Goal: Task Accomplishment & Management: Manage account settings

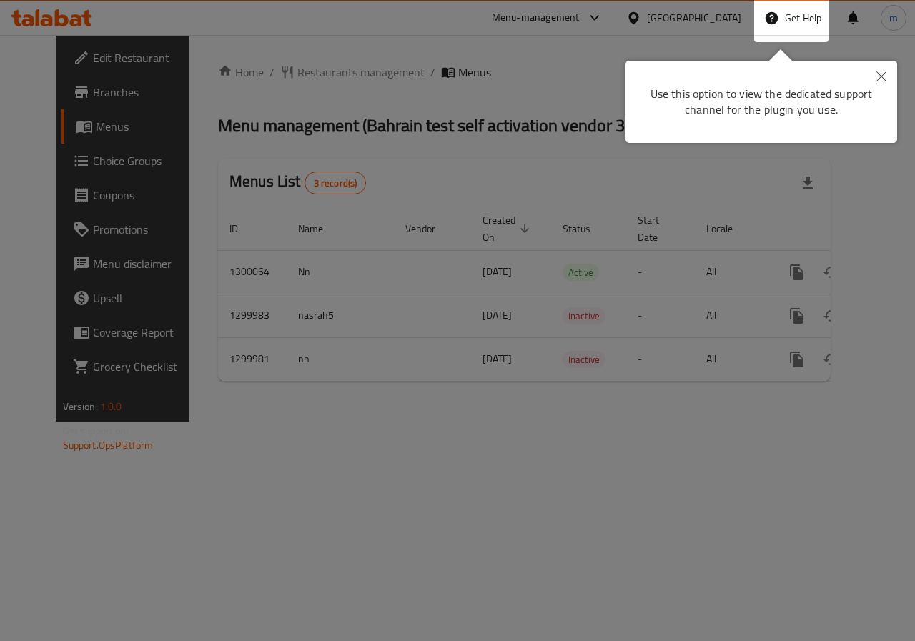
click at [881, 65] on button "Close" at bounding box center [880, 77] width 31 height 33
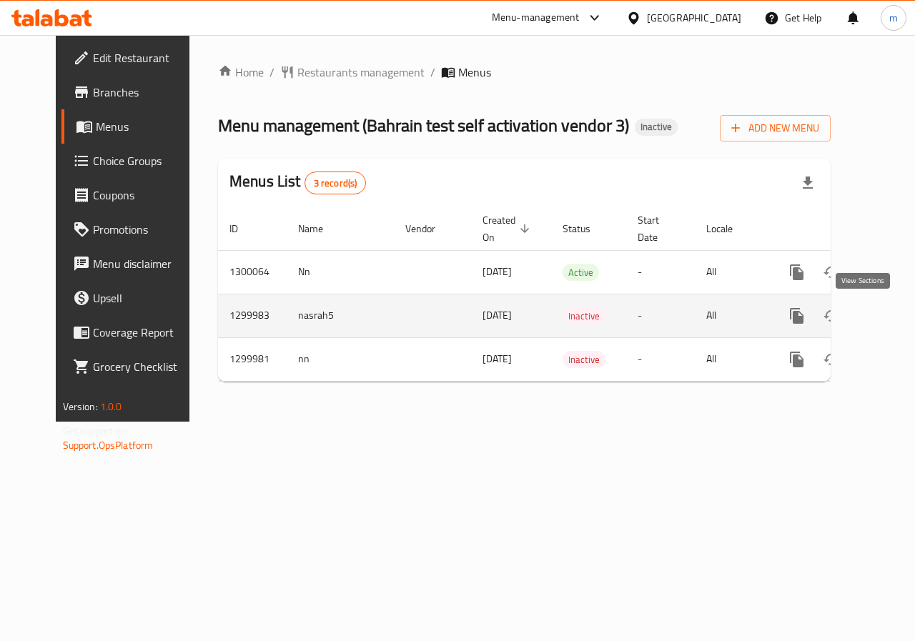
click at [891, 309] on icon "enhanced table" at bounding box center [899, 315] width 17 height 17
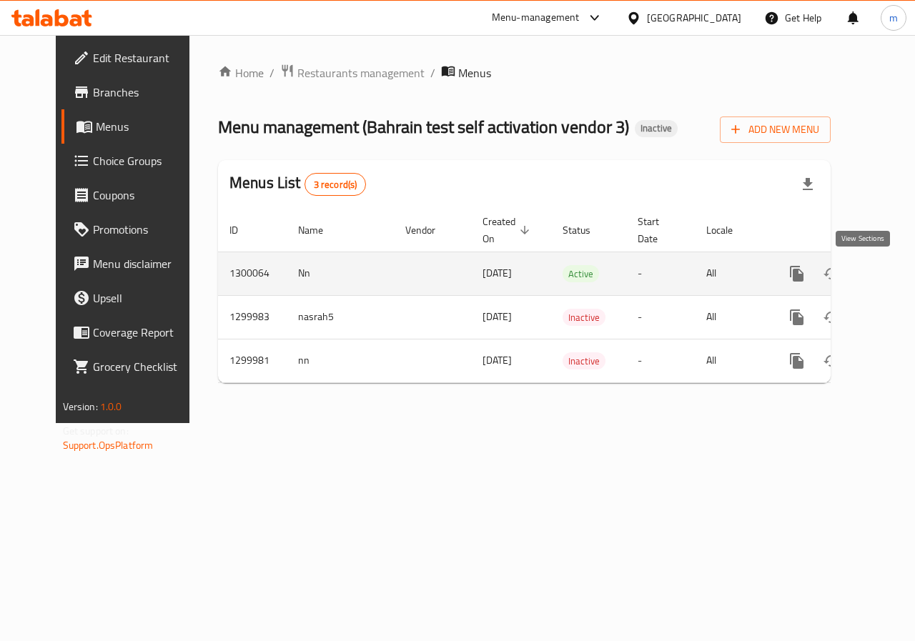
click at [891, 275] on icon "enhanced table" at bounding box center [899, 273] width 17 height 17
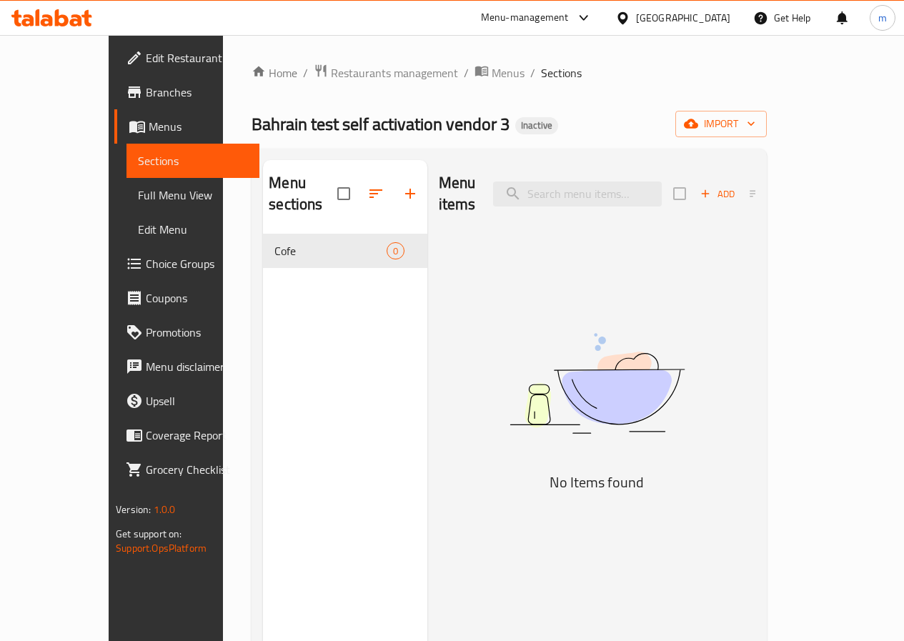
click at [114, 252] on link "Choice Groups" at bounding box center [186, 264] width 145 height 34
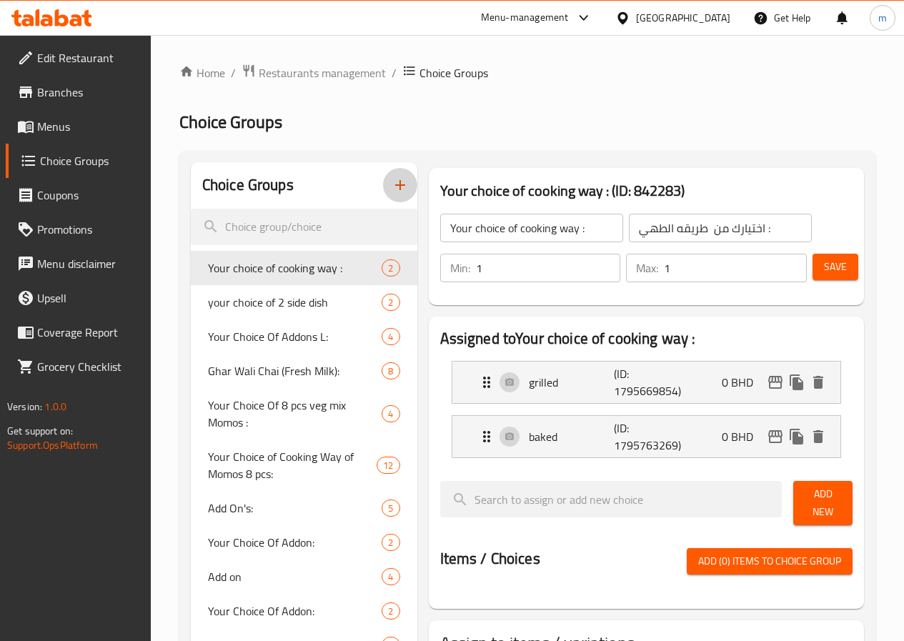
click at [392, 189] on icon "button" at bounding box center [400, 185] width 17 height 17
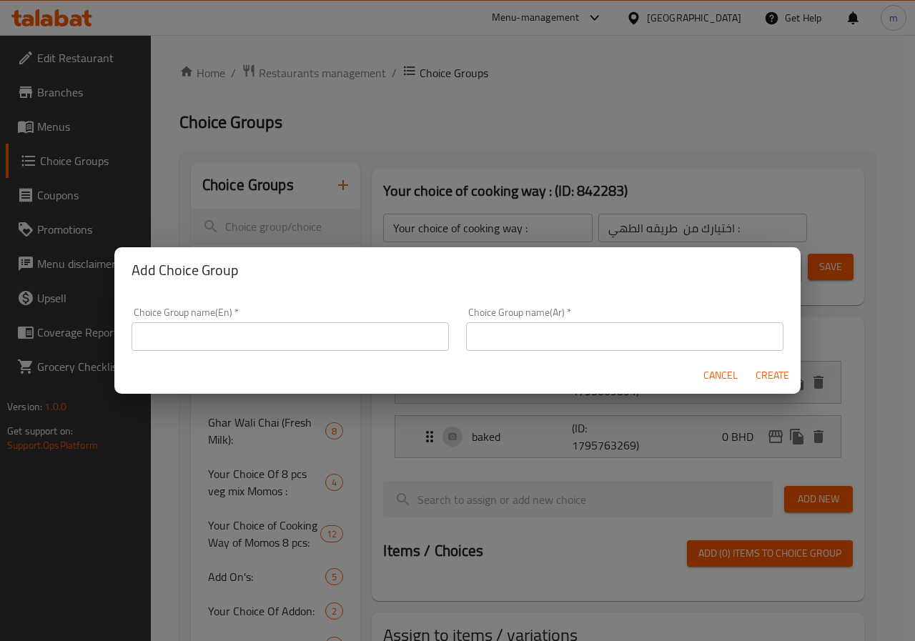
click at [318, 334] on input "text" at bounding box center [290, 336] width 317 height 29
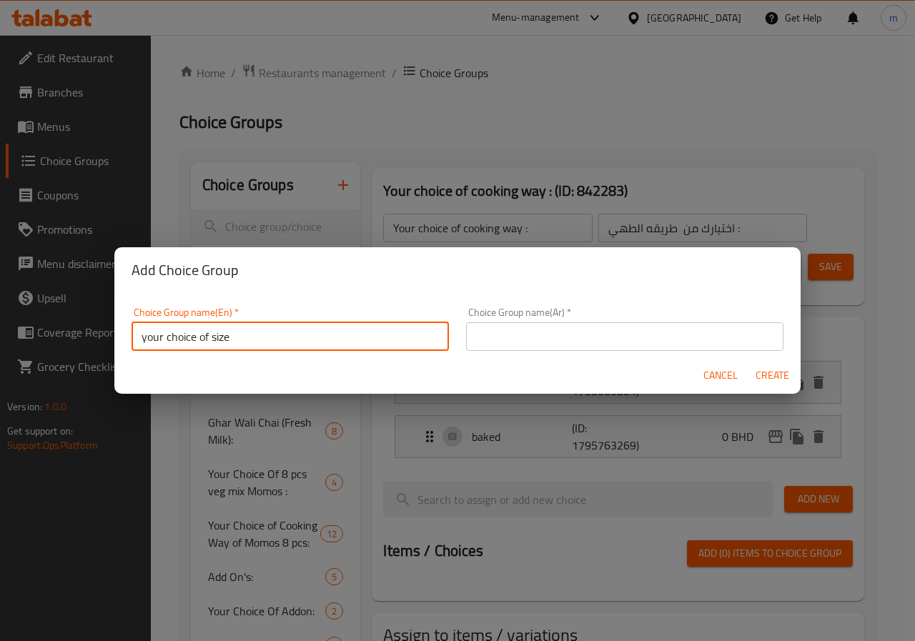
click at [327, 332] on input "your choice of size" at bounding box center [290, 336] width 317 height 29
type input "your choice of size :"
click at [550, 340] on input "text" at bounding box center [624, 336] width 317 height 29
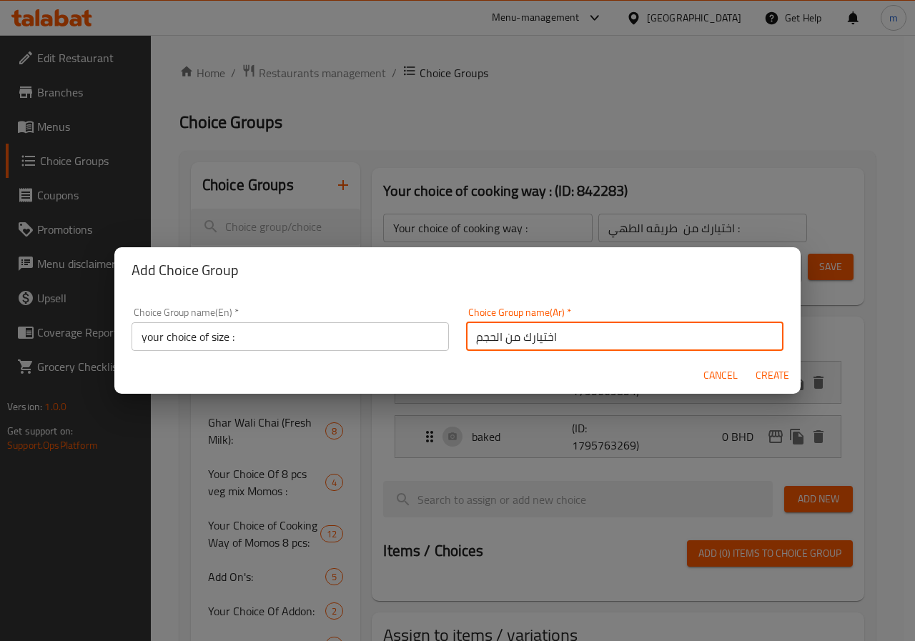
click at [467, 336] on input "اختيارك من الحجم" at bounding box center [624, 336] width 317 height 29
type input ":اختيارك من الحجم"
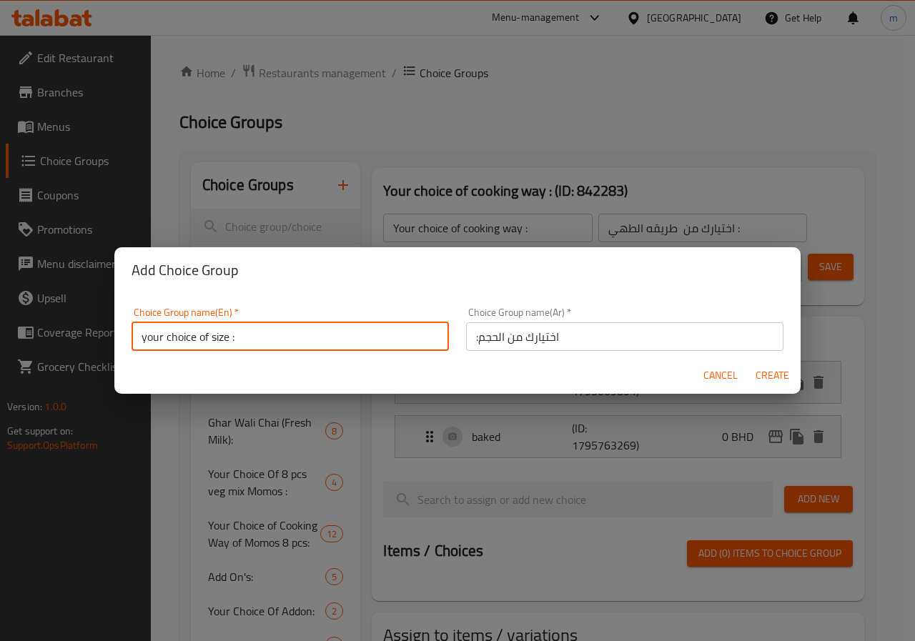
click at [302, 342] on input "your choice of size :" at bounding box center [290, 336] width 317 height 29
click at [227, 337] on input "your choice of size :" at bounding box center [290, 336] width 317 height 29
type input "your choice of size1 :"
click at [474, 337] on input ":اختيارك من الحجم" at bounding box center [624, 336] width 317 height 29
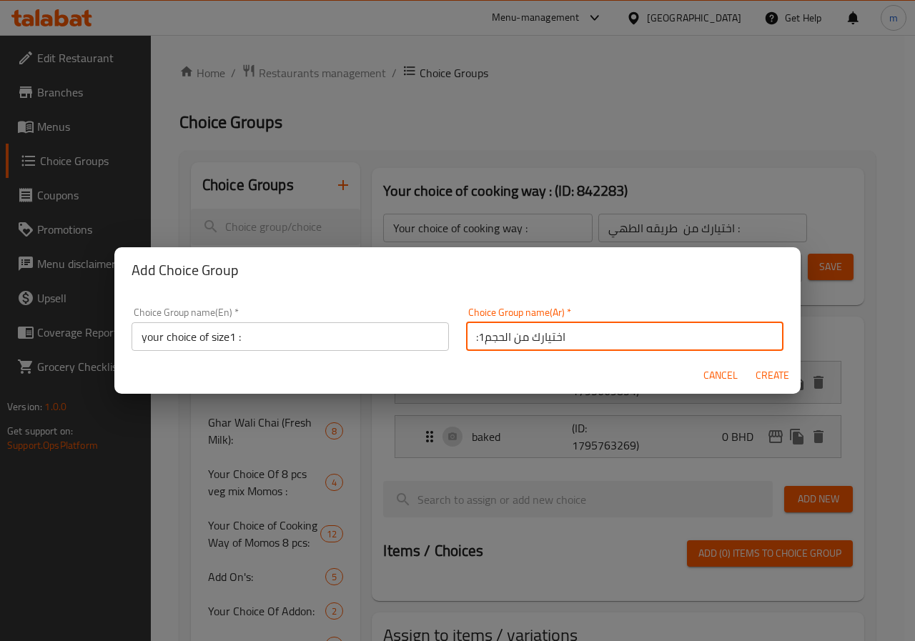
type input ":1اختيارك من الحجم"
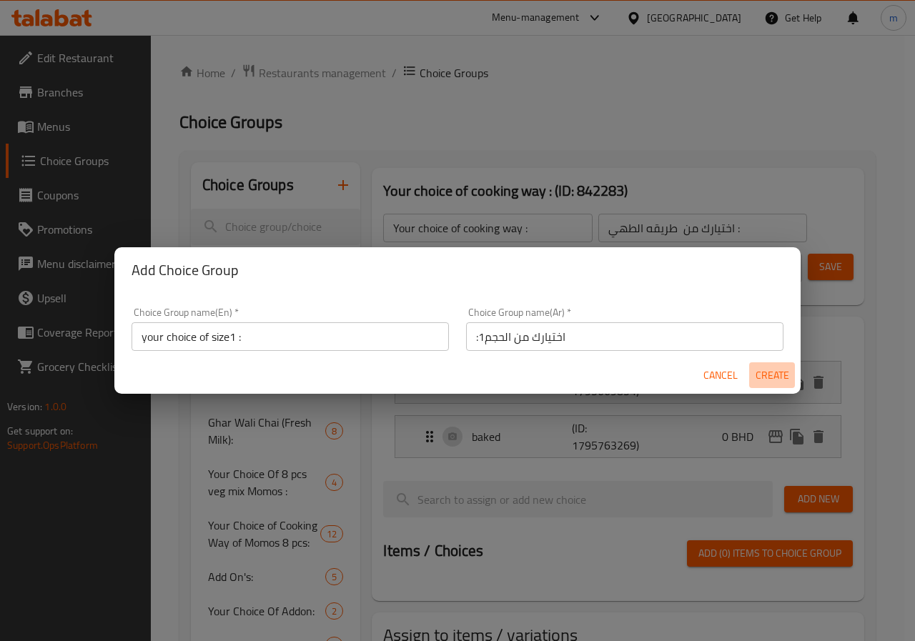
click at [770, 378] on span "Create" at bounding box center [772, 376] width 34 height 18
type input "your choice of size1 :"
type input ":1اختيارك من الحجم"
type input "0"
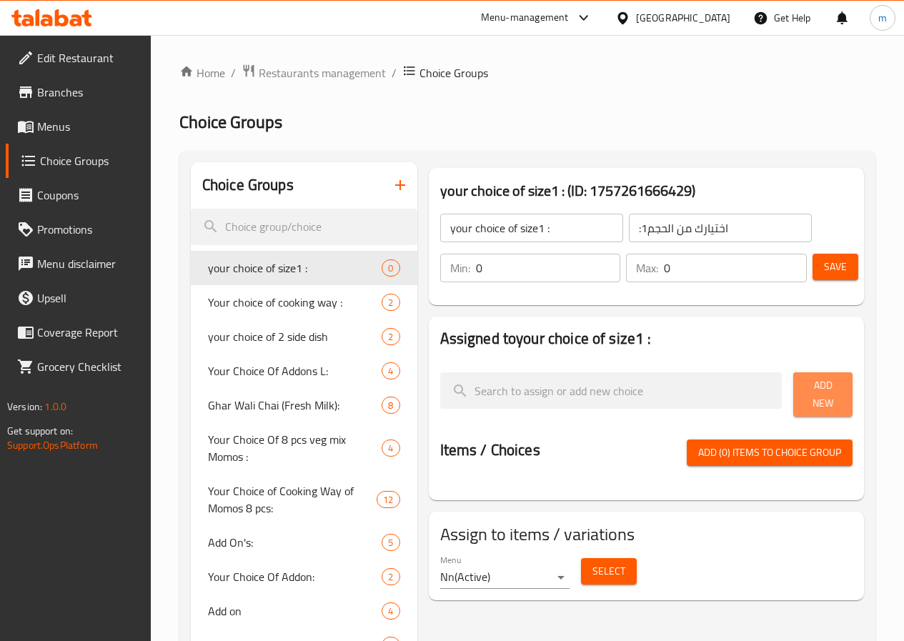
click at [805, 387] on span "Add New" at bounding box center [823, 395] width 36 height 36
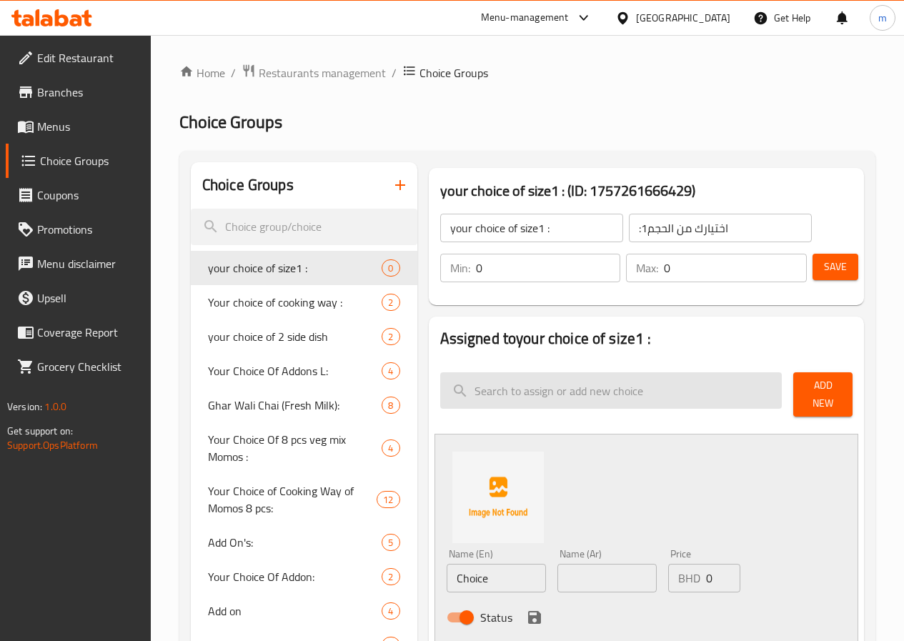
click at [676, 401] on input "search" at bounding box center [611, 390] width 342 height 36
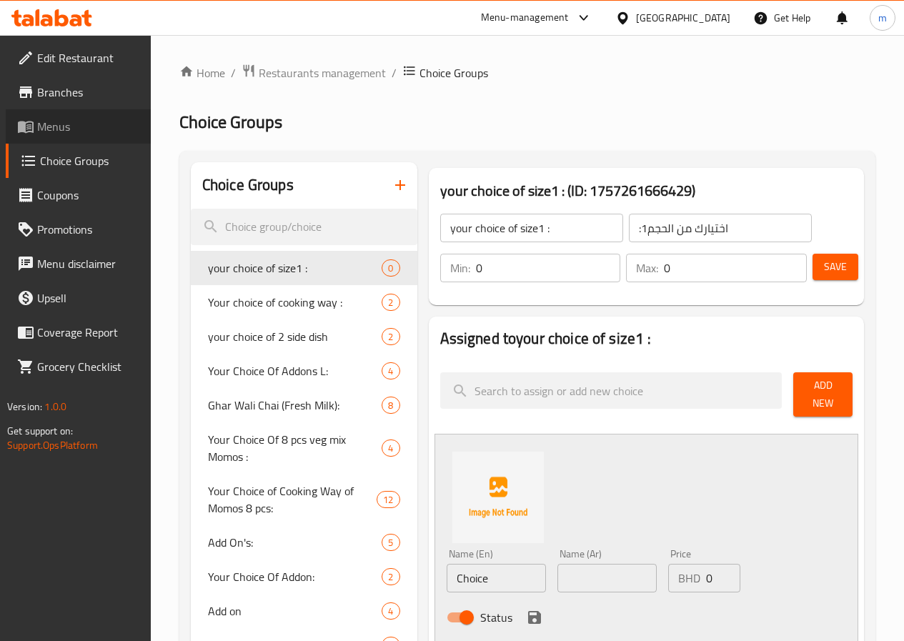
click at [66, 127] on span "Menus" at bounding box center [88, 126] width 102 height 17
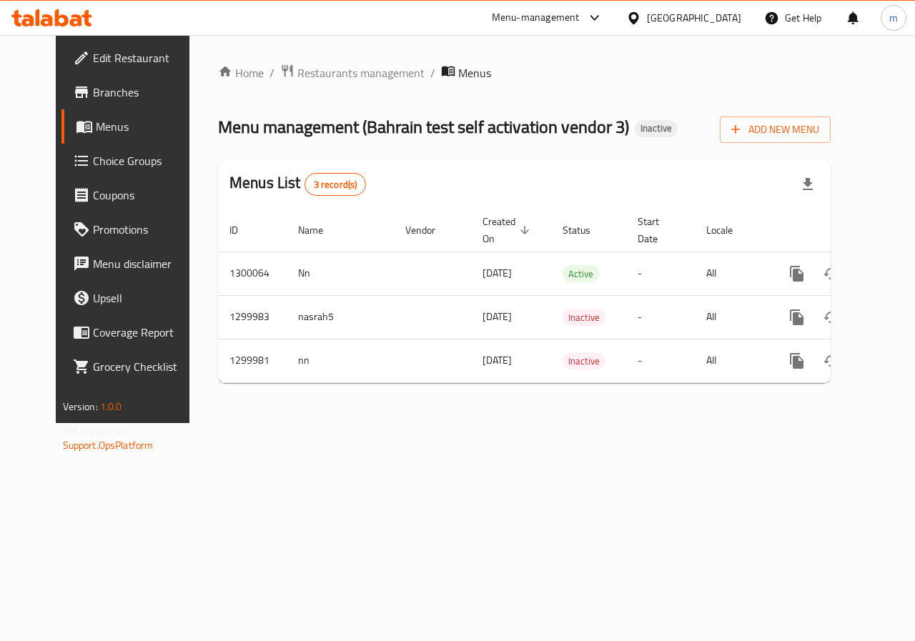
click at [93, 159] on span "Choice Groups" at bounding box center [145, 160] width 104 height 17
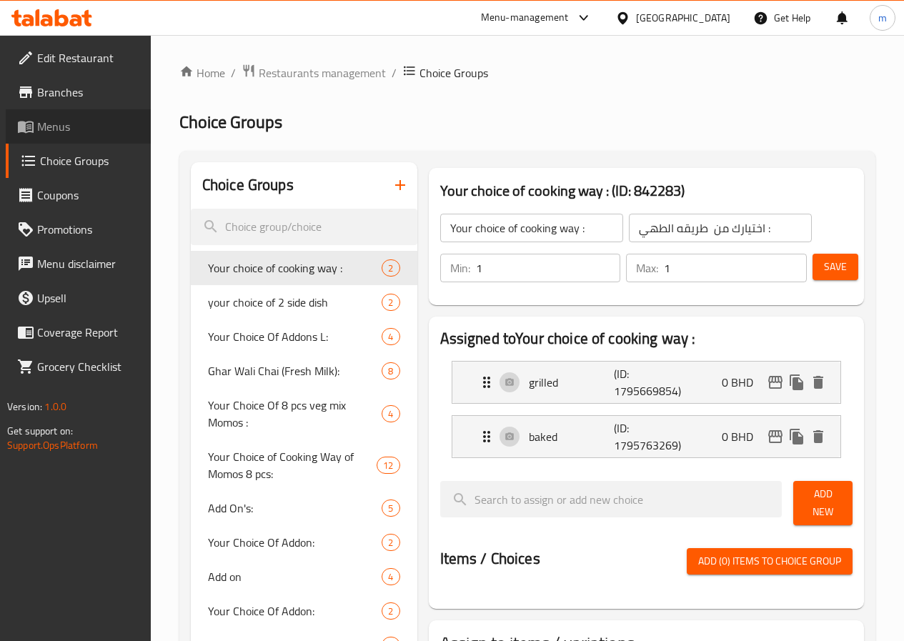
click at [61, 143] on link "Menus" at bounding box center [78, 126] width 145 height 34
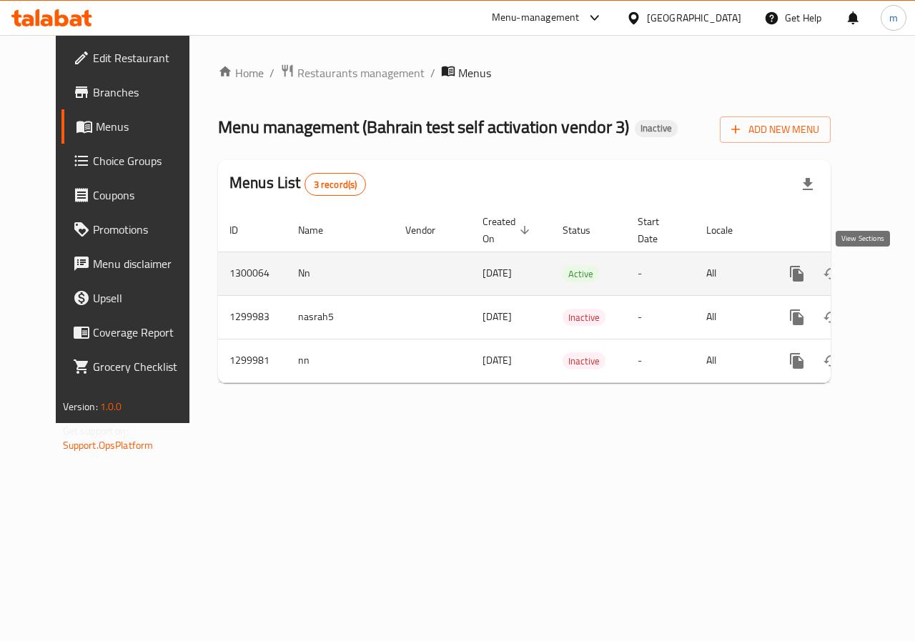
click at [893, 272] on icon "enhanced table" at bounding box center [899, 273] width 13 height 13
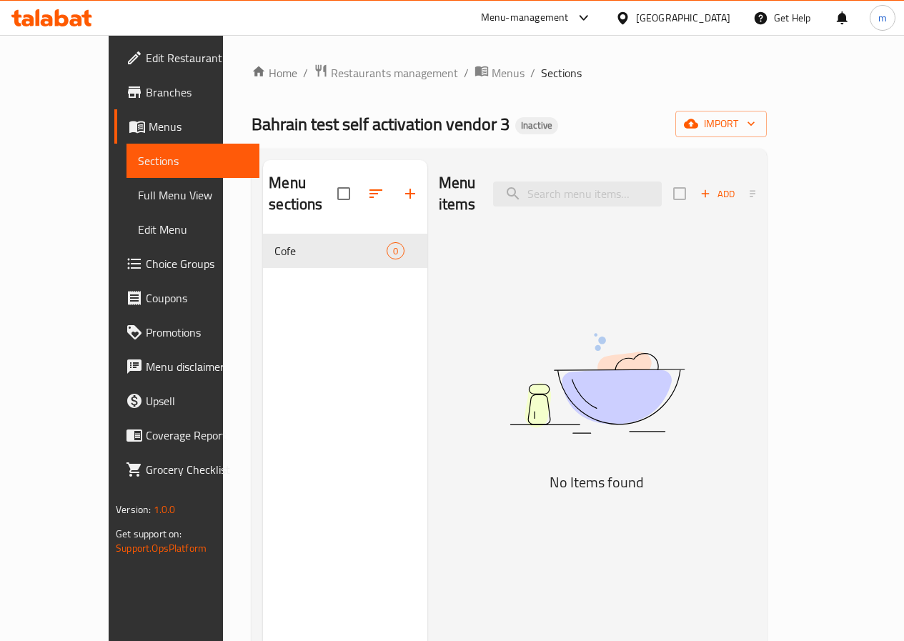
click at [138, 196] on span "Full Menu View" at bounding box center [193, 195] width 110 height 17
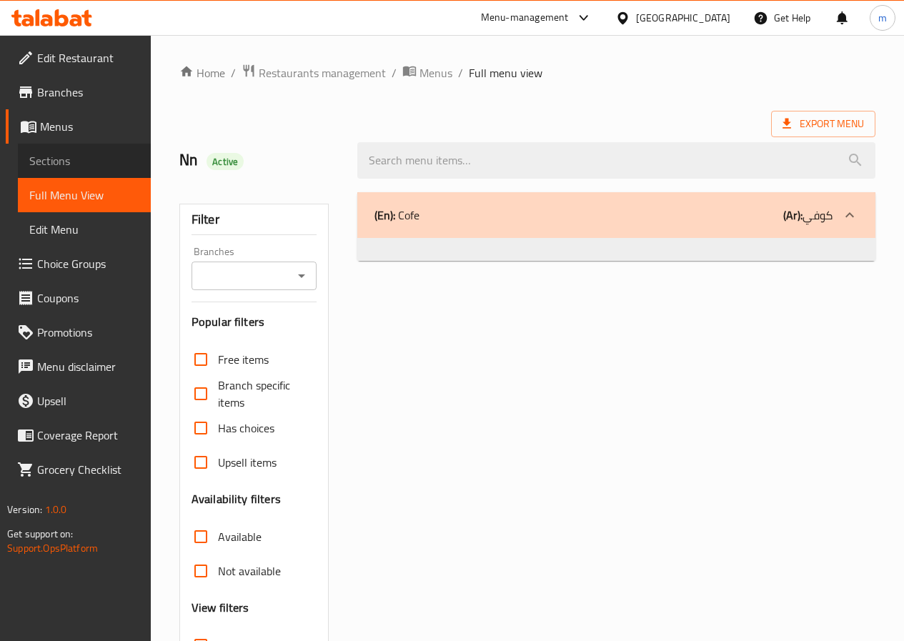
click at [73, 155] on span "Sections" at bounding box center [84, 160] width 110 height 17
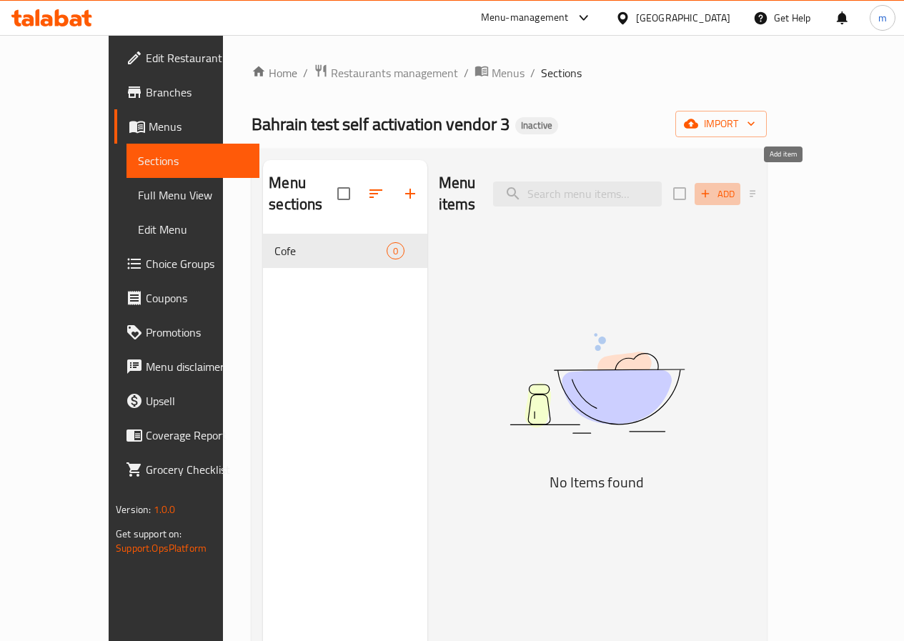
click at [712, 187] on icon "button" at bounding box center [705, 193] width 13 height 13
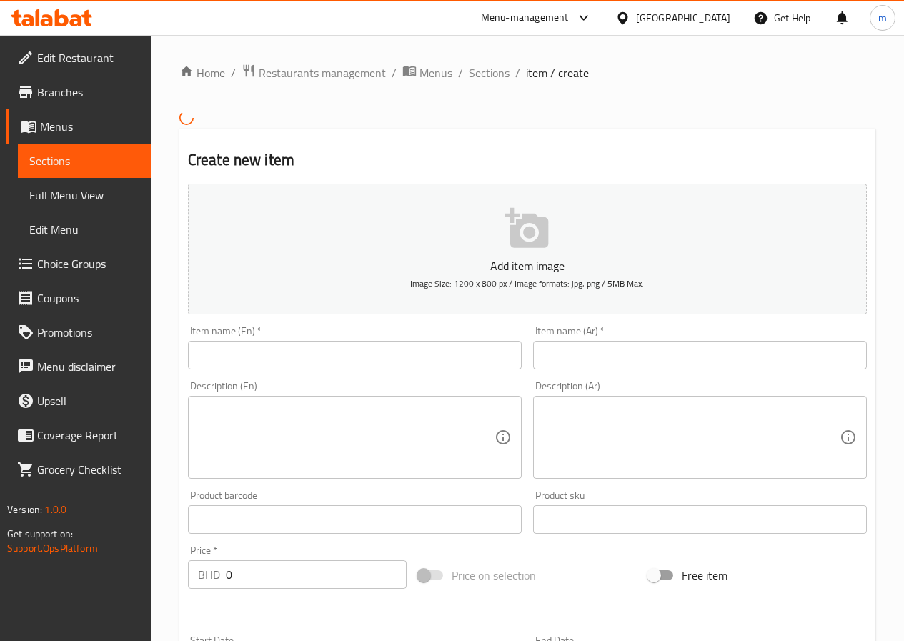
click at [387, 354] on input "text" at bounding box center [355, 355] width 334 height 29
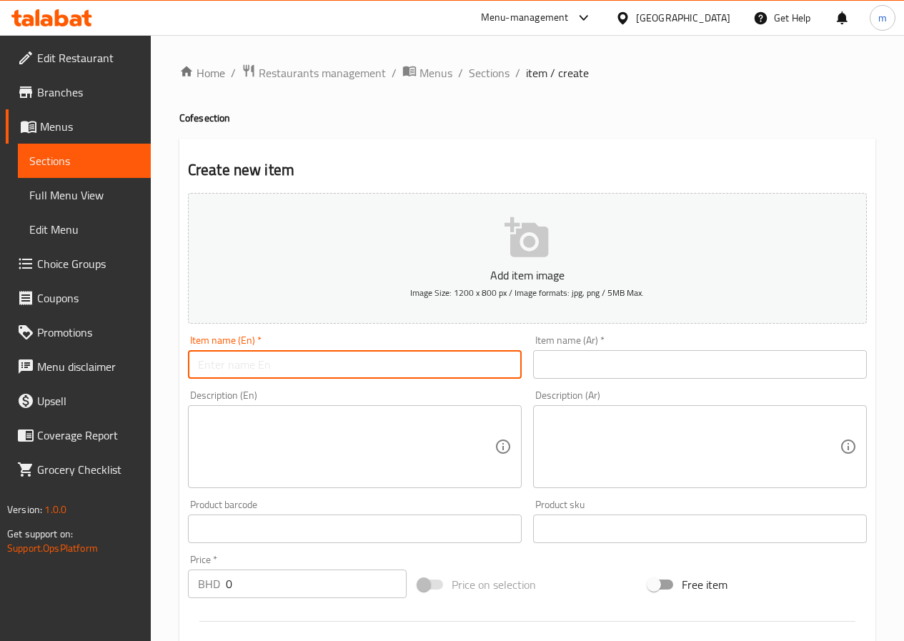
type input "’"
type input "ة"
type input "Macchiato"
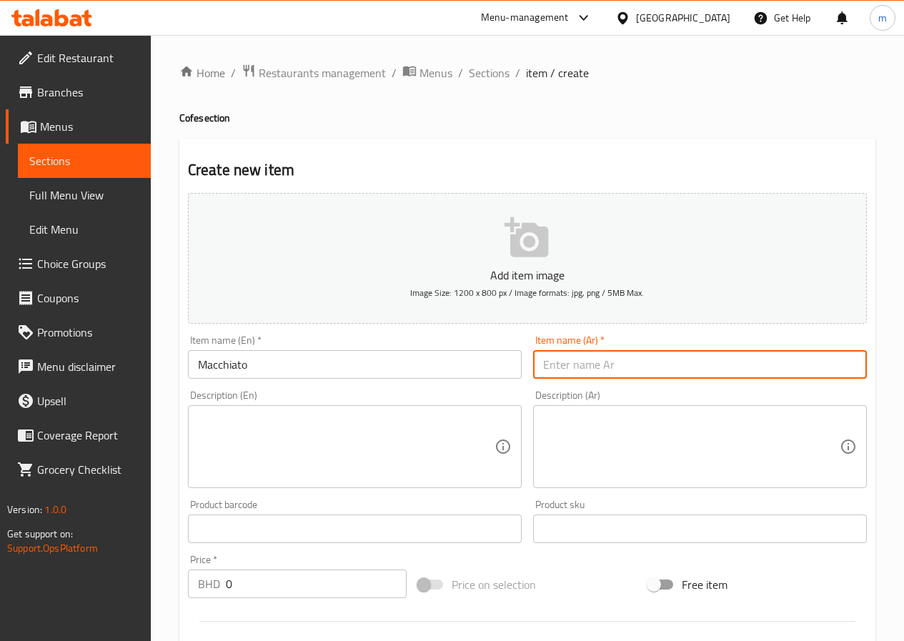
click at [619, 358] on input "text" at bounding box center [700, 364] width 334 height 29
type input "ماكياتو"
click at [377, 407] on div "Description (En)" at bounding box center [355, 446] width 334 height 83
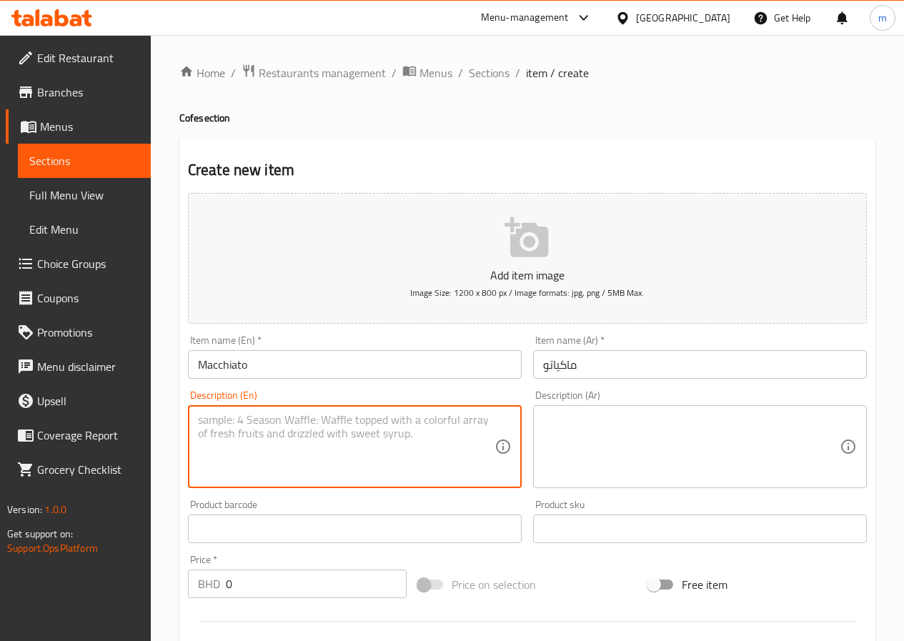
click at [340, 418] on textarea at bounding box center [346, 447] width 297 height 68
type textarea "ٍSpresso Shot Stemed Milk, Milk Foum"
click at [568, 418] on textarea at bounding box center [691, 447] width 297 height 68
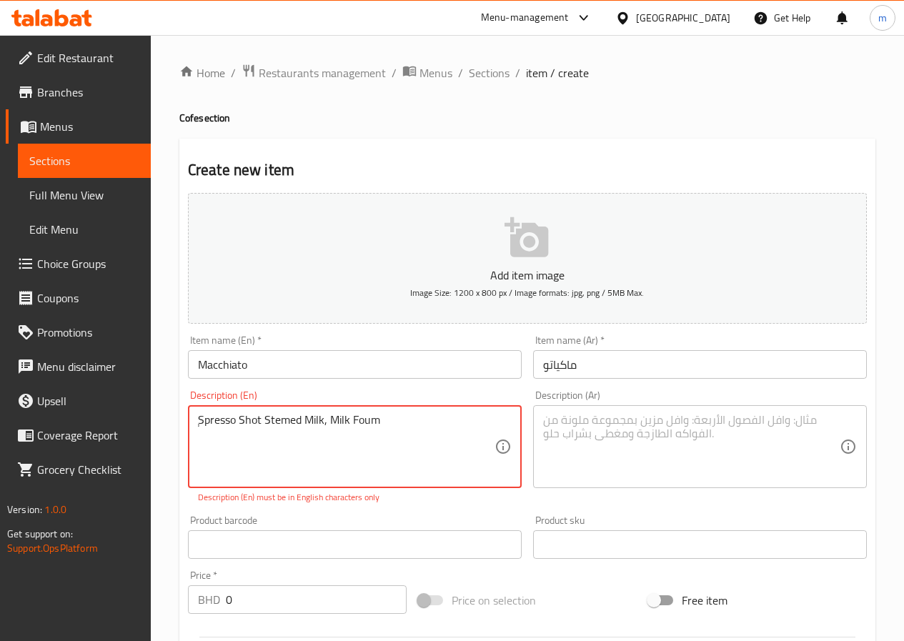
drag, startPoint x: 408, startPoint y: 428, endPoint x: 166, endPoint y: 427, distance: 242.3
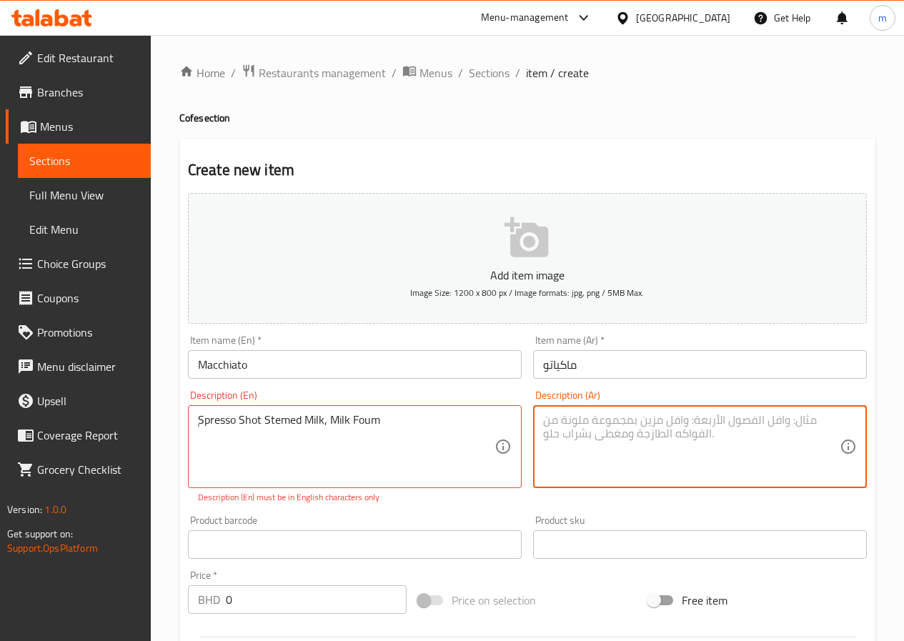
click at [594, 430] on textarea at bounding box center [691, 447] width 297 height 68
paste textarea "جرعة إسبريسو حليب سائل، حليب فوم"
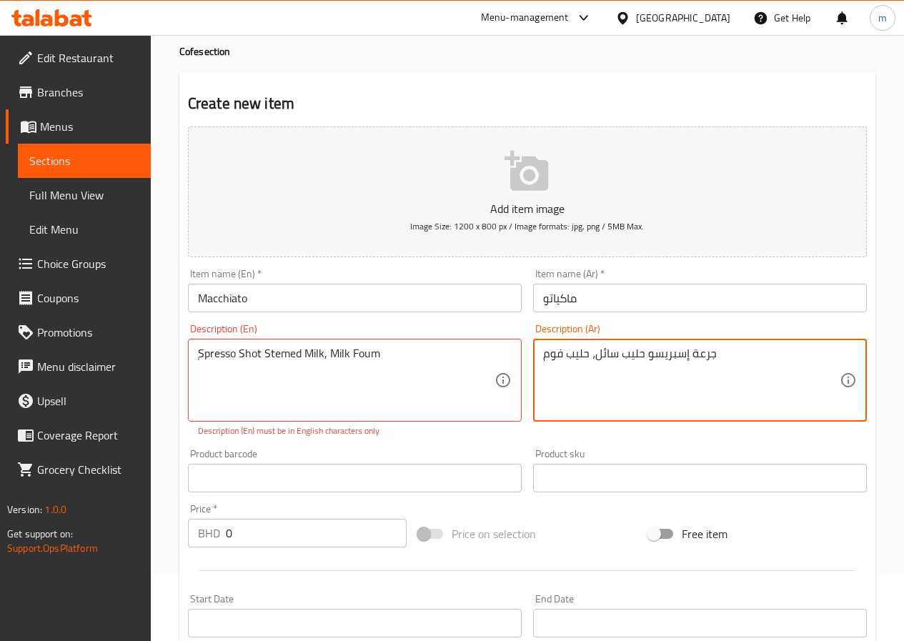
scroll to position [143, 0]
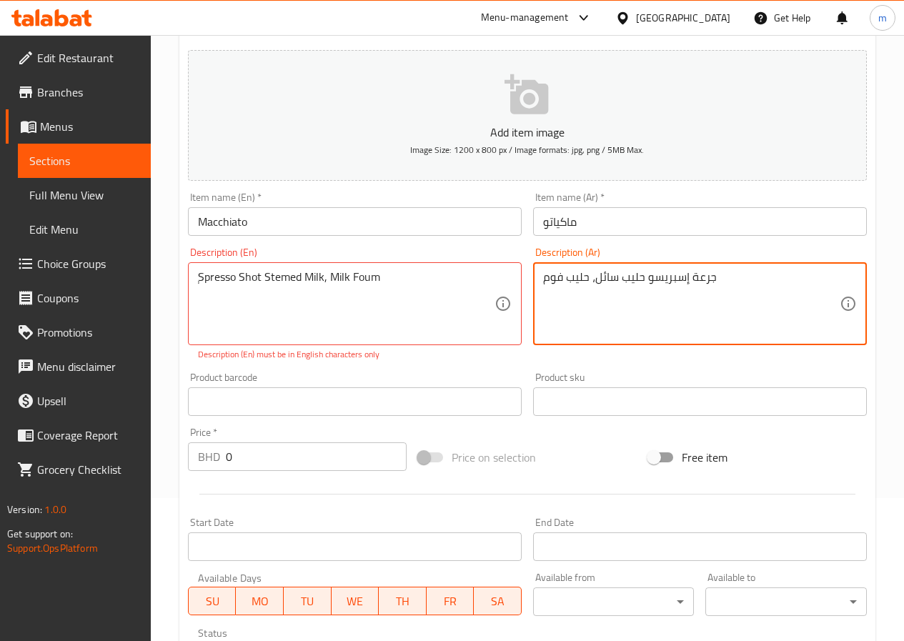
type textarea "جرعة إسبريسو حليب سائل، حليب فوم"
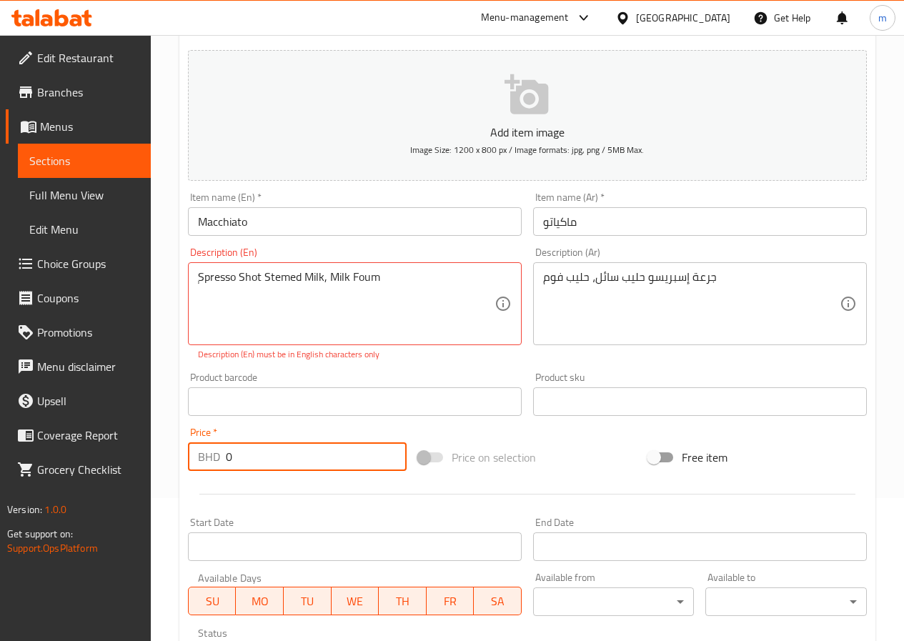
click at [337, 464] on input "0" at bounding box center [316, 456] width 181 height 29
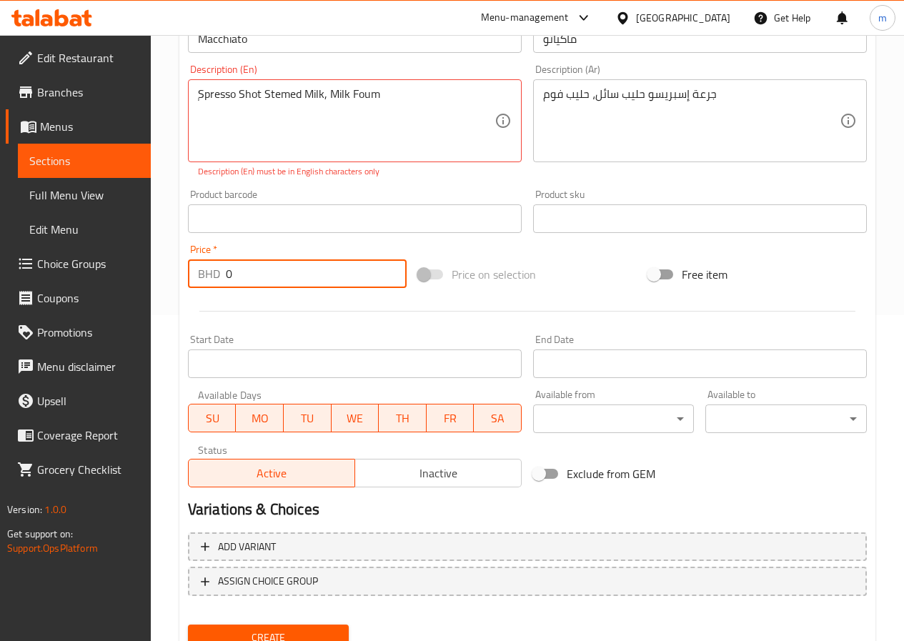
scroll to position [357, 0]
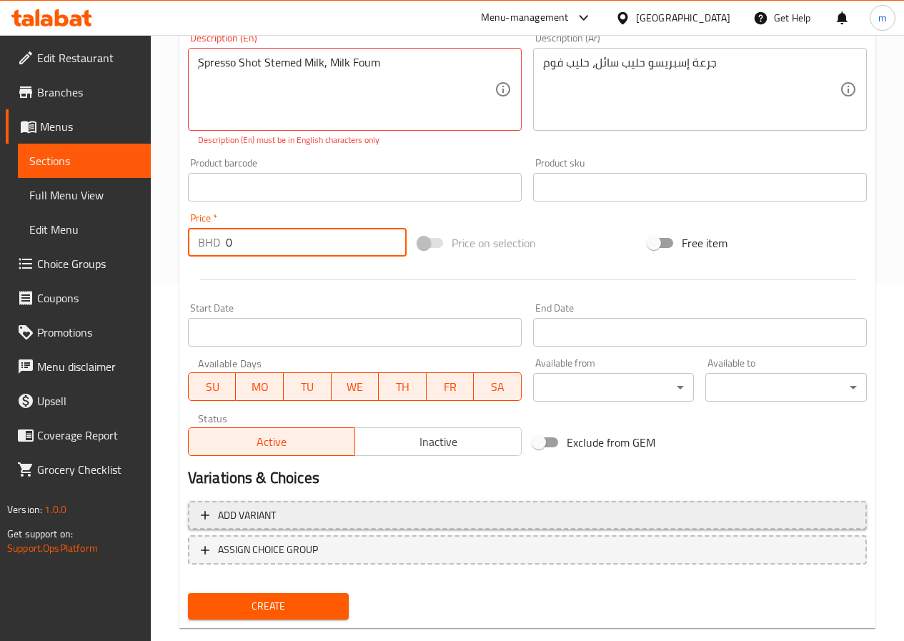
click at [404, 514] on span "Add variant" at bounding box center [527, 516] width 653 height 18
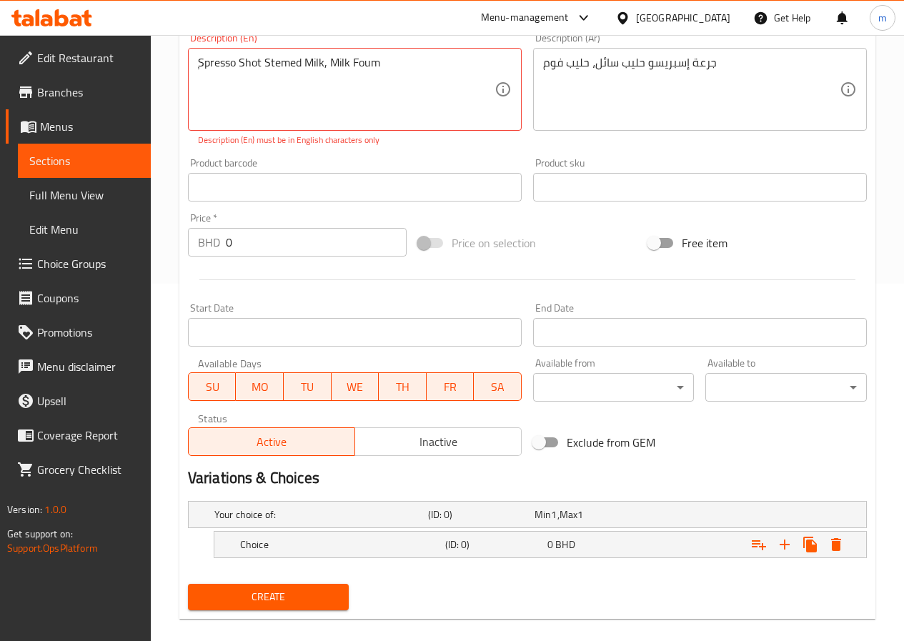
click at [297, 481] on h2 "Variations & Choices" at bounding box center [527, 477] width 679 height 21
click at [377, 474] on h2 "Variations & Choices" at bounding box center [527, 477] width 679 height 21
click at [324, 538] on h5 "Choice" at bounding box center [339, 544] width 199 height 14
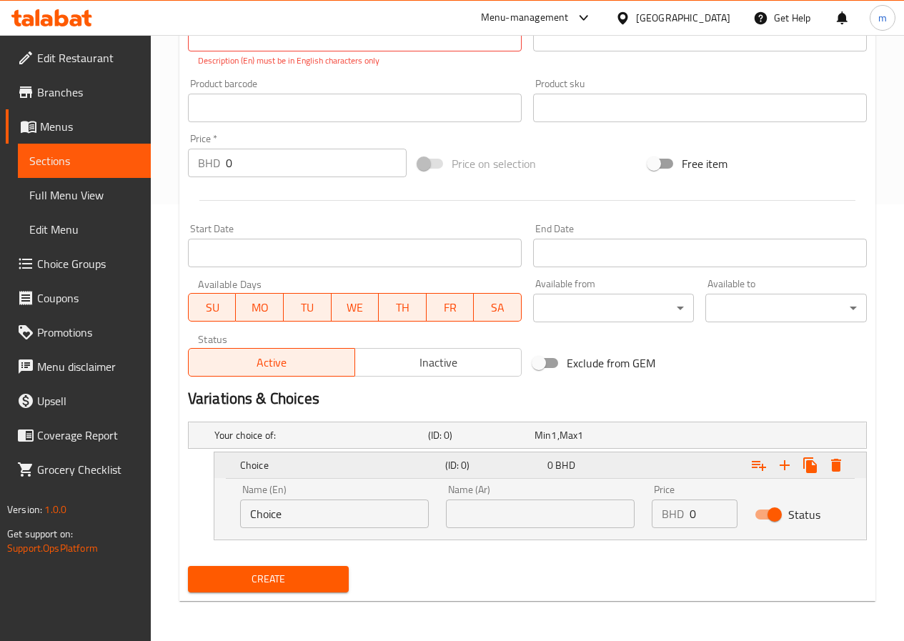
click at [349, 460] on h5 "Choice" at bounding box center [339, 465] width 199 height 14
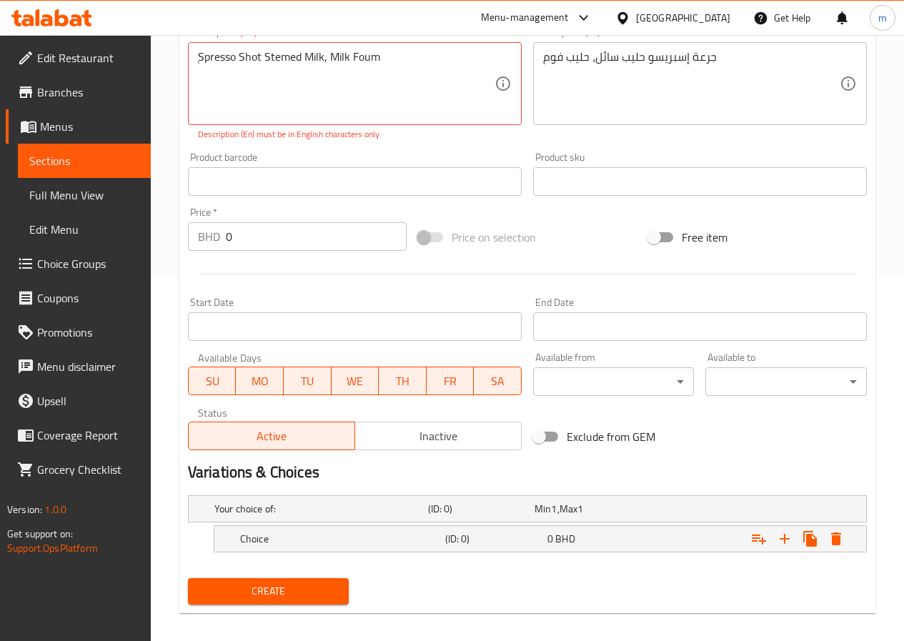
scroll to position [375, 0]
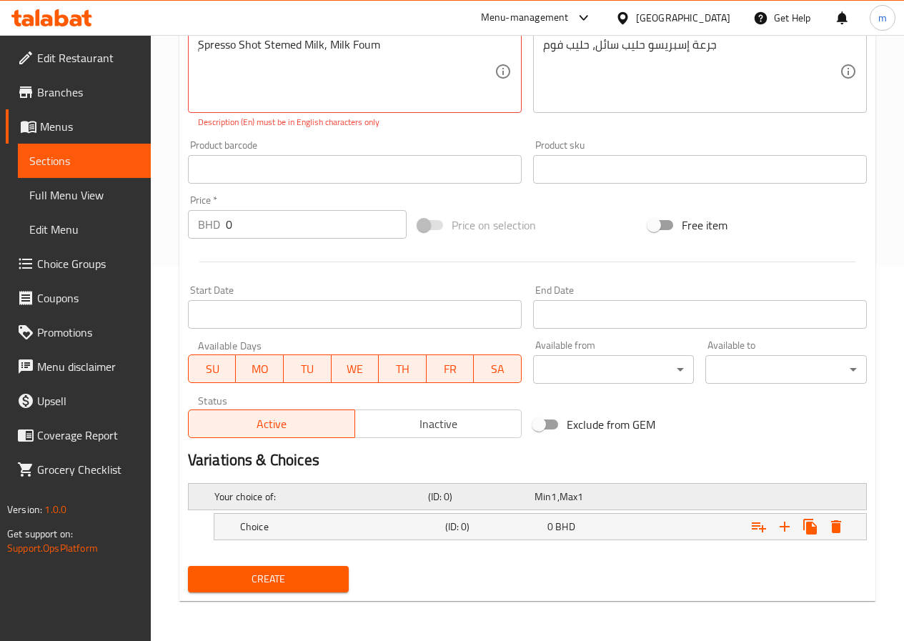
click at [379, 508] on div "Your choice of: (ID: 0) Min 1 , Max 1" at bounding box center [532, 496] width 640 height 31
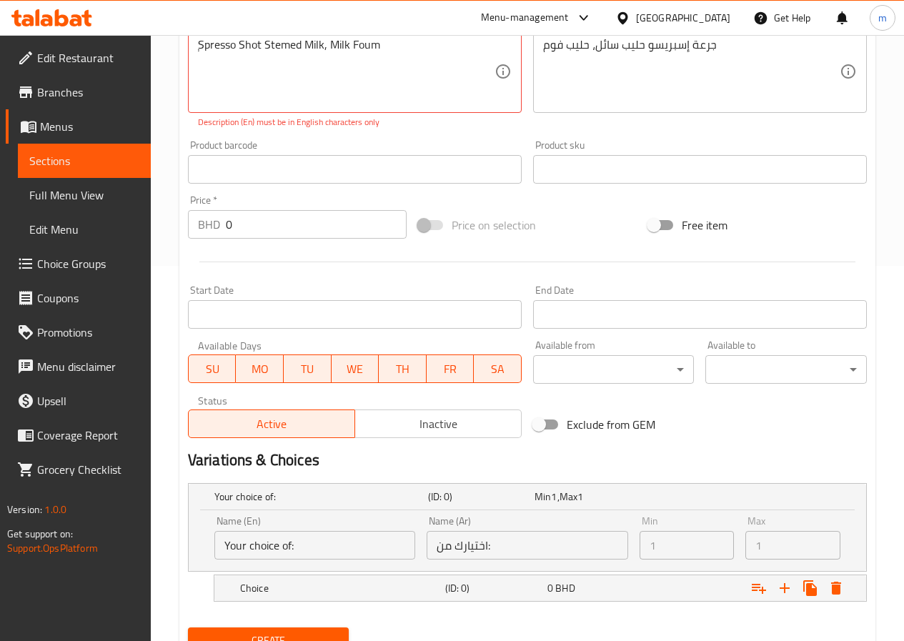
scroll to position [437, 0]
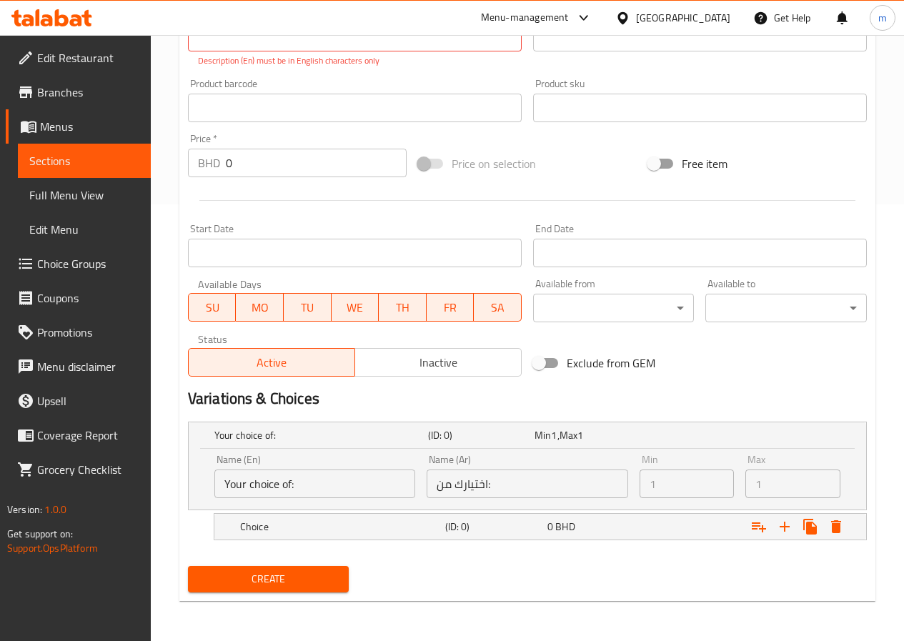
click at [346, 485] on input "Your choice of:" at bounding box center [314, 484] width 201 height 29
click at [355, 526] on h5 "Choice" at bounding box center [339, 527] width 199 height 14
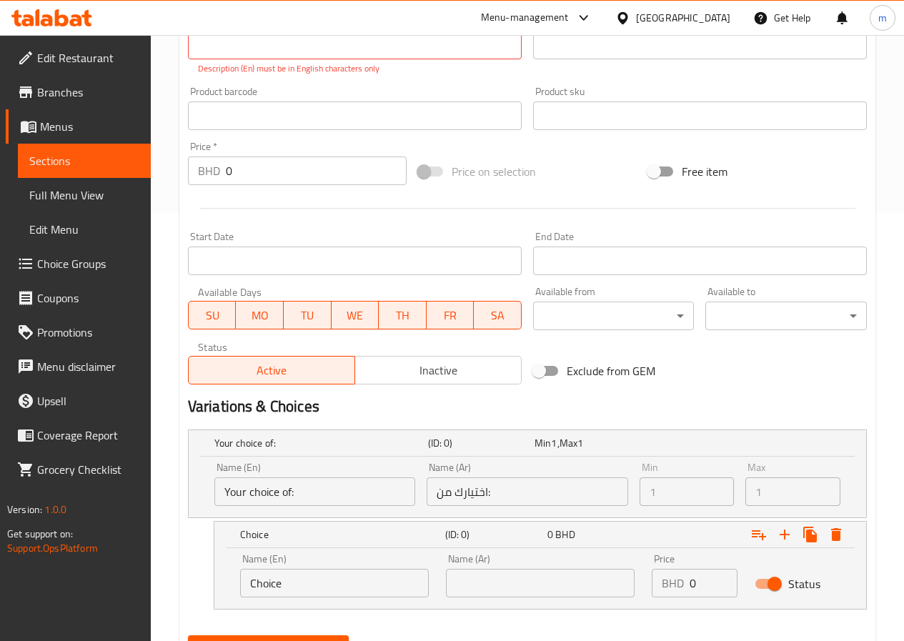
scroll to position [498, 0]
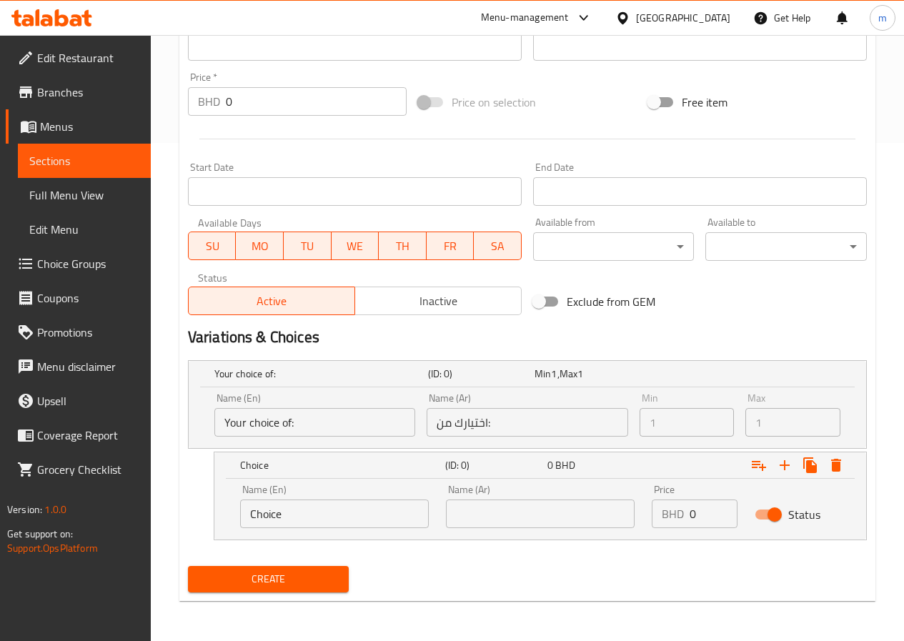
click at [295, 512] on input "Choice" at bounding box center [334, 514] width 189 height 29
drag, startPoint x: 304, startPoint y: 520, endPoint x: 222, endPoint y: 512, distance: 82.6
click at [222, 512] on div "Name (En) Choice Name (En) Name (Ar) Name (Ar) Price BHD 0 Price Status" at bounding box center [540, 509] width 652 height 61
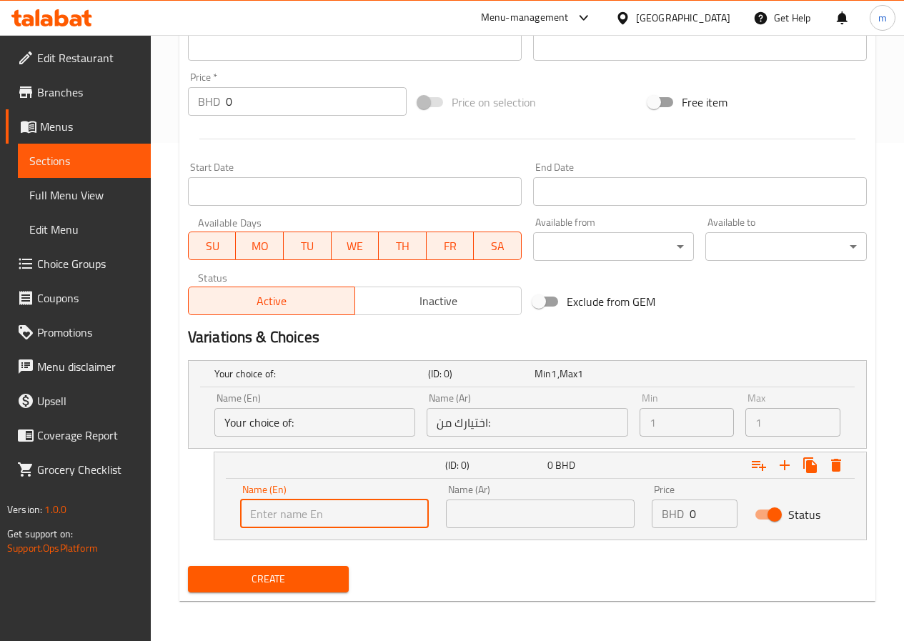
click at [360, 511] on input "text" at bounding box center [334, 514] width 189 height 29
click at [357, 513] on input "text" at bounding box center [334, 514] width 189 height 29
type input "small"
click at [450, 514] on input "text" at bounding box center [540, 514] width 189 height 29
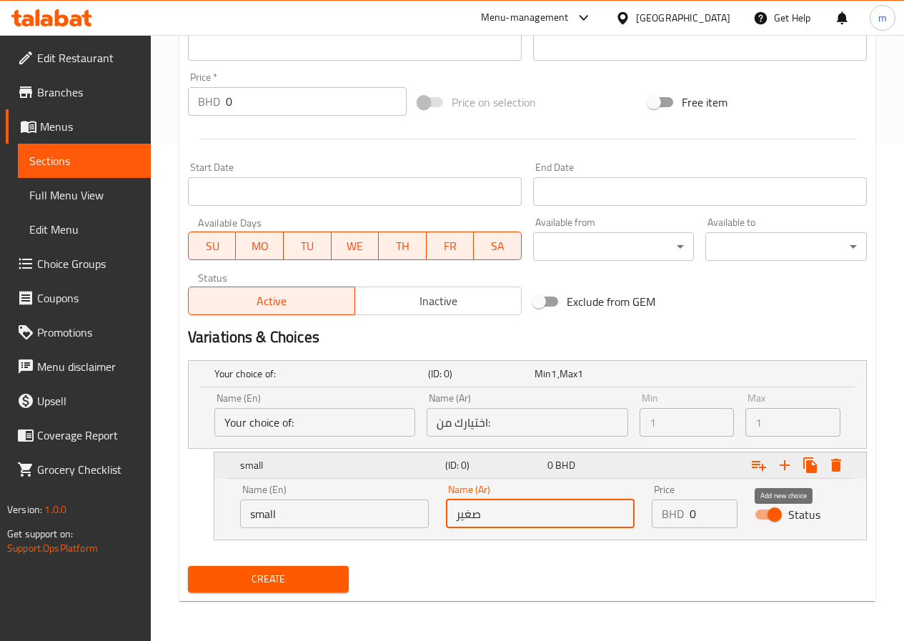
type input "صغير"
click at [787, 464] on icon "Expand" at bounding box center [784, 465] width 17 height 17
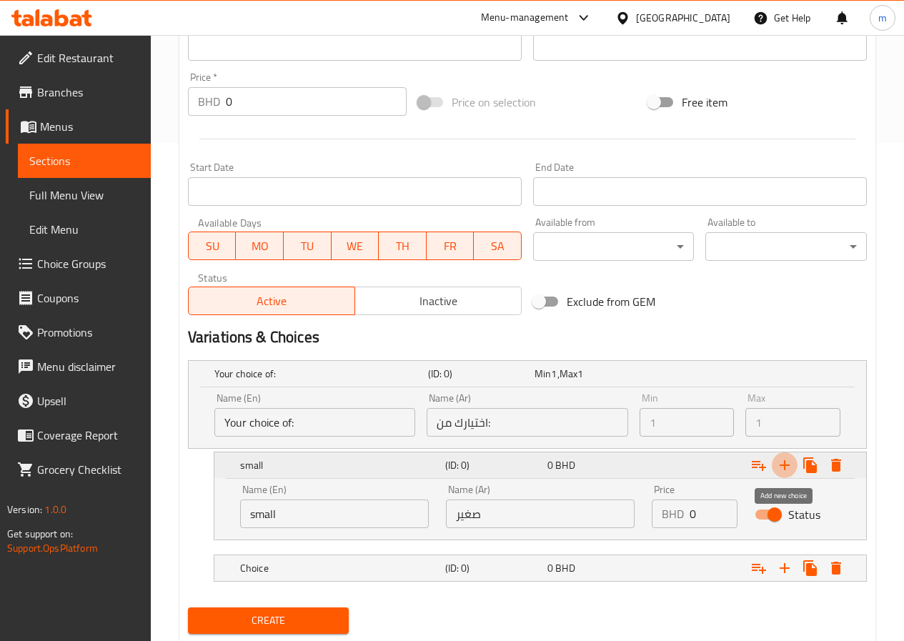
click at [787, 464] on icon "Expand" at bounding box center [784, 465] width 17 height 17
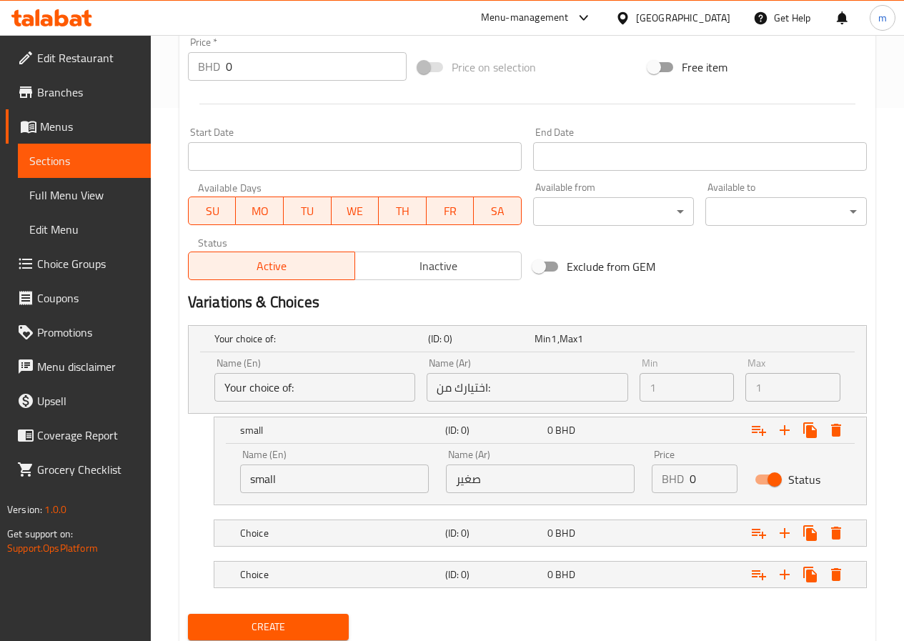
scroll to position [581, 0]
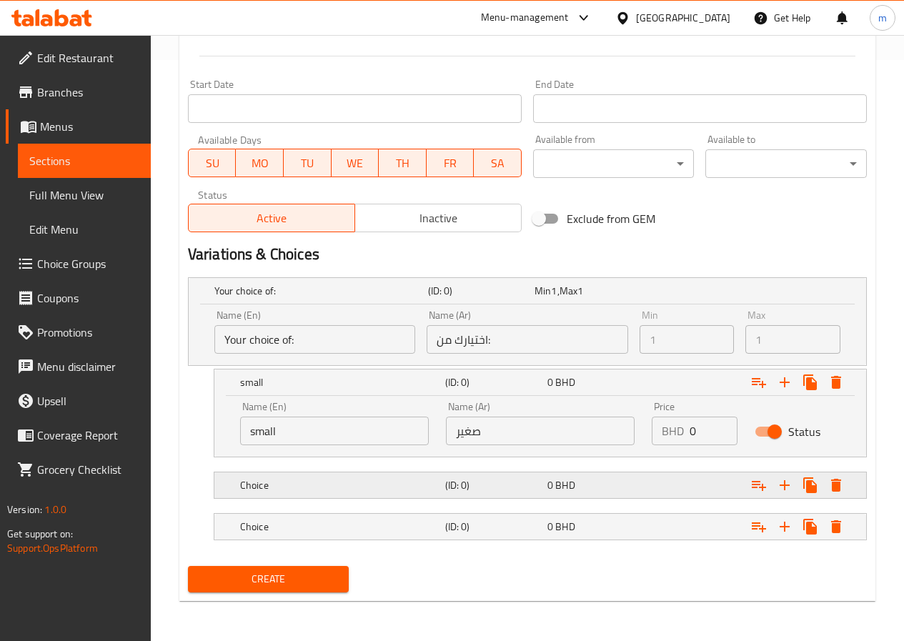
click at [391, 491] on h5 "Choice" at bounding box center [339, 485] width 199 height 14
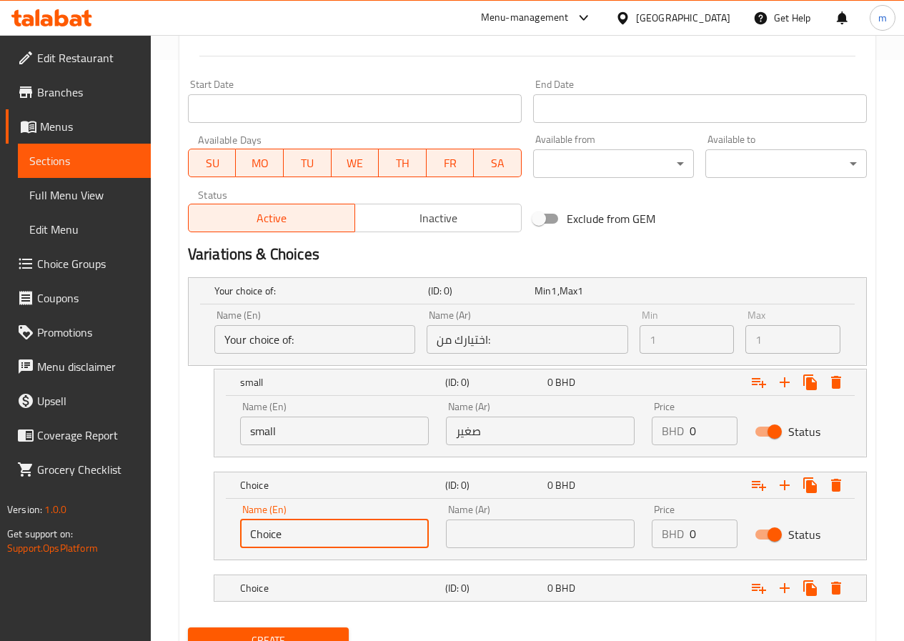
click at [342, 526] on input "Choice" at bounding box center [334, 534] width 189 height 29
type input "C"
type input "ة"
type input "medium"
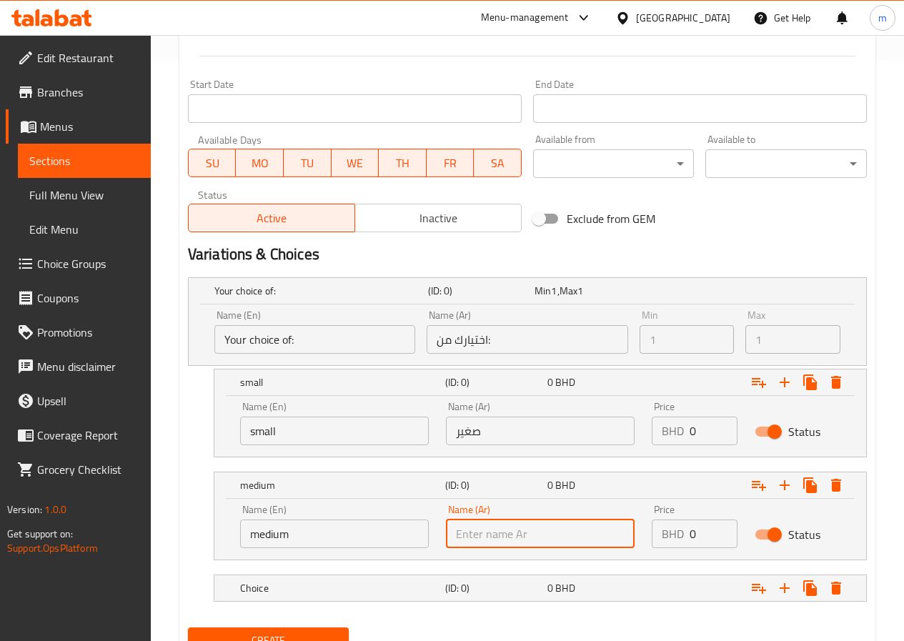
click at [482, 529] on input "text" at bounding box center [540, 534] width 189 height 29
type input "وسط"
click at [364, 575] on div "Choice (ID: 0) 0 BHD" at bounding box center [544, 587] width 615 height 31
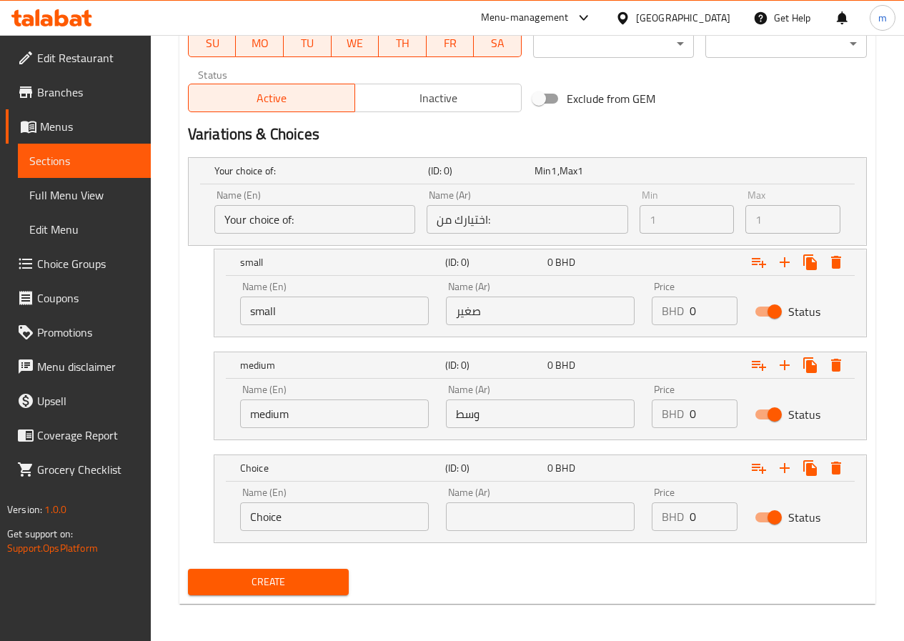
scroll to position [704, 0]
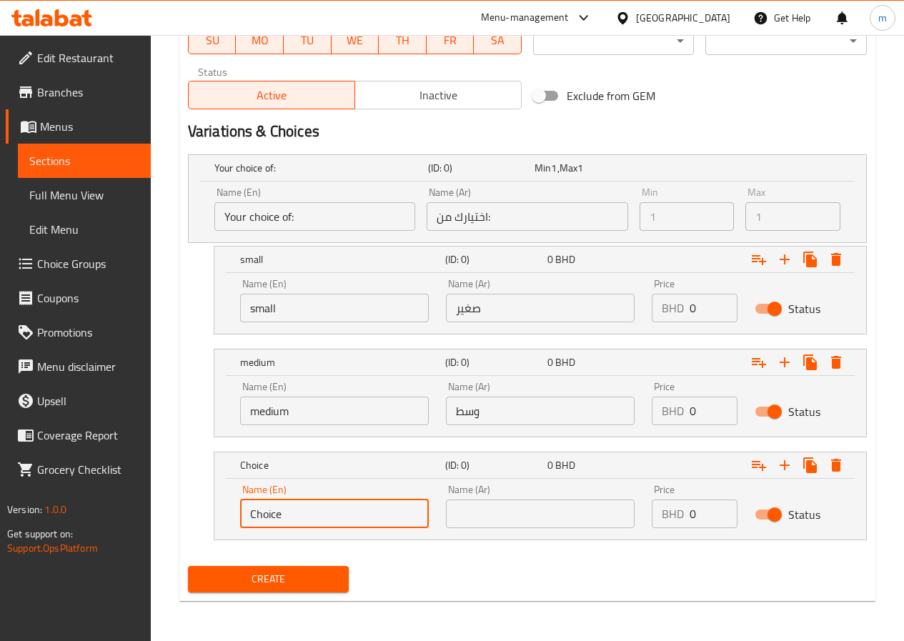
click at [354, 506] on input "Choice" at bounding box center [334, 514] width 189 height 29
drag, startPoint x: 199, startPoint y: 514, endPoint x: 175, endPoint y: 515, distance: 24.3
type input "م"
type input "l"
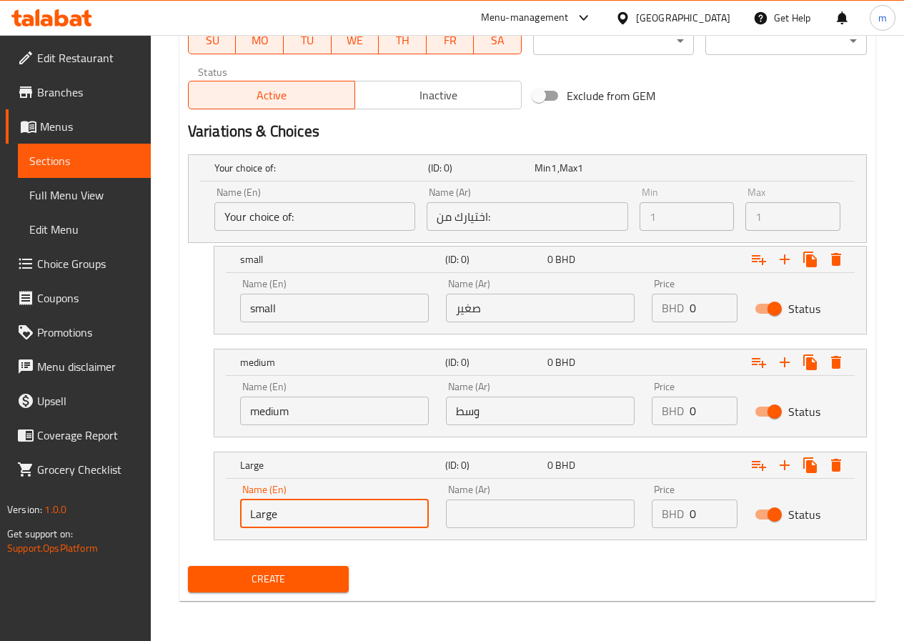
type input "Large"
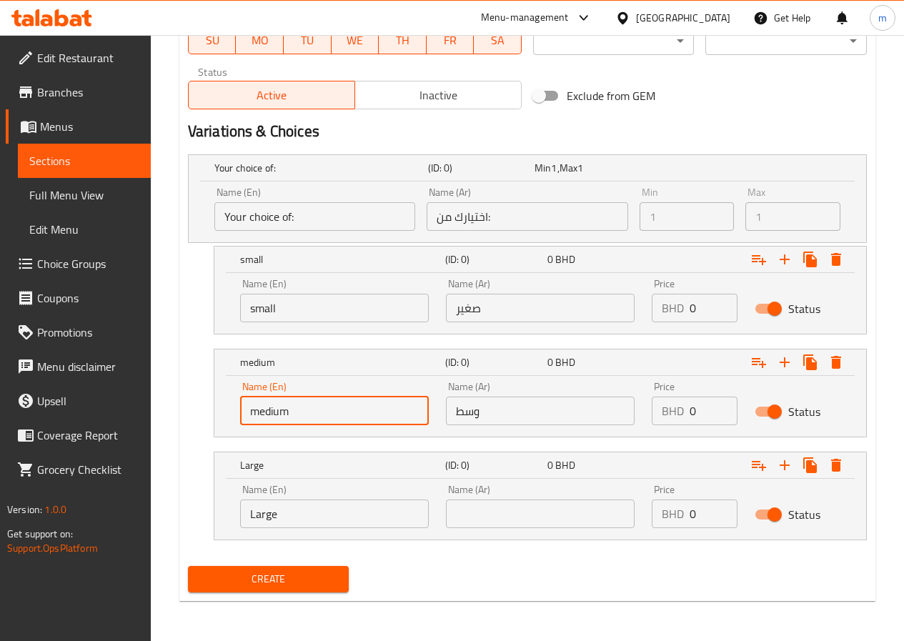
click at [259, 416] on input "medium" at bounding box center [334, 411] width 189 height 29
type input "Medium"
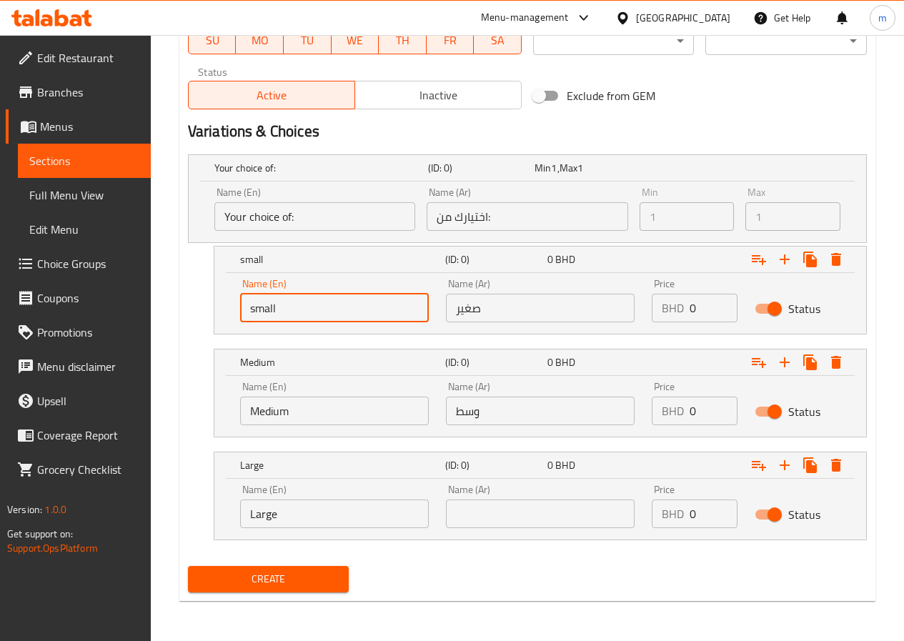
click at [252, 309] on input "small" at bounding box center [334, 308] width 189 height 29
click at [253, 307] on input "small" at bounding box center [334, 308] width 189 height 29
click at [292, 316] on input "small" at bounding box center [334, 308] width 189 height 29
click at [253, 307] on input "small" at bounding box center [334, 308] width 189 height 29
type input "Small"
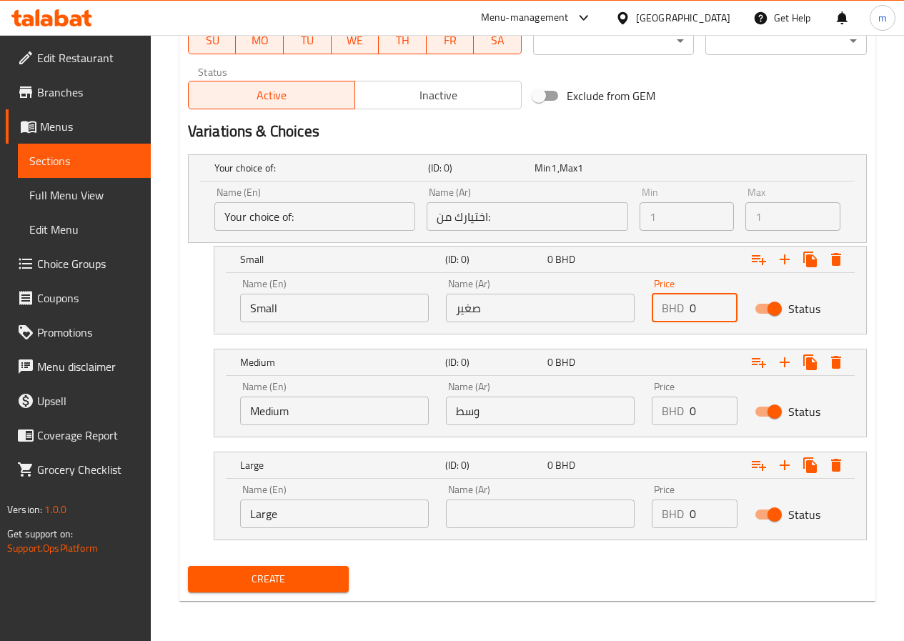
click at [699, 302] on input "0" at bounding box center [714, 308] width 48 height 29
type input "50"
click at [700, 417] on input "0" at bounding box center [714, 411] width 48 height 29
type input "60"
click at [709, 512] on input "0" at bounding box center [714, 514] width 48 height 29
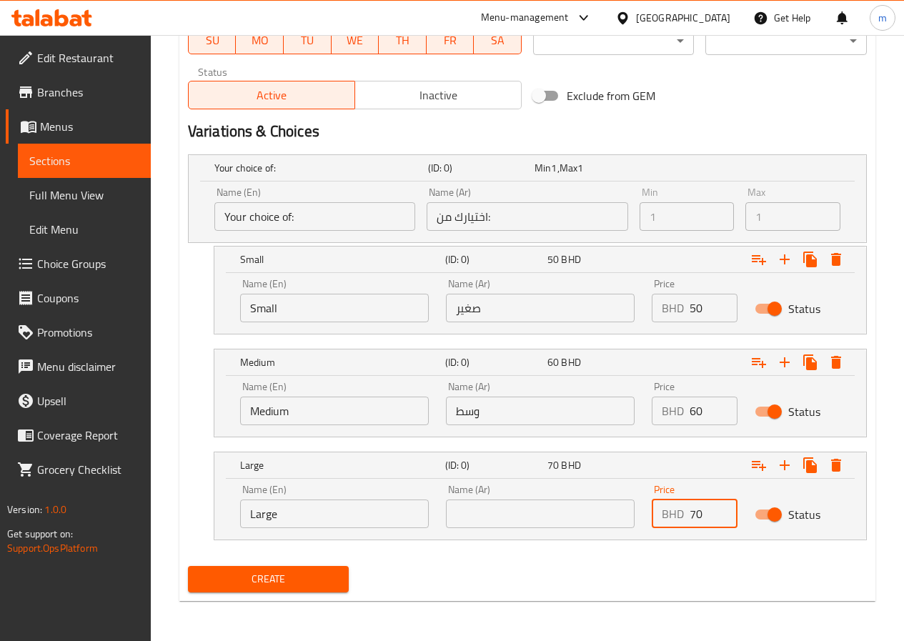
type input "70"
click at [281, 574] on span "Create" at bounding box center [268, 579] width 139 height 18
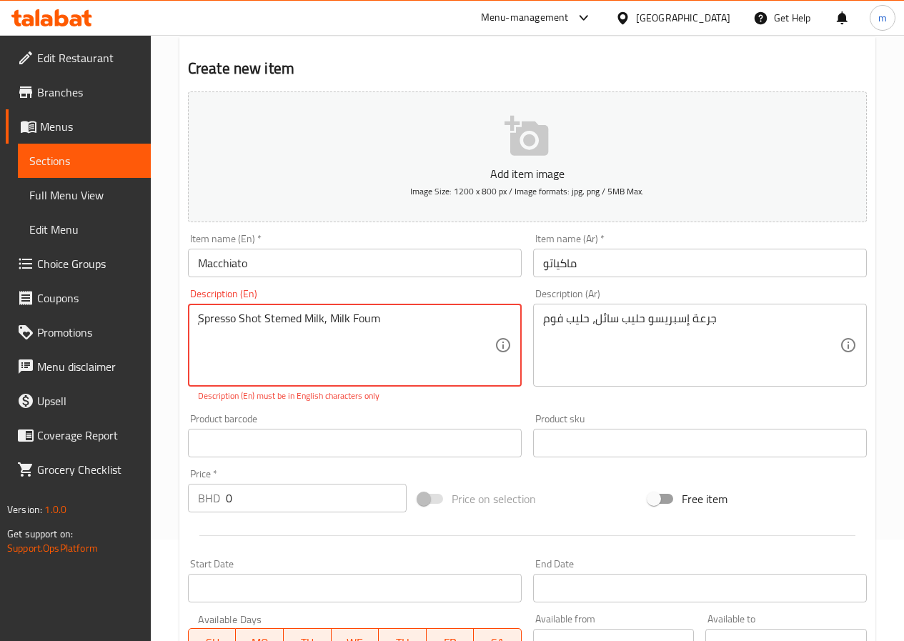
click at [410, 322] on textarea "ٍSpresso Shot Stemed Milk, Milk Foum" at bounding box center [346, 346] width 297 height 68
click at [326, 317] on textarea "ٍSpresso Shot Stemed Milk, Milk Foum" at bounding box center [346, 346] width 297 height 68
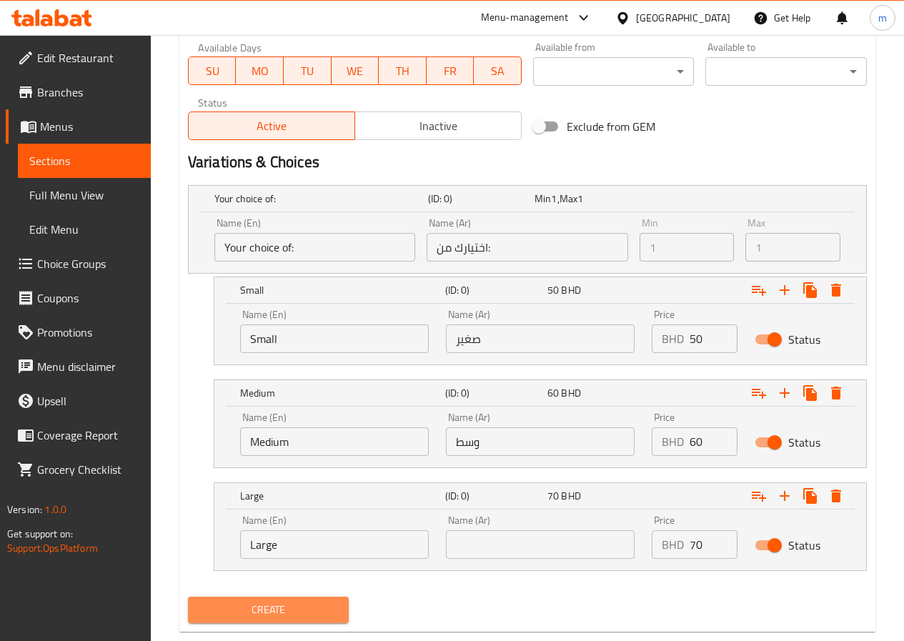
click at [292, 611] on span "Create" at bounding box center [268, 610] width 139 height 18
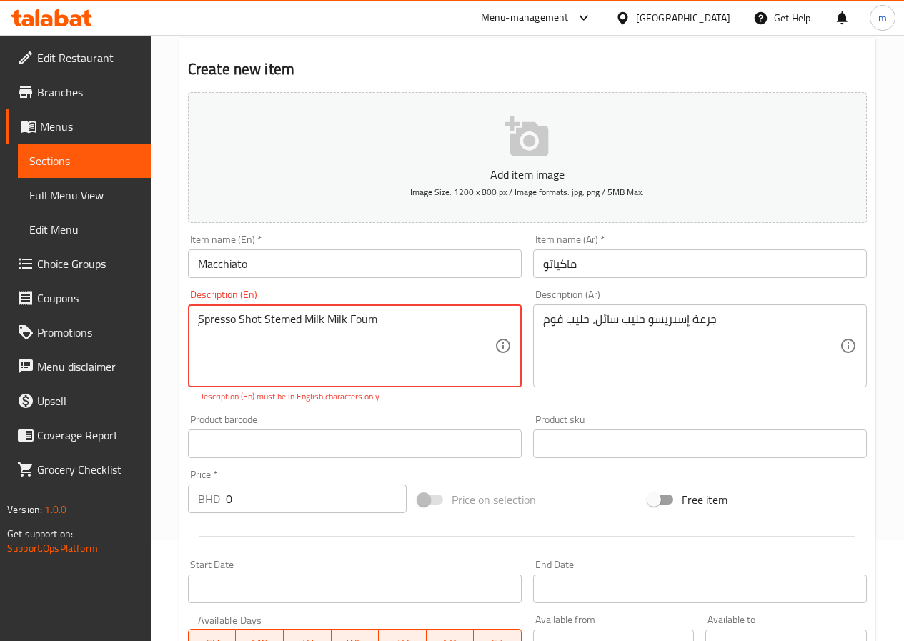
click at [404, 322] on textarea "ٍSpresso Shot Stemed Milk Milk Foum" at bounding box center [346, 346] width 297 height 68
click at [334, 334] on textarea "ٍSpresso Shot Stemed Milk Milk Foum" at bounding box center [346, 346] width 297 height 68
click at [382, 321] on textarea "ٍSpresso Shot Stemed Milk Milk Foum" at bounding box center [346, 346] width 297 height 68
drag, startPoint x: 382, startPoint y: 321, endPoint x: 375, endPoint y: 336, distance: 16.3
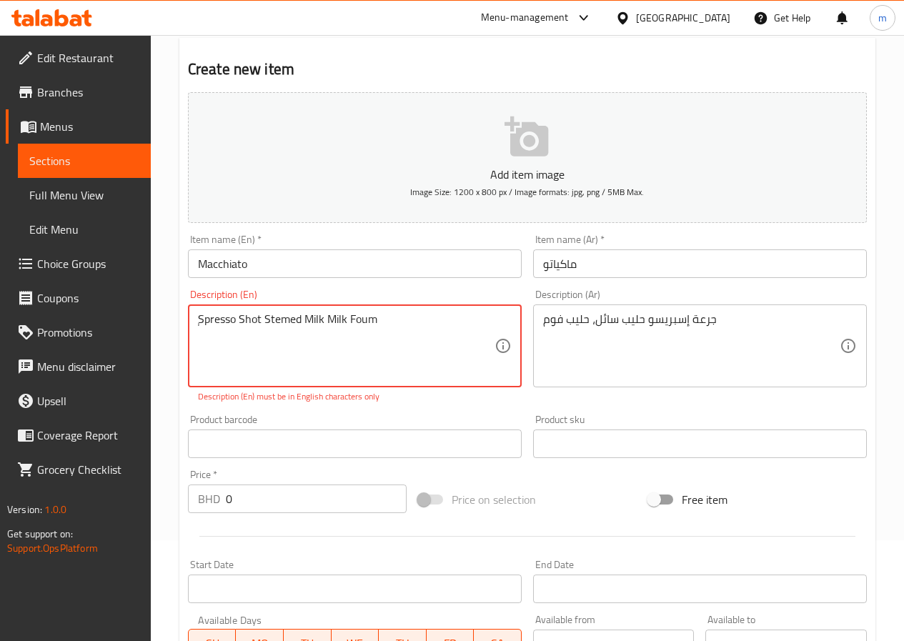
click at [375, 336] on textarea "ٍSpresso Shot Stemed Milk Milk Foum" at bounding box center [346, 346] width 297 height 68
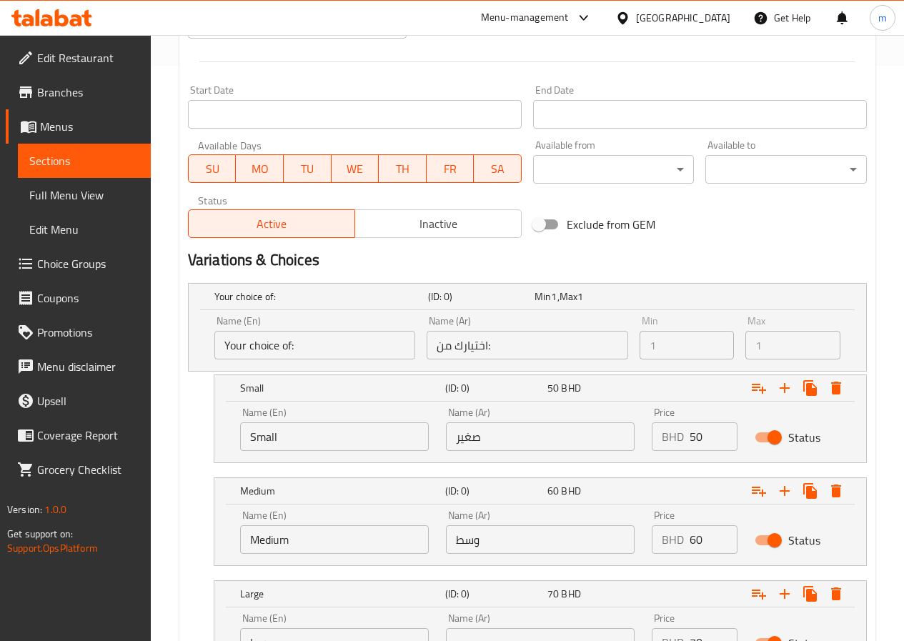
scroll to position [704, 0]
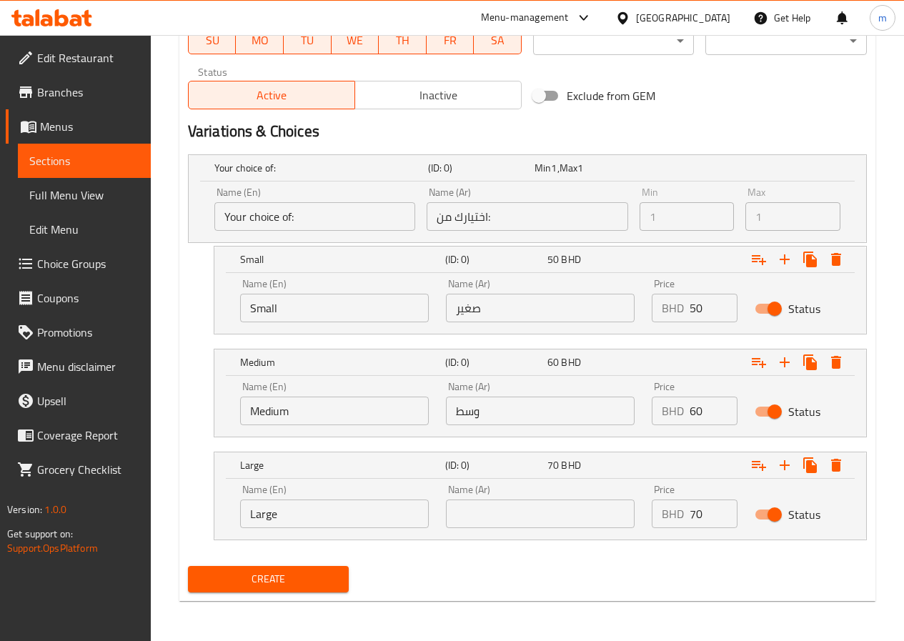
click at [309, 585] on span "Create" at bounding box center [268, 579] width 139 height 18
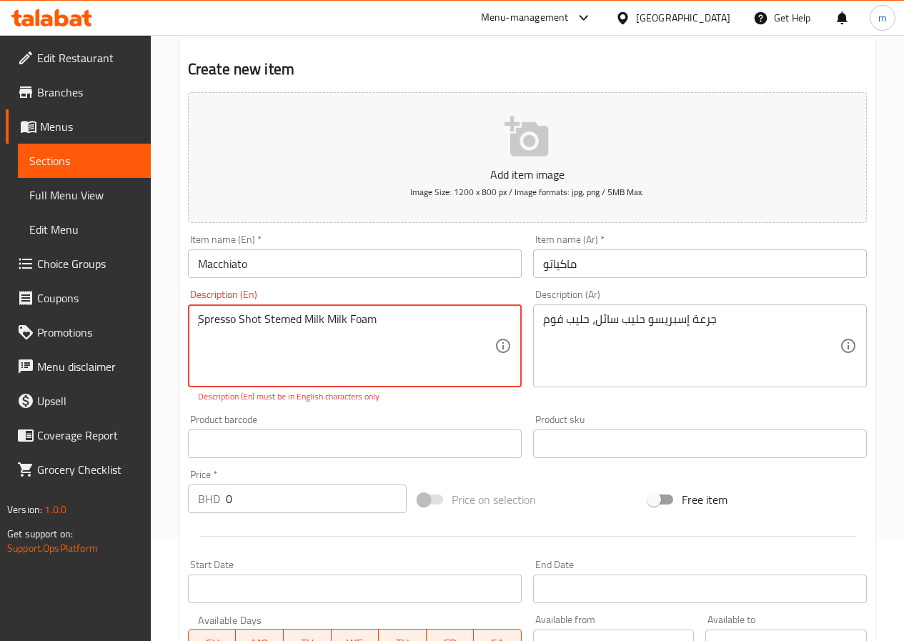
click at [337, 319] on textarea "ٍSpresso Shot Stemed Milk Milk Foam" at bounding box center [346, 346] width 297 height 68
click at [314, 322] on textarea "ٍSpresso Shot Stemed Milk Milk Foam" at bounding box center [346, 346] width 297 height 68
click at [351, 321] on textarea "ٍSpresso Shot Stemed Milk Milk Foam" at bounding box center [346, 346] width 297 height 68
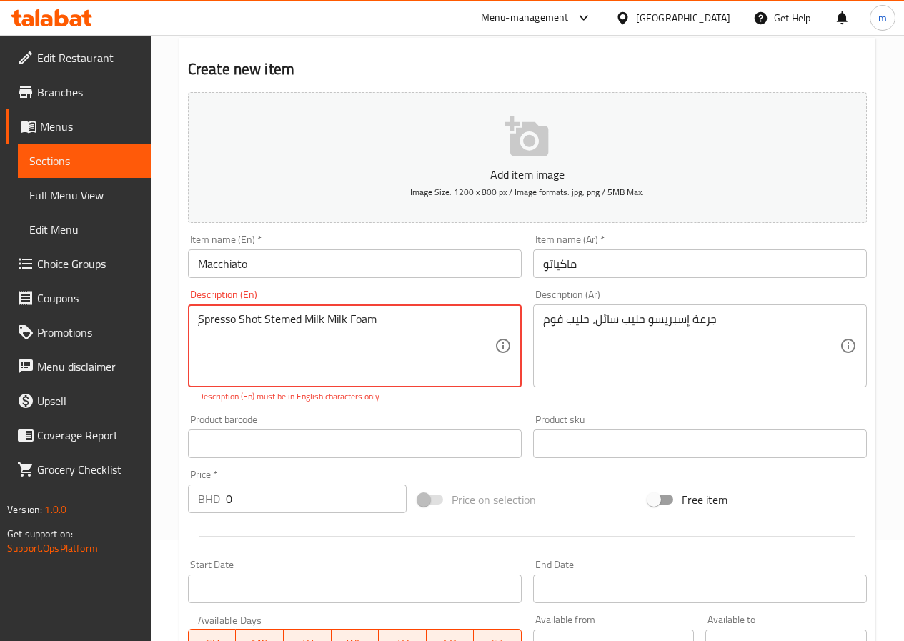
click at [352, 321] on textarea "ٍSpresso Shot Stemed Milk Milk Foam" at bounding box center [346, 346] width 297 height 68
click at [269, 321] on textarea "ٍSpresso Shot Stemed Milk Milk Foam" at bounding box center [346, 346] width 297 height 68
click at [271, 320] on textarea "ٍSpresso Shot Stemed Milk Milk Foam" at bounding box center [346, 346] width 297 height 68
click at [272, 319] on textarea "ٍSpresso Shot Stemed Milk Milk Foam" at bounding box center [346, 346] width 297 height 68
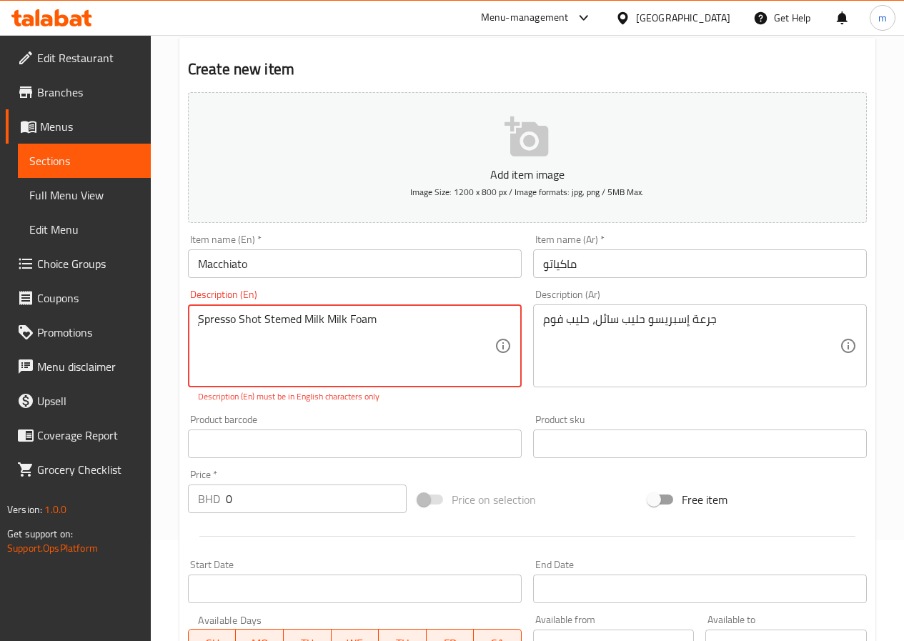
click at [262, 319] on textarea "ٍSpresso Shot Stemed Milk Milk Foam" at bounding box center [346, 346] width 297 height 68
click at [252, 319] on textarea "ٍSpresso Shot Stemed Milk Milk Foam" at bounding box center [346, 346] width 297 height 68
click at [215, 322] on textarea "ٍSpresso Shot Stemed Milk Milk Foam" at bounding box center [346, 346] width 297 height 68
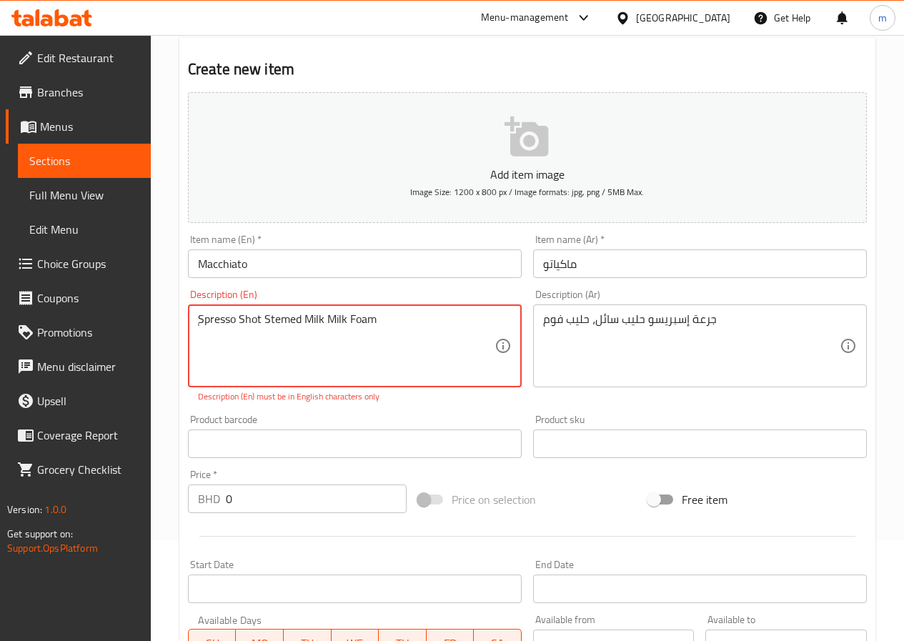
click at [215, 322] on textarea "ٍSpresso Shot Stemed Milk Milk Foam" at bounding box center [346, 346] width 297 height 68
click at [239, 349] on textarea "ٍSpresso Shot Stemed Milk Milk Foam" at bounding box center [346, 346] width 297 height 68
click at [395, 315] on textarea "ٍSpresso Shot Stemed Milk Milk Foam" at bounding box center [346, 346] width 297 height 68
click at [362, 321] on textarea "ٍSpresso Shot Stemed Milk Milk Foam" at bounding box center [346, 346] width 297 height 68
click at [361, 321] on textarea "ٍSpresso Shot Stemed Milk Milk Foam" at bounding box center [346, 346] width 297 height 68
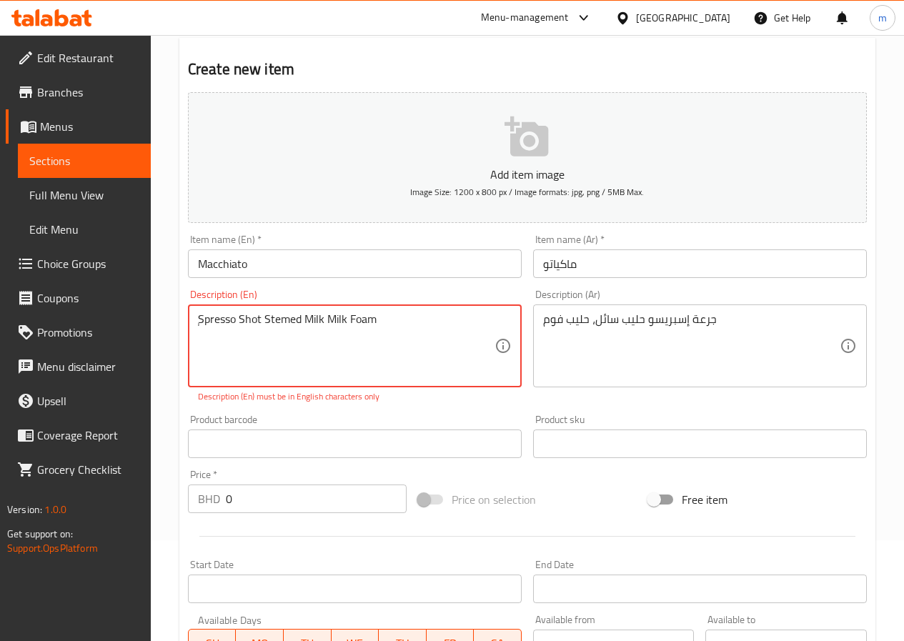
click at [327, 321] on textarea "ٍSpresso Shot Stemed Milk Milk Foam" at bounding box center [346, 346] width 297 height 68
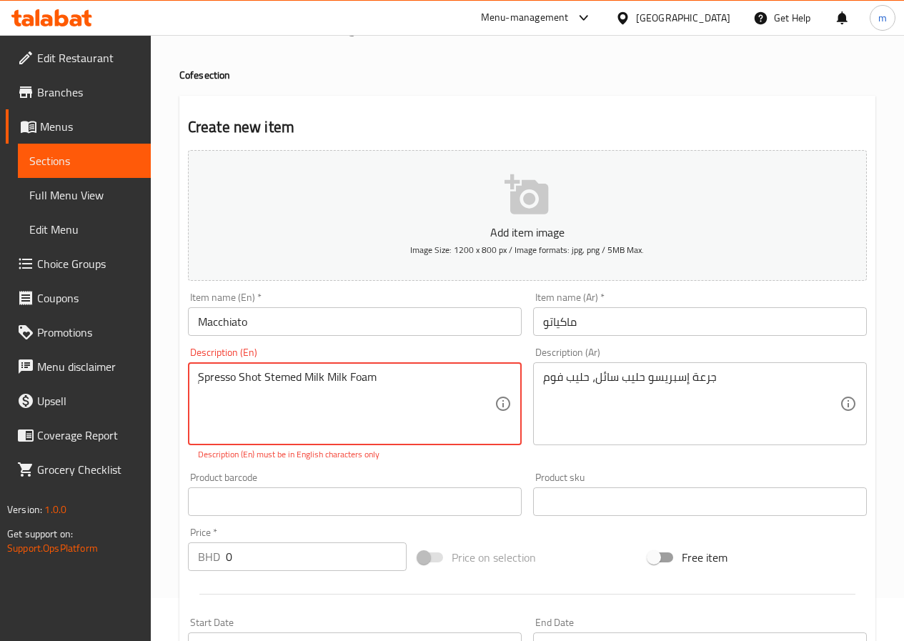
scroll to position [0, 0]
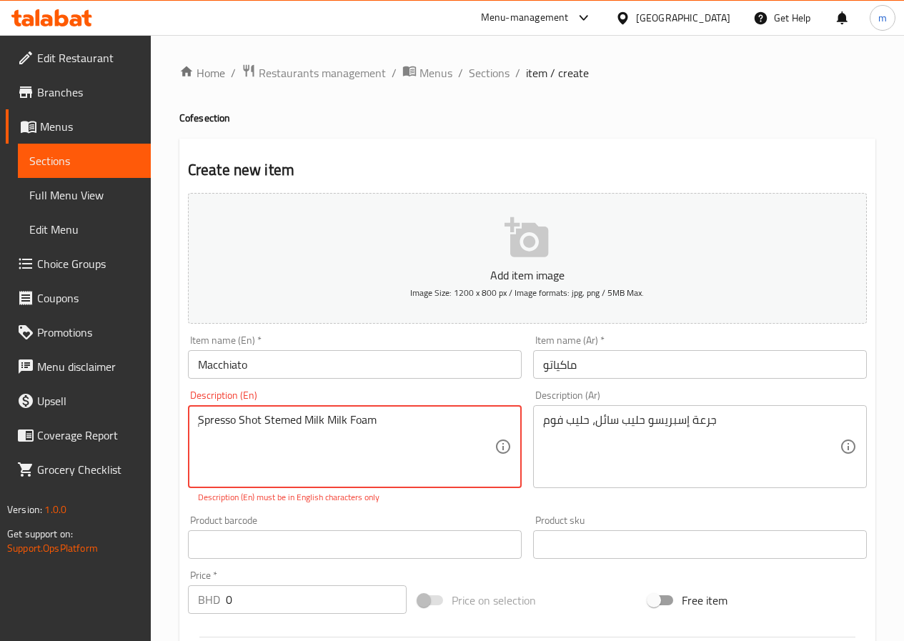
click at [367, 460] on textarea "ٍSpresso Shot Stemed Milk Milk Foam" at bounding box center [346, 447] width 297 height 68
click at [407, 435] on textarea "ٍSpresso Shot Stemed Milk Milk Foam" at bounding box center [346, 447] width 297 height 68
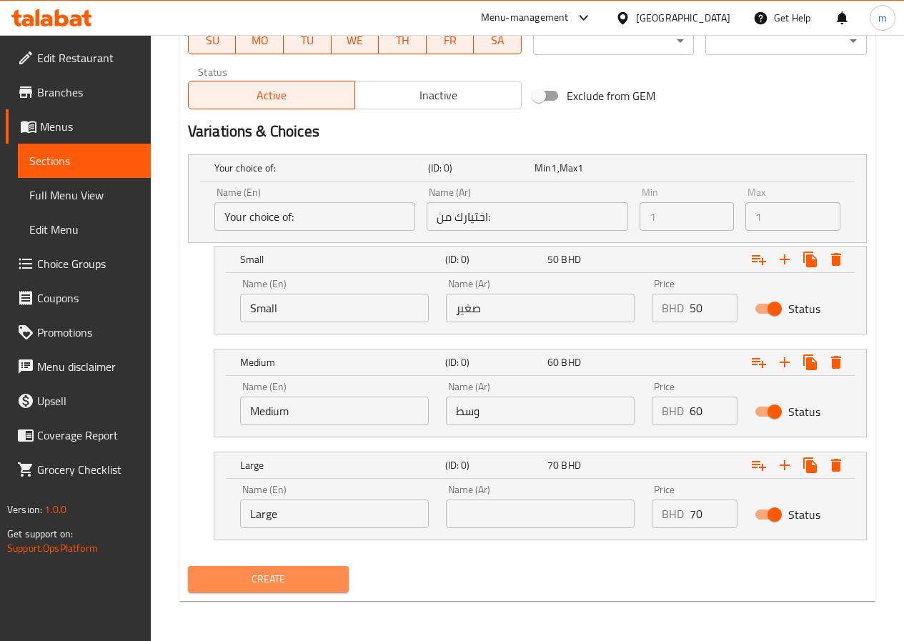
click at [312, 582] on span "Create" at bounding box center [268, 579] width 139 height 18
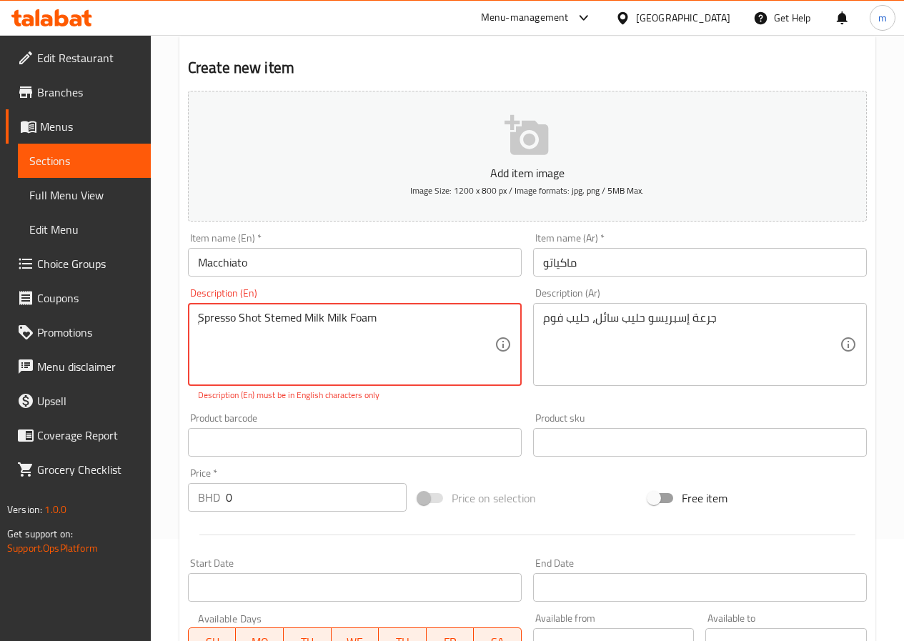
scroll to position [101, 0]
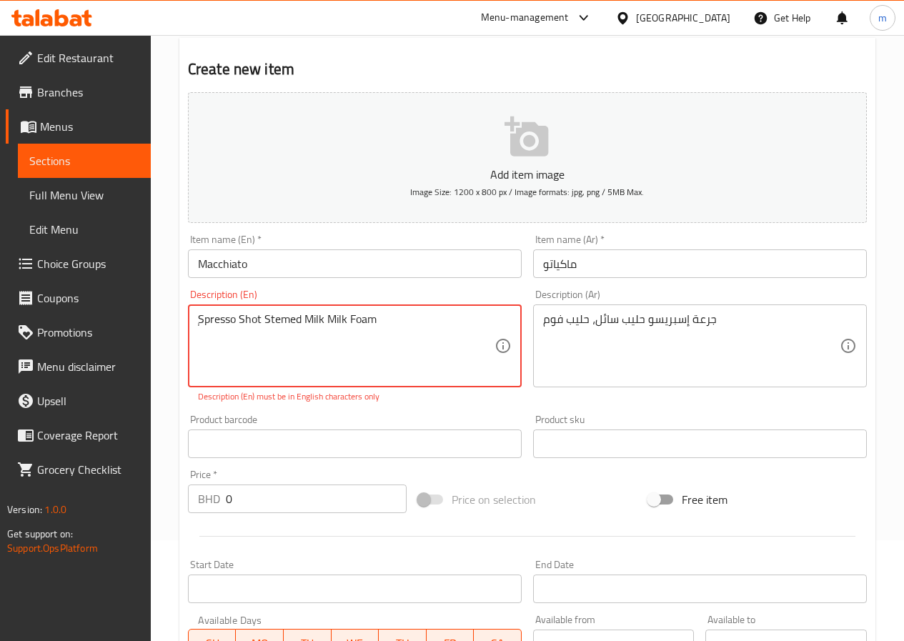
click at [335, 318] on textarea "ٍSpresso Shot Stemed Milk Milk Foam" at bounding box center [346, 346] width 297 height 68
click at [356, 319] on textarea "ٍSpresso Shot Stemed Milk milk Foam" at bounding box center [346, 346] width 297 height 68
click at [313, 317] on textarea "ٍSpresso Shot Stemed Milk milk foam" at bounding box center [346, 346] width 297 height 68
click at [269, 319] on textarea "ٍSpresso Shot Stemed milk milk foam" at bounding box center [346, 346] width 297 height 68
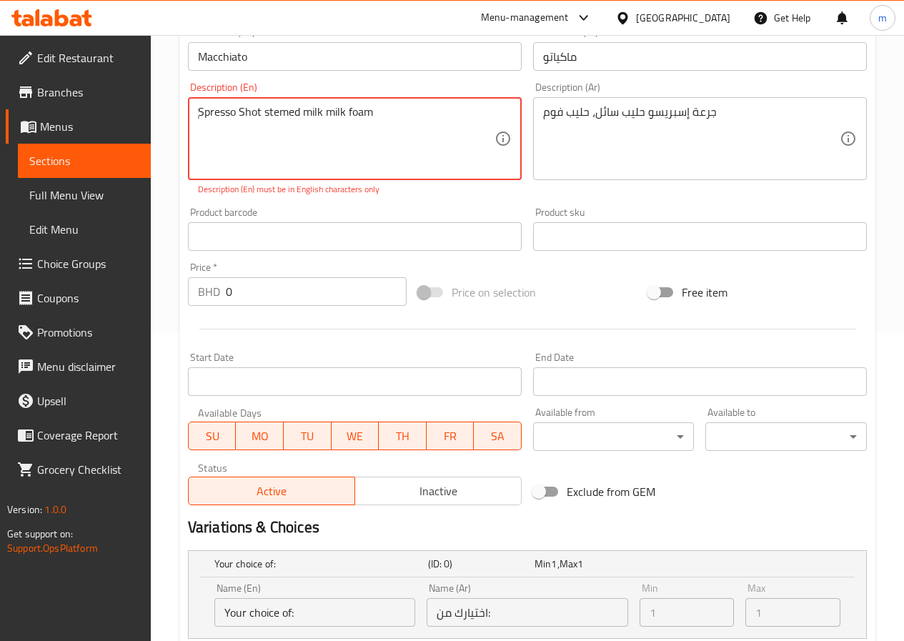
scroll to position [315, 0]
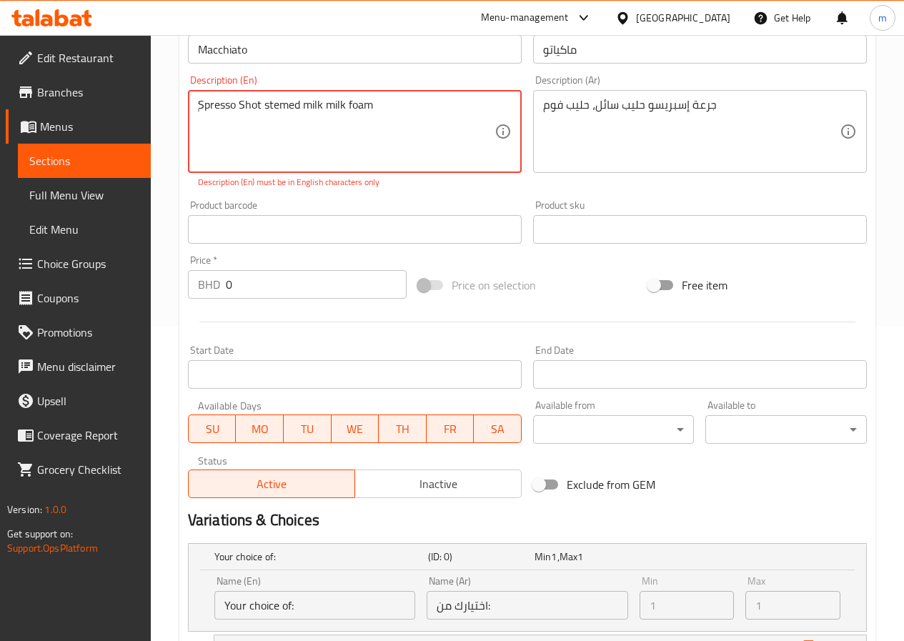
click at [244, 103] on textarea "ٍSpresso Shot stemed milk milk foam" at bounding box center [346, 132] width 297 height 68
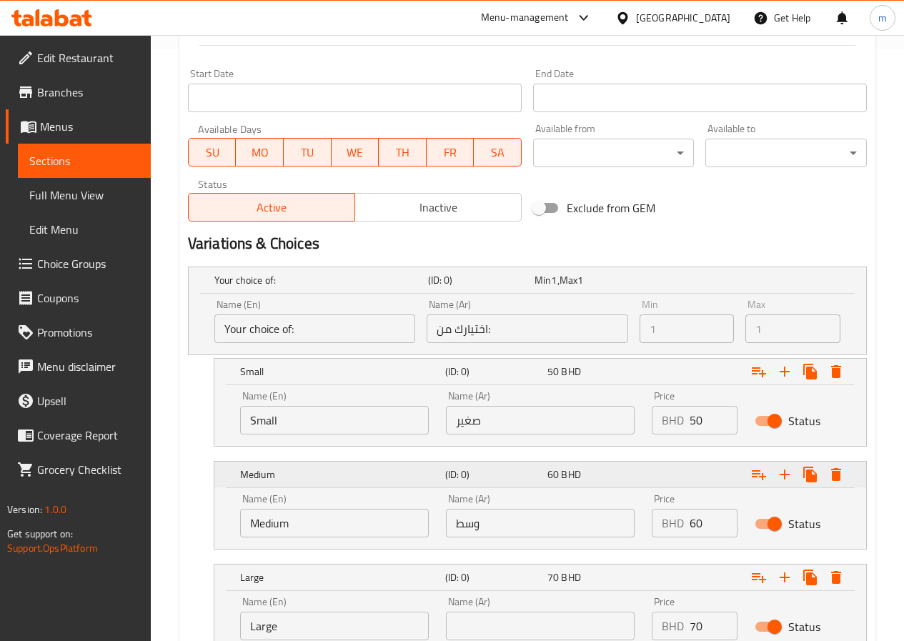
scroll to position [704, 0]
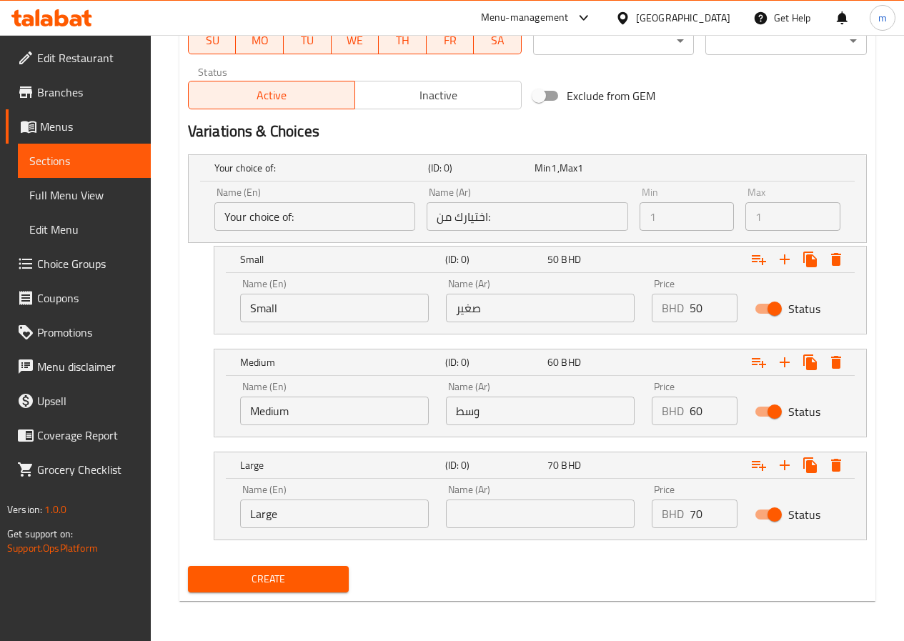
click at [310, 587] on span "Create" at bounding box center [268, 579] width 139 height 18
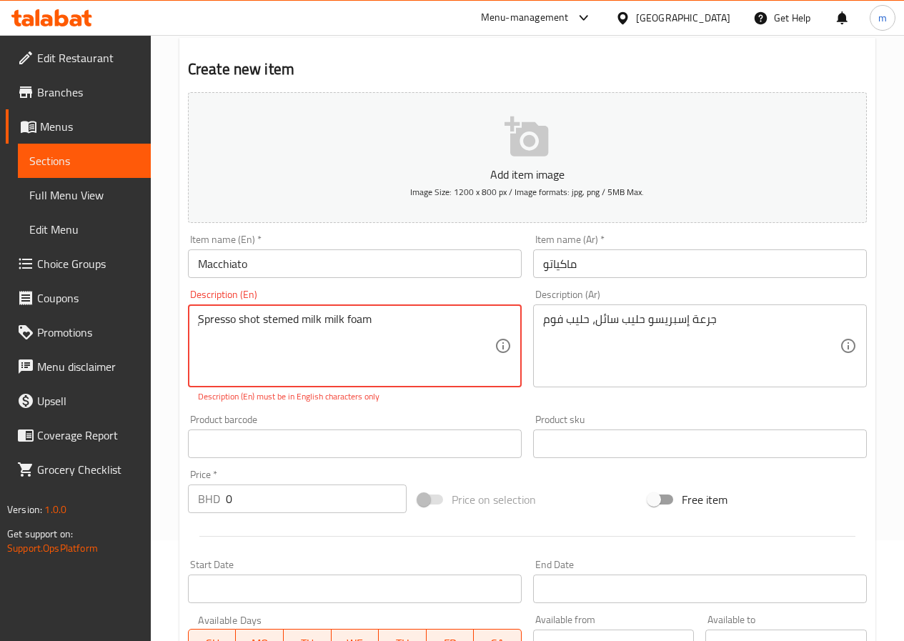
click at [206, 314] on textarea "ٍSpresso shot stemed milk milk foam" at bounding box center [346, 346] width 297 height 68
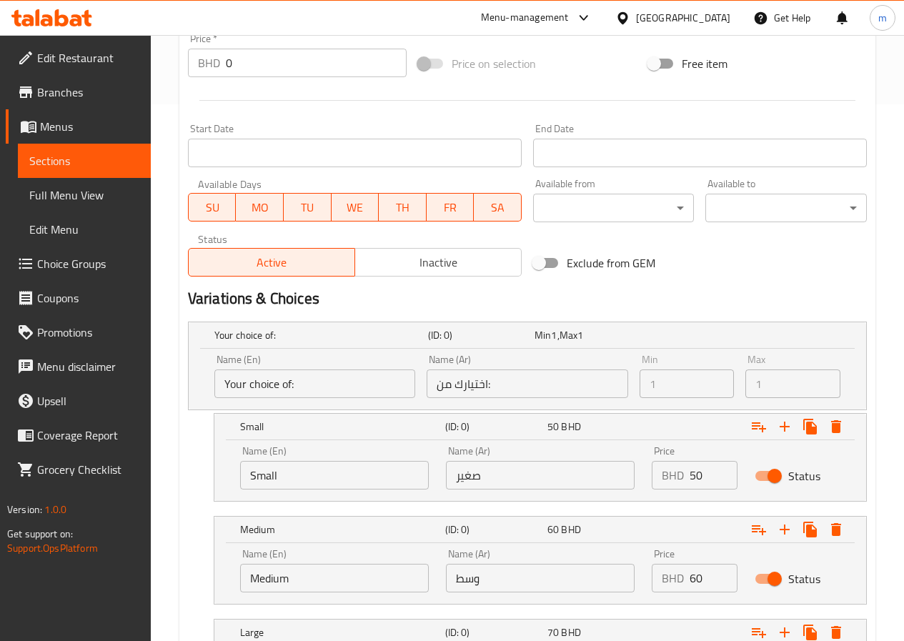
scroll to position [704, 0]
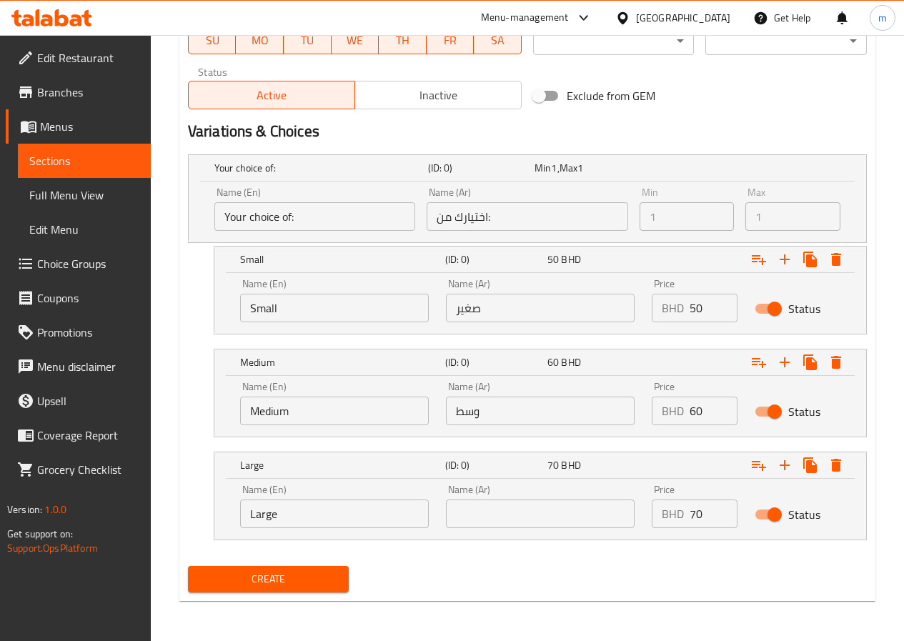
click at [299, 571] on span "Create" at bounding box center [268, 579] width 139 height 18
click at [265, 579] on span "Create" at bounding box center [268, 579] width 139 height 18
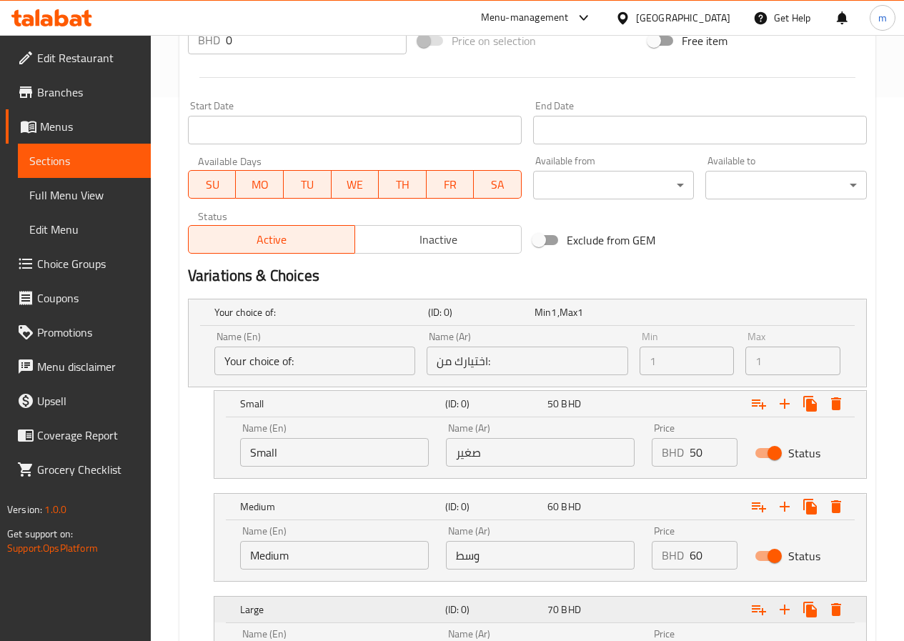
scroll to position [688, 0]
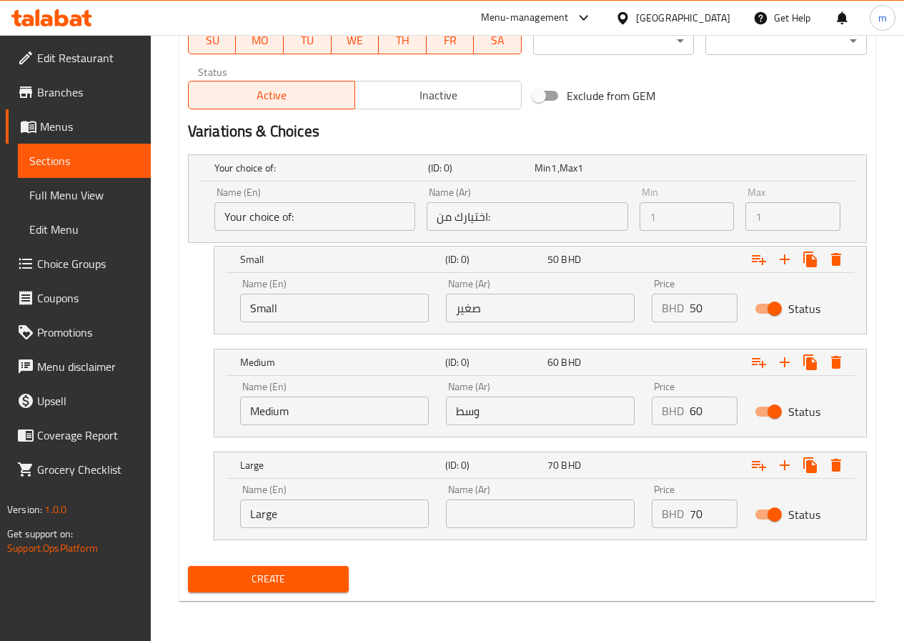
type textarea "espressos shot stemmed milk milk foam"
click at [293, 572] on span "Create" at bounding box center [268, 579] width 139 height 18
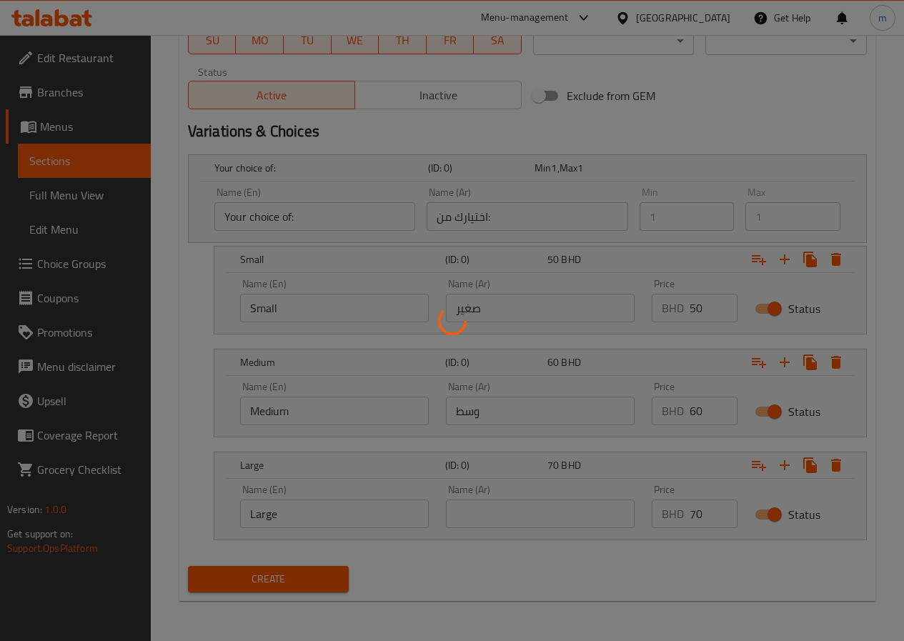
click at [293, 572] on div at bounding box center [452, 320] width 904 height 641
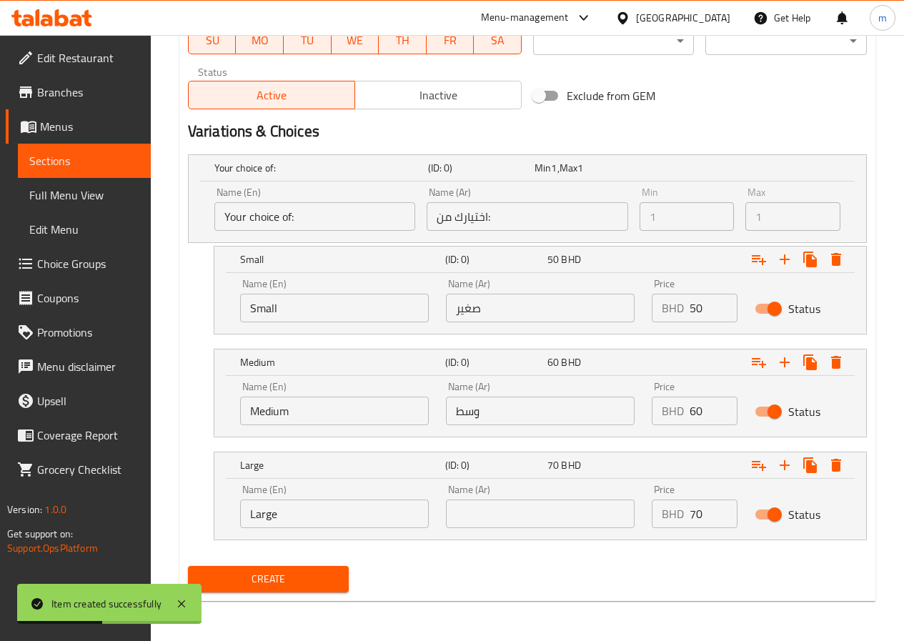
click at [114, 259] on span "Choice Groups" at bounding box center [88, 263] width 102 height 17
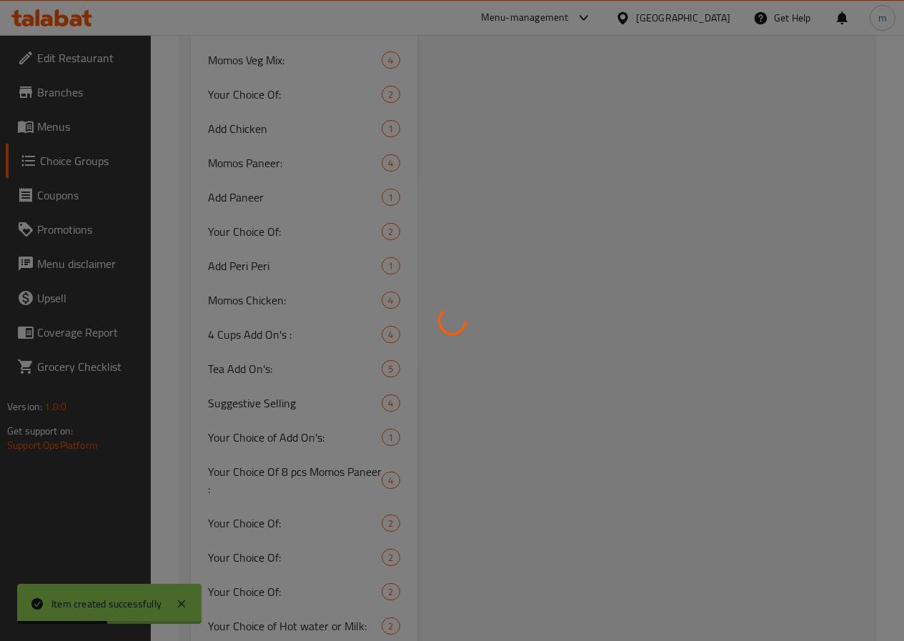
scroll to position [202, 0]
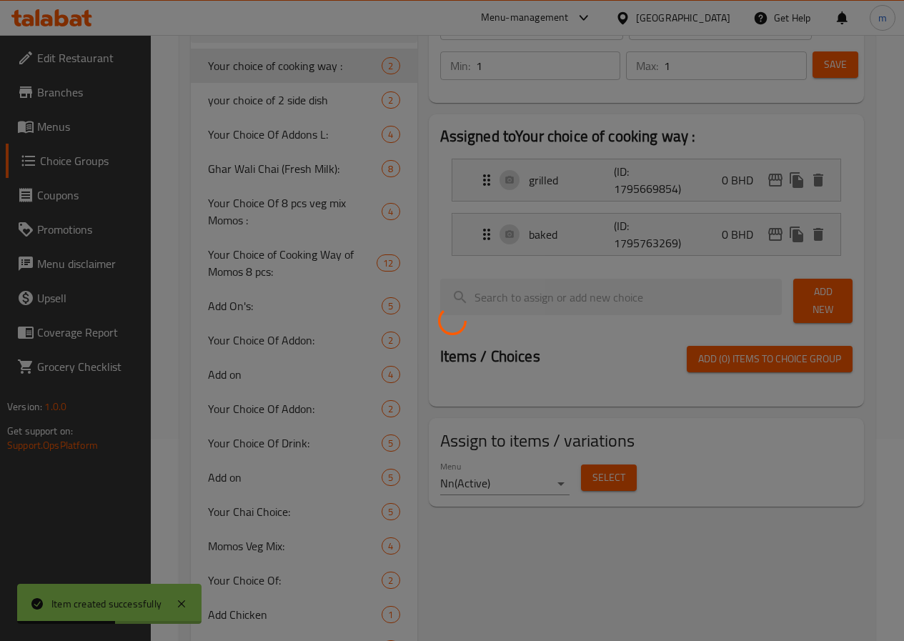
type input "your choice of 2 side dish"
type input "اختيارك من 2طبق جانبي"
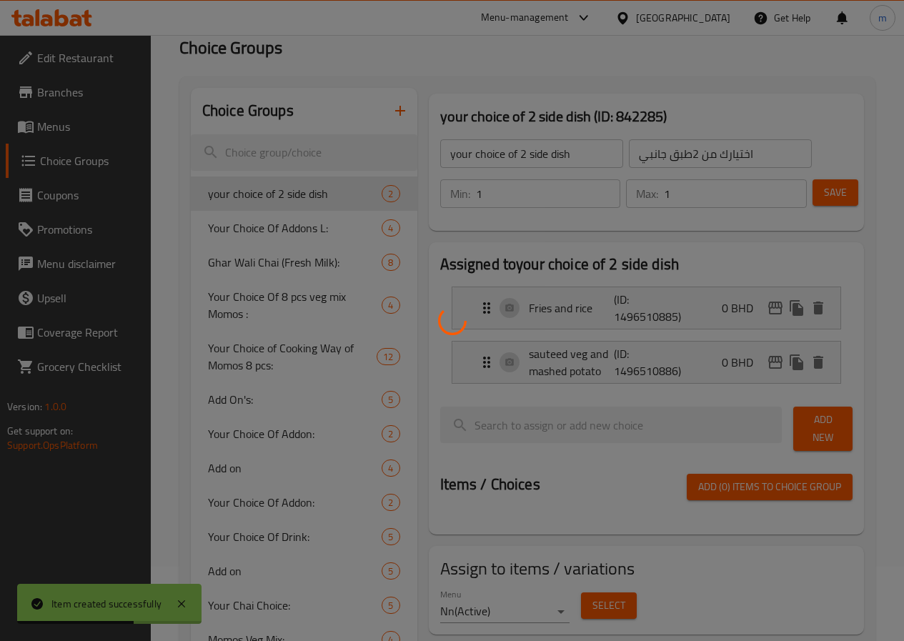
scroll to position [59, 0]
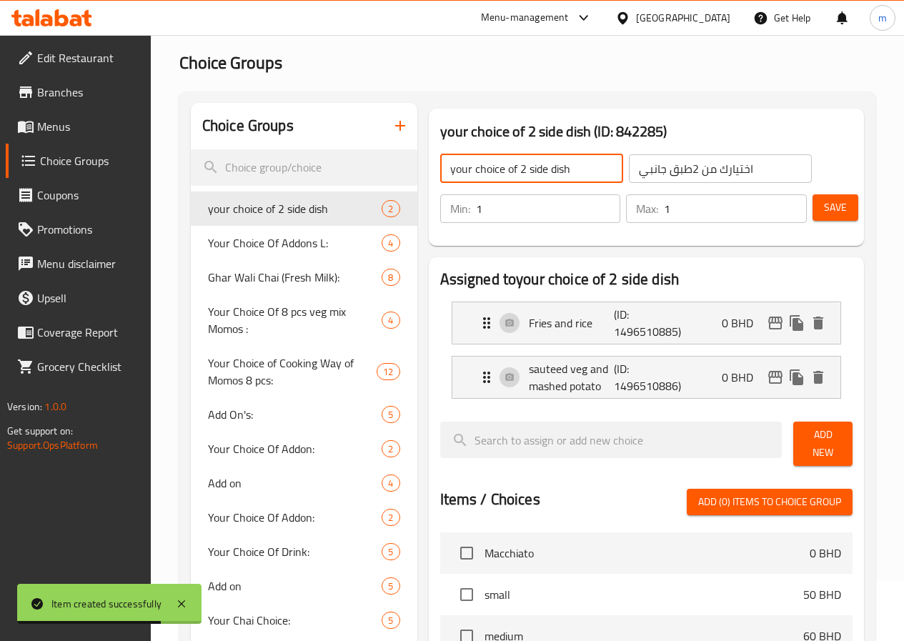
click at [547, 169] on input "your choice of 2 side dish" at bounding box center [531, 168] width 183 height 29
click at [395, 126] on icon "button" at bounding box center [400, 126] width 10 height 10
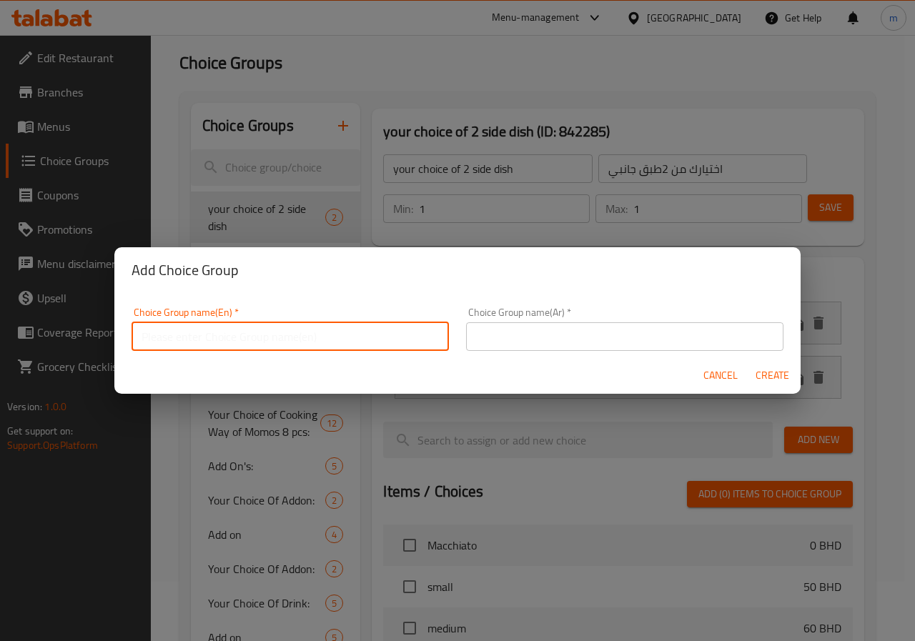
click at [299, 339] on input "text" at bounding box center [290, 336] width 317 height 29
type input "your choice of sause small"
click at [509, 339] on input "text" at bounding box center [624, 336] width 317 height 29
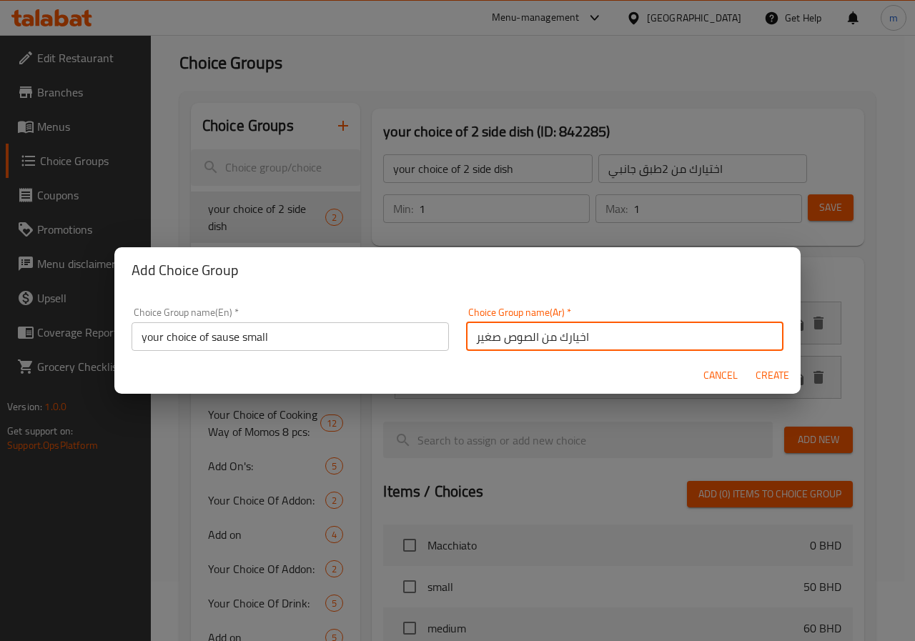
type input "اخيارك من الصوص صغير"
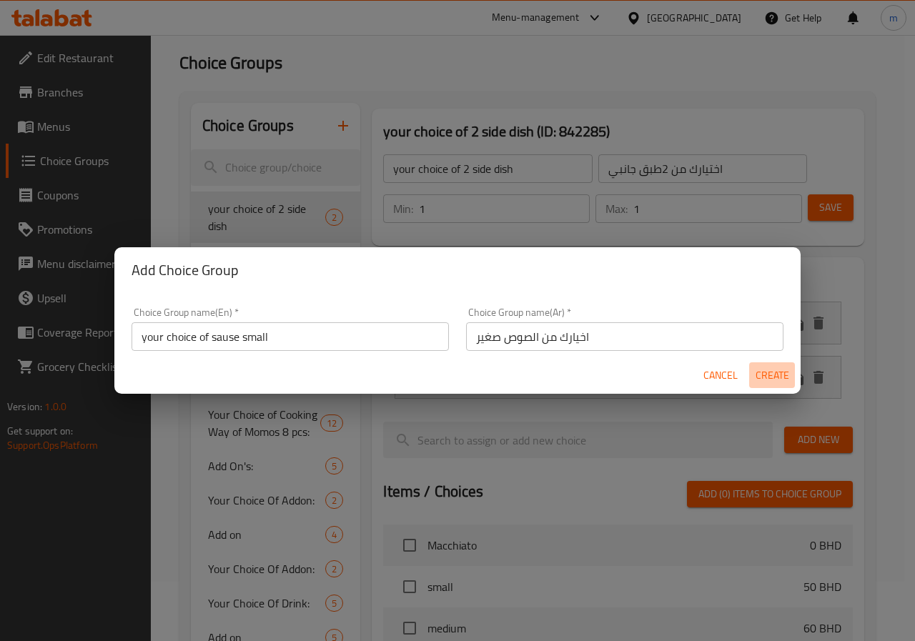
click at [781, 372] on span "Create" at bounding box center [772, 376] width 34 height 18
type input "your choice of sause small"
type input "اخيارك من الصوص صغير"
type input "0"
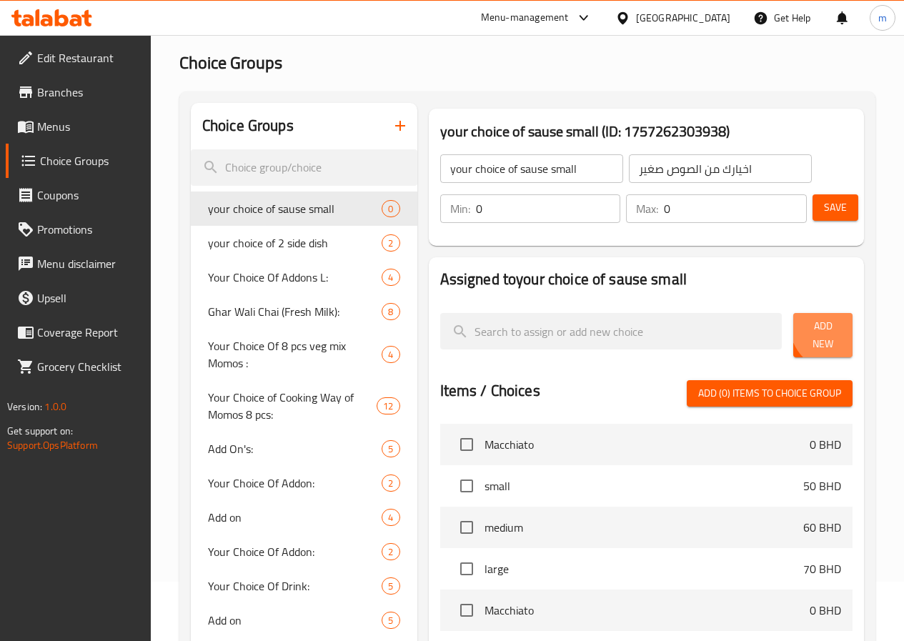
click at [832, 327] on span "Add New" at bounding box center [823, 335] width 36 height 36
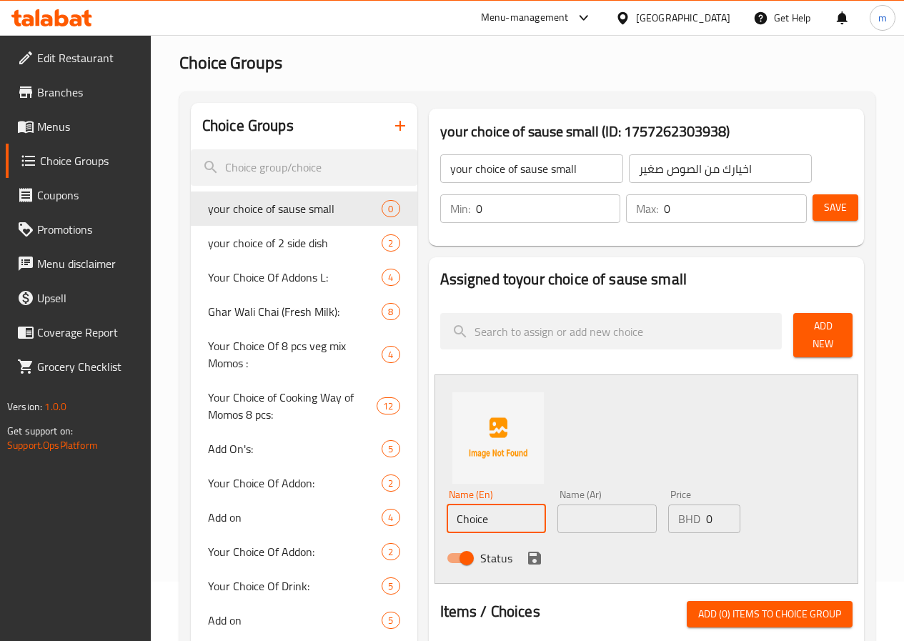
drag, startPoint x: 460, startPoint y: 514, endPoint x: 412, endPoint y: 480, distance: 58.9
click at [429, 515] on div "Assigned to your choice of sause small Add New Name (En) Choice Name (En) Name …" at bounding box center [646, 646] width 435 height 778
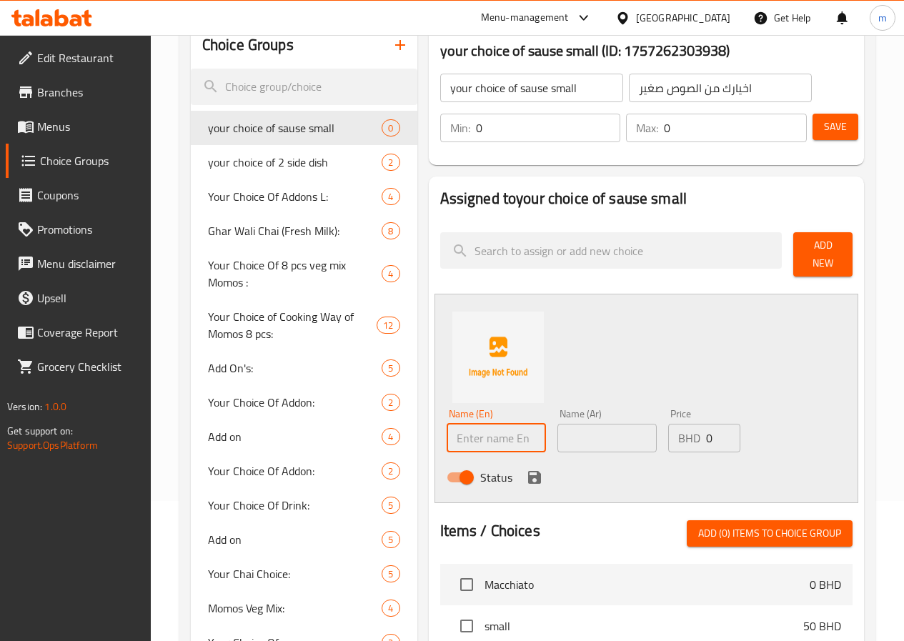
scroll to position [274, 0]
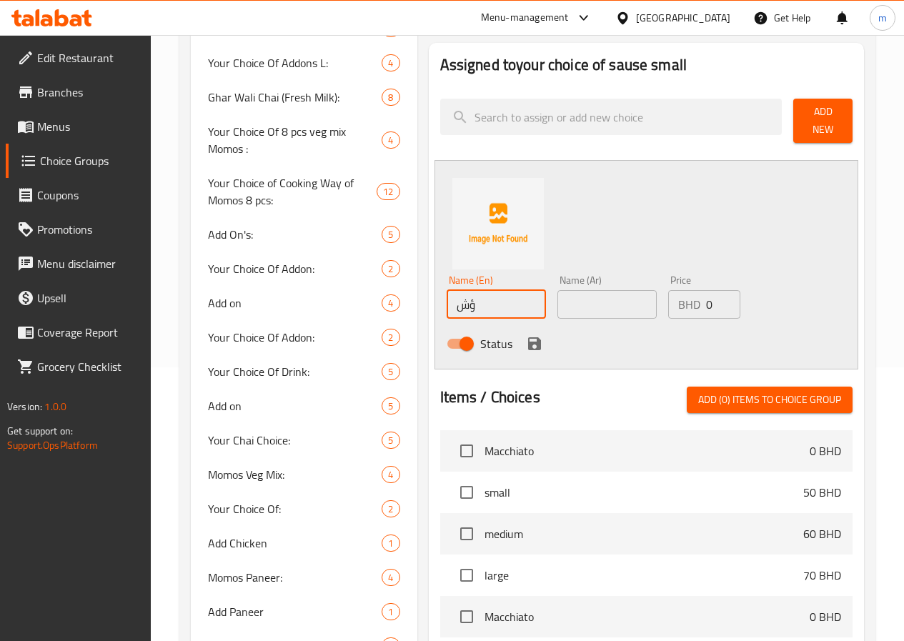
type input "ؤ"
type input "Caramel sause"
click at [610, 299] on input "text" at bounding box center [606, 304] width 99 height 29
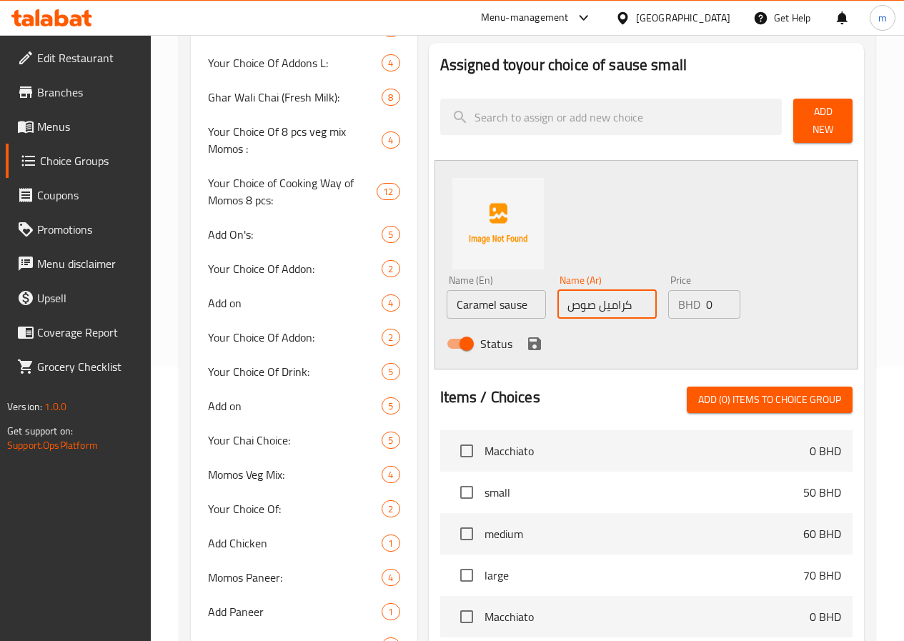
type input "كراميل صوص"
type input "1"
click at [708, 291] on input "1" at bounding box center [723, 304] width 34 height 29
type input "10"
click at [526, 335] on icon "save" at bounding box center [534, 343] width 17 height 17
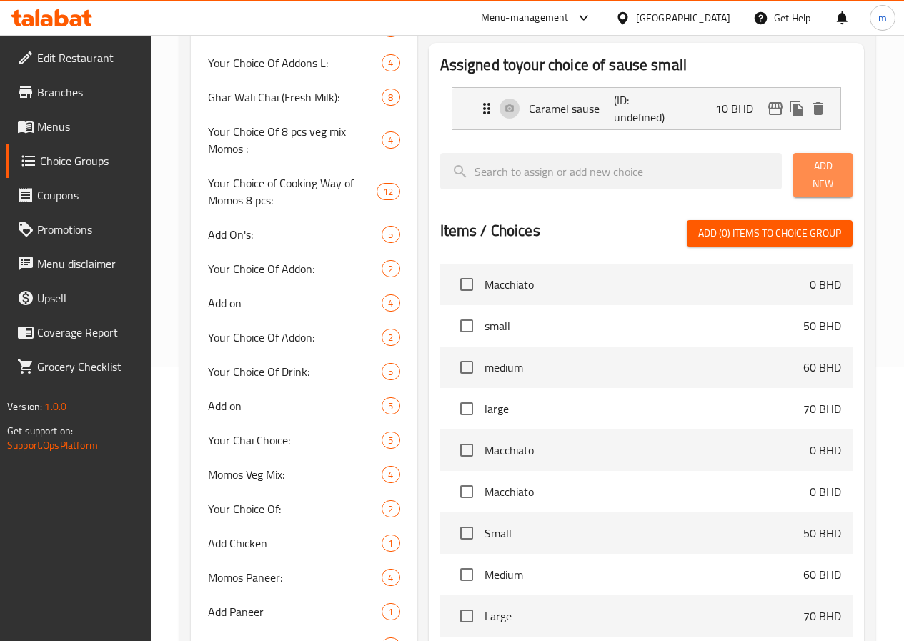
click at [807, 174] on span "Add New" at bounding box center [823, 175] width 36 height 36
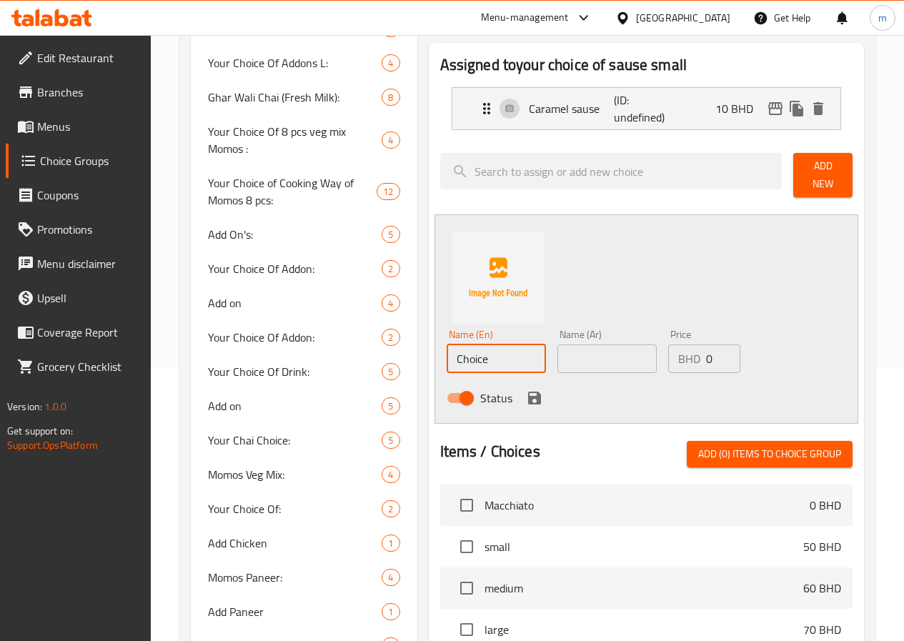
drag, startPoint x: 465, startPoint y: 349, endPoint x: 299, endPoint y: 355, distance: 166.6
type input "ؤ"
type input "c"
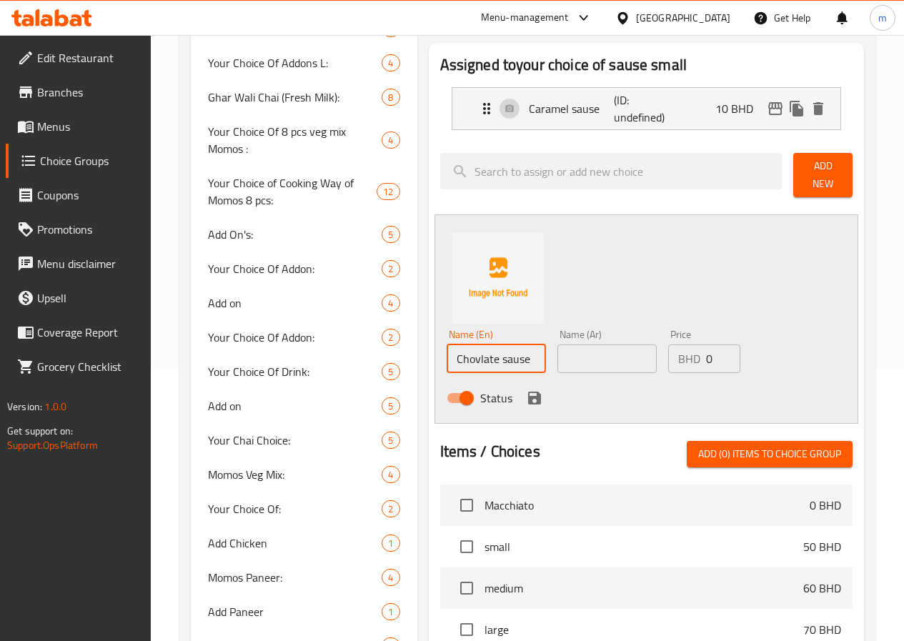
click at [468, 352] on input "Chovlate sause" at bounding box center [496, 358] width 99 height 29
click at [467, 352] on input "Chovlate sause" at bounding box center [496, 358] width 99 height 29
click at [480, 352] on input "Chovlate sause" at bounding box center [496, 358] width 99 height 29
click at [447, 355] on input "Chovlate sause" at bounding box center [496, 358] width 99 height 29
click at [447, 352] on input "Chovlate sause" at bounding box center [496, 358] width 99 height 29
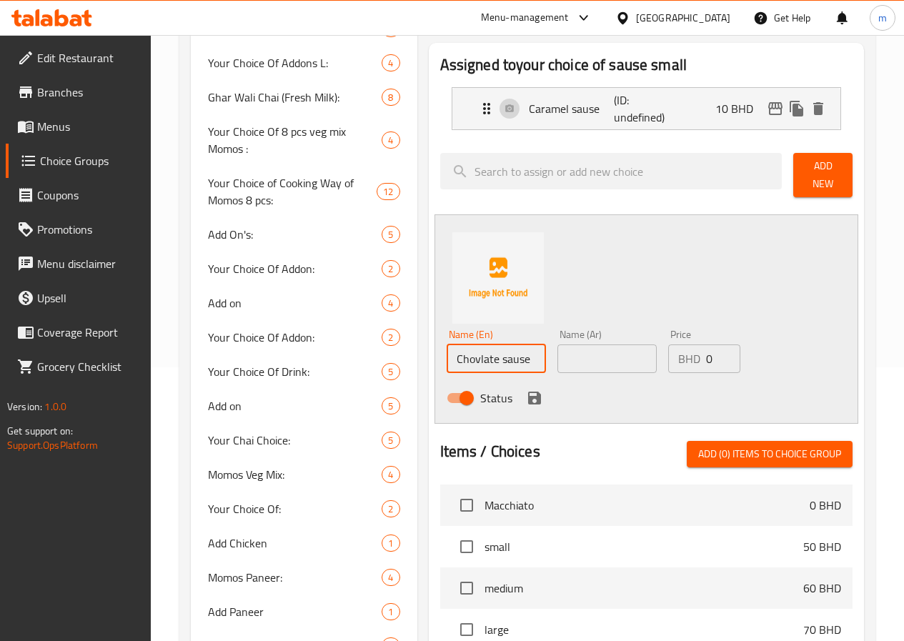
click at [447, 352] on input "Chovlate sause" at bounding box center [496, 358] width 99 height 29
type input "Choclate sause"
click at [565, 351] on input "text" at bounding box center [606, 358] width 99 height 29
type input "ش"
type input "صوص شيكولاته"
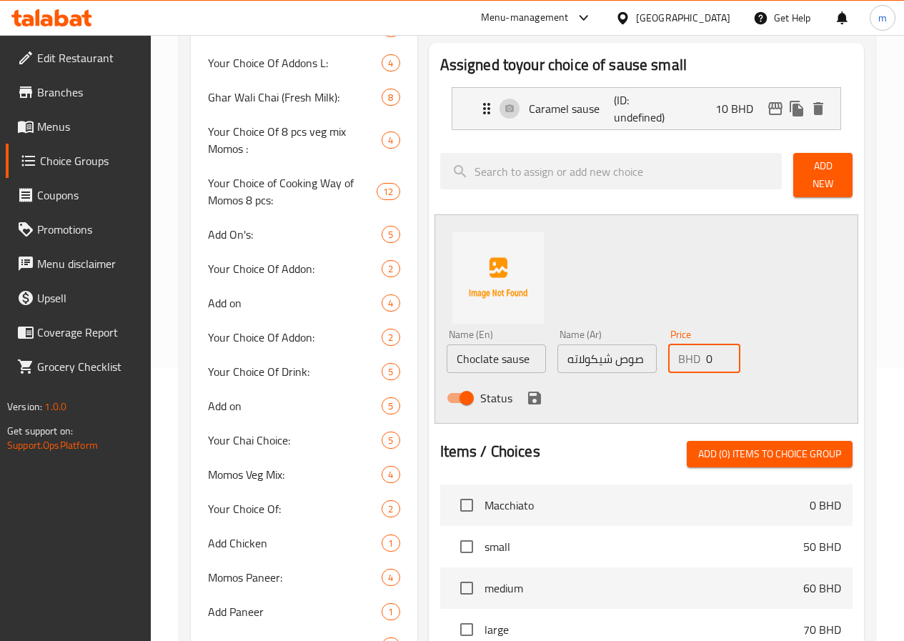
click at [706, 345] on input "0" at bounding box center [723, 358] width 34 height 29
type input "15"
click at [528, 393] on icon "save" at bounding box center [534, 398] width 13 height 13
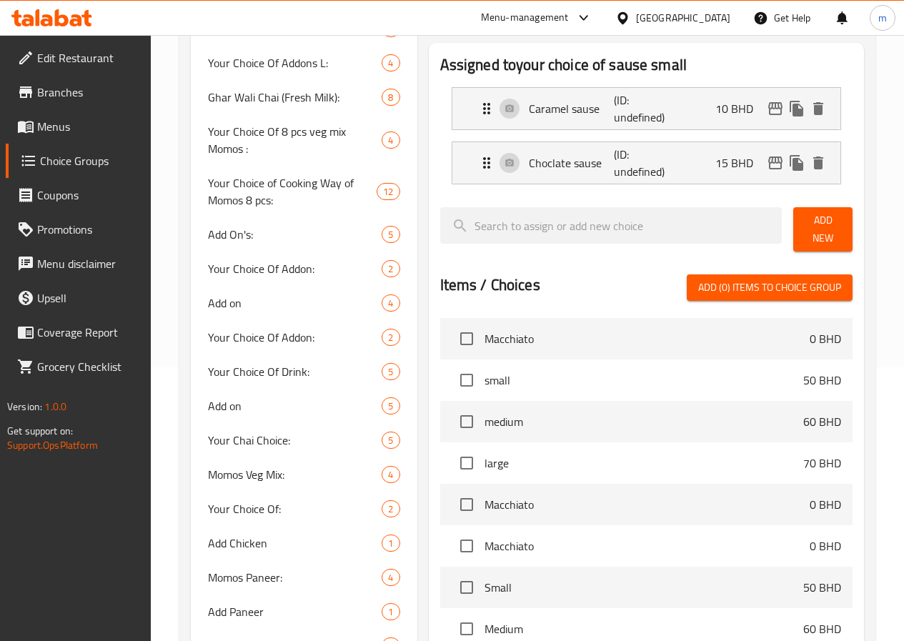
click at [814, 229] on span "Add New" at bounding box center [823, 230] width 36 height 36
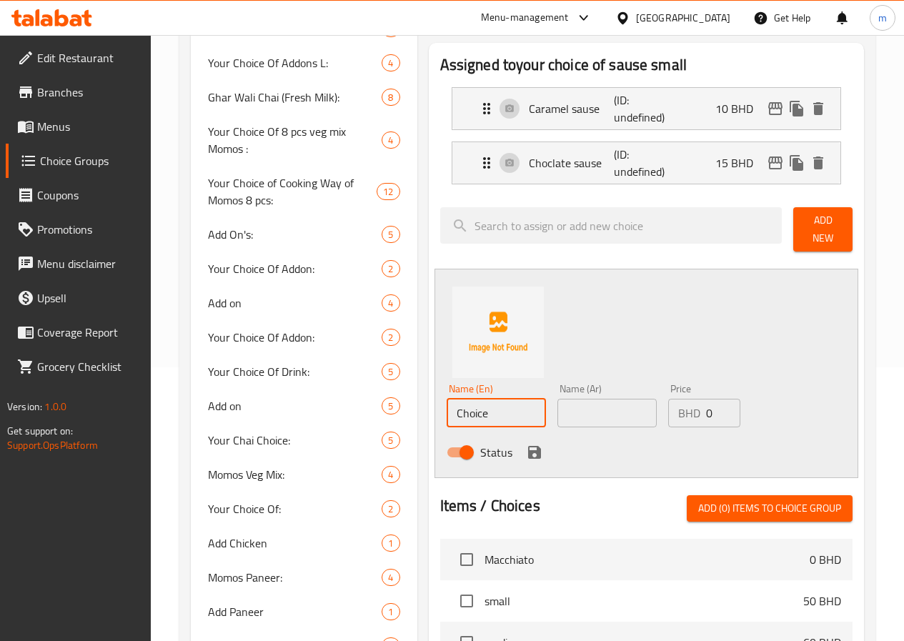
drag, startPoint x: 445, startPoint y: 412, endPoint x: 306, endPoint y: 410, distance: 138.7
type input "ر"
type input "v"
type input "[PERSON_NAME]"
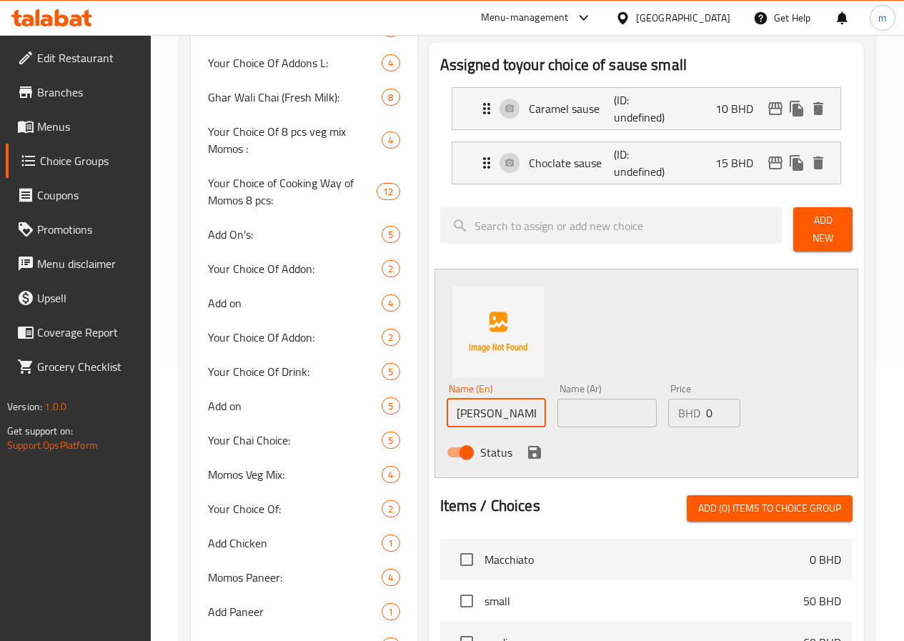
click at [567, 403] on input "text" at bounding box center [606, 413] width 99 height 29
type input "صوص فانيليا"
click at [706, 405] on input "0" at bounding box center [723, 413] width 34 height 29
type input "20"
click at [824, 219] on span "Add New" at bounding box center [823, 230] width 36 height 36
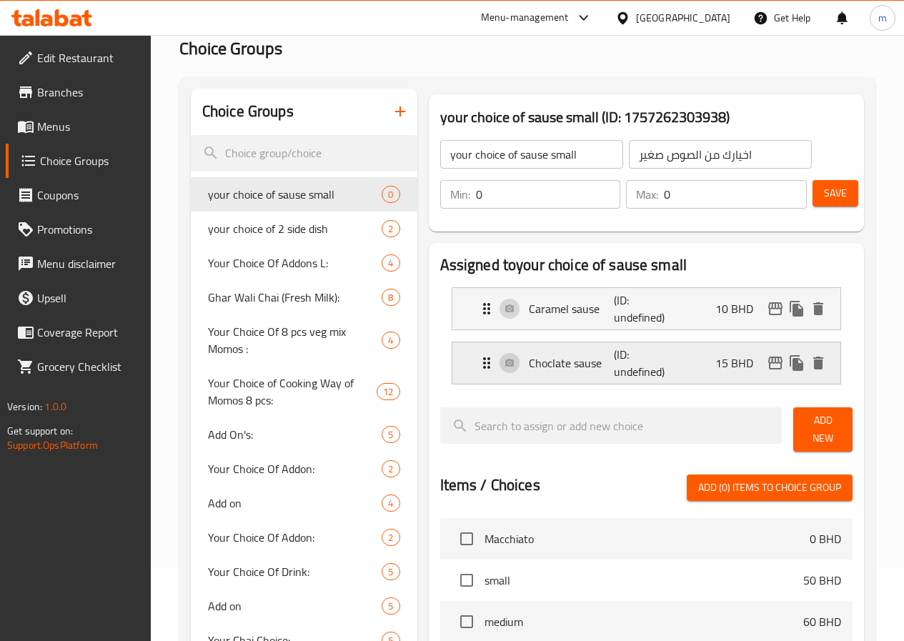
scroll to position [143, 0]
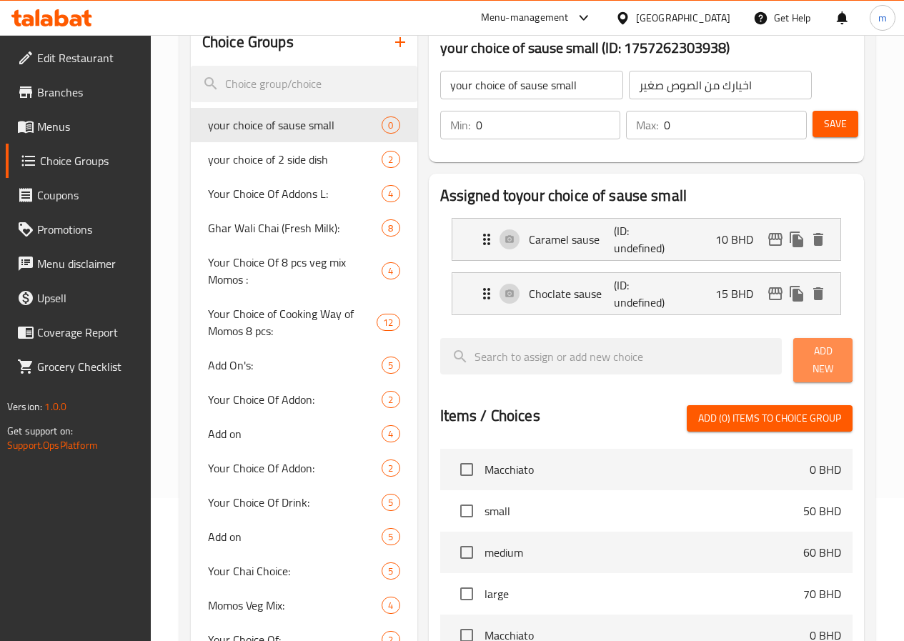
click at [810, 351] on span "Add New" at bounding box center [823, 360] width 36 height 36
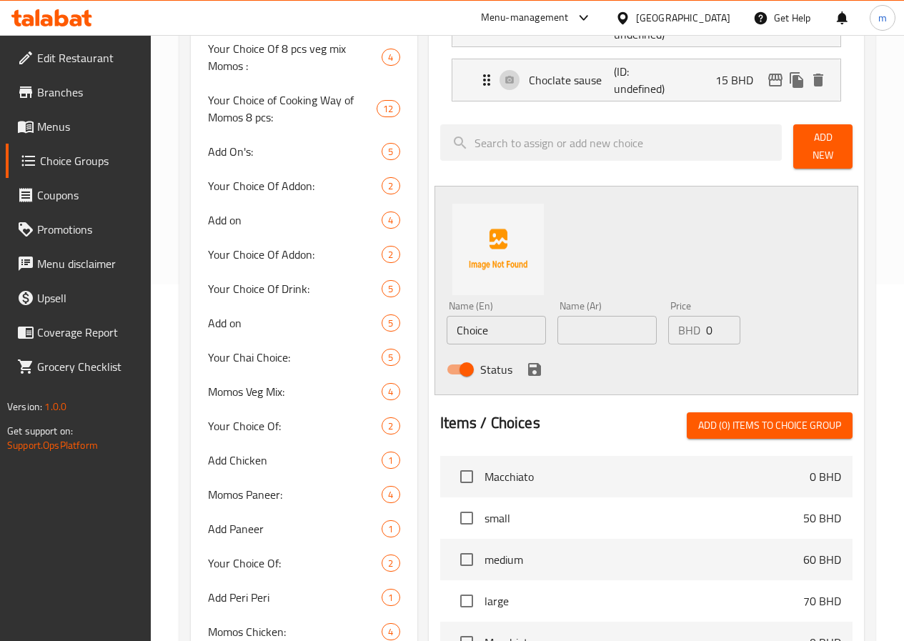
scroll to position [357, 0]
drag, startPoint x: 465, startPoint y: 325, endPoint x: 373, endPoint y: 325, distance: 92.2
click at [429, 325] on div "Assigned to your choice of sause small Caramel sause (ID: undefined) 10 BHD Nam…" at bounding box center [646, 402] width 435 height 886
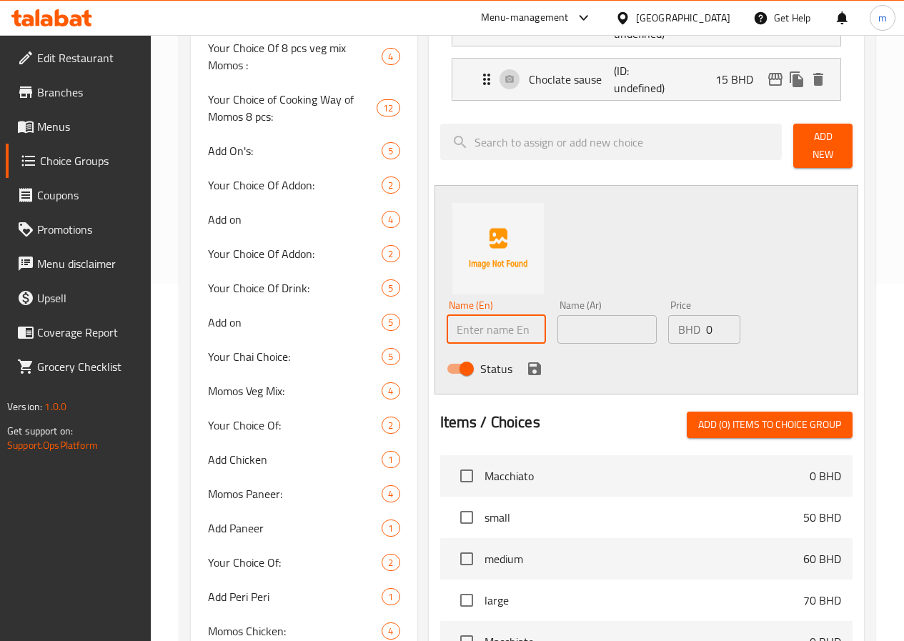
type input "ر"
type input "v"
type input "[PERSON_NAME]"
click at [559, 315] on input "text" at bounding box center [606, 329] width 99 height 29
type input "صوص فانيليا"
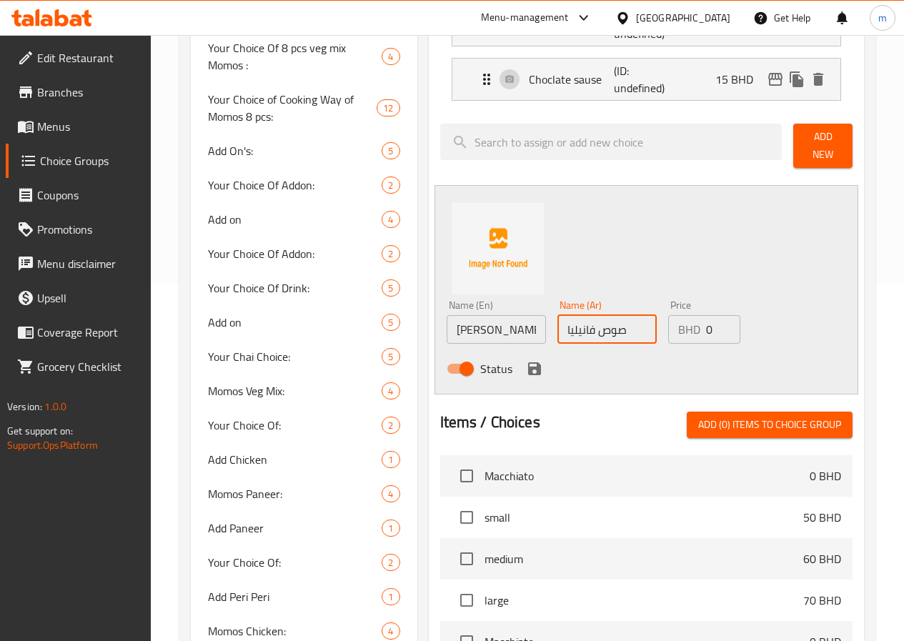
click at [706, 324] on input "0" at bounding box center [723, 329] width 34 height 29
type input "20"
click at [528, 362] on icon "save" at bounding box center [534, 368] width 13 height 13
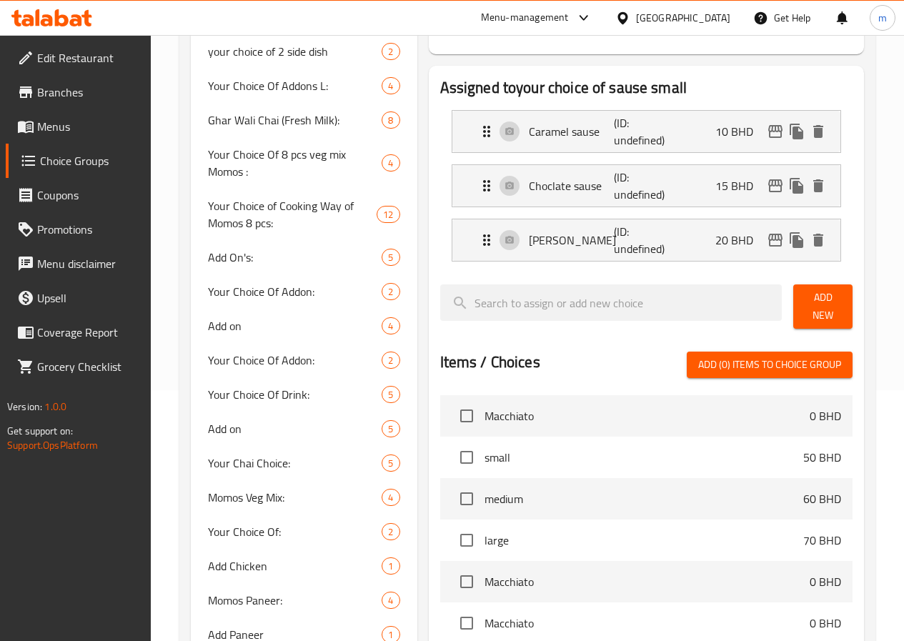
scroll to position [0, 0]
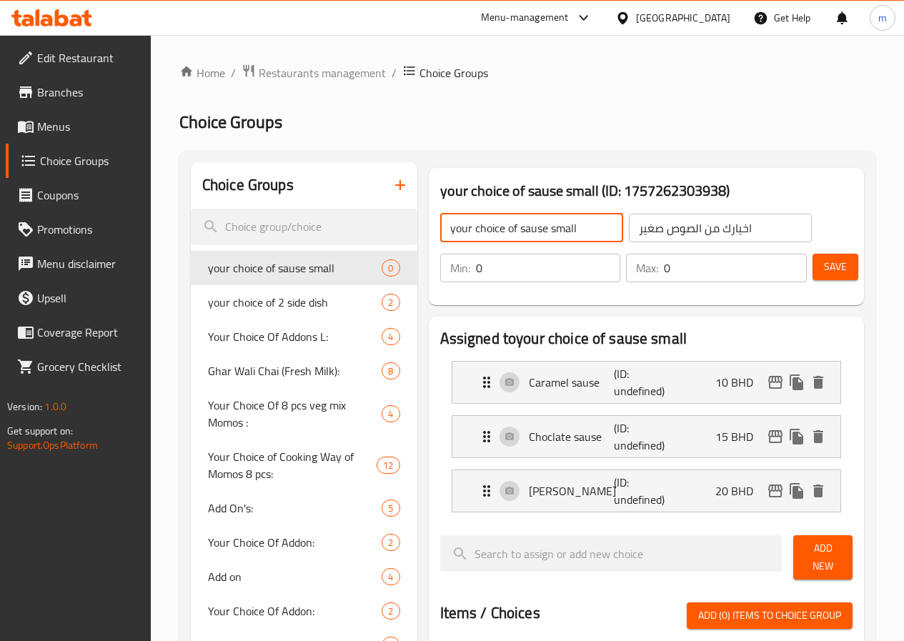
drag, startPoint x: 490, startPoint y: 227, endPoint x: 375, endPoint y: 224, distance: 115.1
click at [432, 225] on div "your choice of sause small ​ اخيارك من الصوص صغير ​" at bounding box center [626, 228] width 389 height 46
click at [825, 272] on span "Save" at bounding box center [835, 267] width 23 height 18
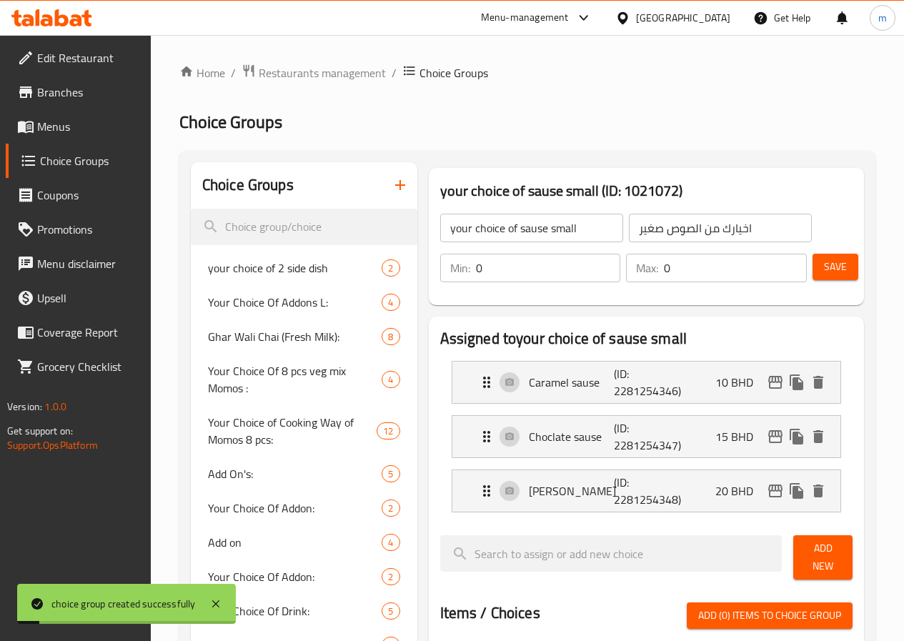
click at [395, 186] on icon "button" at bounding box center [400, 185] width 10 height 10
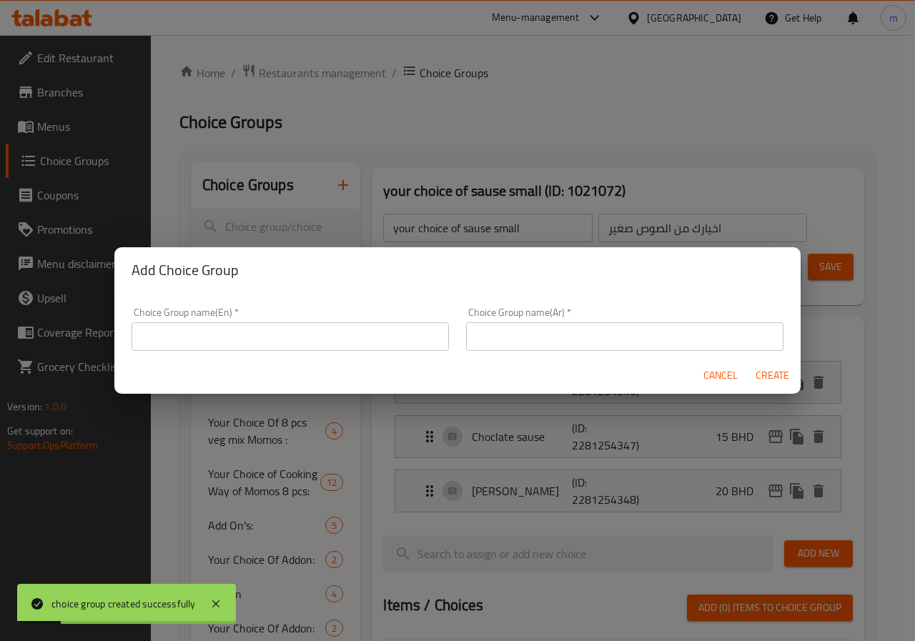
click at [334, 339] on input "text" at bounding box center [290, 336] width 317 height 29
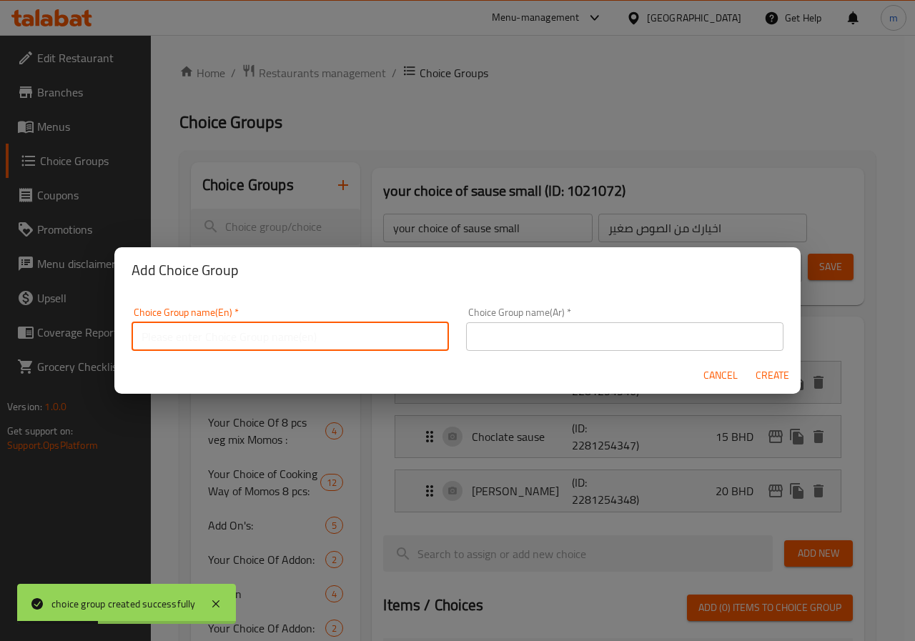
paste input "your choice of sause"
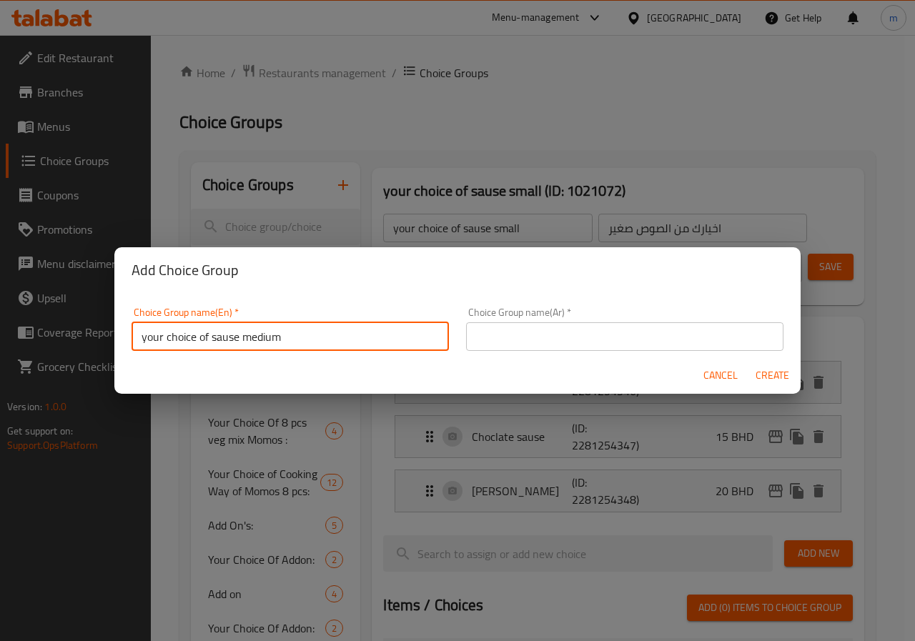
type input "your choice of sause medium"
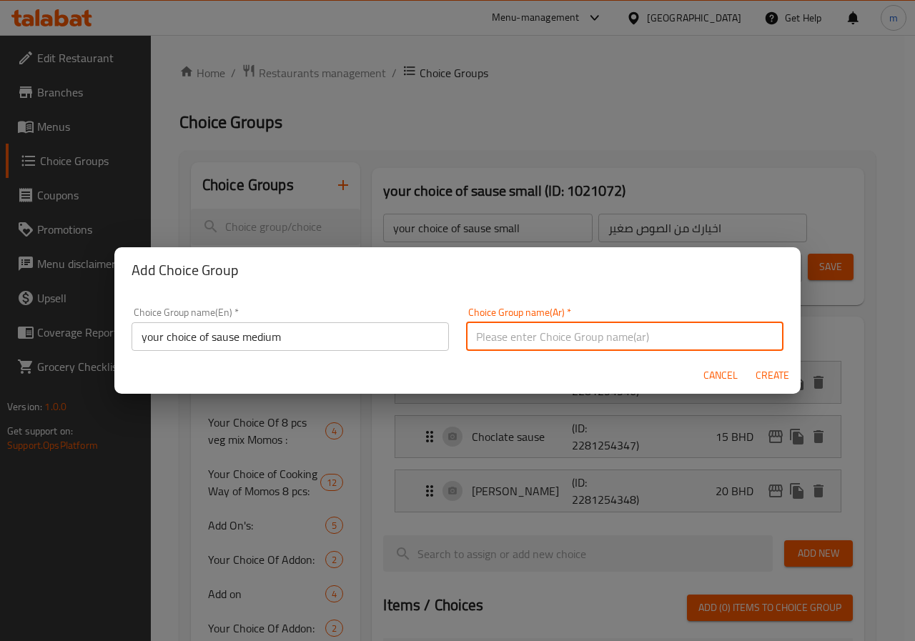
click at [535, 334] on input "text" at bounding box center [624, 336] width 317 height 29
type input "اخيارك من الصوص وسط"
click at [767, 375] on span "Create" at bounding box center [772, 376] width 34 height 18
type input "your choice of sause medium"
type input "اخيارك من الصوص وسط"
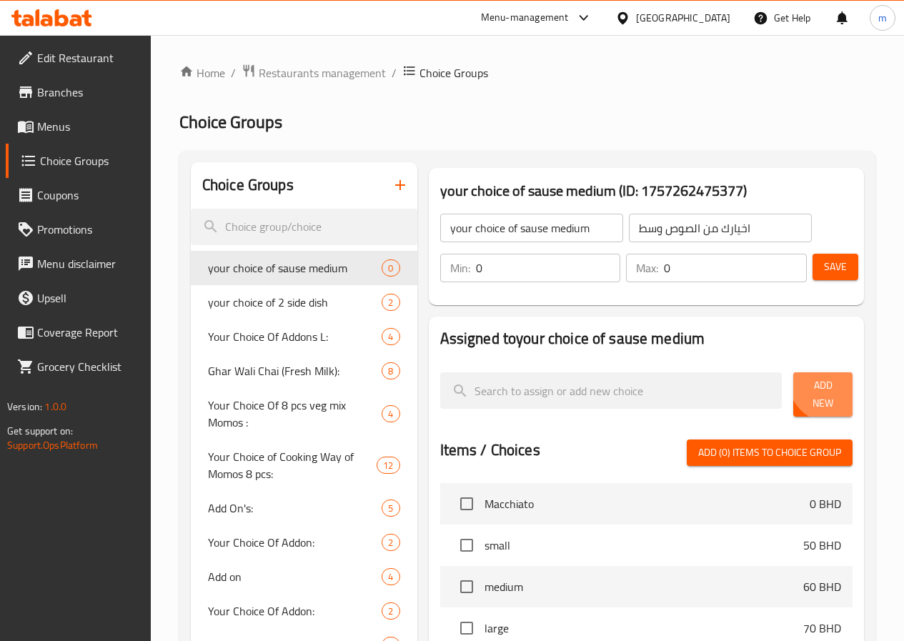
click at [820, 386] on span "Add New" at bounding box center [823, 395] width 36 height 36
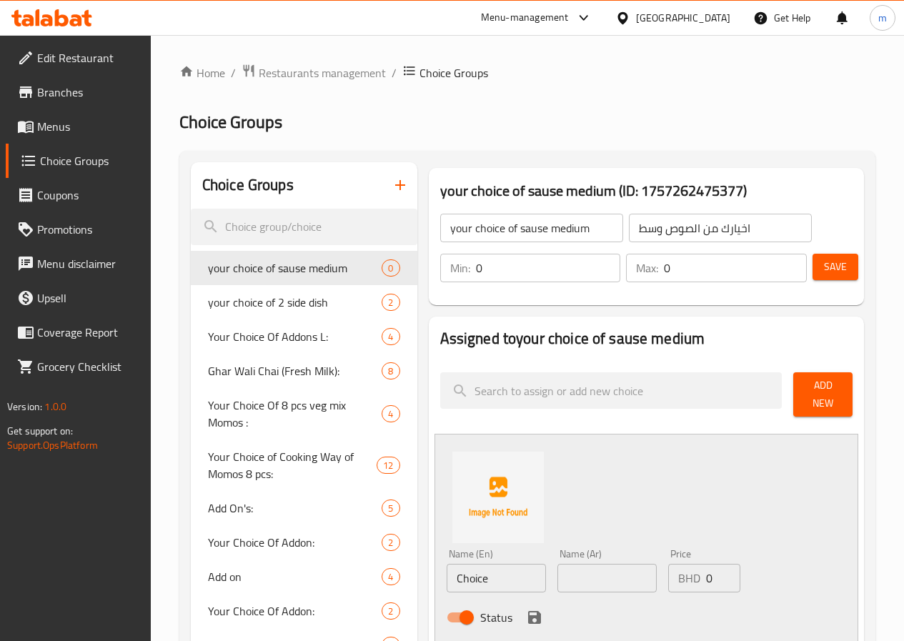
click at [449, 583] on input "Choice" at bounding box center [496, 578] width 99 height 29
type input "C"
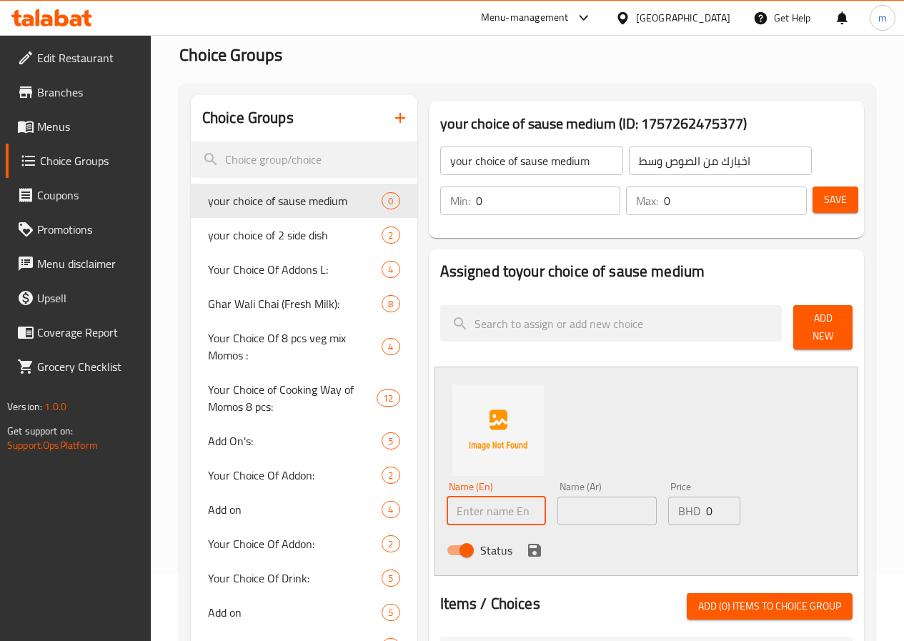
scroll to position [143, 0]
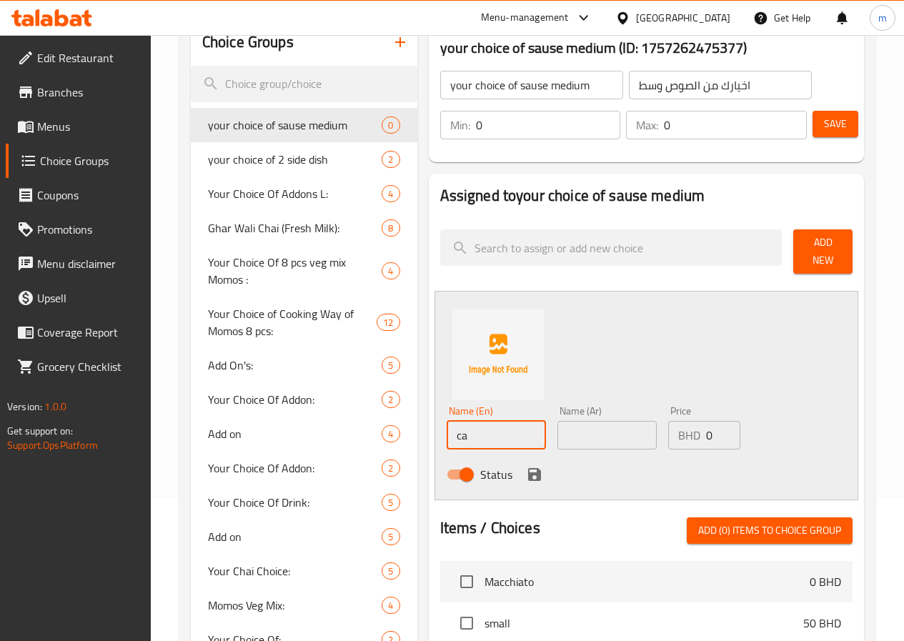
type input "Caramel sause"
click at [561, 422] on input "text" at bounding box center [606, 435] width 99 height 29
type input "كراميل صوص"
click at [674, 412] on div "Price BHD 0 Price" at bounding box center [704, 428] width 72 height 44
click at [706, 427] on input "0" at bounding box center [723, 435] width 34 height 29
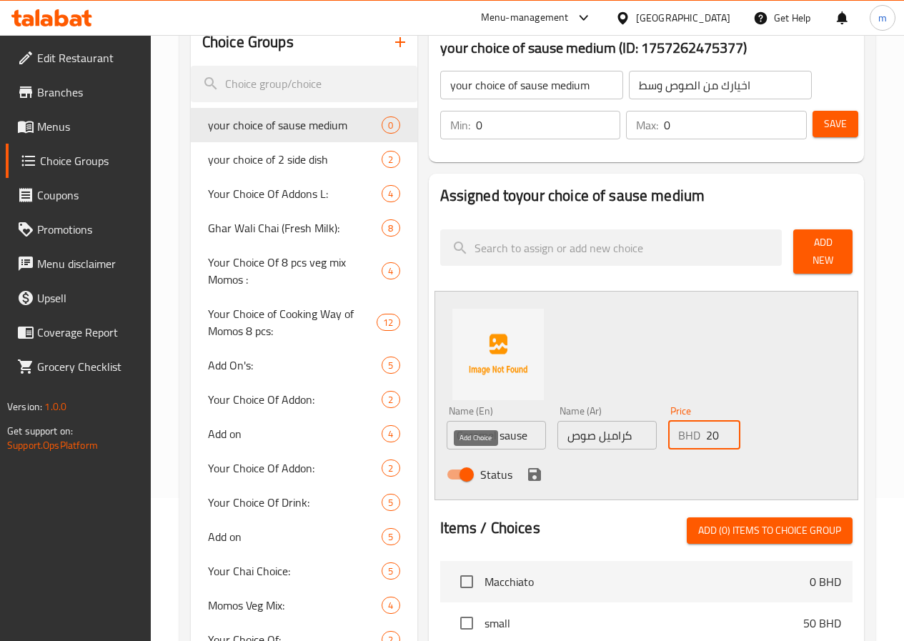
type input "20"
click at [528, 468] on icon "save" at bounding box center [534, 474] width 13 height 13
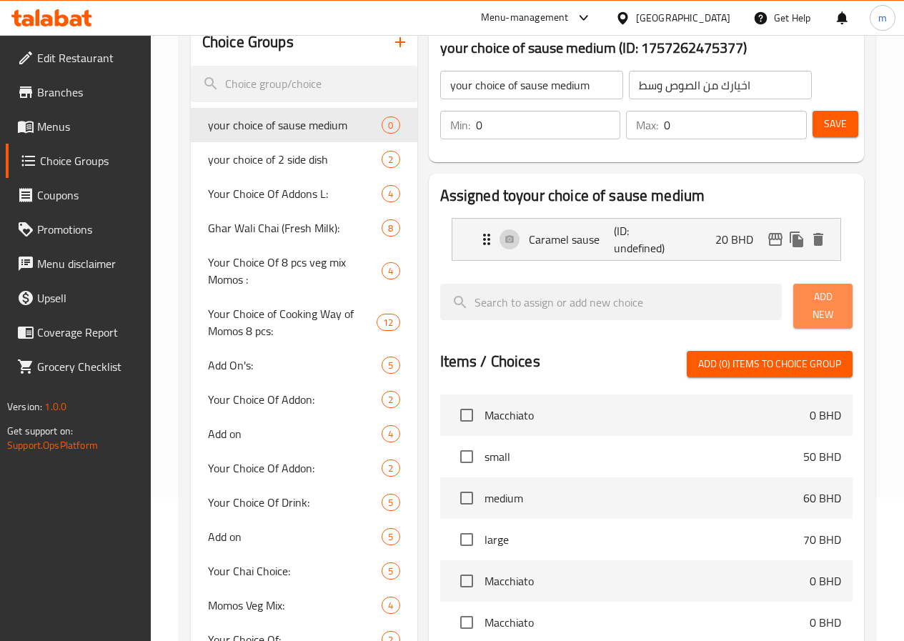
click at [808, 296] on span "Add New" at bounding box center [823, 306] width 36 height 36
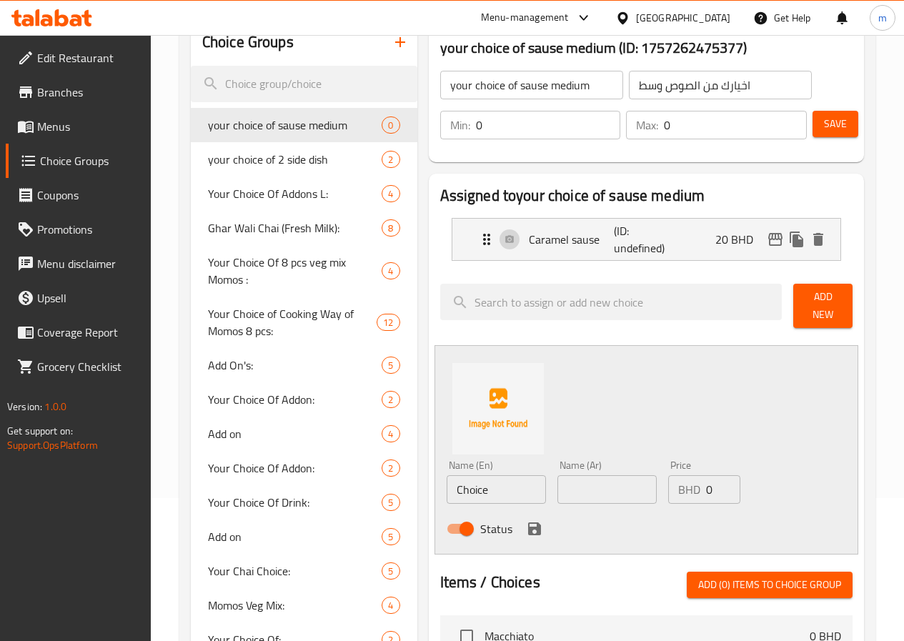
click at [459, 476] on input "Choice" at bounding box center [496, 489] width 99 height 29
click at [459, 477] on input "text" at bounding box center [496, 489] width 99 height 29
type input "Choclate sause"
click at [568, 475] on input "text" at bounding box center [606, 489] width 99 height 29
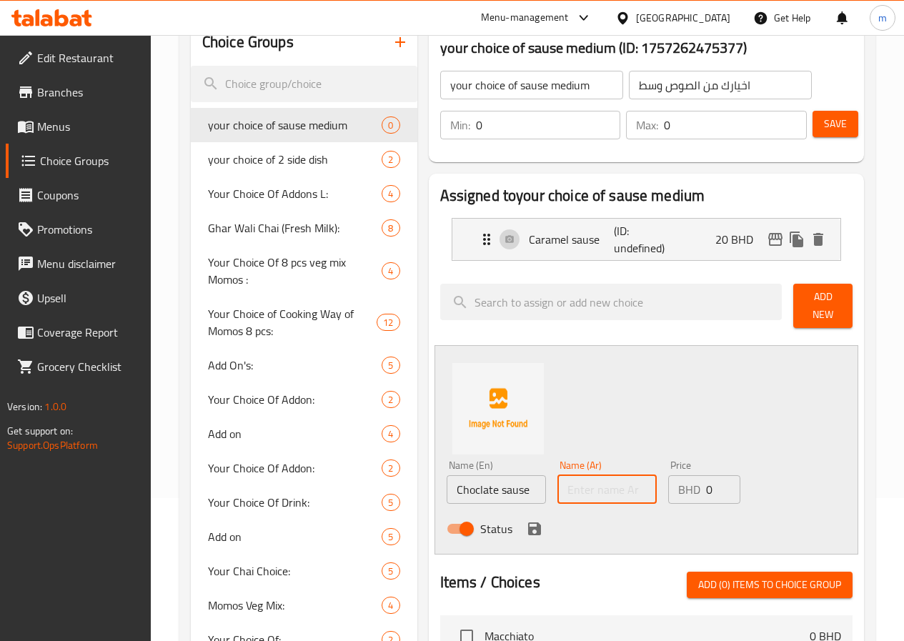
click at [568, 475] on input "text" at bounding box center [606, 489] width 99 height 29
type input "صوص شيكولاته"
click at [706, 482] on input "0" at bounding box center [723, 489] width 34 height 29
type input "25"
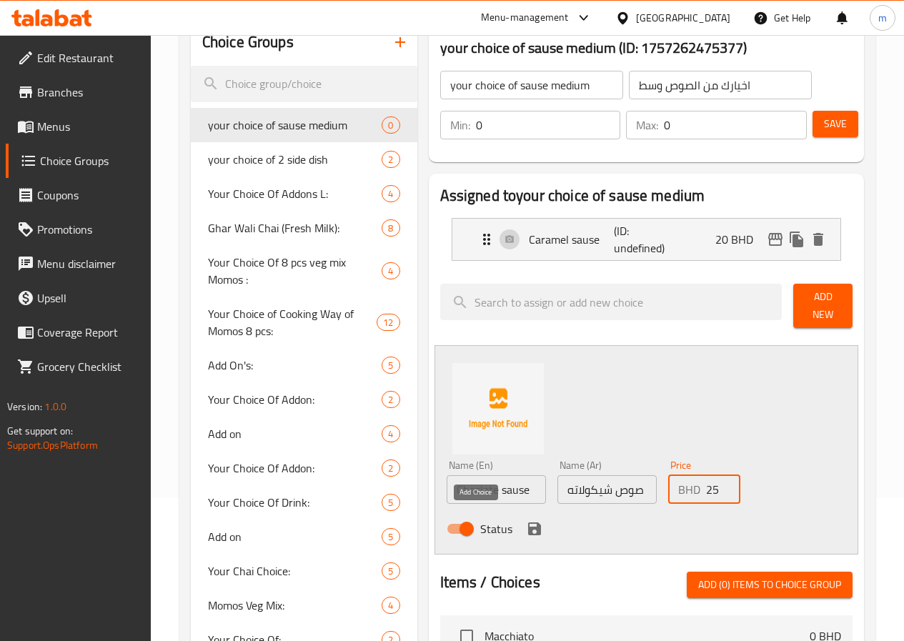
click at [528, 523] on icon "save" at bounding box center [534, 528] width 13 height 13
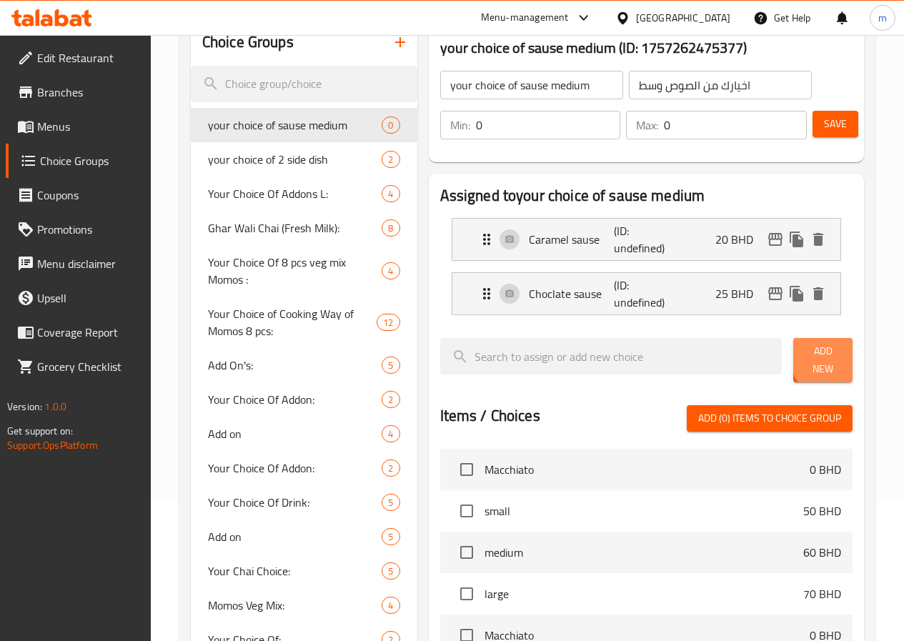
click at [822, 360] on span "Add New" at bounding box center [823, 360] width 36 height 36
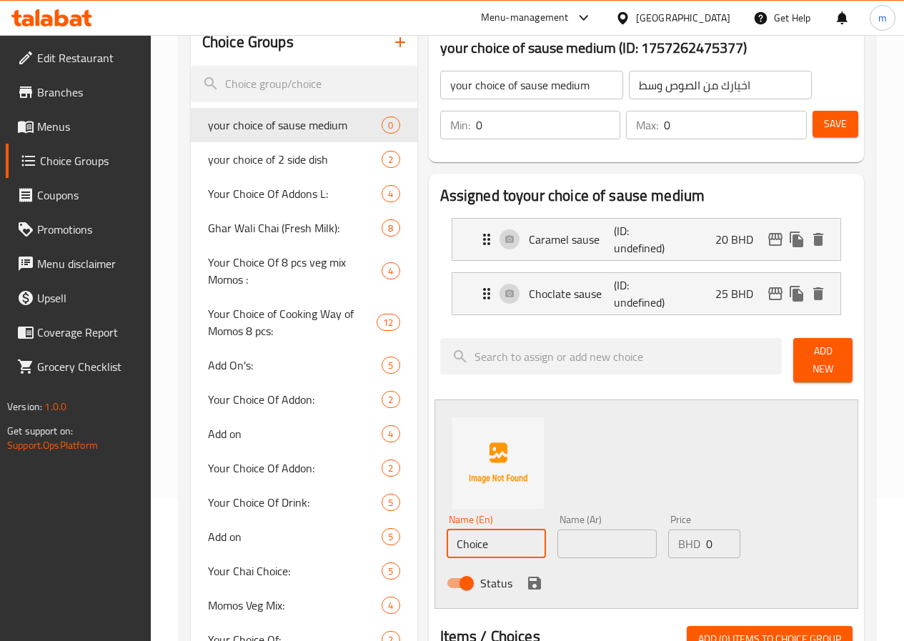
click at [474, 535] on input "Choice" at bounding box center [496, 544] width 99 height 29
click at [472, 535] on input "text" at bounding box center [496, 544] width 99 height 29
type input "[PERSON_NAME]"
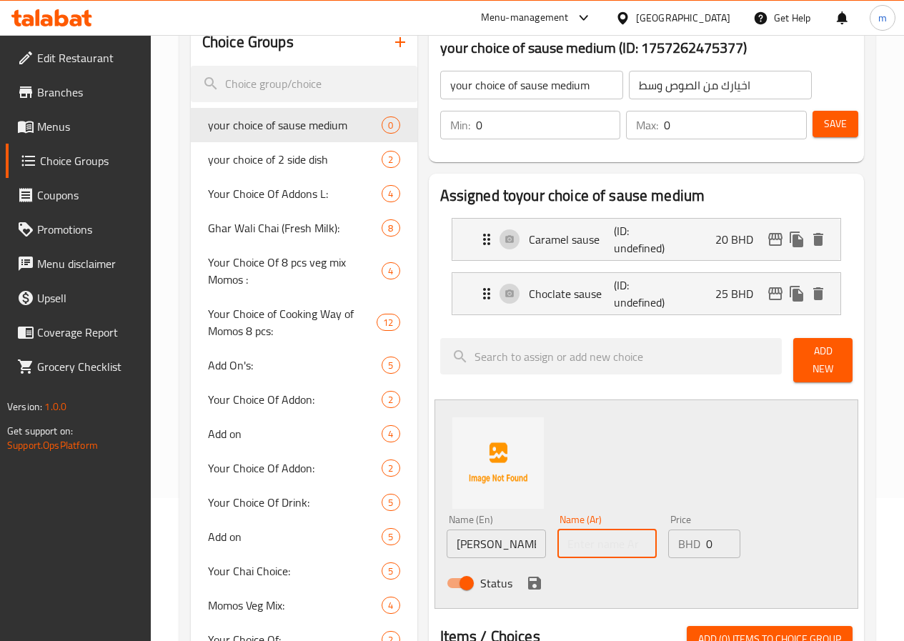
click at [557, 537] on input "text" at bounding box center [606, 544] width 99 height 29
type input "صوص فانيليا"
click at [712, 538] on input "0" at bounding box center [723, 544] width 34 height 29
click at [710, 537] on input "0" at bounding box center [723, 544] width 34 height 29
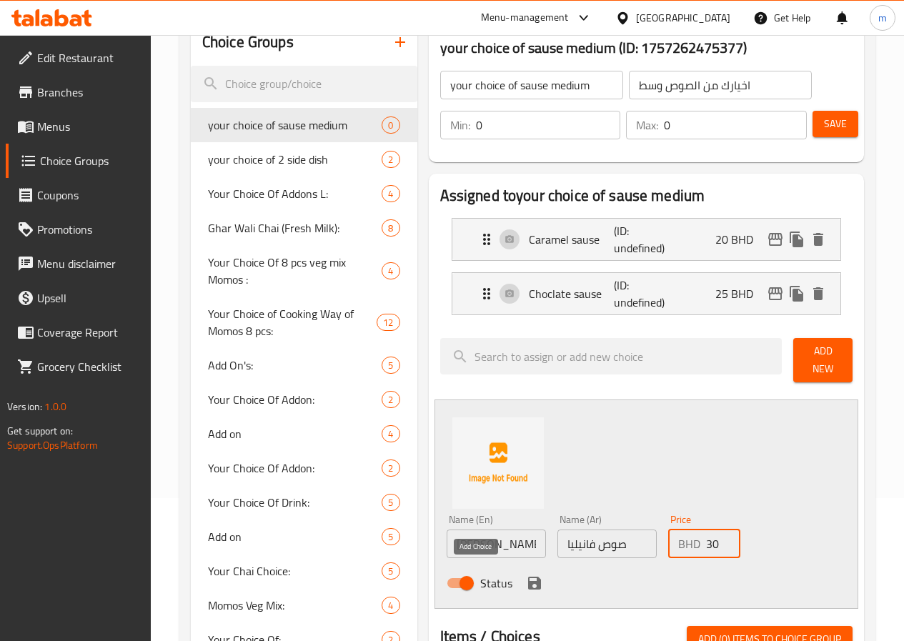
type input "30"
click at [528, 577] on icon "save" at bounding box center [534, 583] width 13 height 13
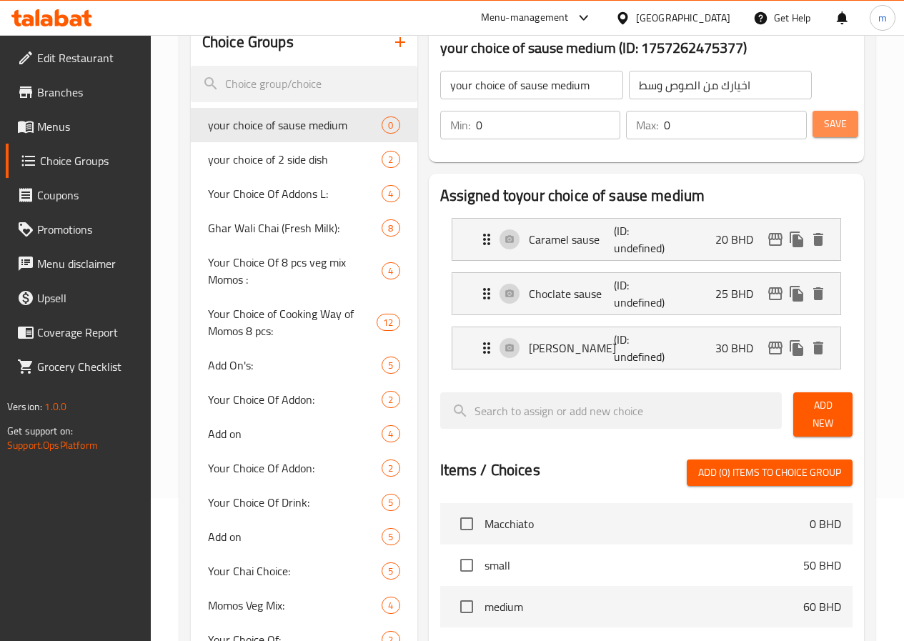
click at [830, 129] on span "Save" at bounding box center [835, 124] width 23 height 18
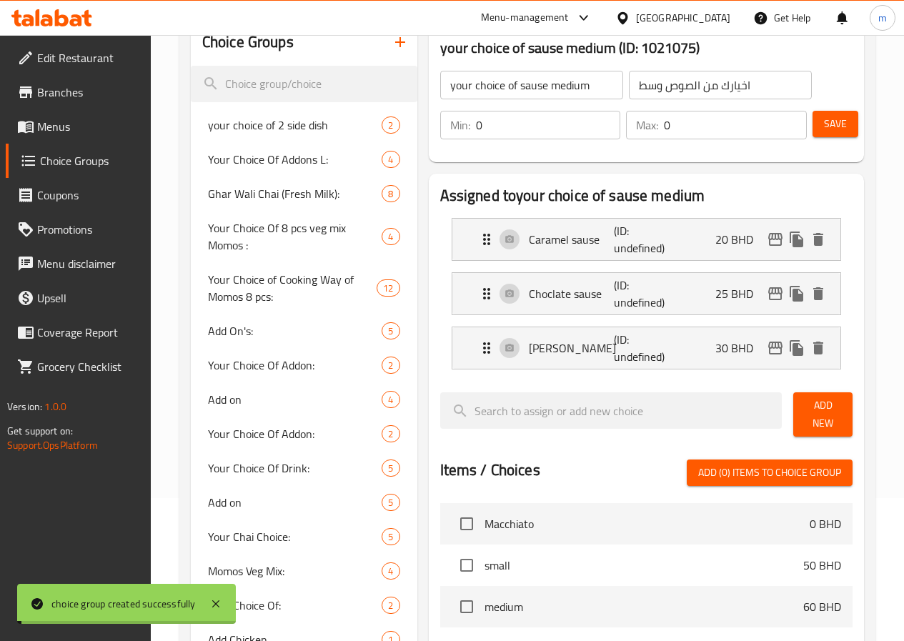
scroll to position [0, 0]
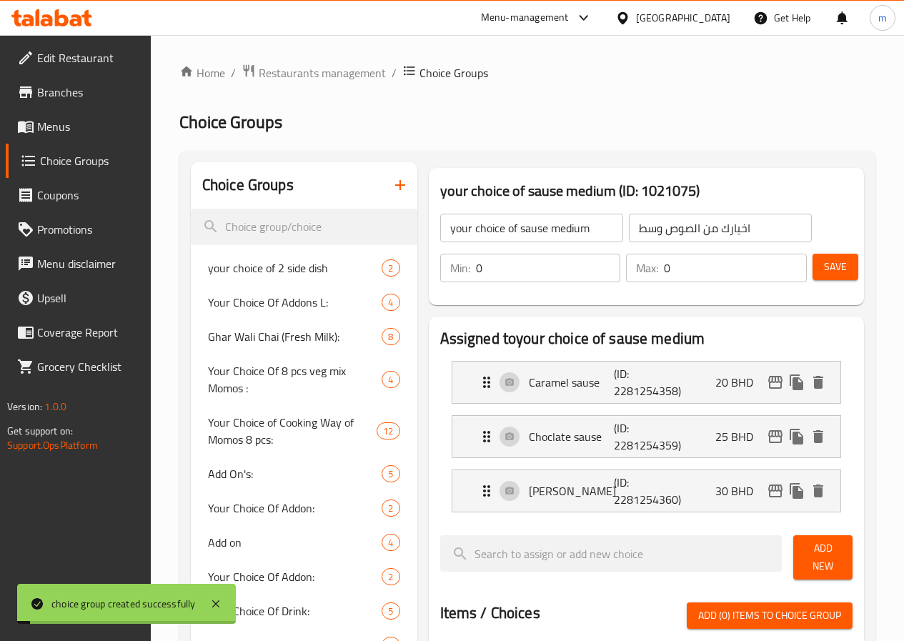
click at [392, 192] on icon "button" at bounding box center [400, 185] width 17 height 17
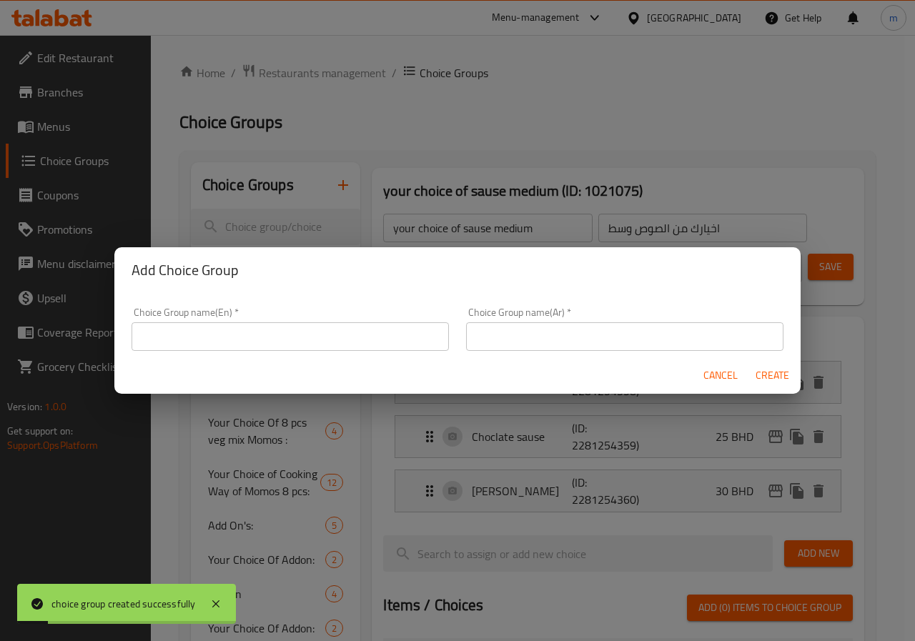
click at [280, 332] on input "text" at bounding box center [290, 336] width 317 height 29
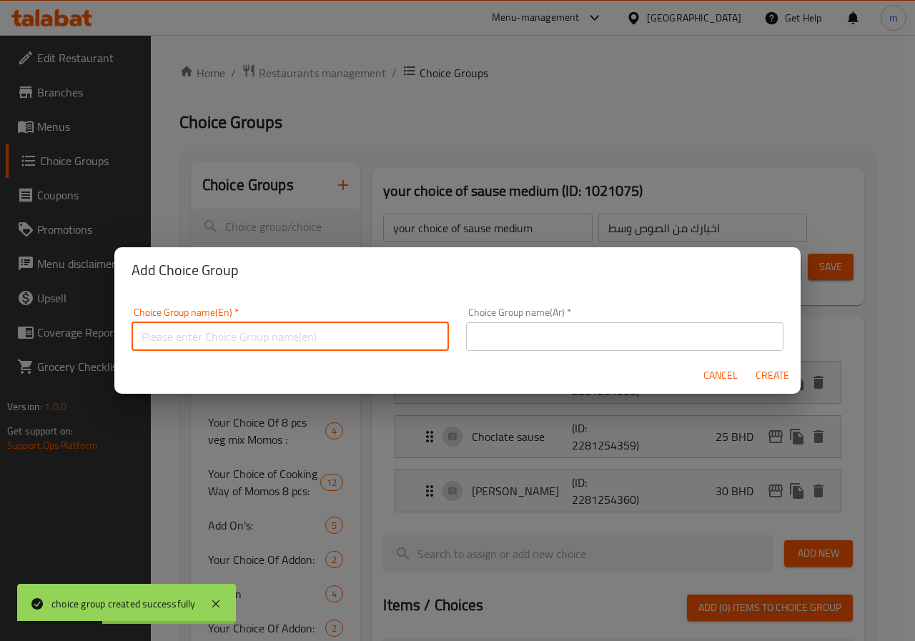
click at [295, 335] on input "text" at bounding box center [290, 336] width 317 height 29
paste input "your choice of sause"
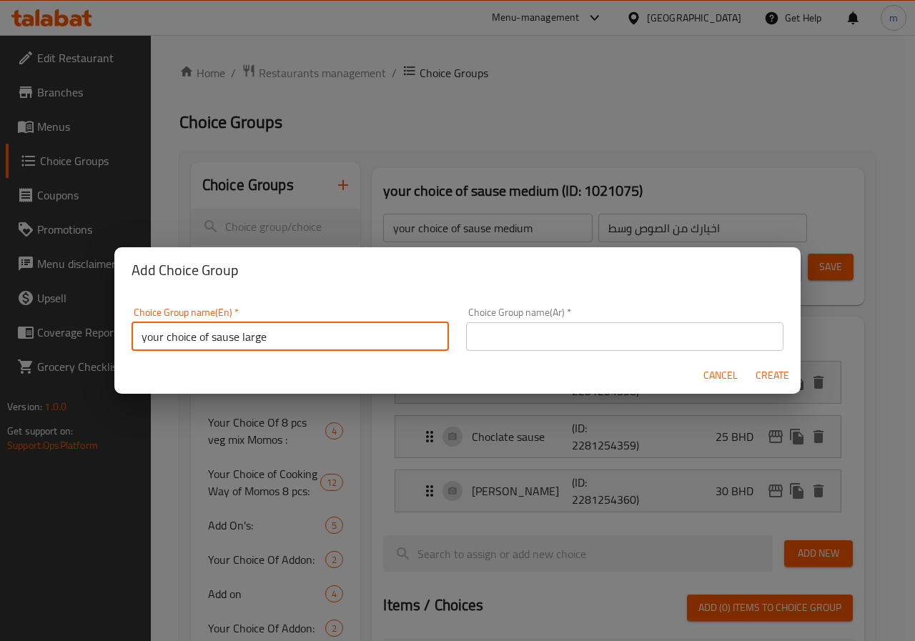
type input "your choice of sause large"
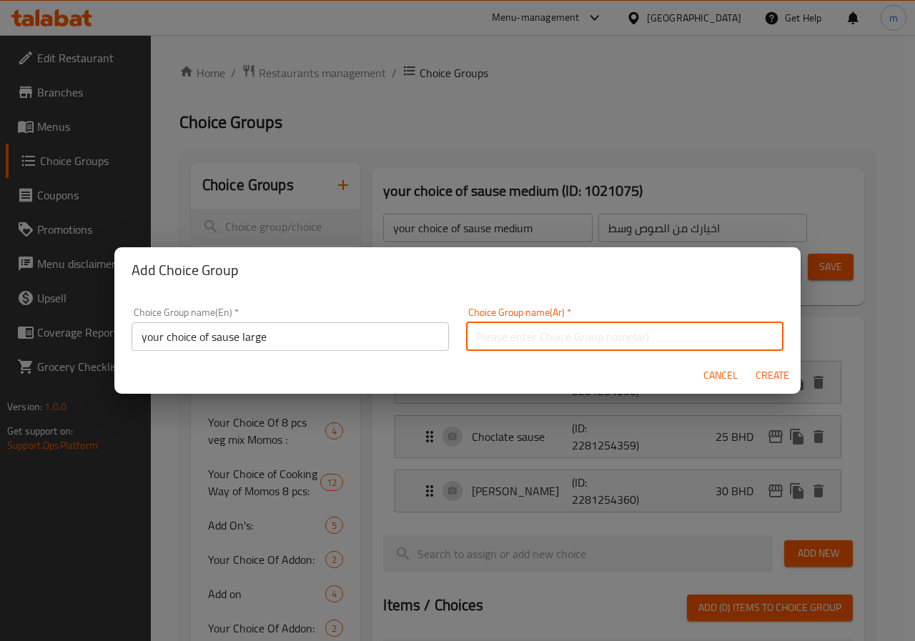
click at [517, 328] on input "text" at bounding box center [624, 336] width 317 height 29
type input "اخيارك من الصوص كبير"
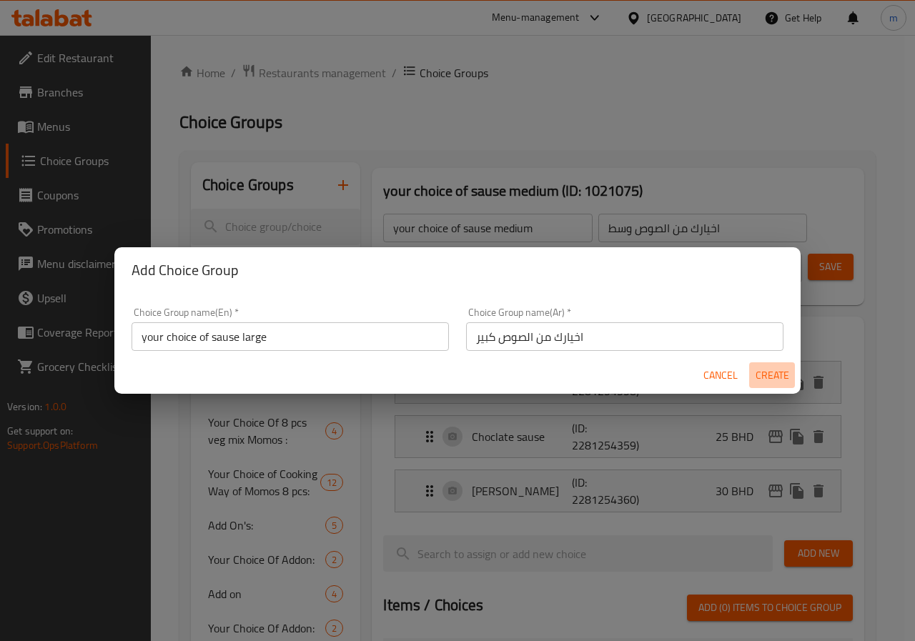
click at [776, 375] on span "Create" at bounding box center [772, 376] width 34 height 18
type input "your choice of sause large"
type input "اخيارك من الصوص كبير"
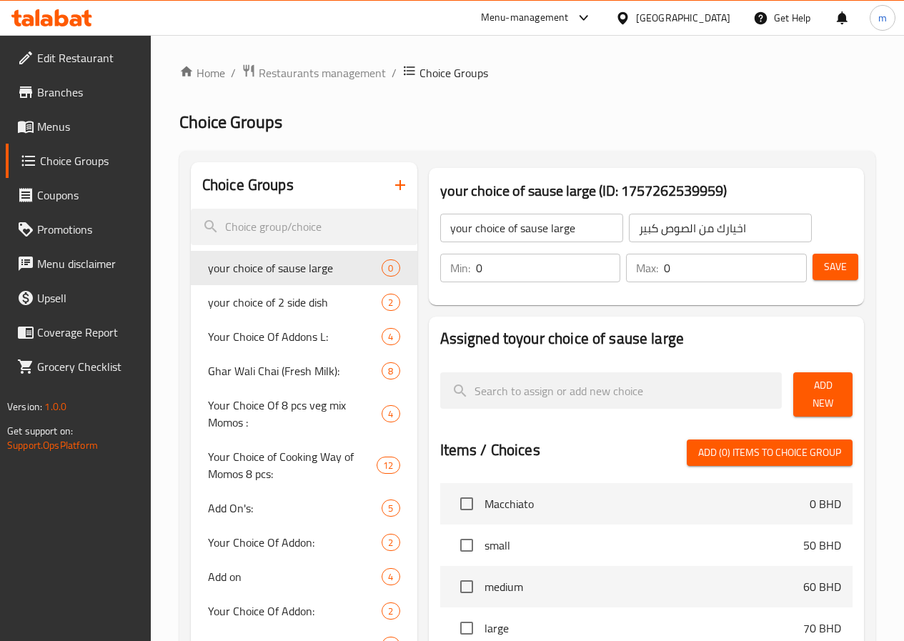
click at [824, 390] on span "Add New" at bounding box center [823, 395] width 36 height 36
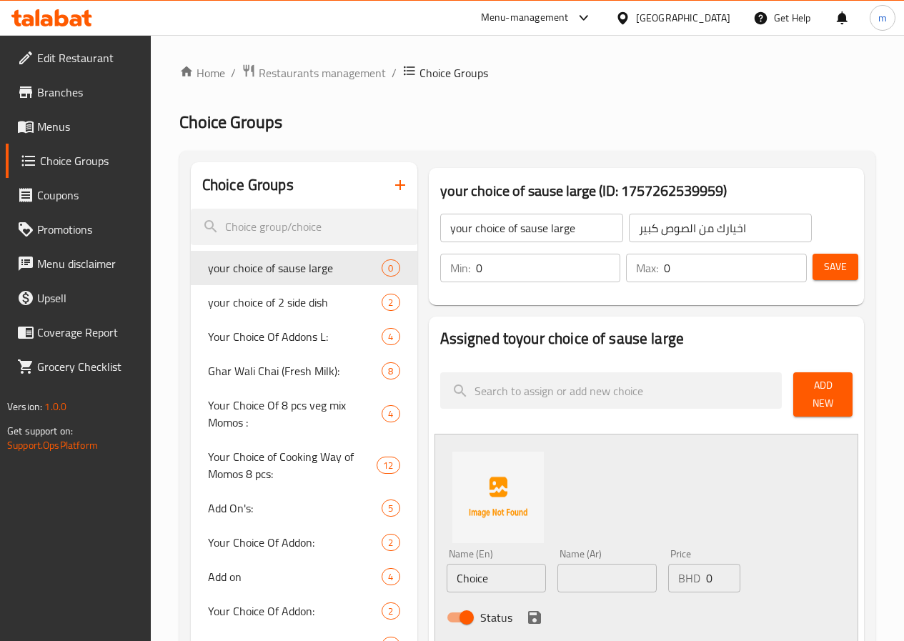
click at [447, 575] on input "Choice" at bounding box center [496, 578] width 99 height 29
click at [448, 578] on input "Choice" at bounding box center [496, 578] width 99 height 29
click at [448, 578] on input "text" at bounding box center [496, 578] width 99 height 29
type input "Caramel sause"
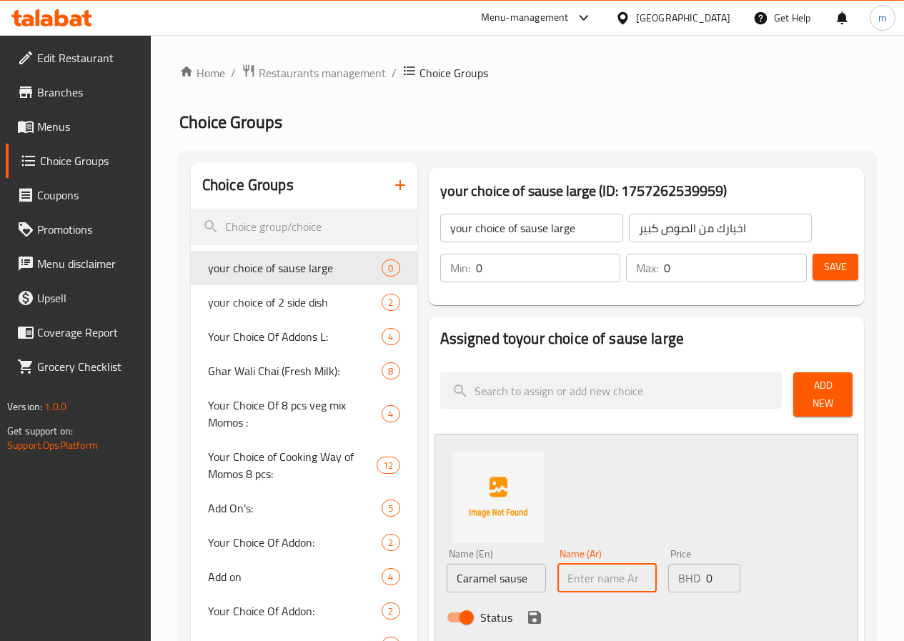
click at [557, 580] on input "text" at bounding box center [606, 578] width 99 height 29
type input "كراميل صوص"
click at [706, 572] on input "0" at bounding box center [723, 578] width 34 height 29
click at [706, 571] on input "0" at bounding box center [723, 578] width 34 height 29
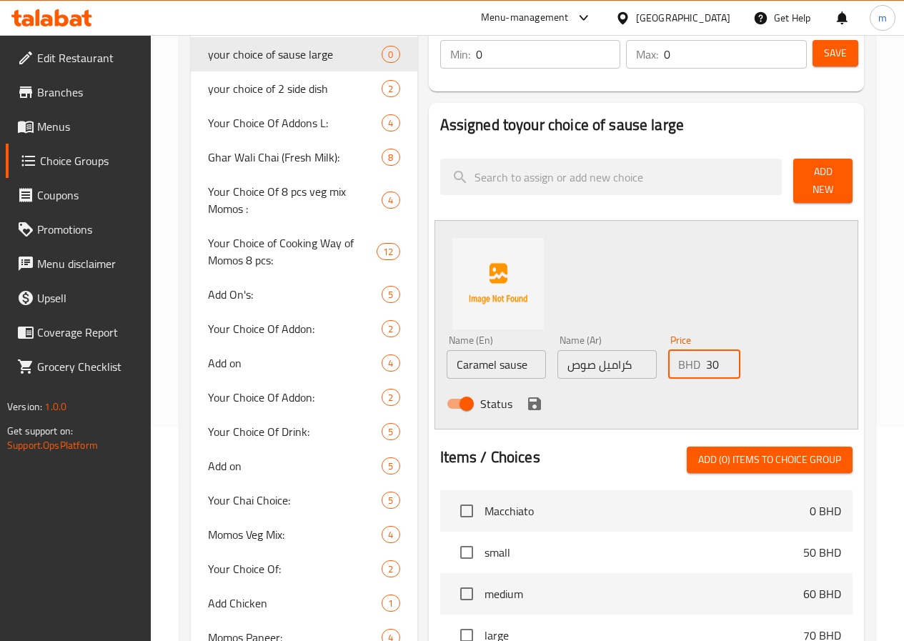
scroll to position [214, 0]
type input "30"
click at [528, 397] on icon "save" at bounding box center [534, 403] width 13 height 13
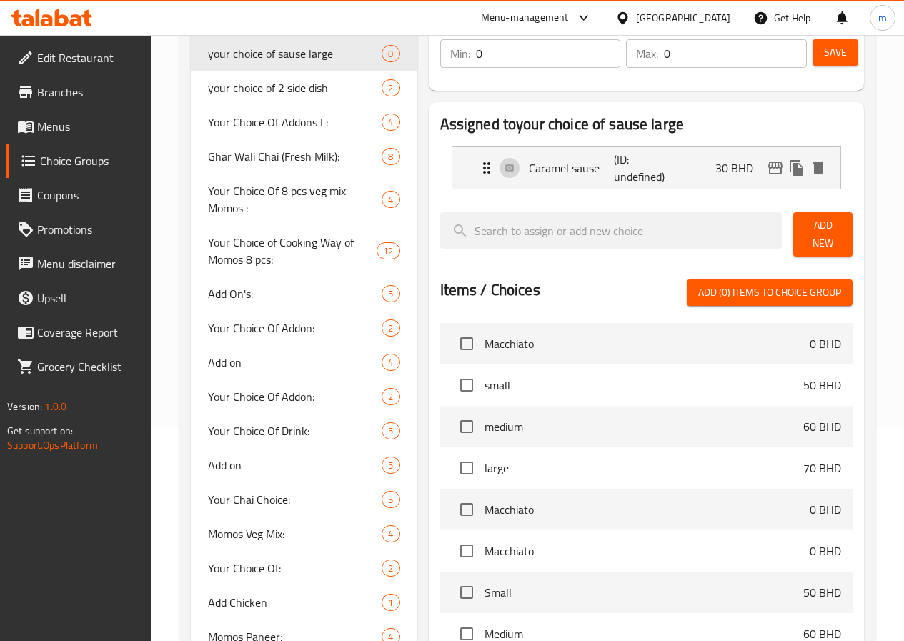
click at [805, 228] on span "Add New" at bounding box center [823, 235] width 36 height 36
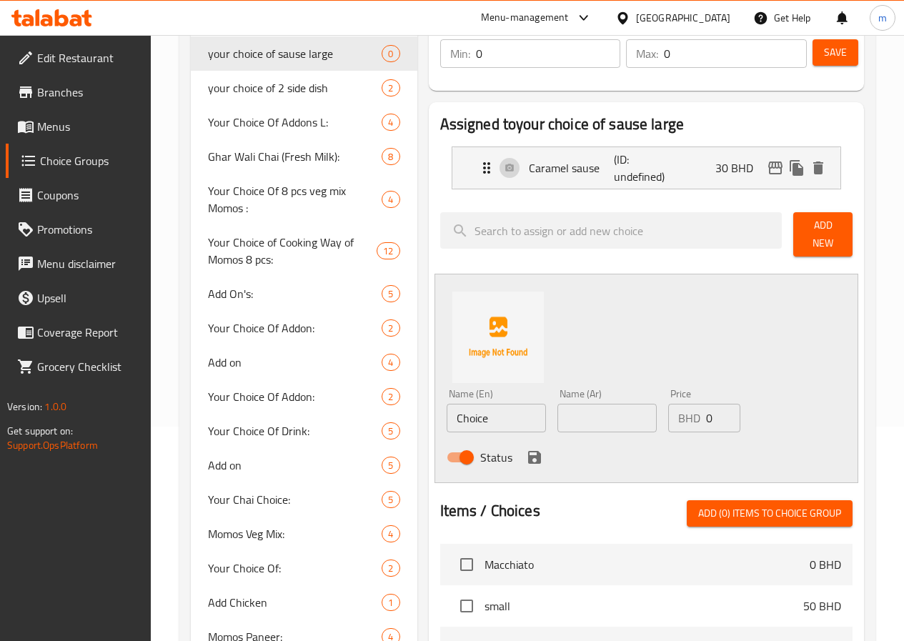
click at [447, 410] on input "Choice" at bounding box center [496, 418] width 99 height 29
click at [452, 414] on input "text" at bounding box center [496, 418] width 99 height 29
type input "Choclate sause"
click at [557, 405] on input "text" at bounding box center [606, 418] width 99 height 29
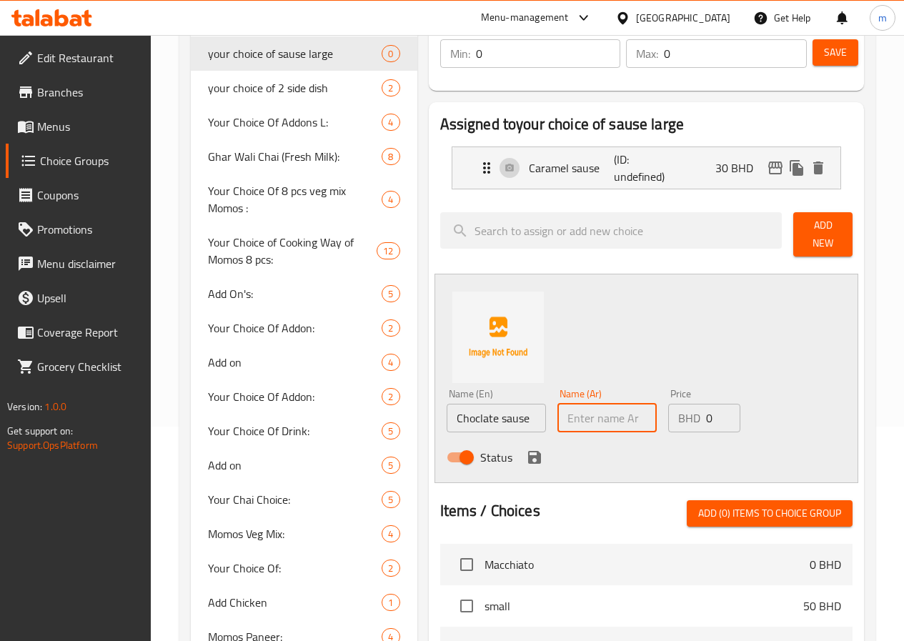
click at [557, 405] on input "text" at bounding box center [606, 418] width 99 height 29
type input "صوص شيكولاته"
click at [706, 411] on input "0" at bounding box center [723, 418] width 34 height 29
type input "2"
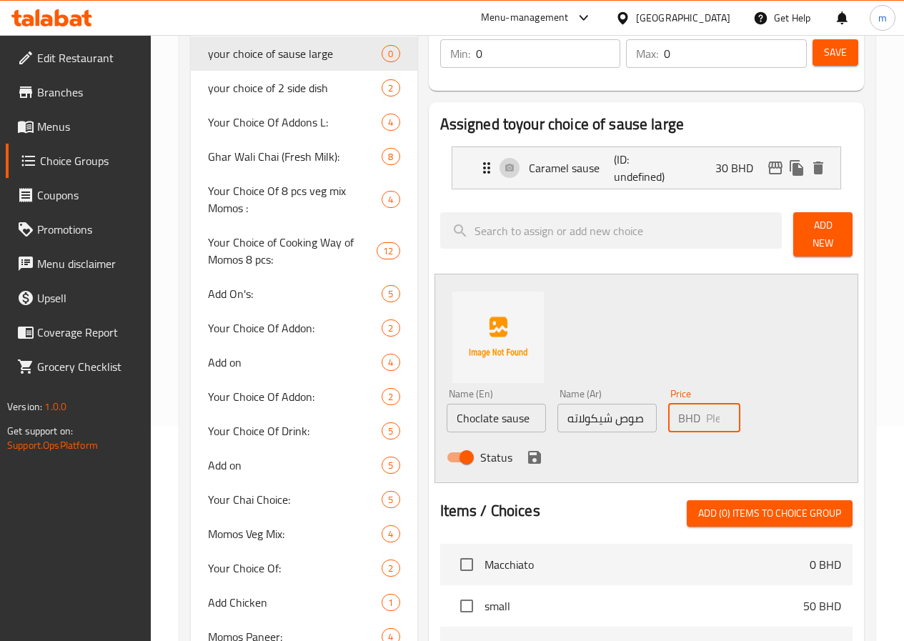
click at [706, 409] on input "number" at bounding box center [723, 418] width 34 height 29
type input "40"
click at [524, 447] on button "save" at bounding box center [534, 457] width 21 height 21
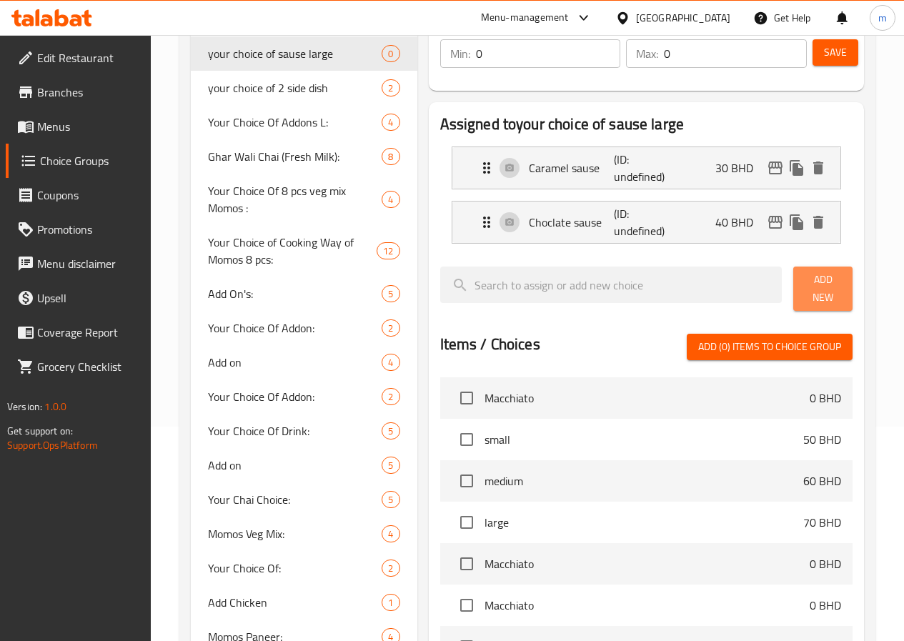
click at [805, 282] on span "Add New" at bounding box center [823, 289] width 36 height 36
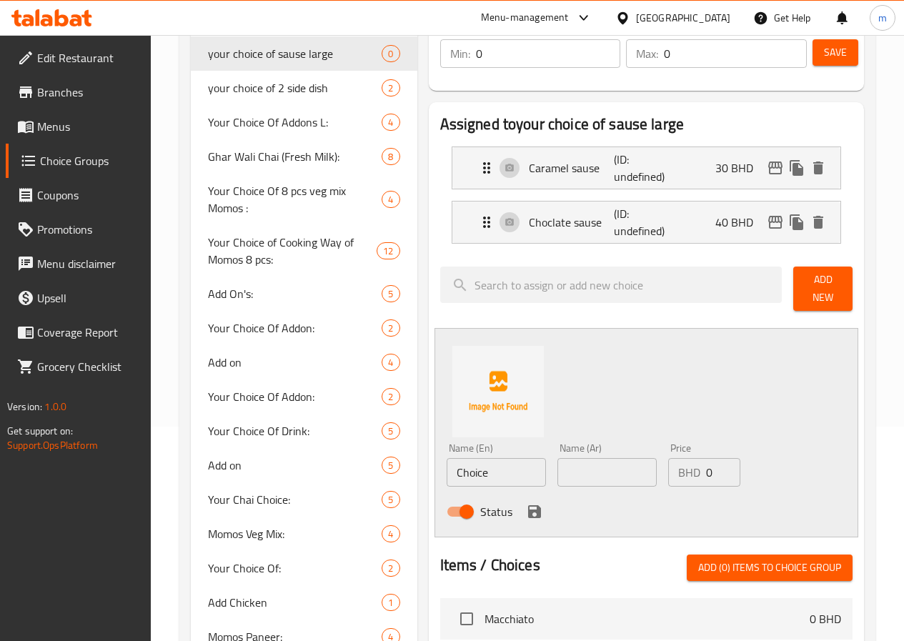
click at [487, 477] on input "Choice" at bounding box center [496, 472] width 99 height 29
click at [487, 477] on input "text" at bounding box center [496, 472] width 99 height 29
type input "[PERSON_NAME]"
click at [565, 458] on input "text" at bounding box center [606, 472] width 99 height 29
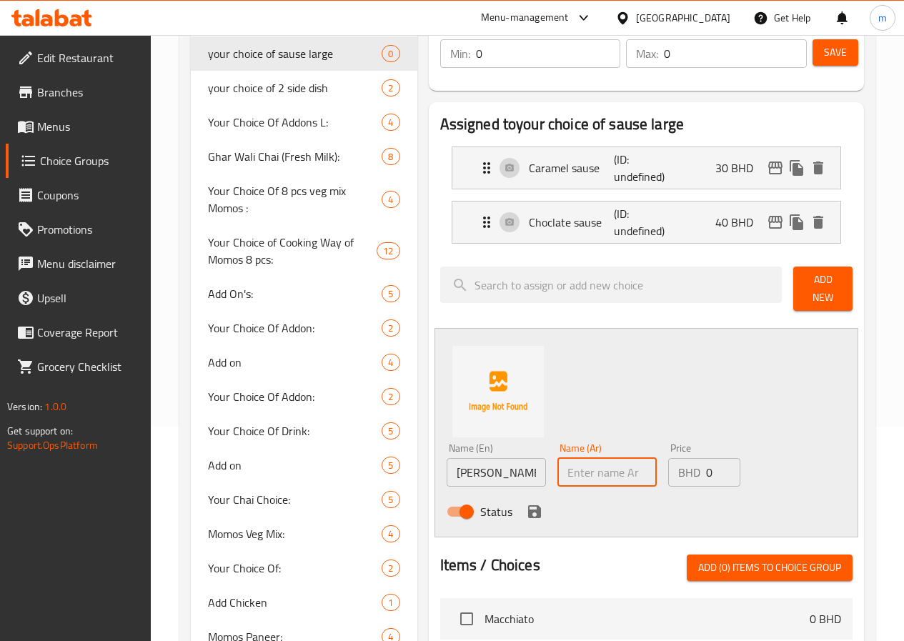
type input "صوص فانيليا"
click at [706, 471] on input "0" at bounding box center [723, 472] width 34 height 29
type input "50"
click at [528, 505] on icon "save" at bounding box center [534, 511] width 13 height 13
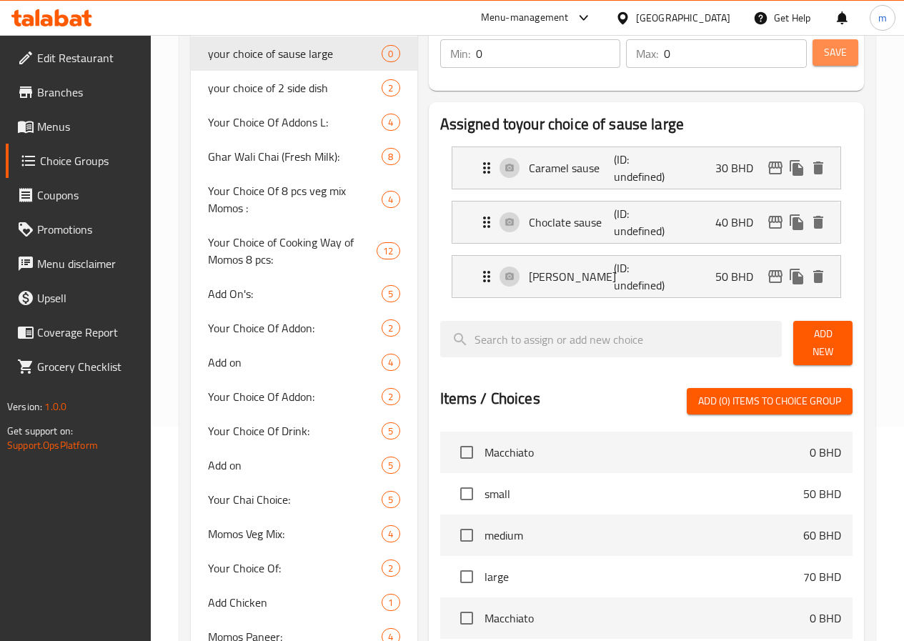
click at [829, 59] on span "Save" at bounding box center [835, 53] width 23 height 18
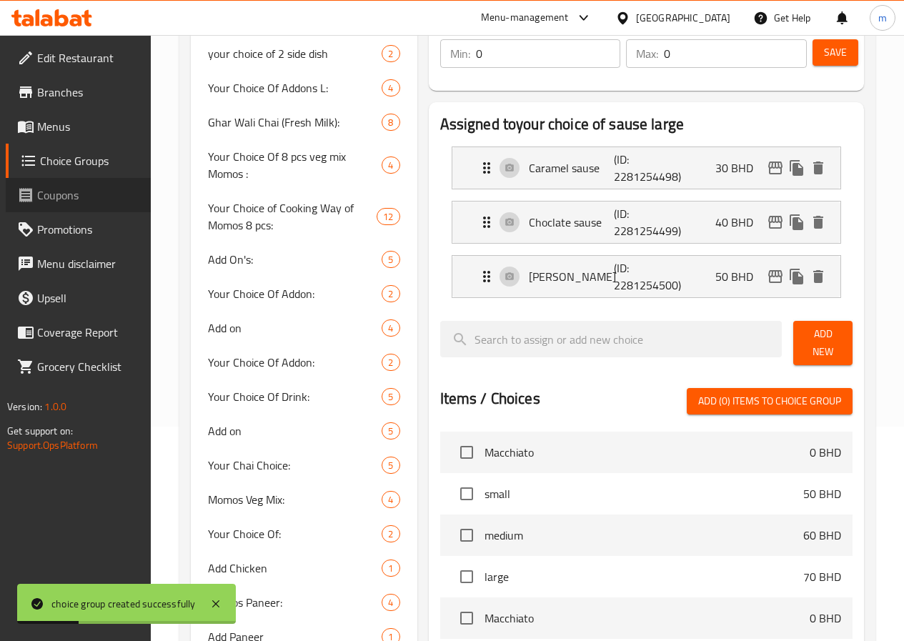
click at [65, 192] on span "Coupons" at bounding box center [88, 195] width 102 height 17
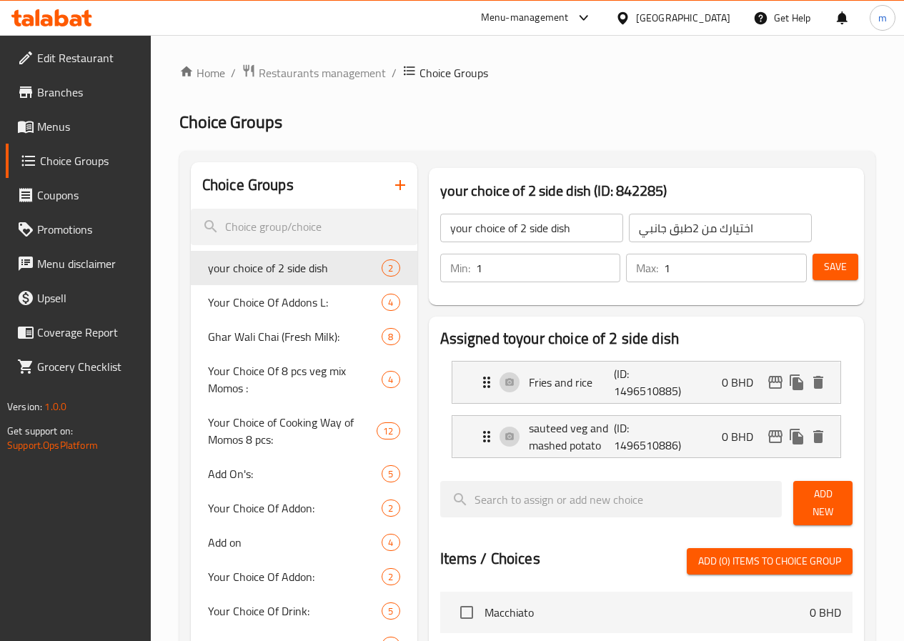
click at [91, 124] on span "Menus" at bounding box center [88, 126] width 102 height 17
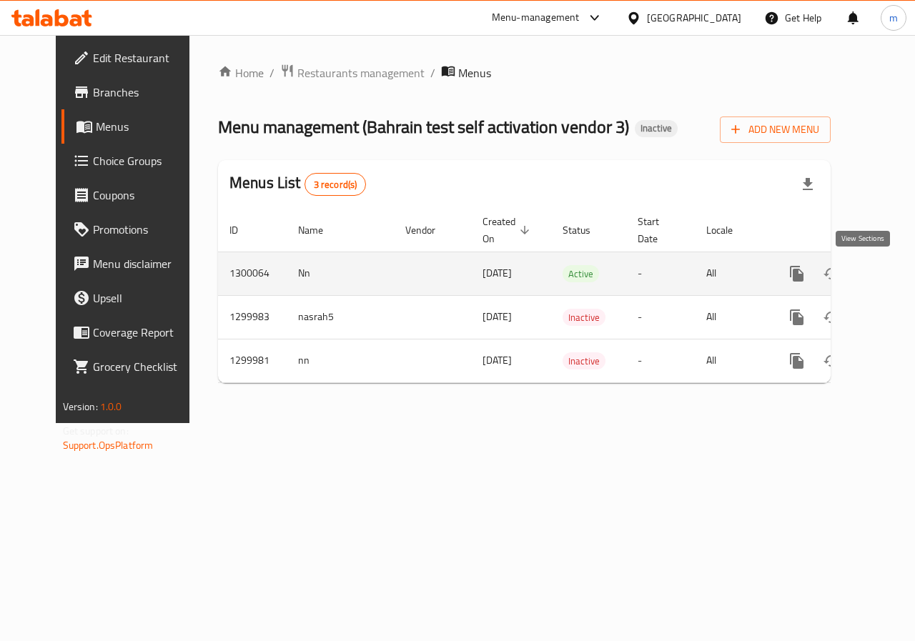
click at [893, 267] on icon "enhanced table" at bounding box center [899, 273] width 13 height 13
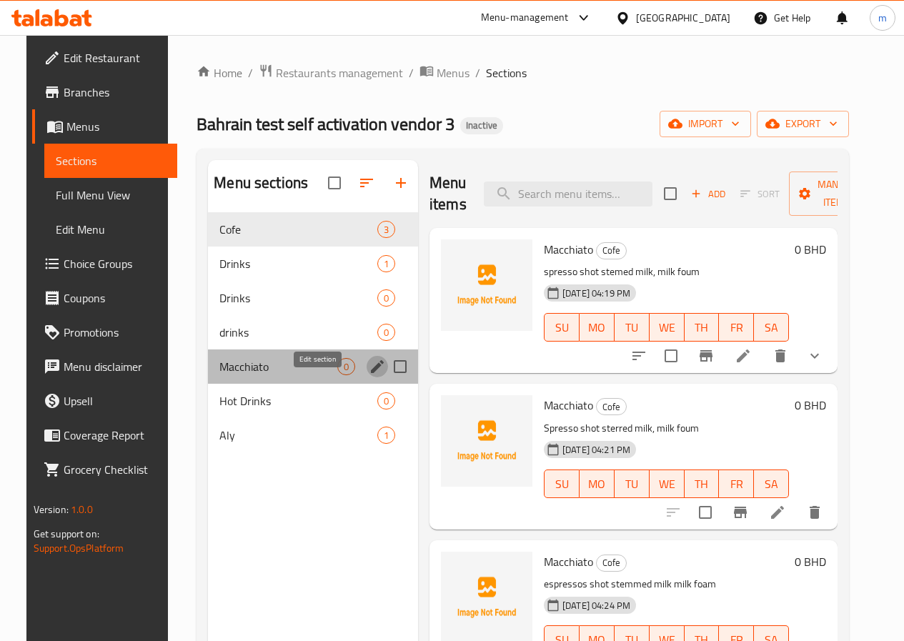
click at [367, 377] on button "edit" at bounding box center [377, 366] width 21 height 21
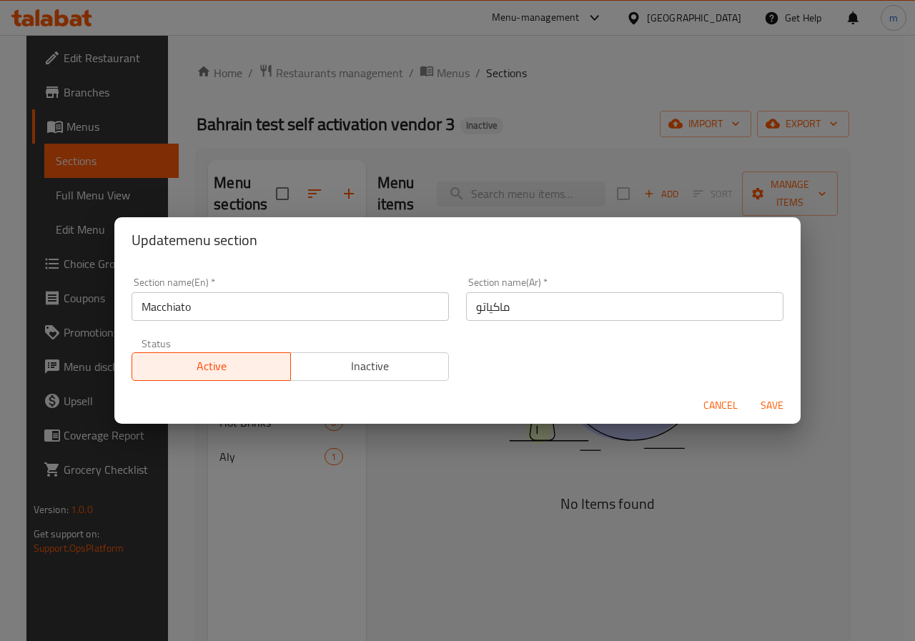
click at [560, 104] on div "Update menu section Section name(En)   * Macchiato Section name(En) * Section n…" at bounding box center [457, 320] width 915 height 641
click at [719, 403] on span "Cancel" at bounding box center [720, 406] width 34 height 18
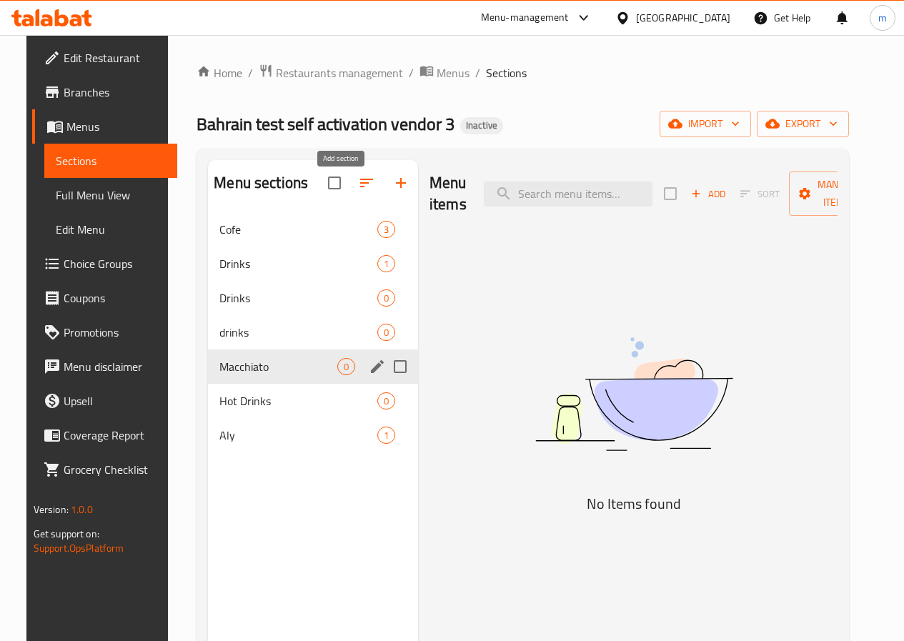
click at [392, 189] on icon "button" at bounding box center [400, 182] width 17 height 17
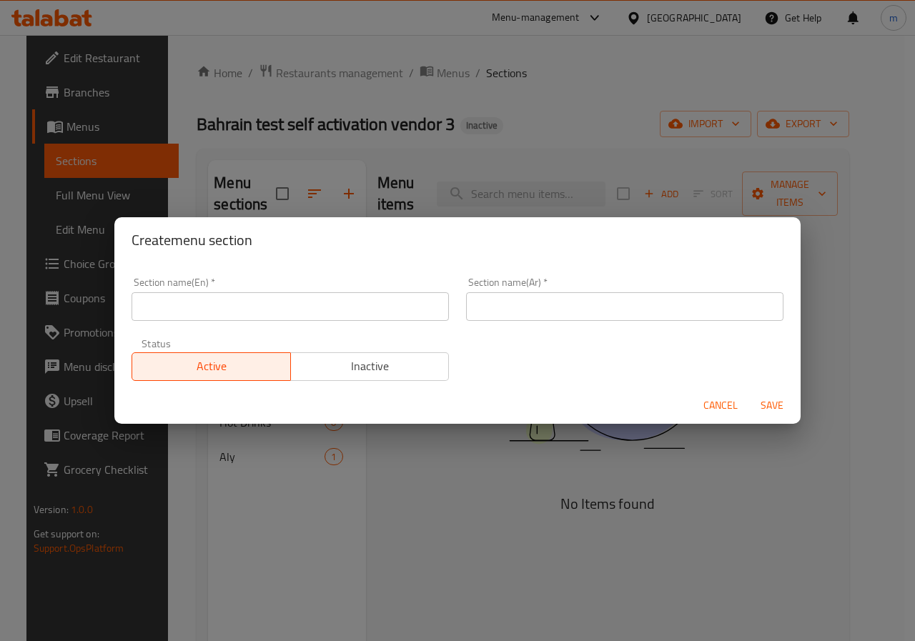
click at [307, 314] on input "text" at bounding box center [290, 306] width 317 height 29
type input "ة"
type input "m"
type input "Maro"
click at [371, 362] on span "Inactive" at bounding box center [370, 366] width 147 height 21
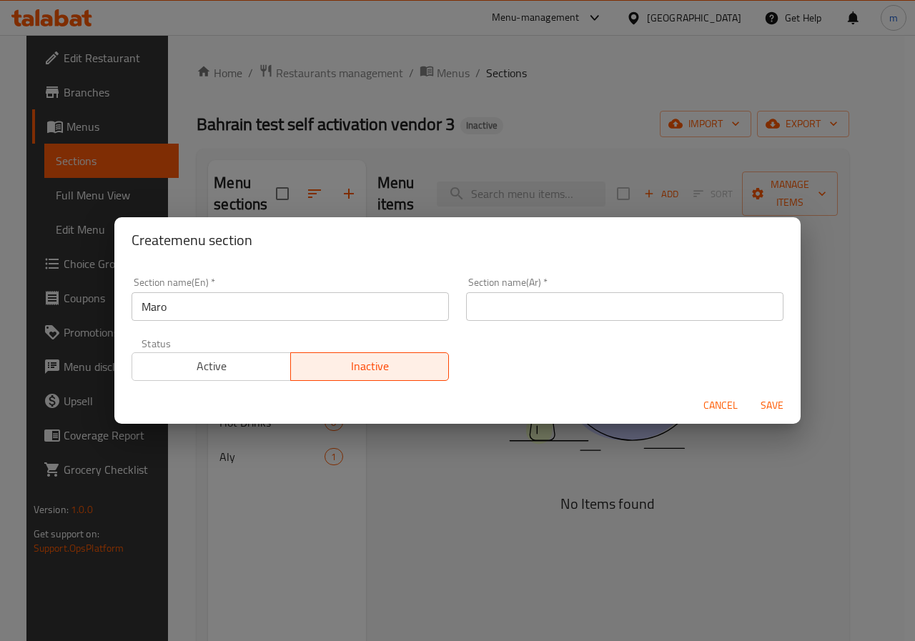
click at [247, 362] on span "Active" at bounding box center [211, 366] width 147 height 21
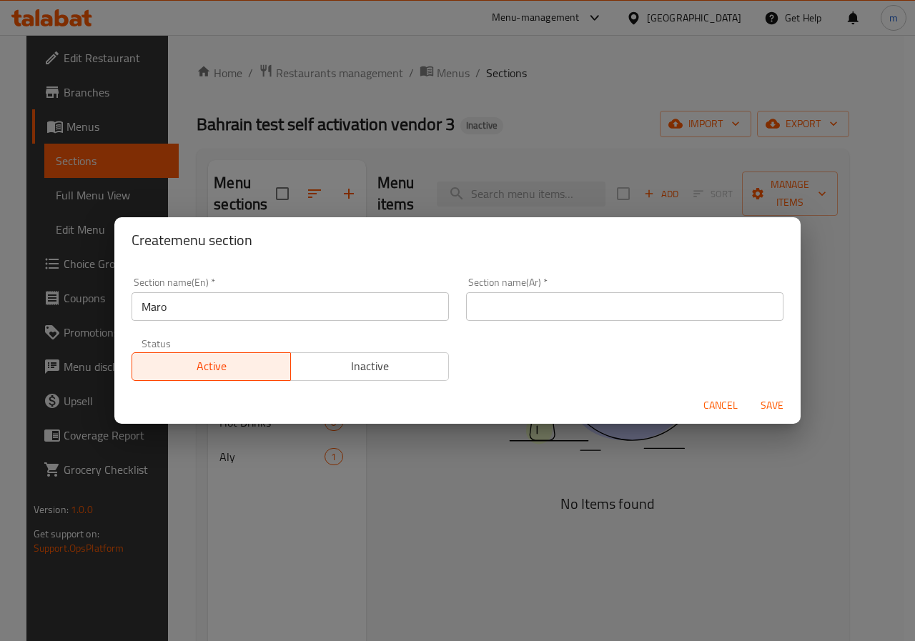
click at [576, 309] on input "text" at bounding box center [624, 306] width 317 height 29
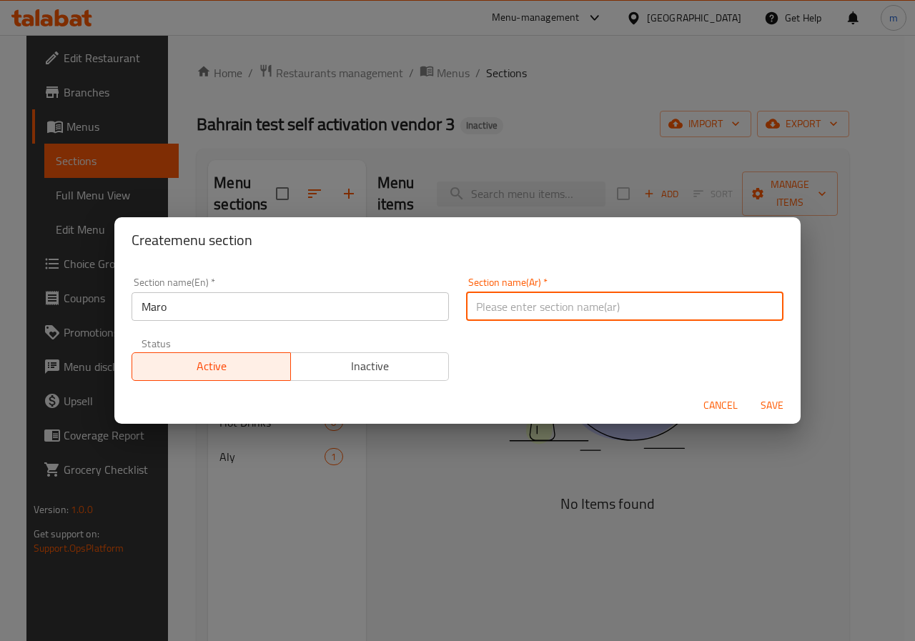
click at [575, 309] on input "text" at bounding box center [624, 306] width 317 height 29
type input "مارو"
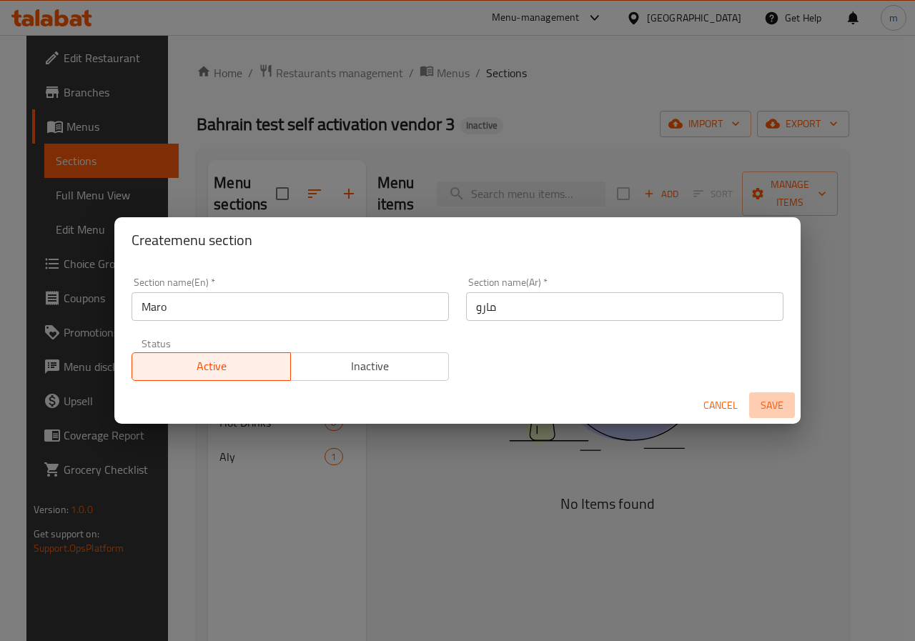
click at [785, 412] on span "Save" at bounding box center [772, 406] width 34 height 18
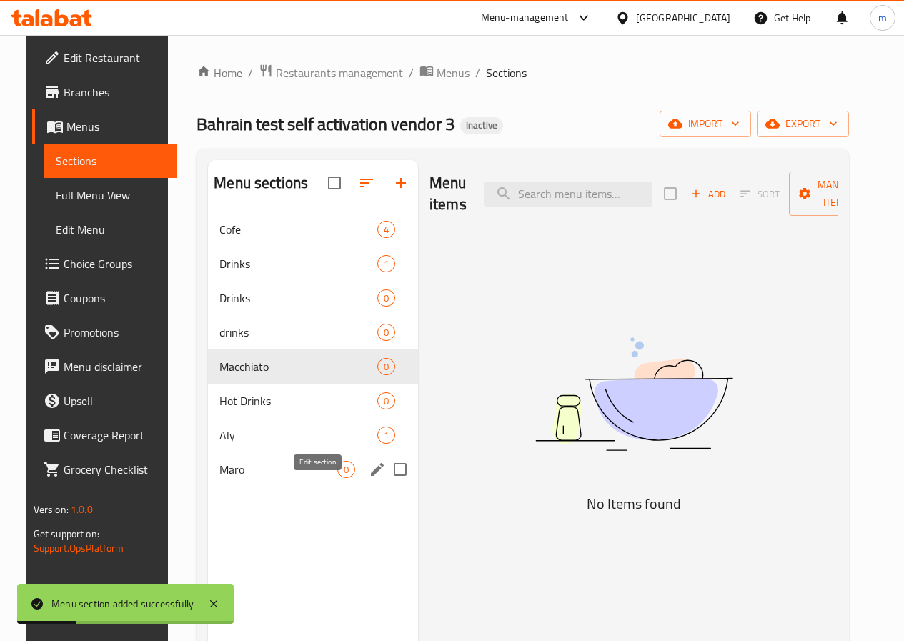
click at [369, 478] on icon "edit" at bounding box center [377, 469] width 17 height 17
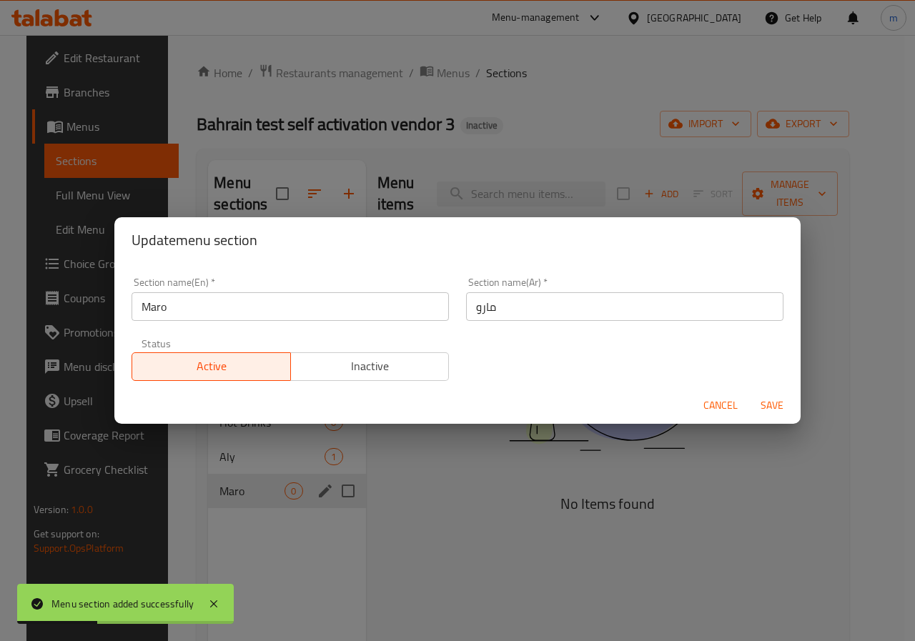
click at [494, 467] on div "Update menu section Section name(En)   * Maro Section name(En) * Section name(A…" at bounding box center [457, 320] width 915 height 641
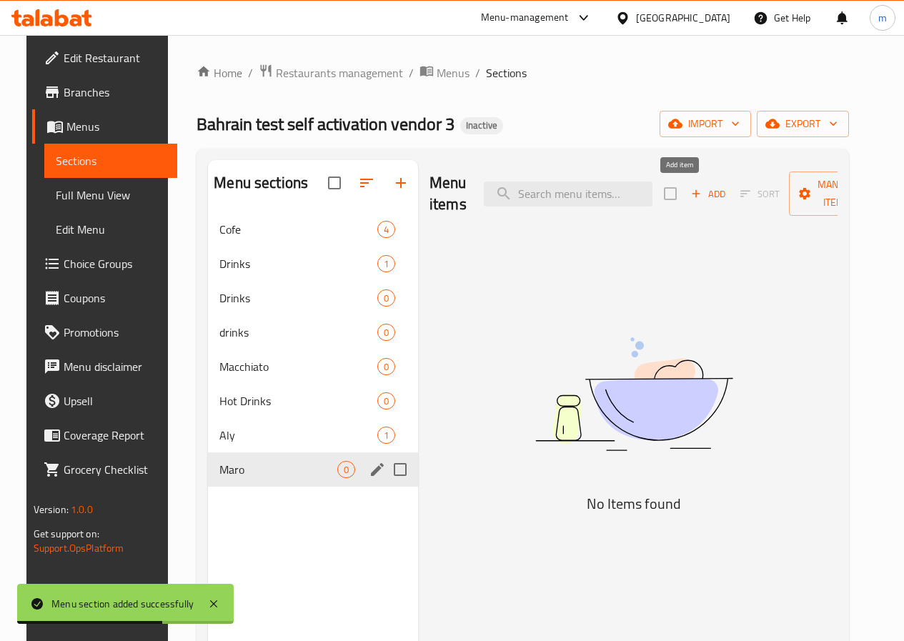
click at [689, 194] on span "Add" at bounding box center [708, 194] width 39 height 16
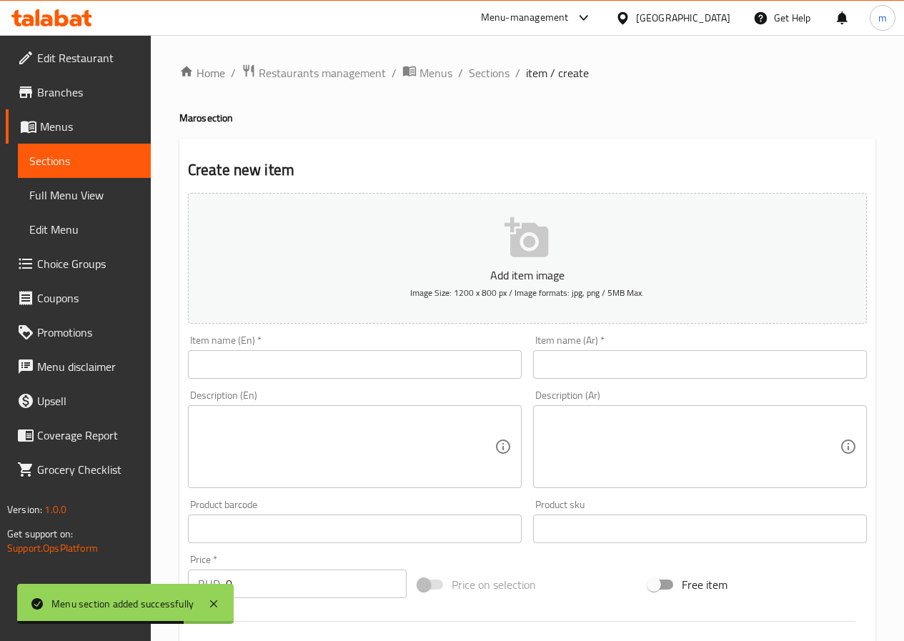
click at [425, 368] on input "text" at bounding box center [355, 364] width 334 height 29
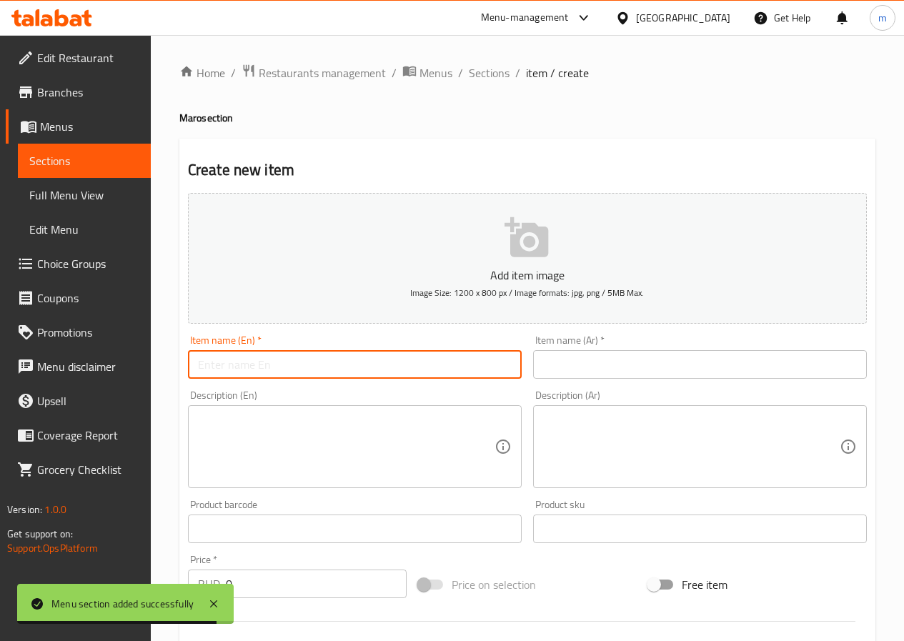
type input "Macchiato"
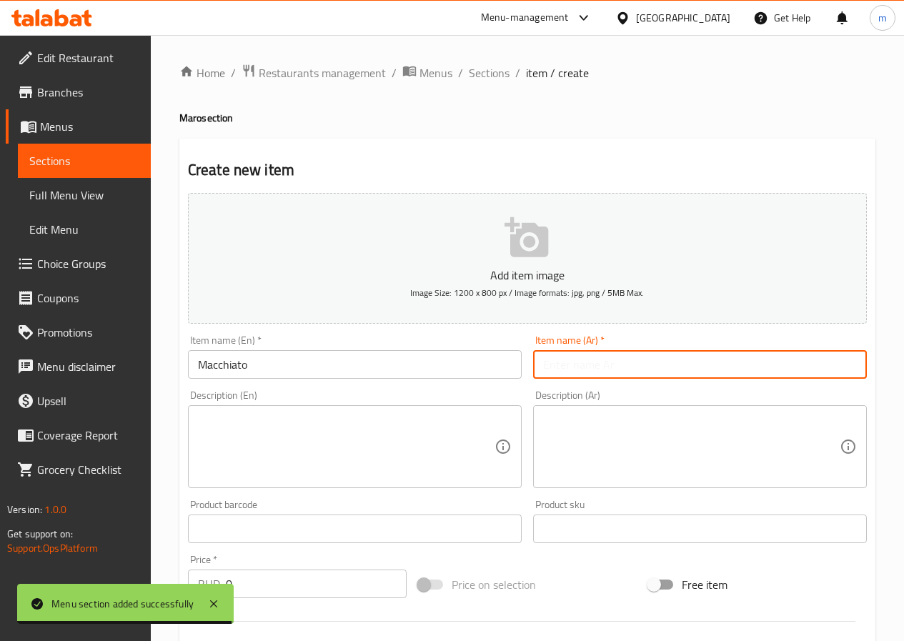
click at [577, 368] on input "text" at bounding box center [700, 364] width 334 height 29
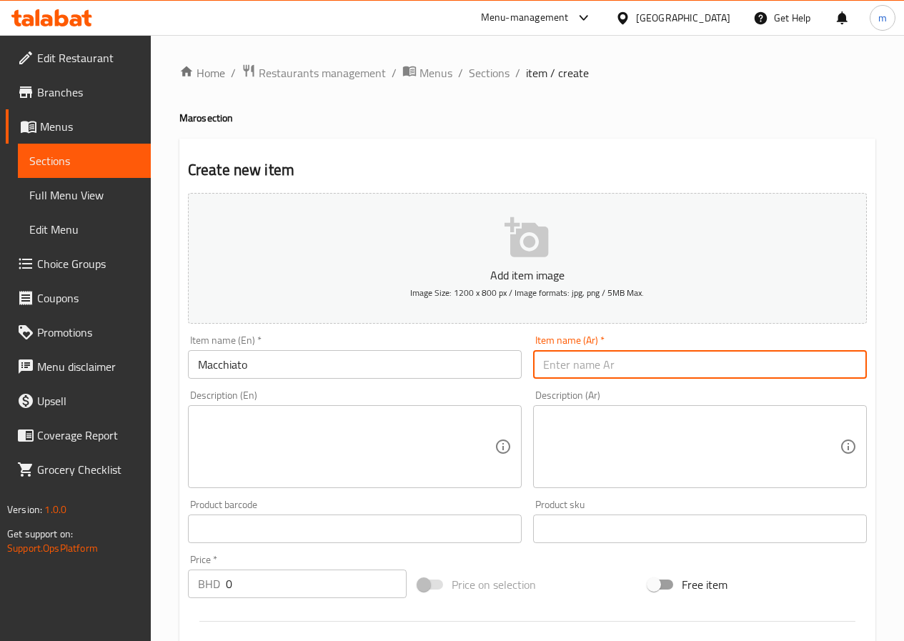
type input "ماكياتو"
click at [333, 426] on textarea at bounding box center [346, 447] width 297 height 68
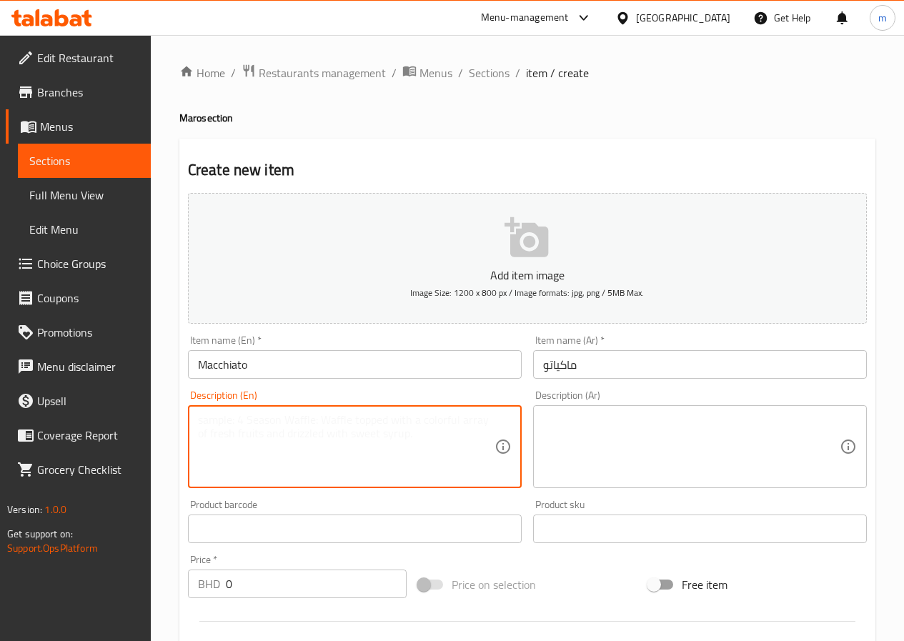
click at [333, 426] on textarea at bounding box center [346, 447] width 297 height 68
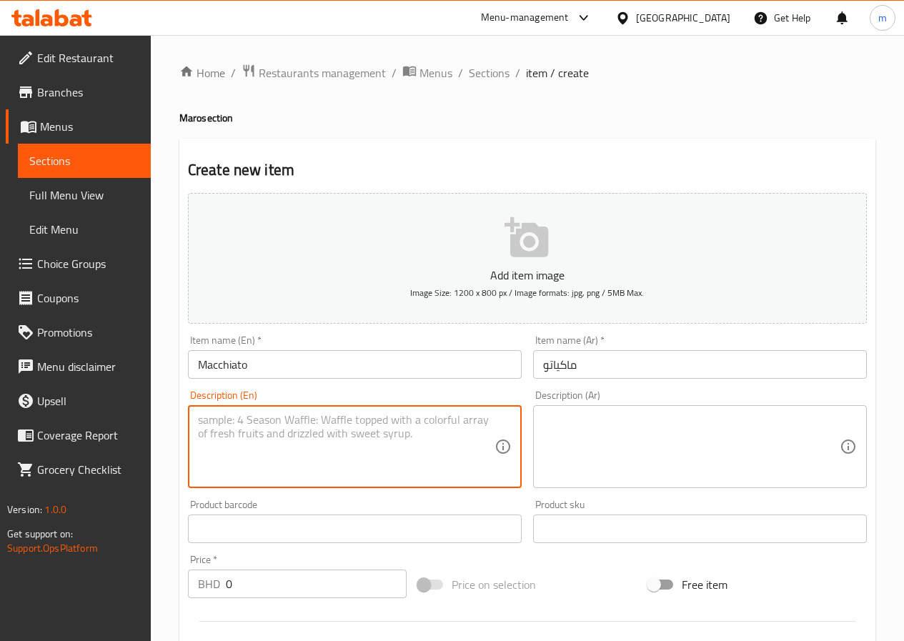
click at [296, 426] on textarea at bounding box center [346, 447] width 297 height 68
type textarea "س"
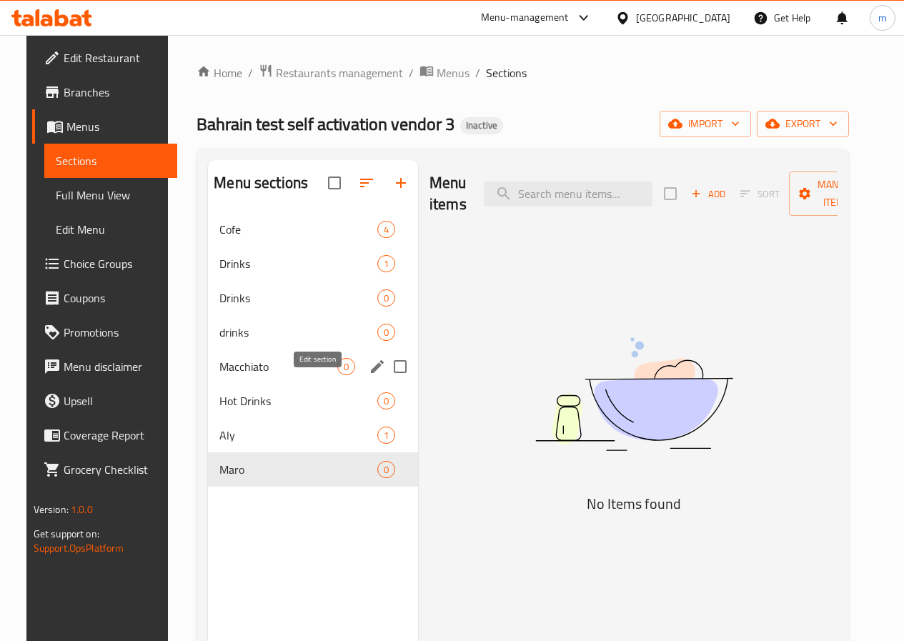
click at [371, 373] on icon "edit" at bounding box center [377, 366] width 13 height 13
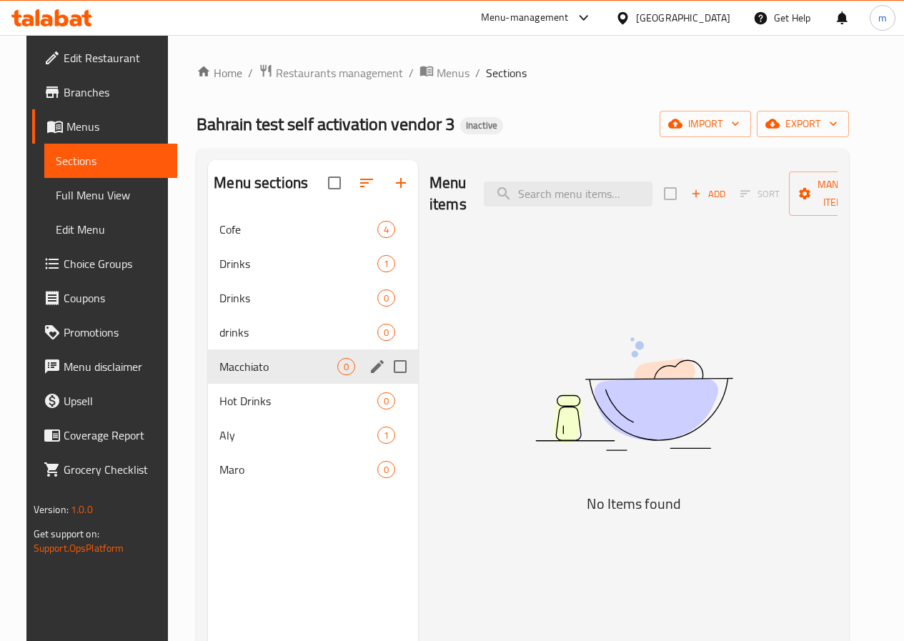
click at [234, 375] on span "Macchiato" at bounding box center [278, 366] width 118 height 17
click at [227, 341] on span "drinks" at bounding box center [278, 332] width 118 height 17
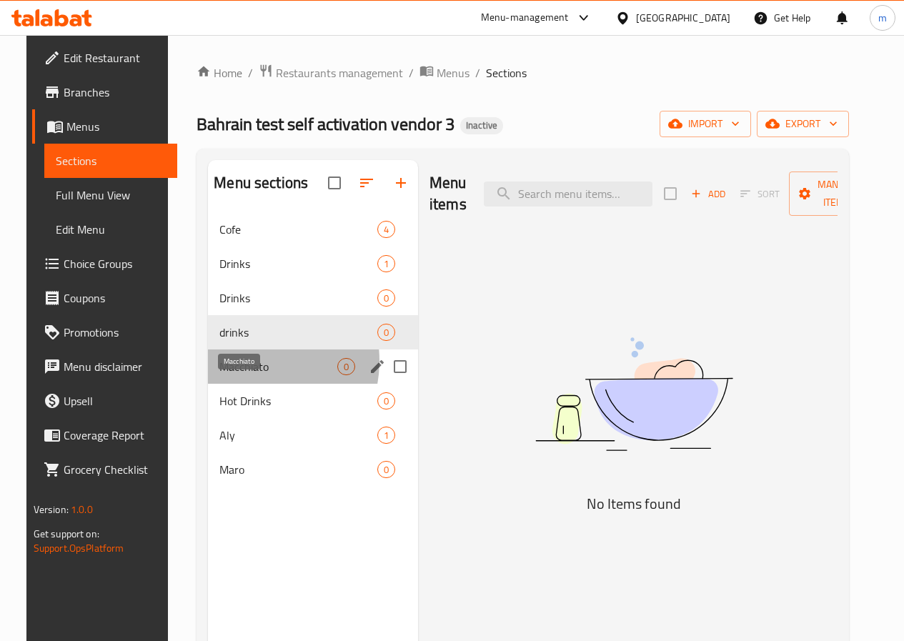
click at [232, 375] on span "Macchiato" at bounding box center [278, 366] width 118 height 17
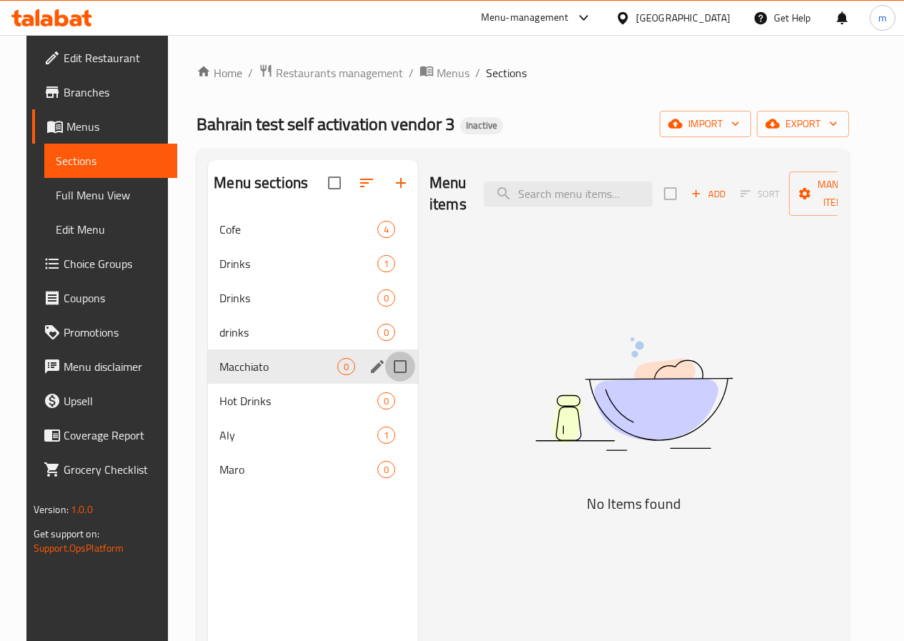
click at [385, 382] on input "Menu sections" at bounding box center [400, 367] width 30 height 30
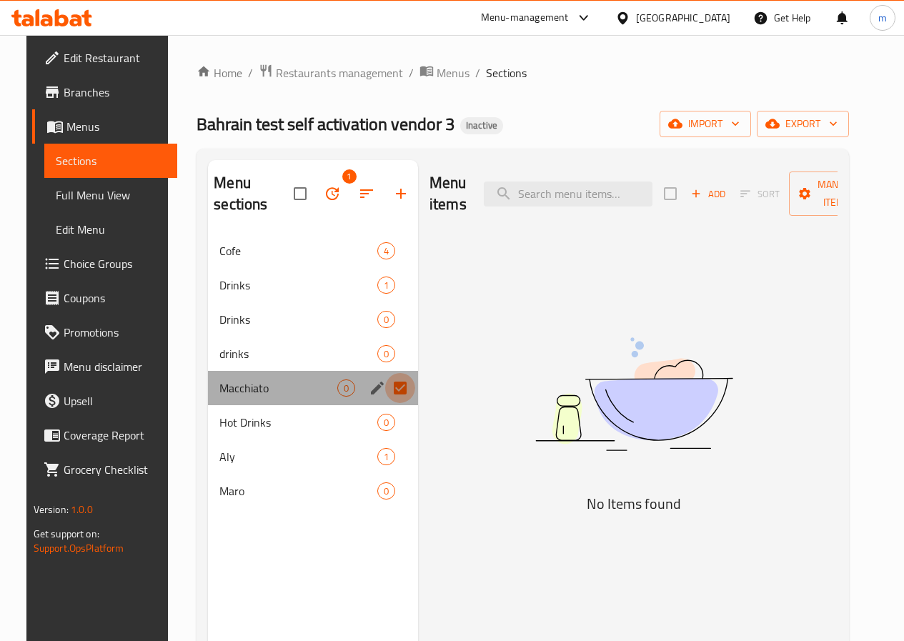
click at [385, 394] on input "Menu sections" at bounding box center [400, 388] width 30 height 30
checkbox input "false"
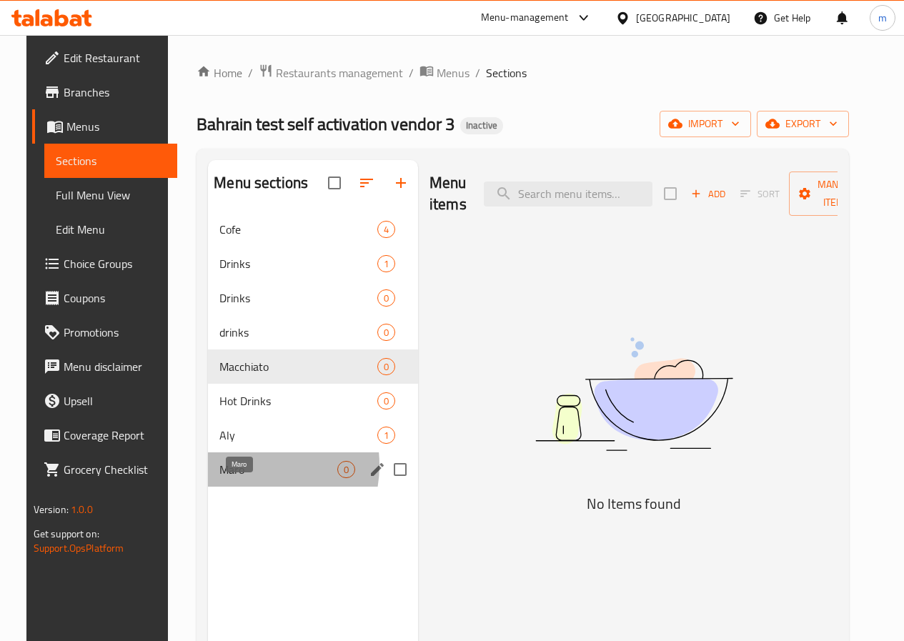
click at [233, 478] on span "Maro" at bounding box center [278, 469] width 118 height 17
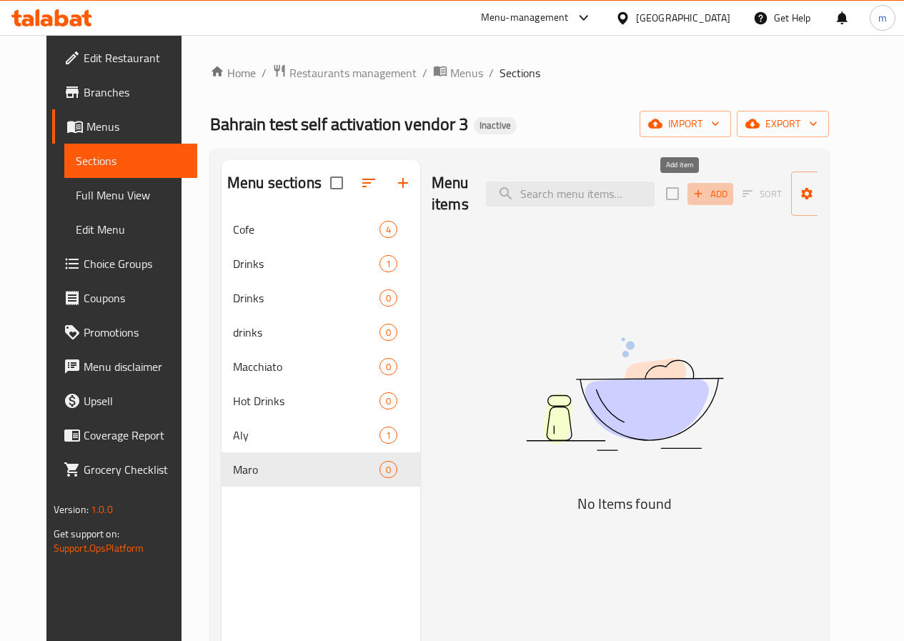
click at [691, 191] on span "Add" at bounding box center [710, 194] width 39 height 16
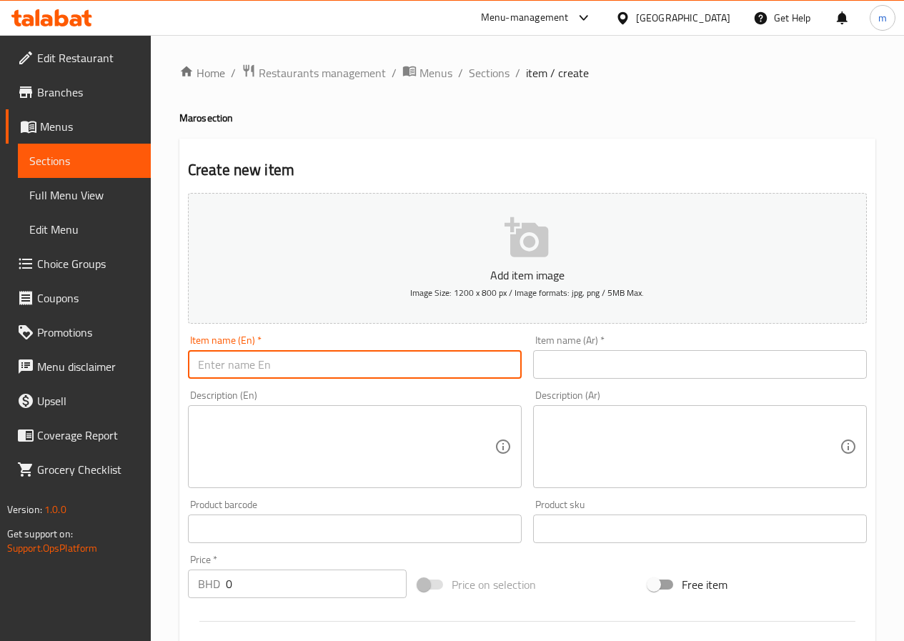
click at [393, 369] on input "text" at bounding box center [355, 364] width 334 height 29
type input "Macchiato"
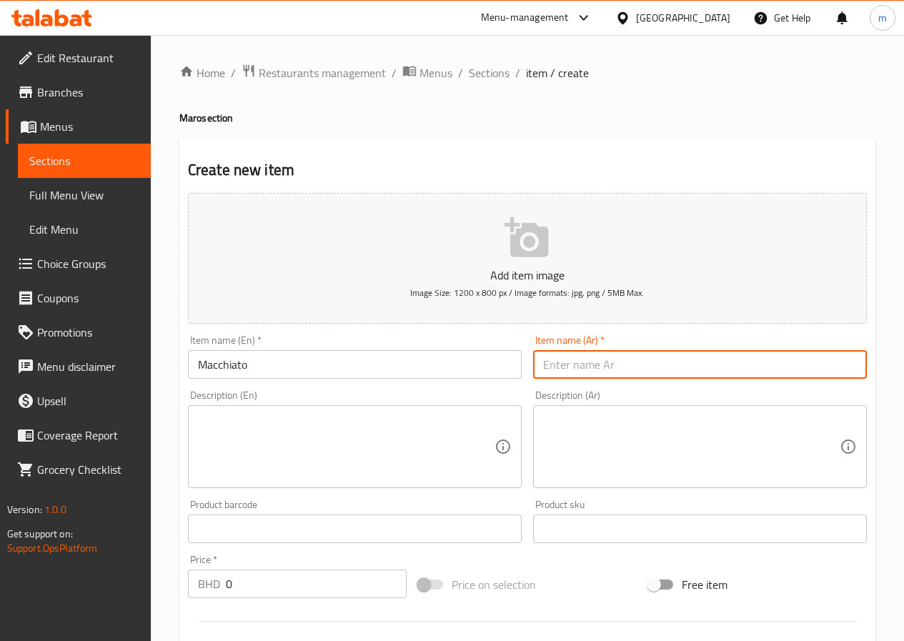
click at [628, 369] on input "text" at bounding box center [700, 364] width 334 height 29
type input "ماكياتو"
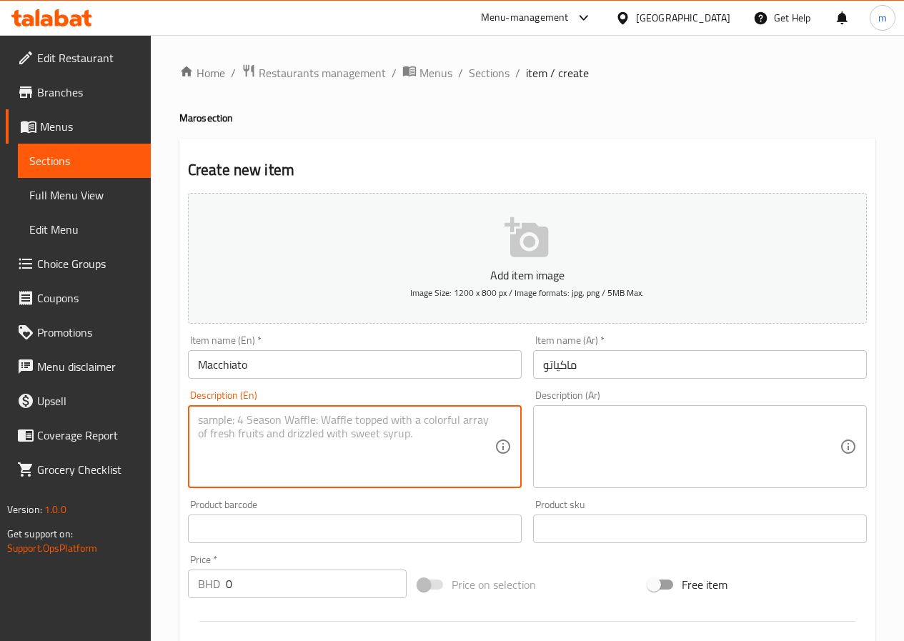
click at [369, 421] on textarea at bounding box center [346, 447] width 297 height 68
type textarea "e"
click at [362, 420] on textarea "Espresso shot stemed milk milk faom" at bounding box center [346, 447] width 297 height 68
click at [372, 421] on textarea "Espresso shot stemed milk milk faom" at bounding box center [346, 447] width 297 height 68
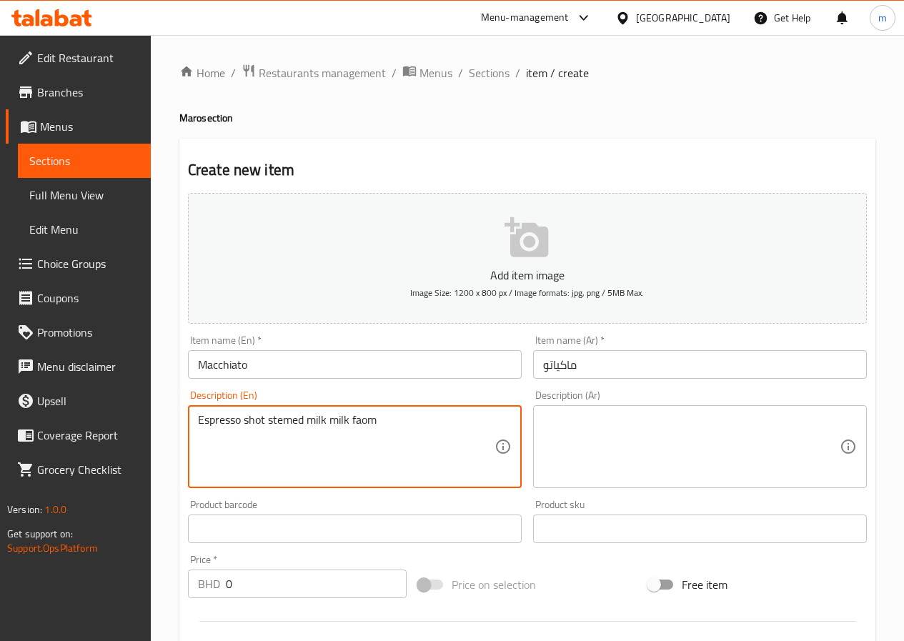
click at [288, 420] on textarea "Espresso shot stemed milk milk faom" at bounding box center [346, 447] width 297 height 68
click at [406, 427] on textarea "Espresso shot stemed milk milk faom" at bounding box center [346, 447] width 297 height 68
type textarea "Espresso shot stemmed milk milk foam"
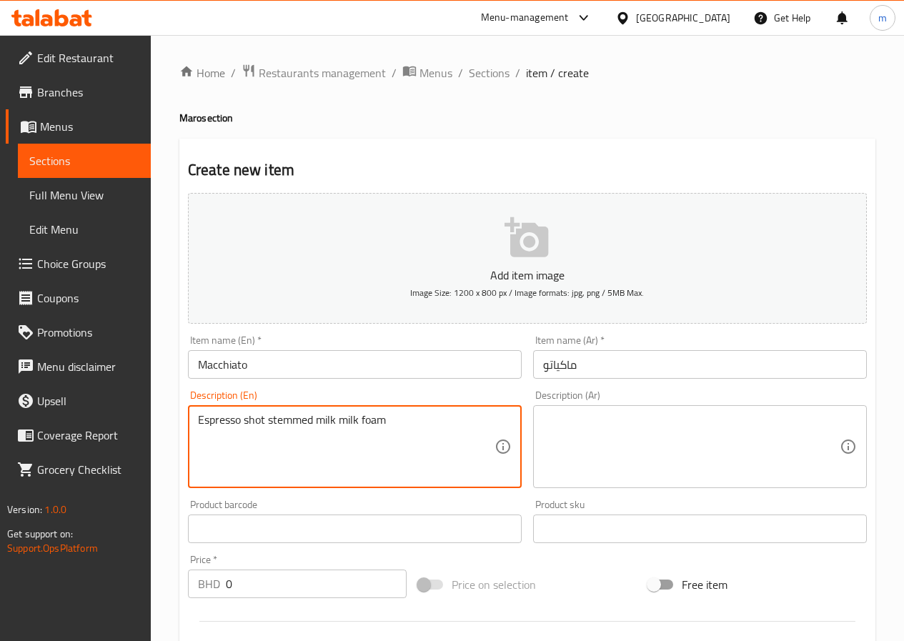
click at [698, 439] on textarea at bounding box center [691, 447] width 297 height 68
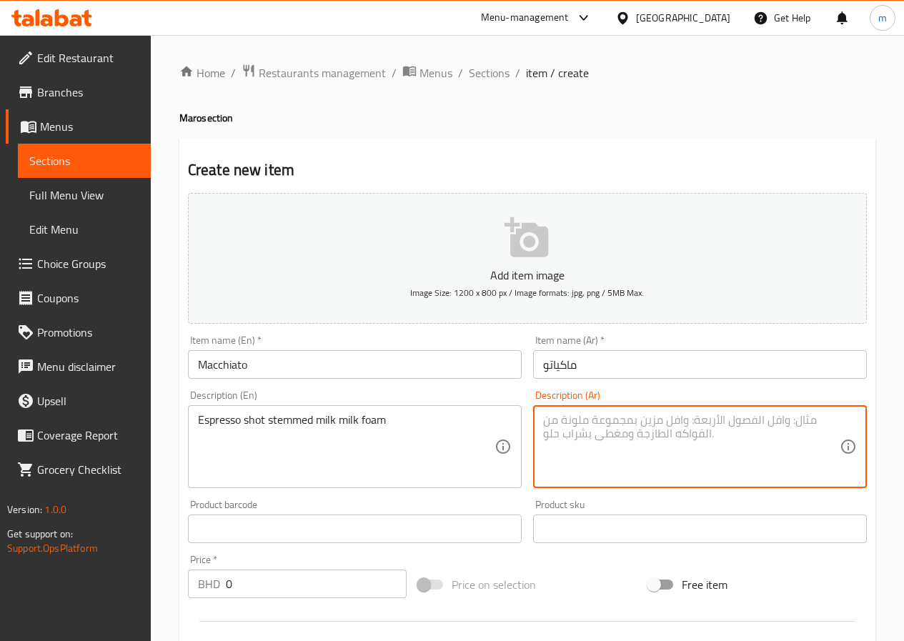
click at [698, 439] on textarea at bounding box center [691, 447] width 297 height 68
click at [592, 451] on textarea at bounding box center [691, 447] width 297 height 68
paste textarea "جرعة إسبريسو حليب سائل، حليب فوم"
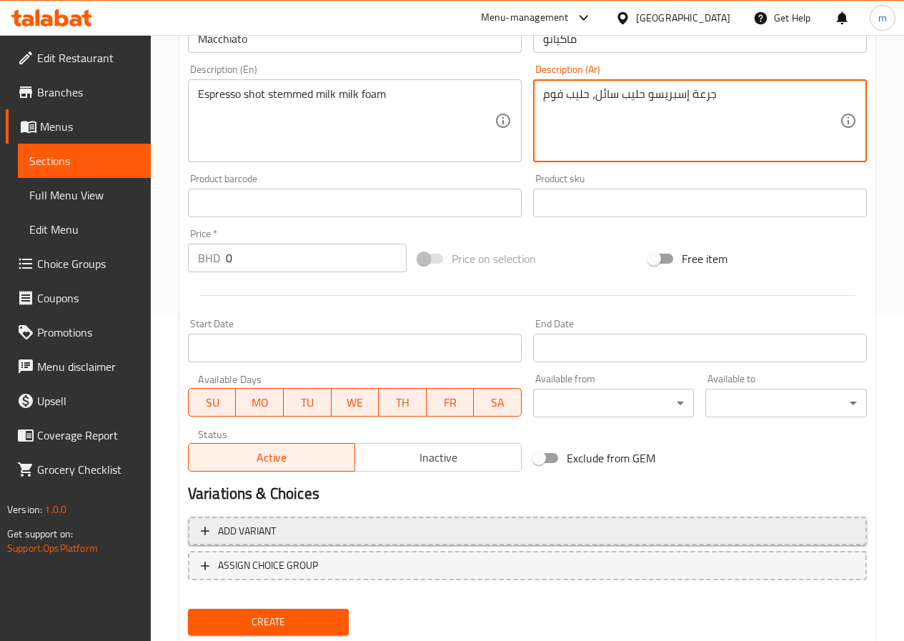
scroll to position [357, 0]
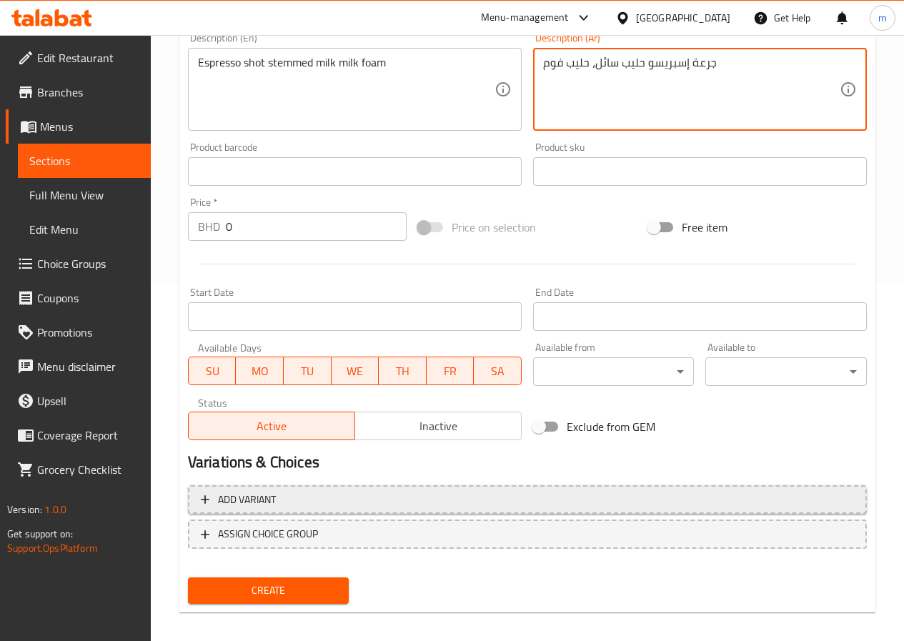
type textarea "جرعة إسبريسو حليب سائل، حليب فوم"
click at [372, 495] on span "Add variant" at bounding box center [527, 500] width 653 height 18
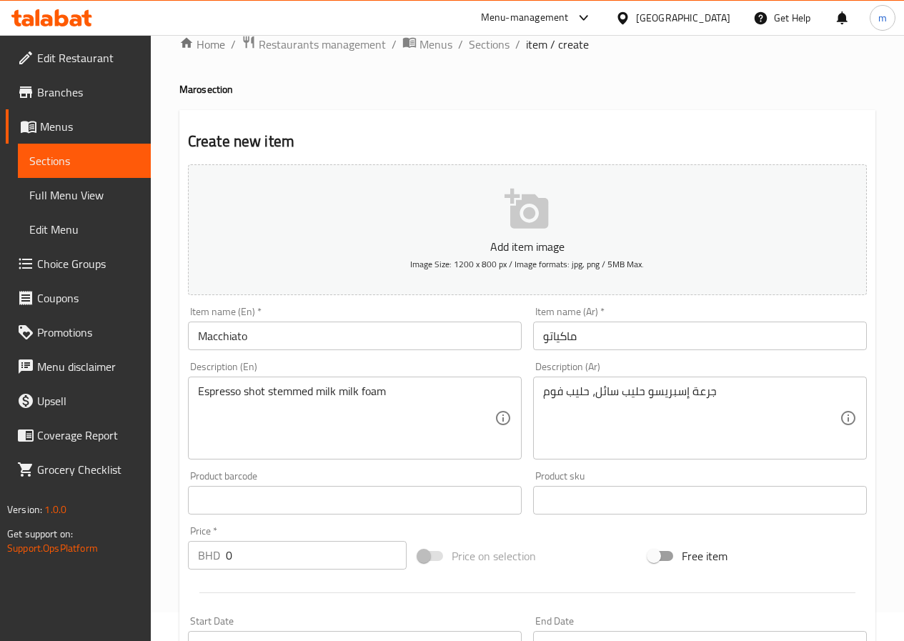
scroll to position [0, 0]
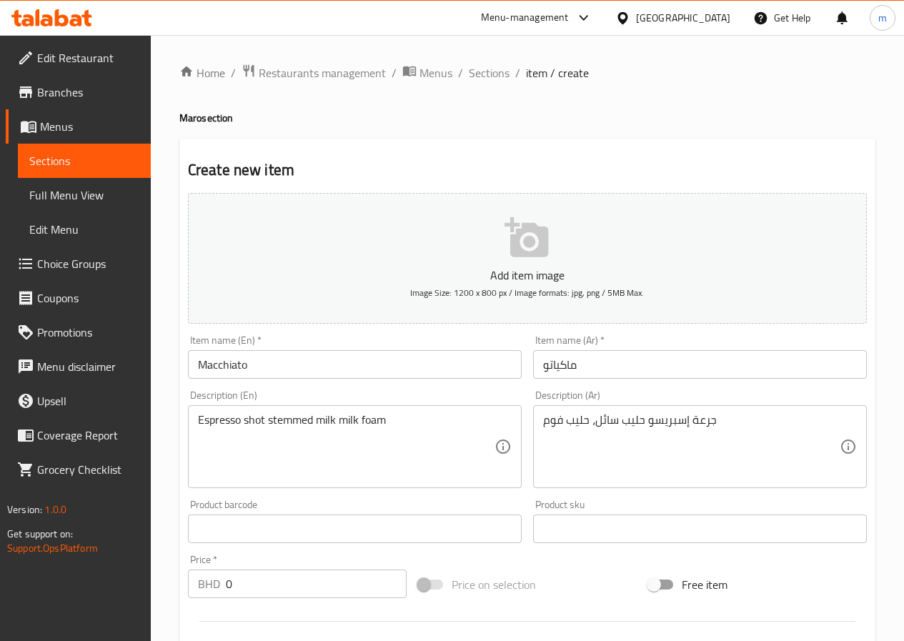
click at [345, 371] on input "Macchiato" at bounding box center [355, 364] width 334 height 29
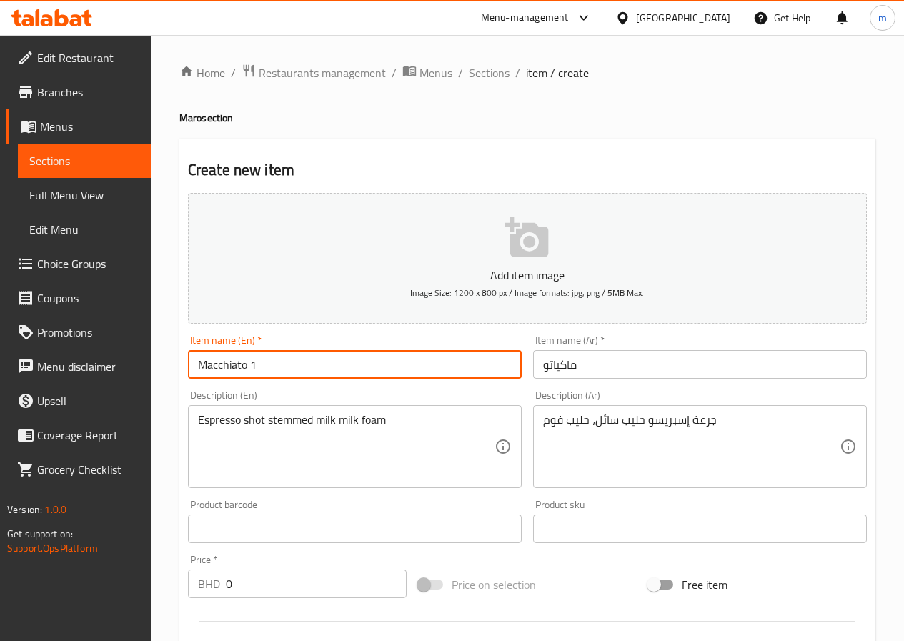
type input "Macchiato 1"
click at [620, 359] on input "ماكياتو" at bounding box center [700, 364] width 334 height 29
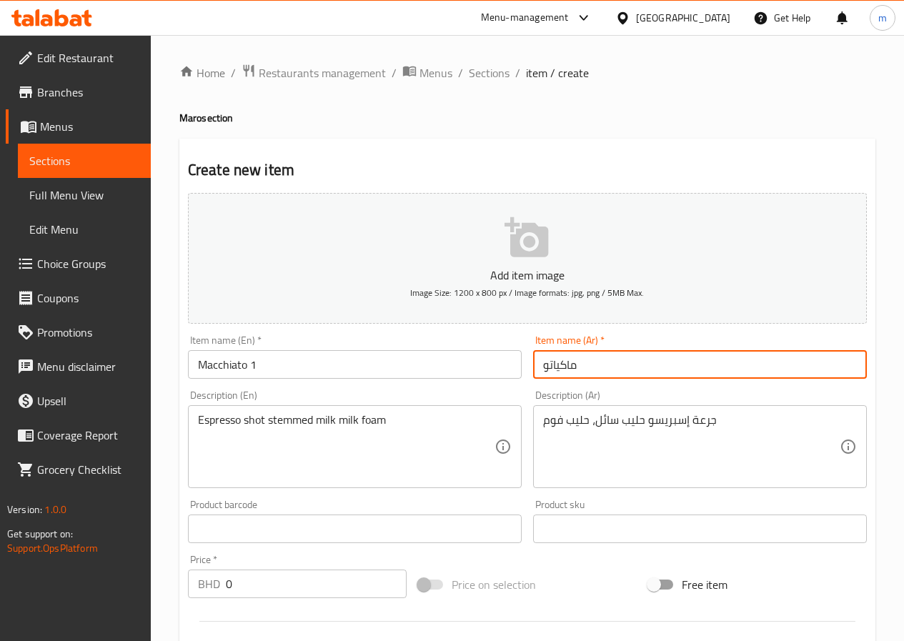
click at [536, 369] on input "ماكياتو" at bounding box center [700, 364] width 334 height 29
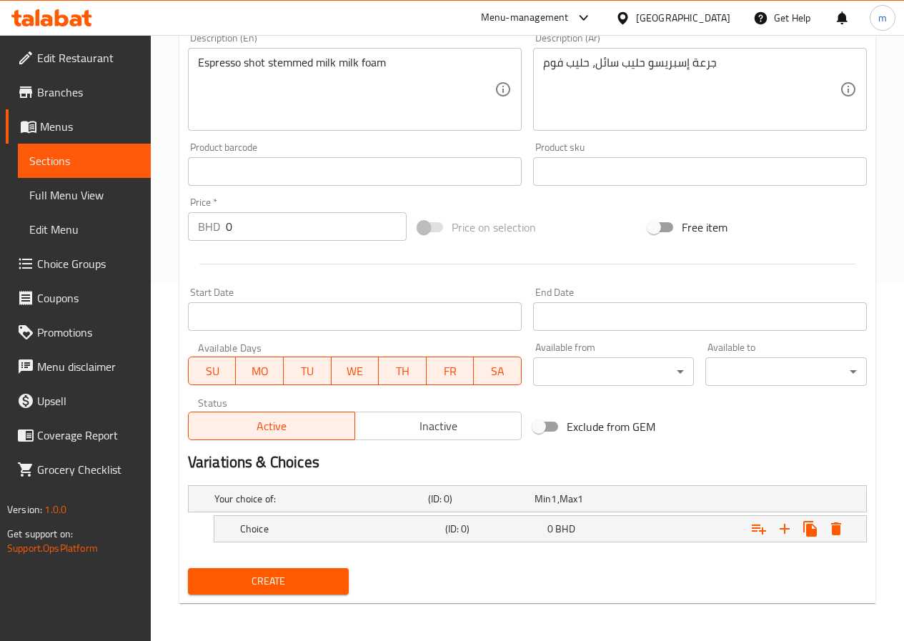
scroll to position [359, 0]
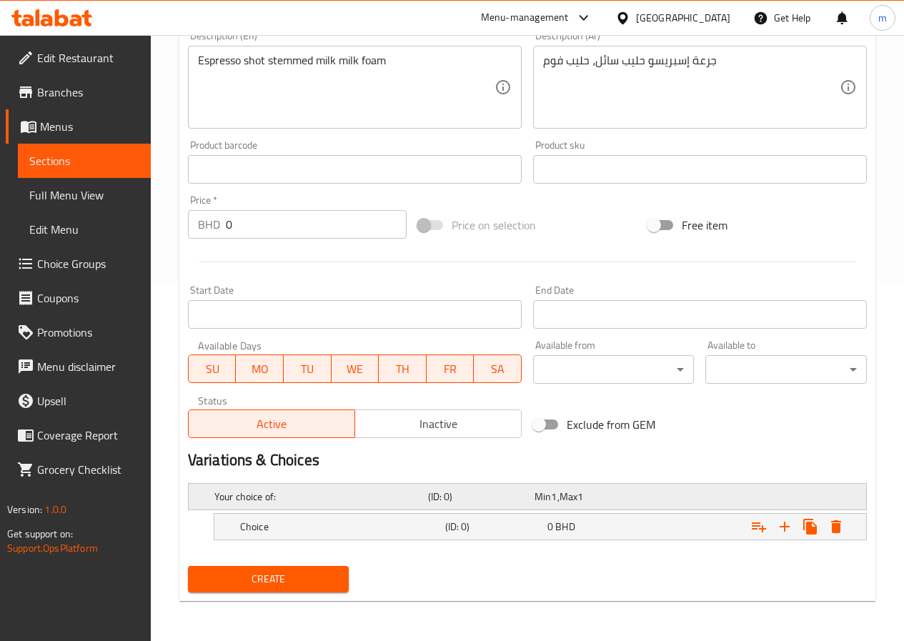
type input "1 ماكياتو"
click at [388, 497] on h5 "Your choice of:" at bounding box center [318, 497] width 208 height 14
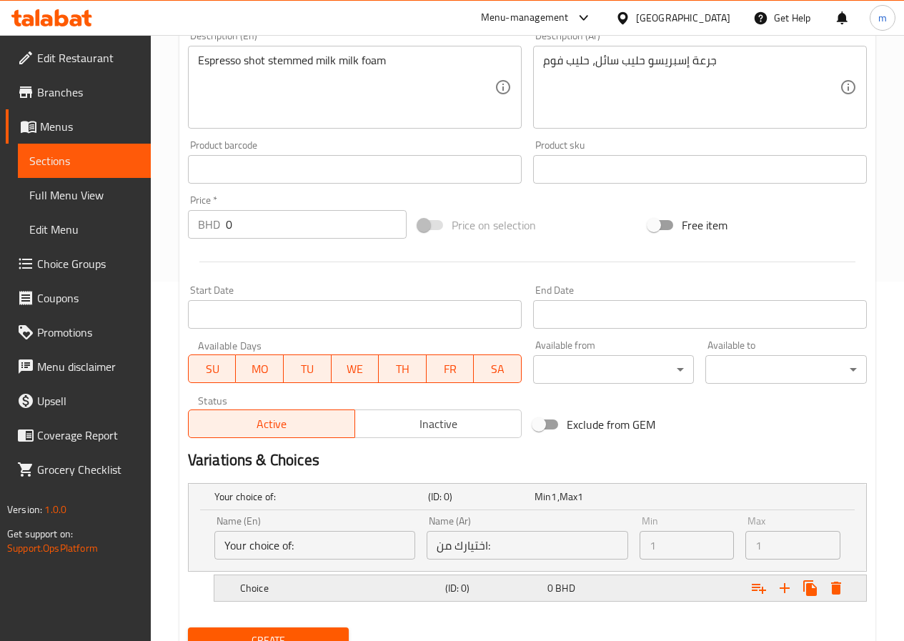
click at [342, 587] on h5 "Choice" at bounding box center [339, 588] width 199 height 14
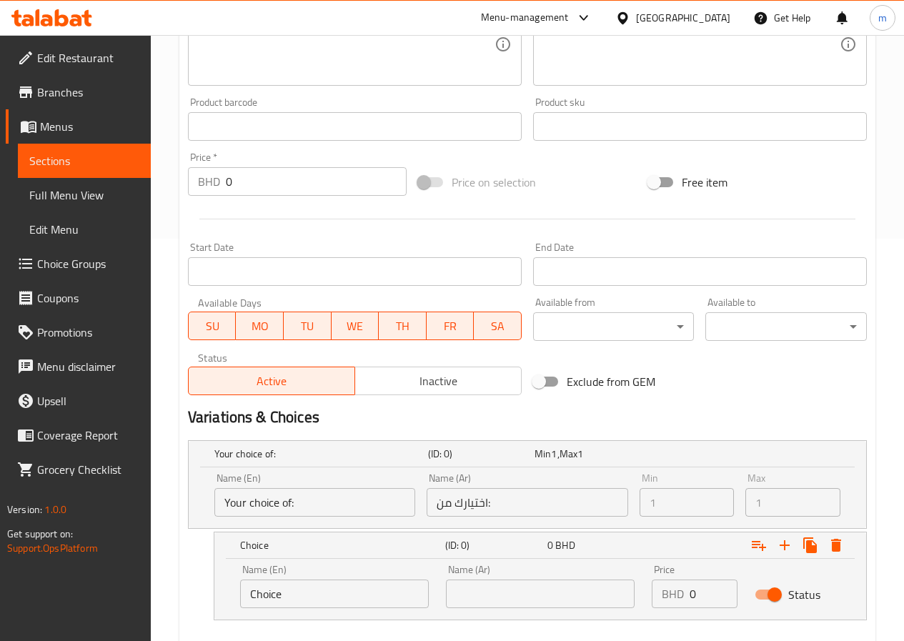
scroll to position [482, 0]
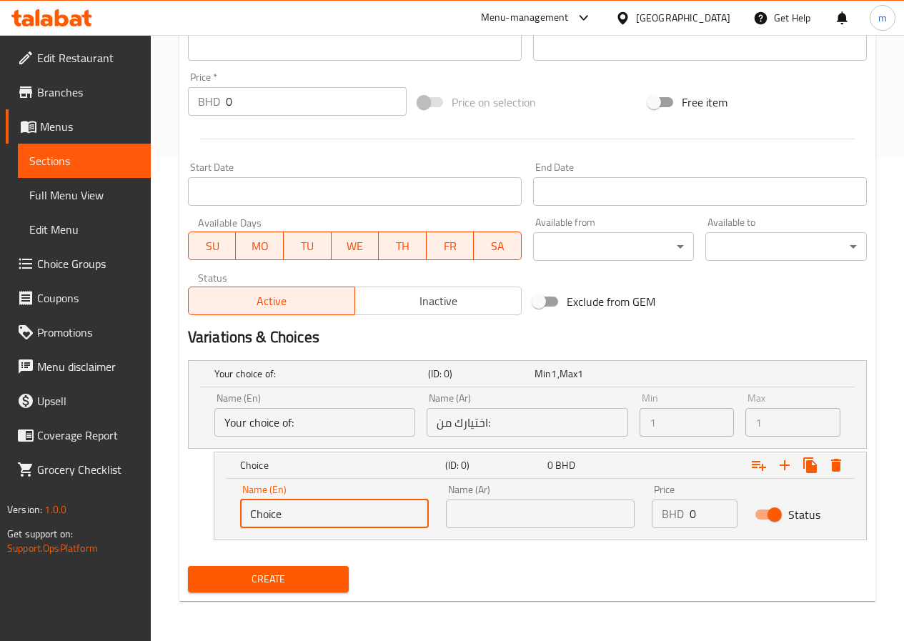
click at [351, 519] on input "Choice" at bounding box center [334, 514] width 189 height 29
click at [351, 519] on input "text" at bounding box center [334, 514] width 189 height 29
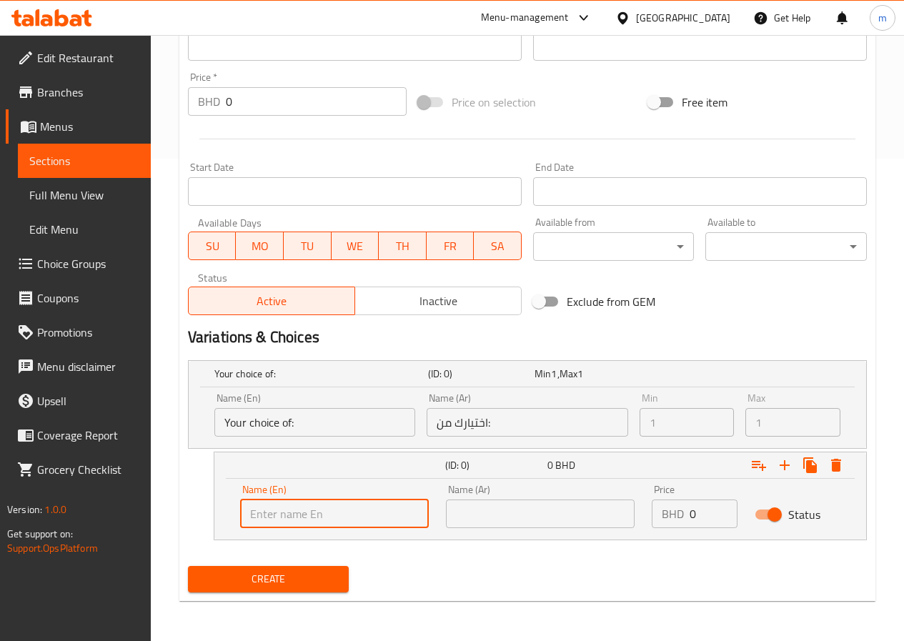
type input "Small"
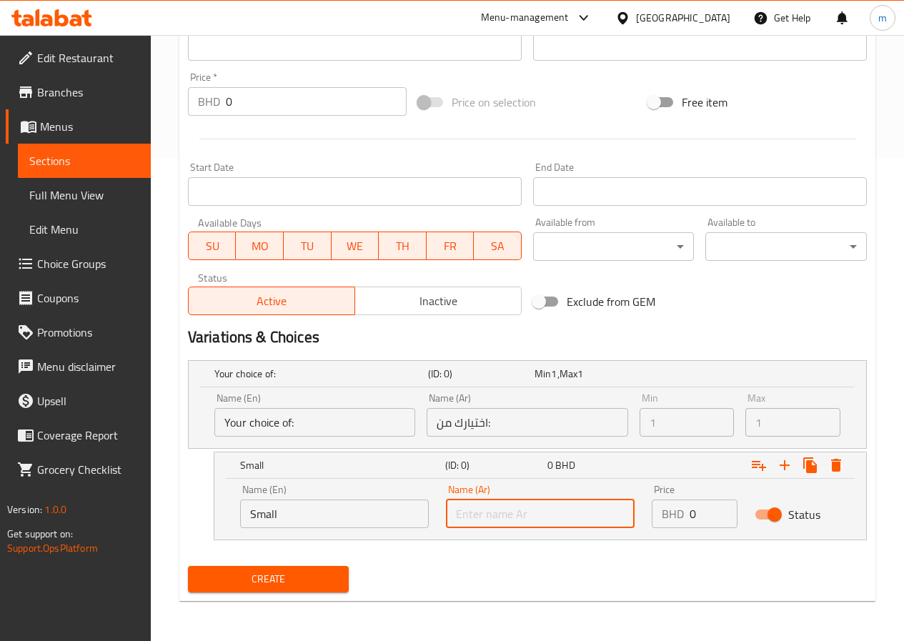
click at [510, 504] on input "text" at bounding box center [540, 514] width 189 height 29
type input "صغير"
click at [694, 517] on input "0" at bounding box center [714, 514] width 48 height 29
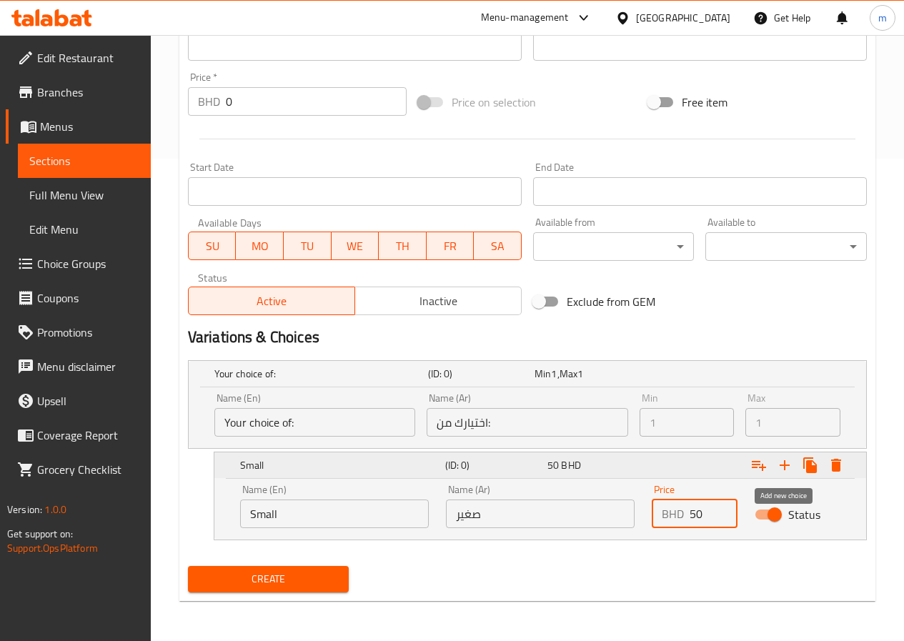
type input "50"
click at [788, 459] on icon "Expand" at bounding box center [784, 465] width 17 height 17
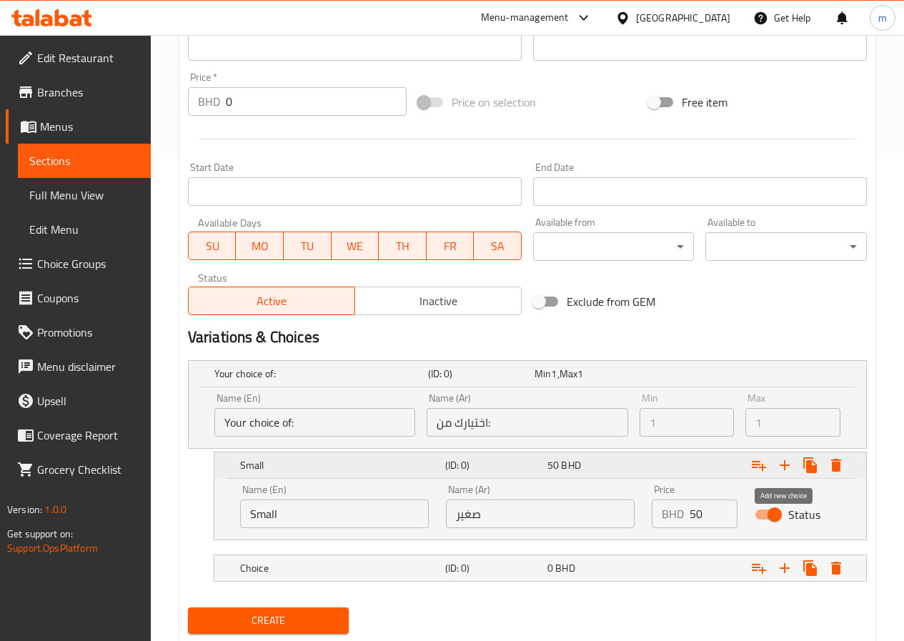
click at [788, 459] on icon "Expand" at bounding box center [784, 465] width 17 height 17
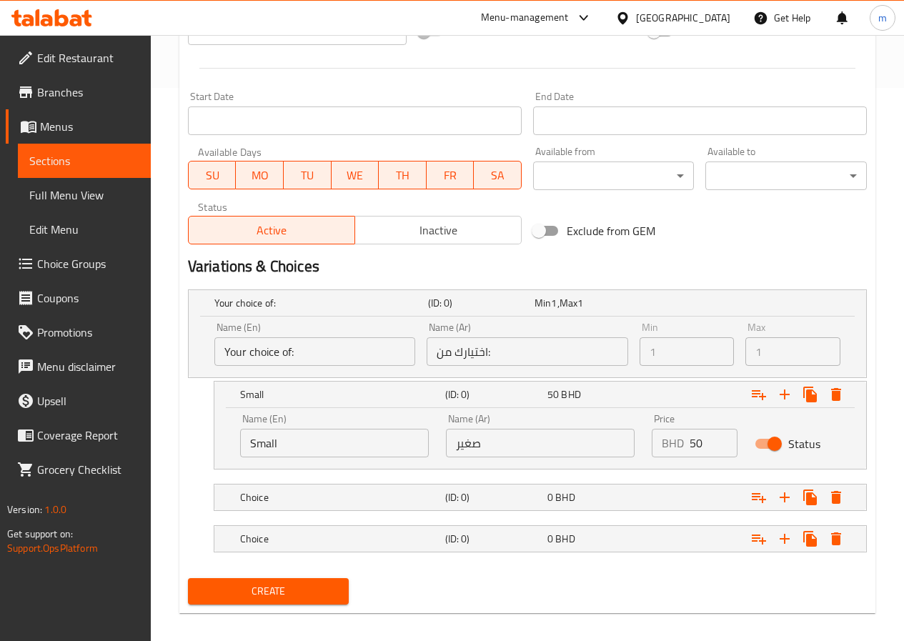
scroll to position [554, 0]
click at [390, 502] on h5 "Choice" at bounding box center [339, 497] width 199 height 14
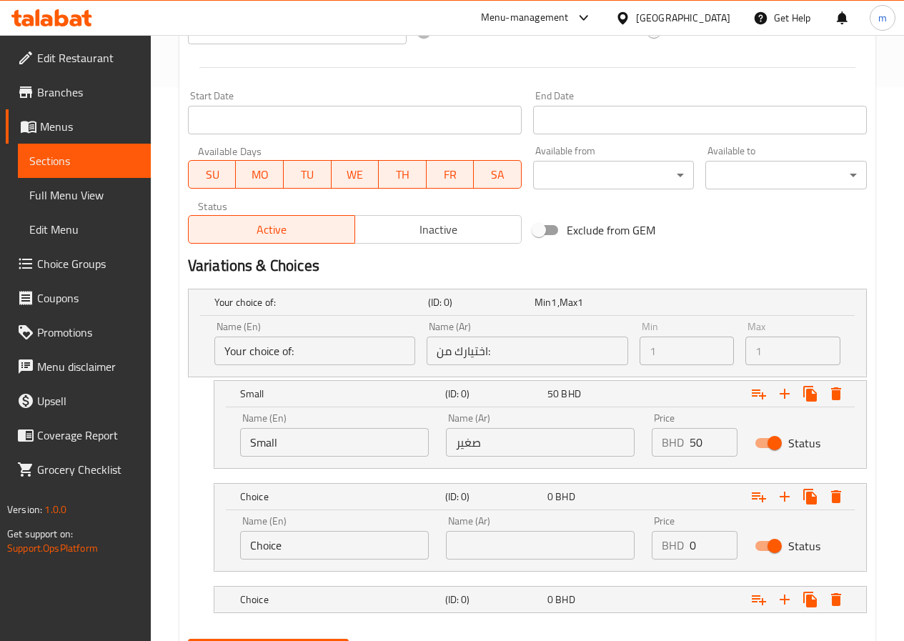
click at [357, 537] on input "Choice" at bounding box center [334, 545] width 189 height 29
type input "C"
click at [354, 547] on input "text" at bounding box center [334, 545] width 189 height 29
type input "Medium"
click at [474, 557] on input "text" at bounding box center [540, 545] width 189 height 29
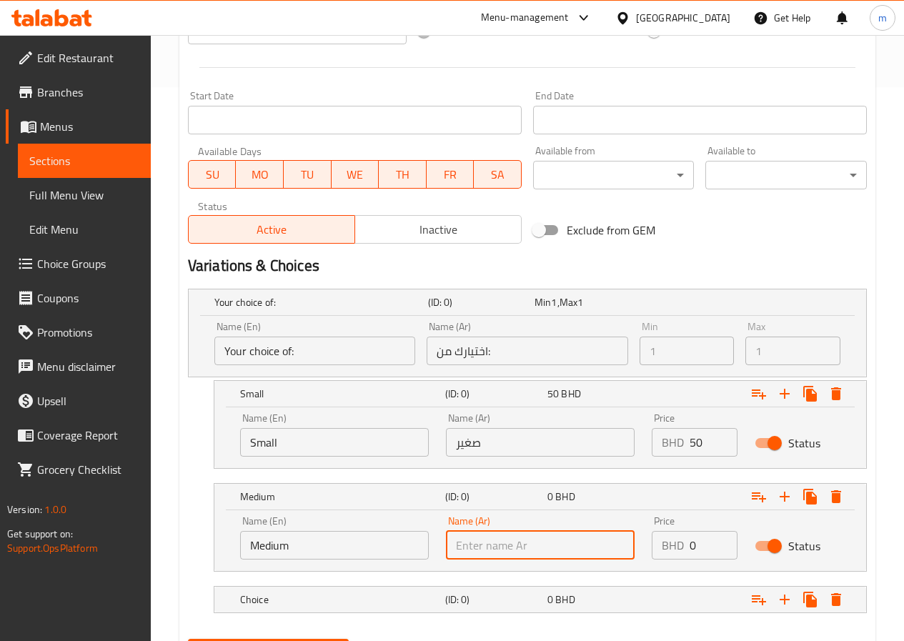
type input "6"
click at [474, 557] on input "text" at bounding box center [540, 545] width 189 height 29
type input "وسط"
click at [677, 549] on p "BHD" at bounding box center [673, 545] width 22 height 17
click at [703, 547] on input "0" at bounding box center [714, 545] width 48 height 29
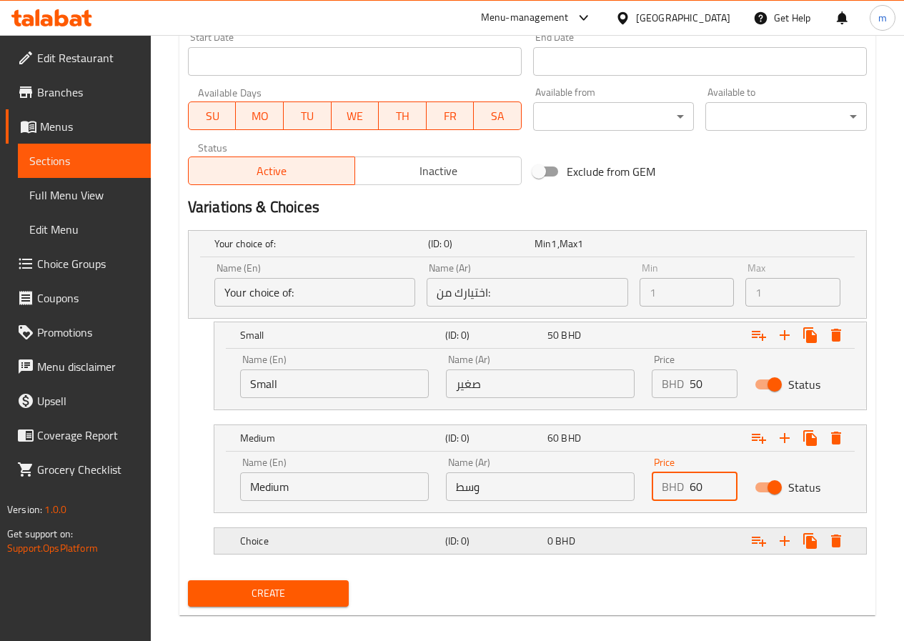
scroll to position [627, 0]
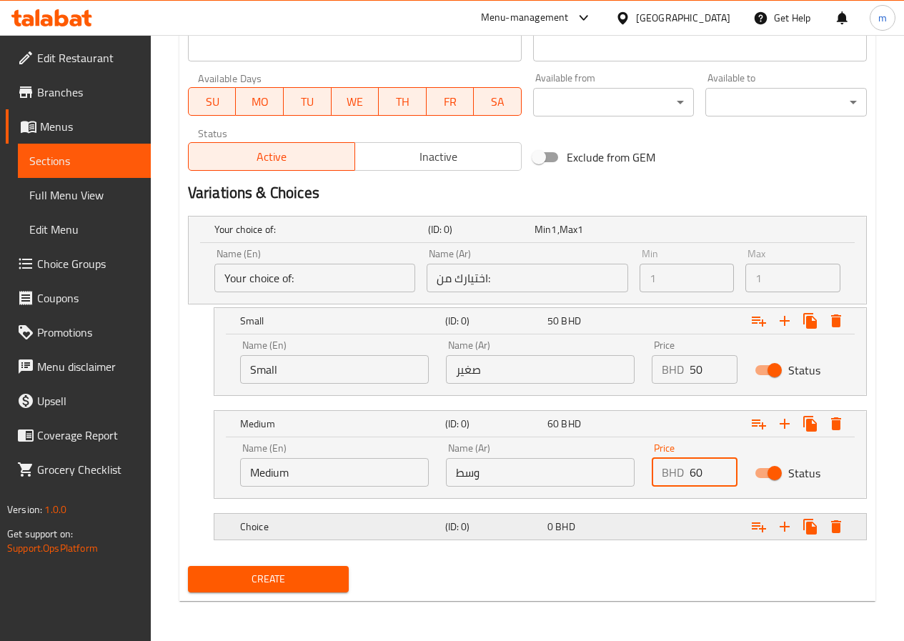
type input "60"
click at [326, 527] on h5 "Choice" at bounding box center [339, 527] width 199 height 14
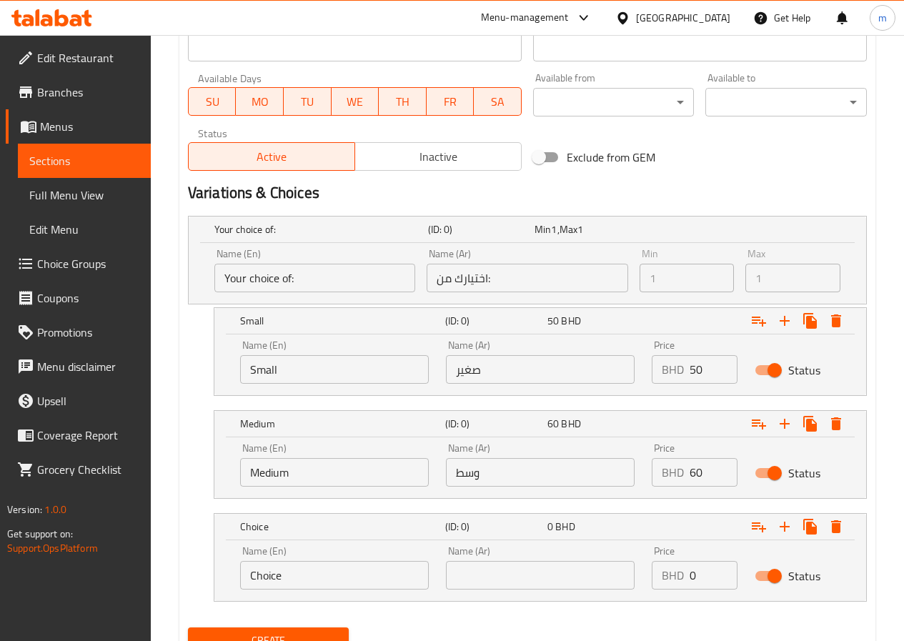
click at [319, 577] on input "Choice" at bounding box center [334, 575] width 189 height 29
type input "Large"
click at [476, 572] on input "text" at bounding box center [540, 575] width 189 height 29
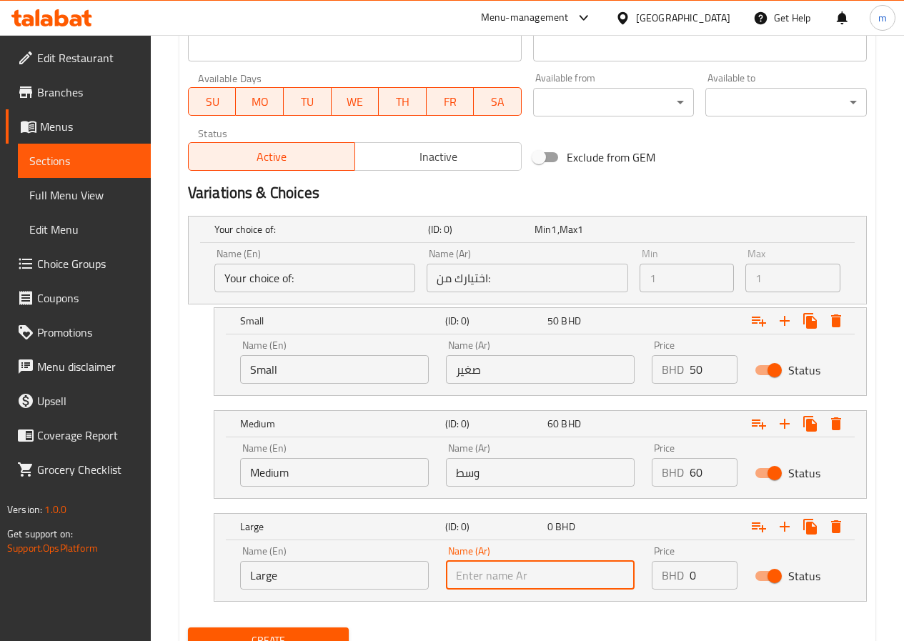
click at [476, 572] on input "text" at bounding box center [540, 575] width 189 height 29
click at [491, 582] on input "text" at bounding box center [540, 575] width 189 height 29
type input ";"
type input "كبير"
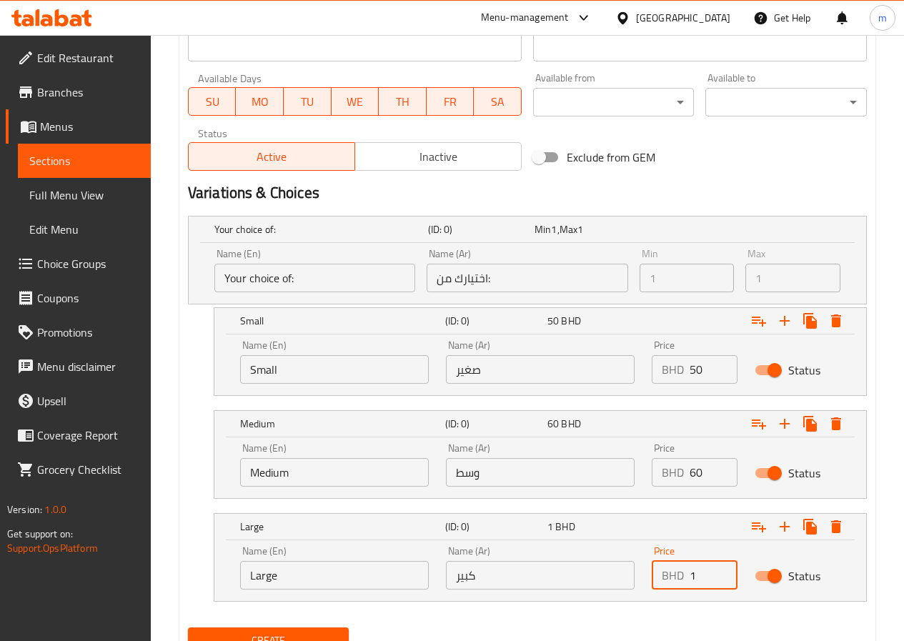
click at [717, 567] on input "1" at bounding box center [714, 575] width 48 height 29
type input "2"
click at [717, 567] on input "2" at bounding box center [714, 575] width 48 height 29
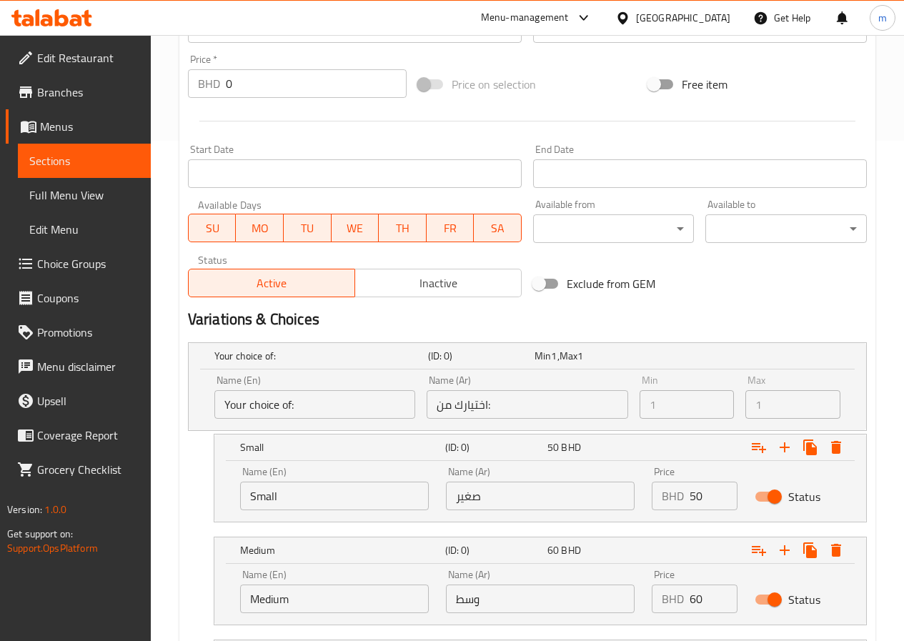
scroll to position [688, 0]
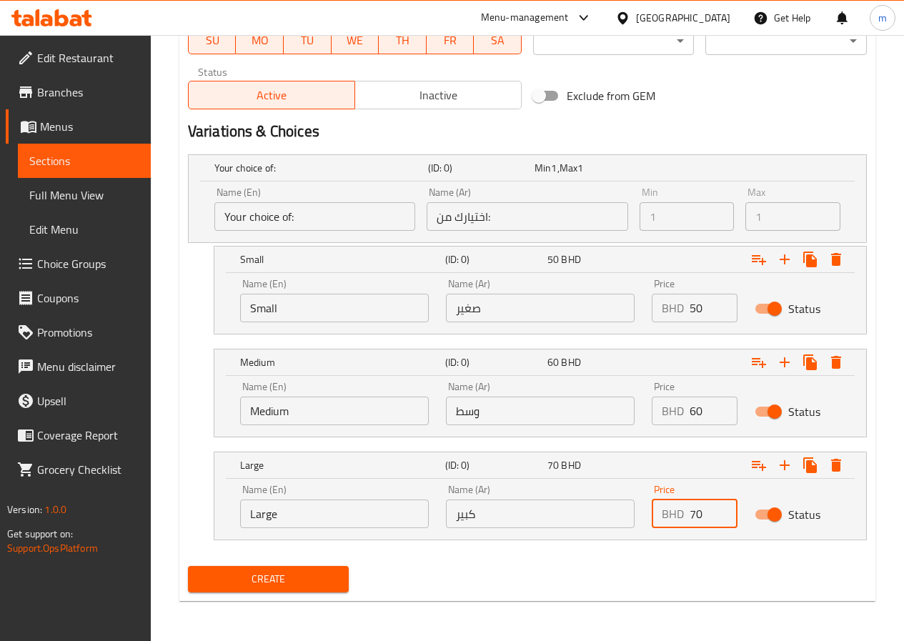
type input "70"
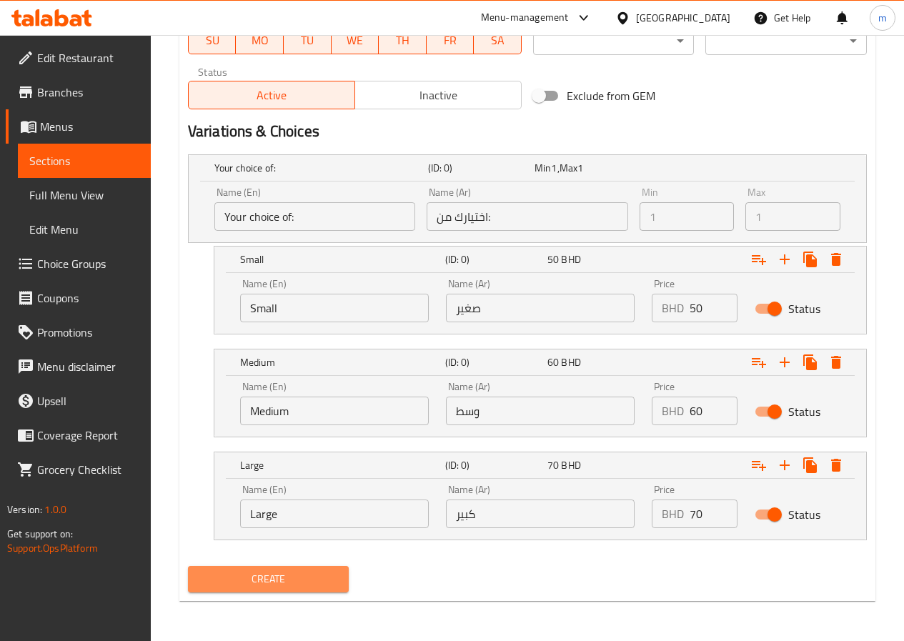
click at [328, 582] on span "Create" at bounding box center [268, 579] width 139 height 18
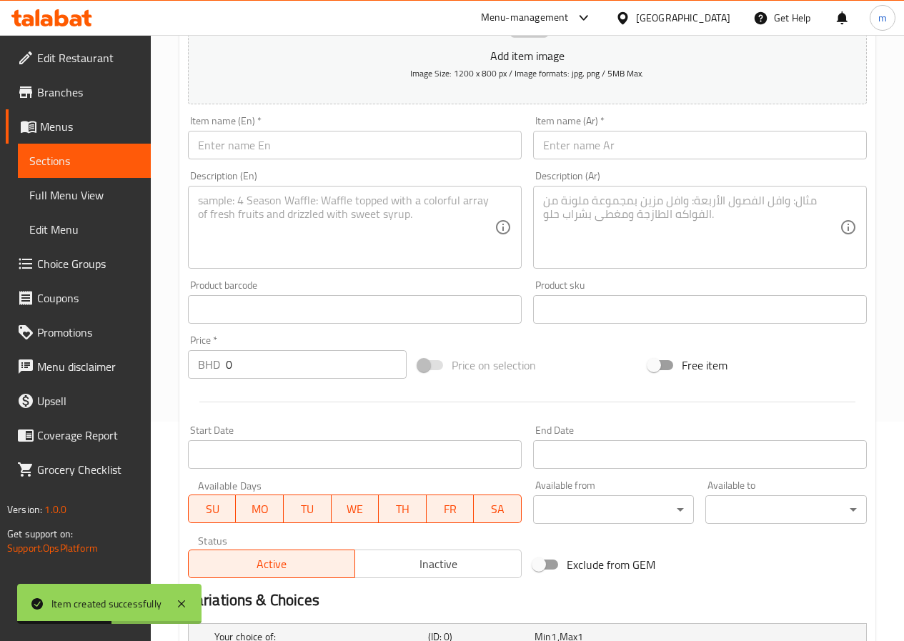
scroll to position [0, 0]
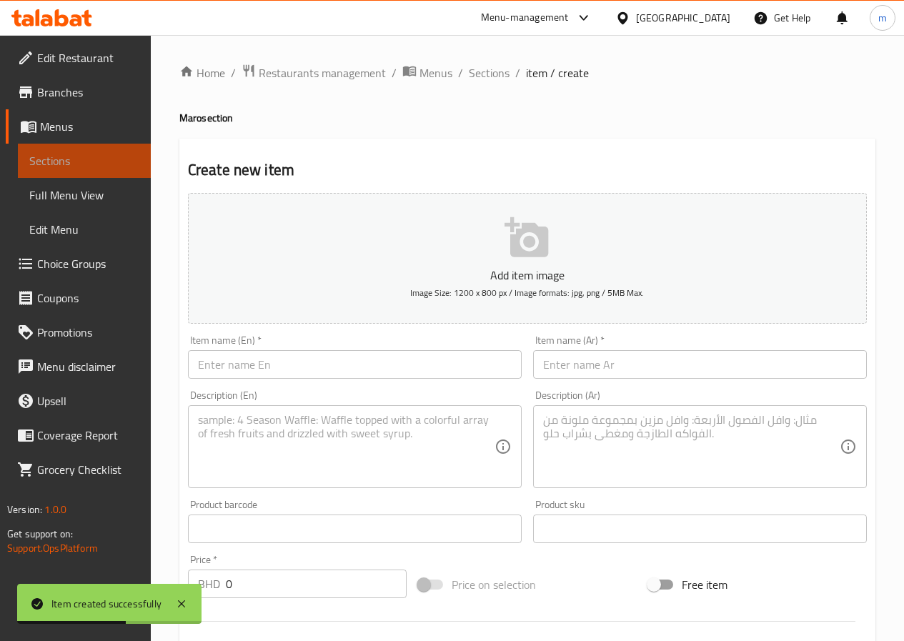
click at [102, 163] on span "Sections" at bounding box center [84, 160] width 110 height 17
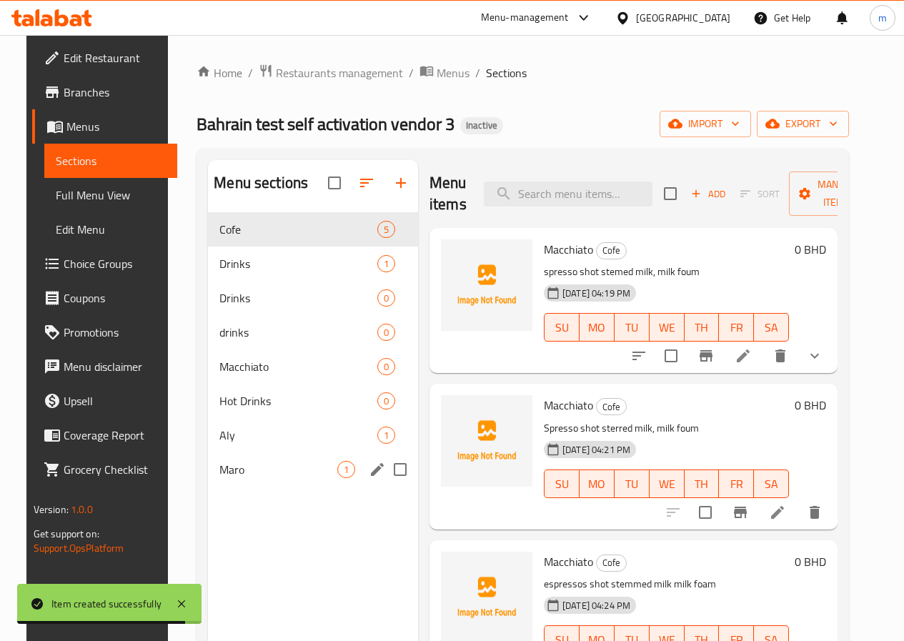
click at [242, 478] on span "Maro" at bounding box center [278, 469] width 118 height 17
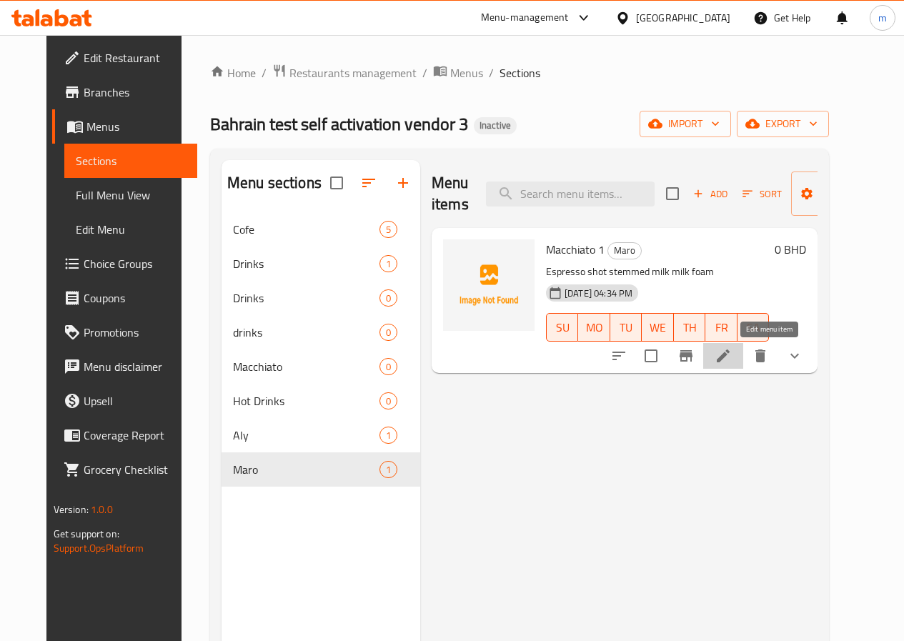
click at [732, 362] on icon at bounding box center [723, 355] width 17 height 17
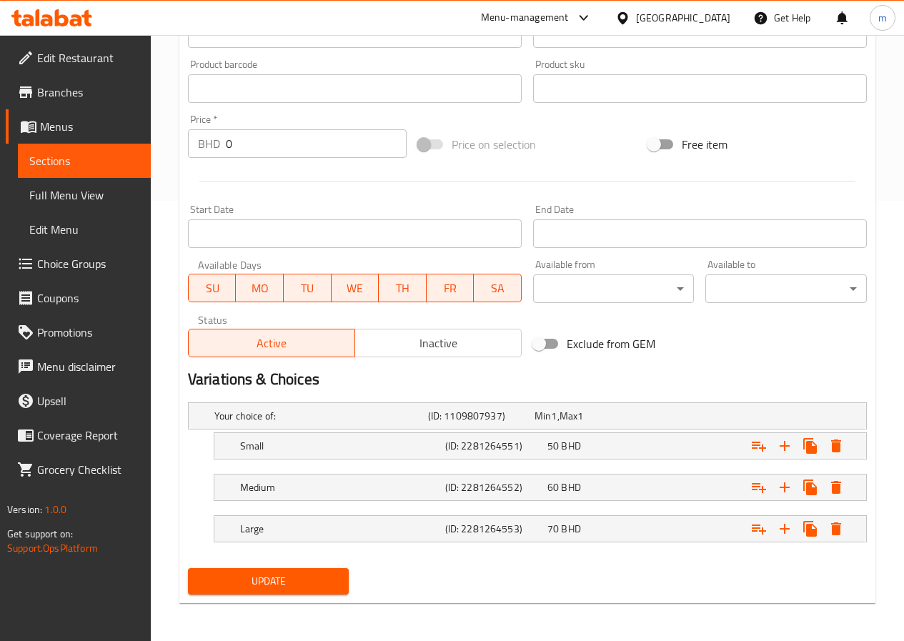
scroll to position [442, 0]
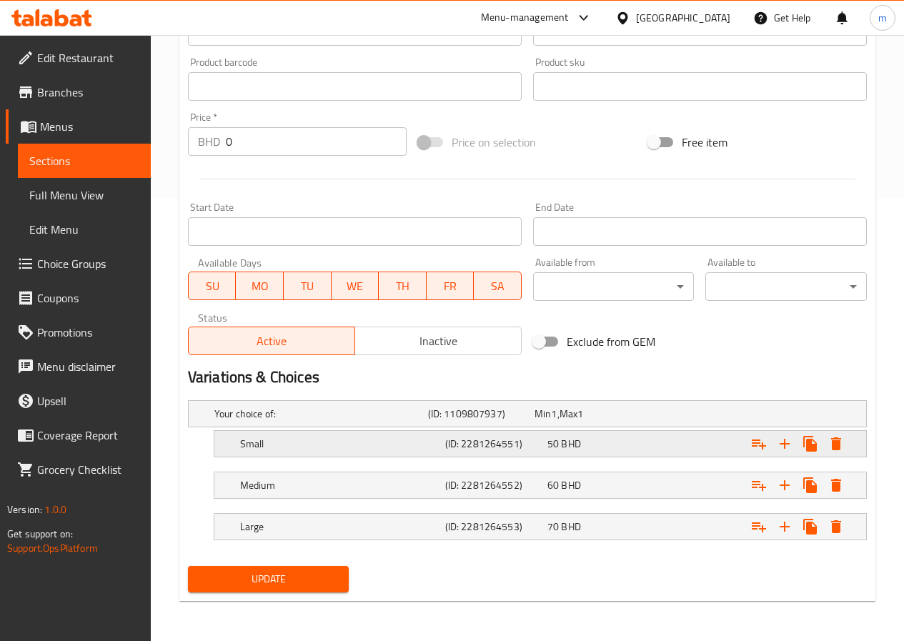
click at [291, 450] on h5 "Small" at bounding box center [339, 444] width 199 height 14
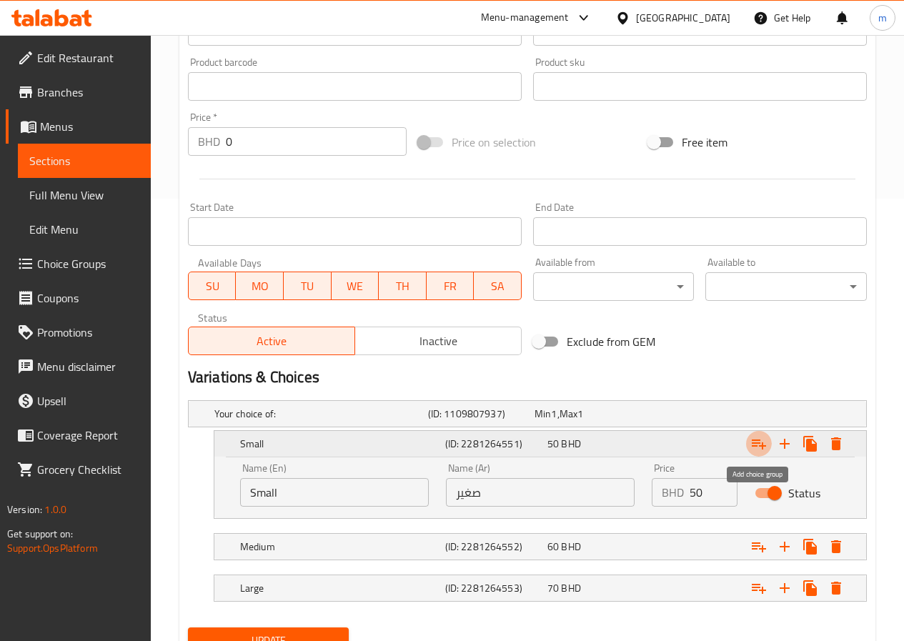
click at [761, 438] on icon "Expand" at bounding box center [758, 443] width 17 height 17
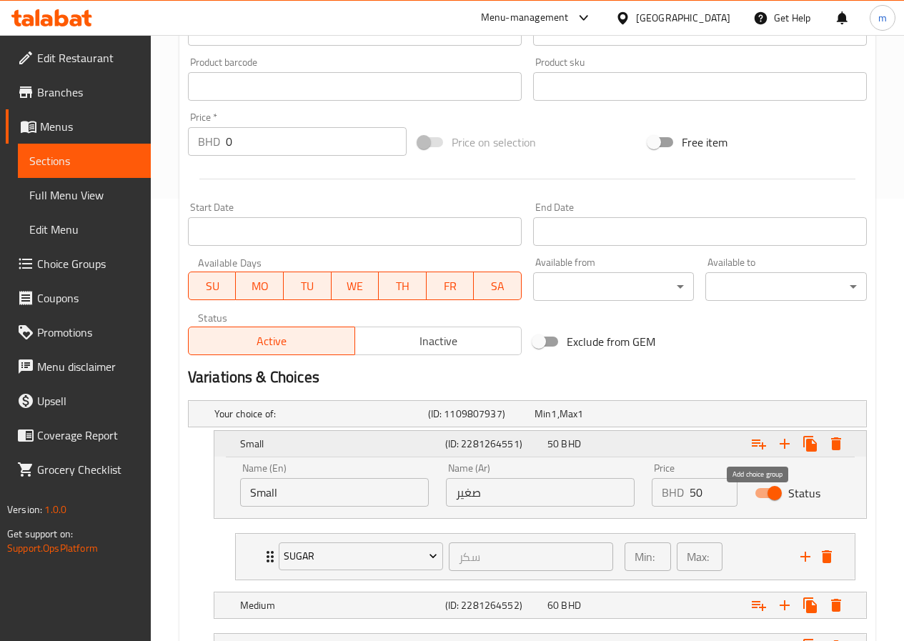
click at [761, 438] on icon "Expand" at bounding box center [758, 443] width 17 height 17
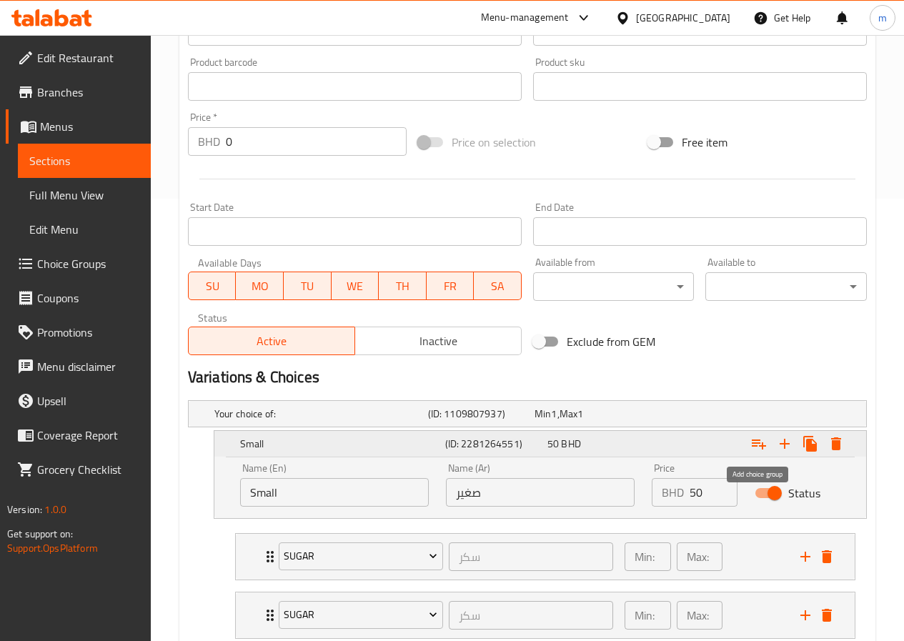
click at [761, 438] on icon "Expand" at bounding box center [758, 443] width 17 height 17
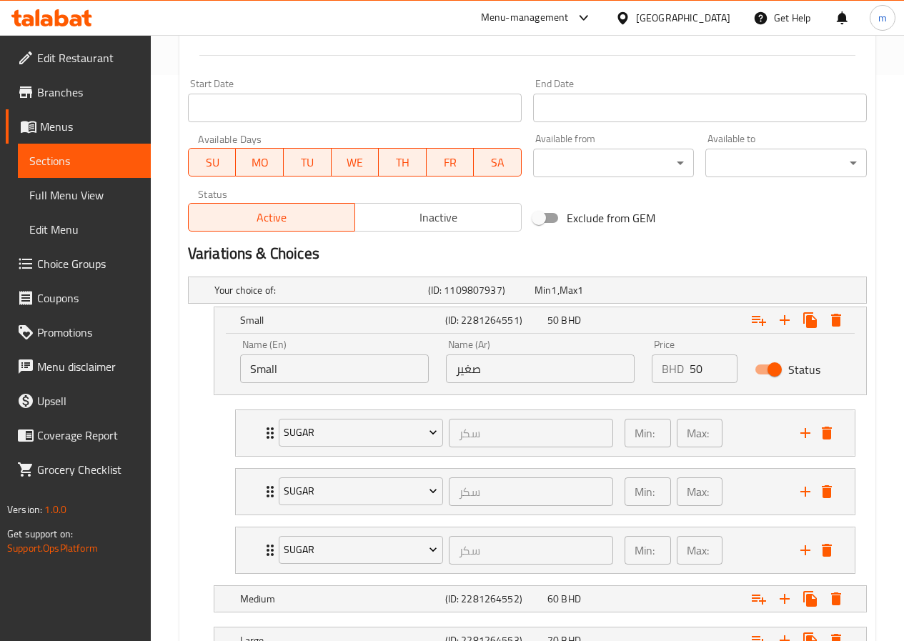
scroll to position [680, 0]
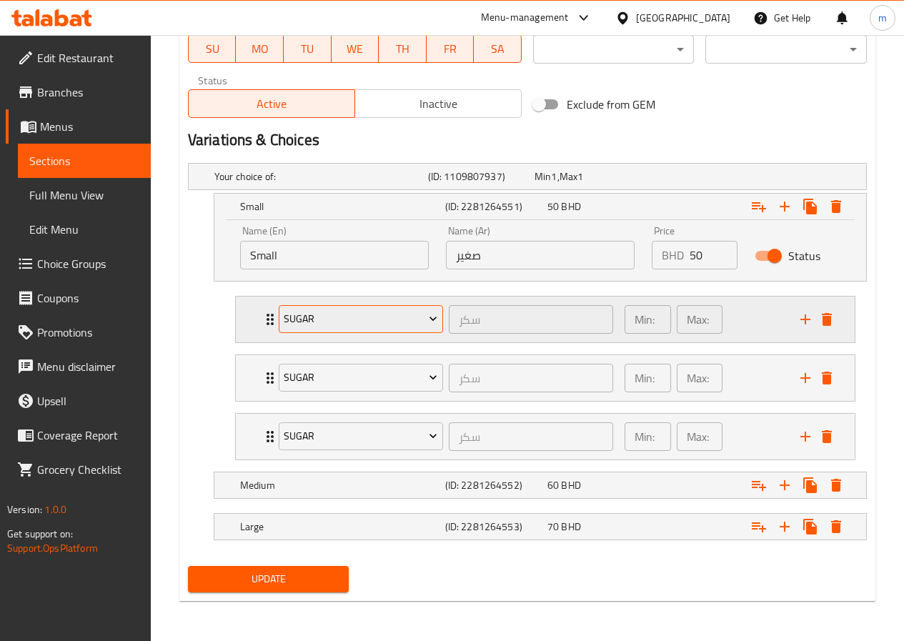
click at [341, 310] on span "sugar" at bounding box center [361, 319] width 154 height 18
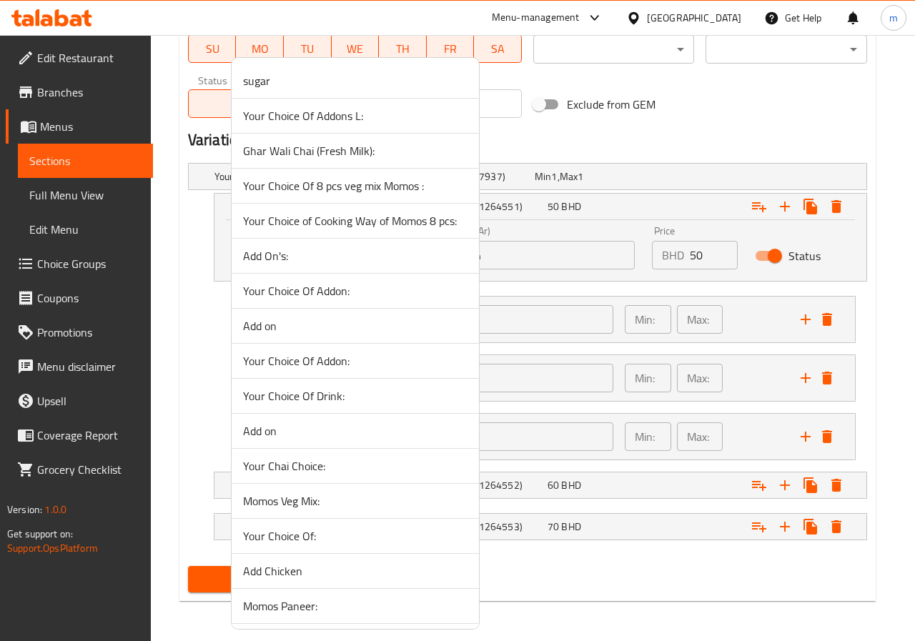
click at [715, 143] on div at bounding box center [457, 320] width 915 height 641
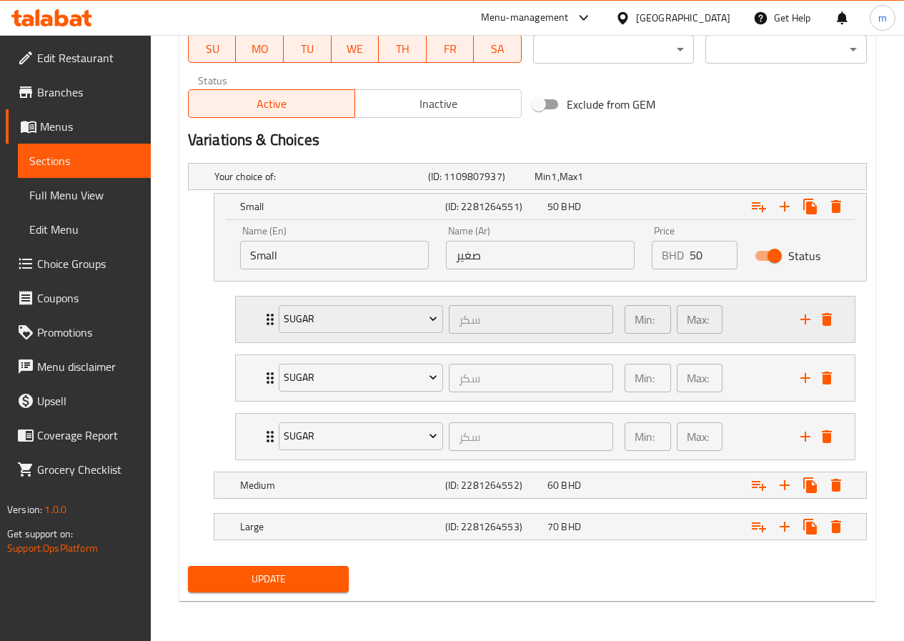
click at [267, 321] on icon "Expand" at bounding box center [270, 319] width 17 height 17
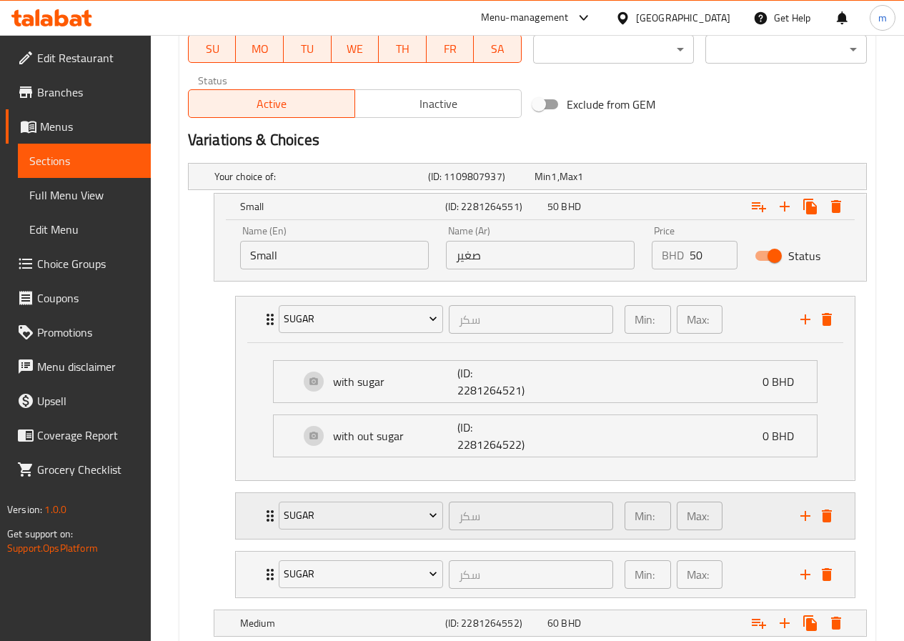
click at [276, 520] on div "sugar" at bounding box center [361, 516] width 170 height 34
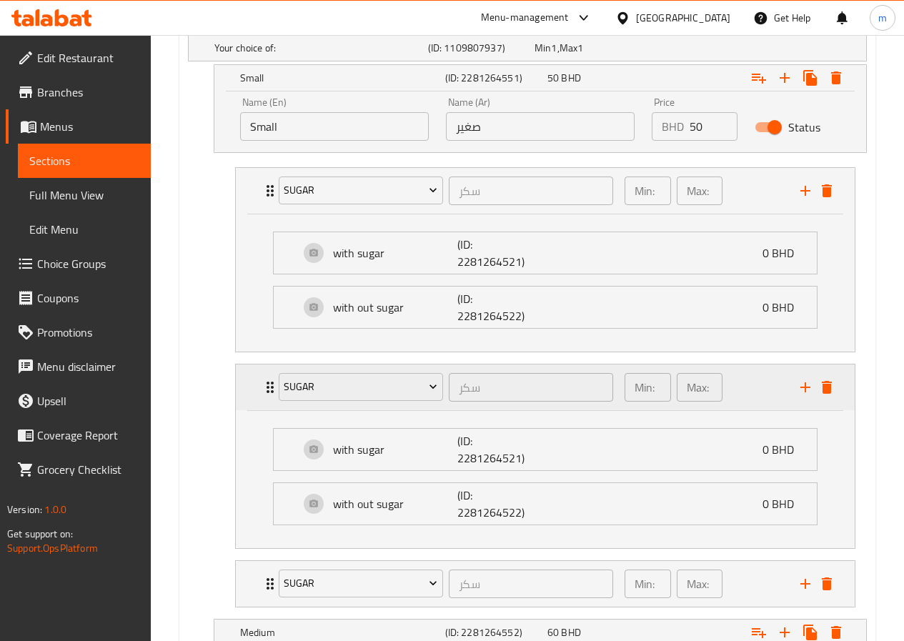
scroll to position [823, 0]
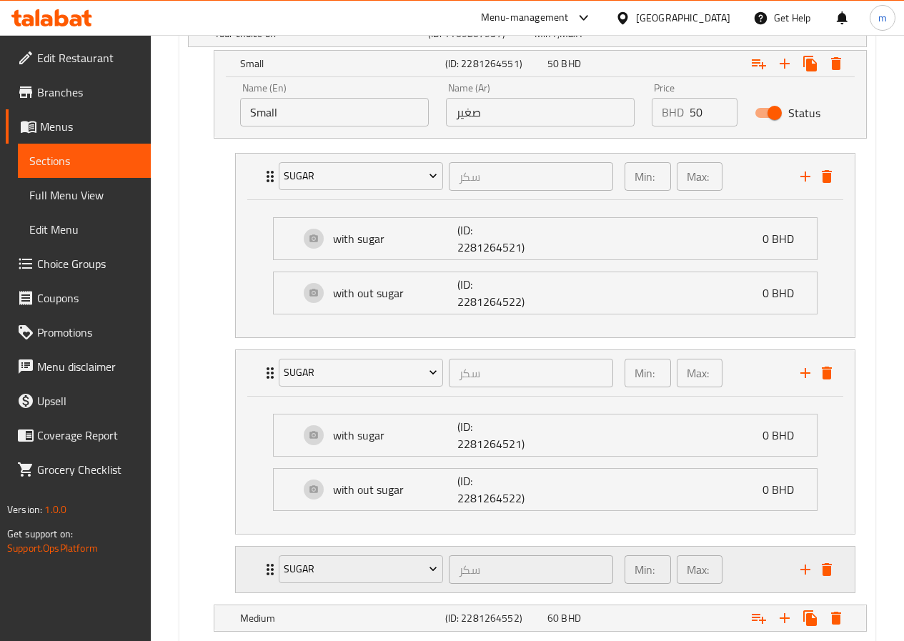
click at [262, 562] on icon "Expand" at bounding box center [270, 569] width 17 height 17
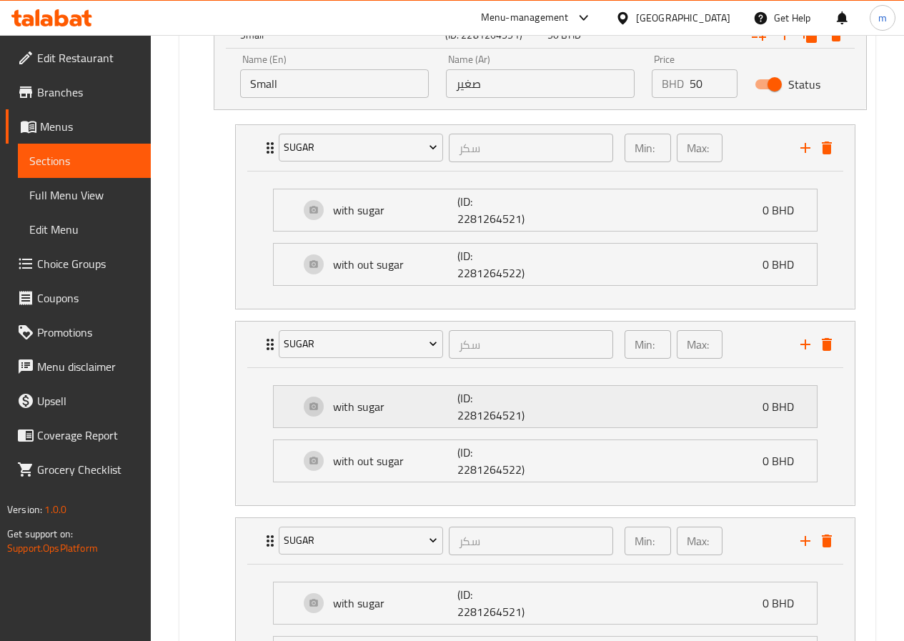
scroll to position [894, 0]
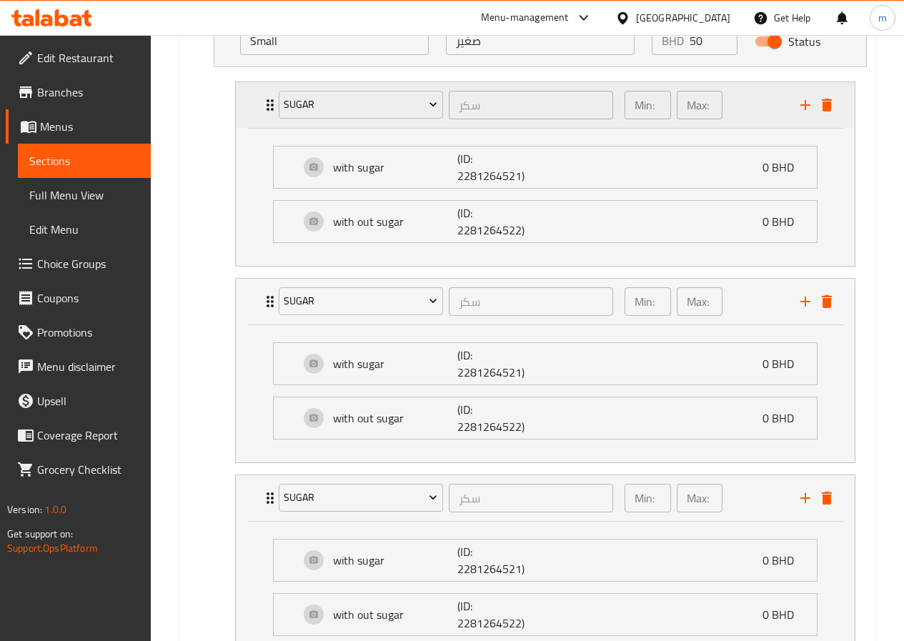
click at [266, 101] on icon "Expand" at bounding box center [270, 104] width 17 height 17
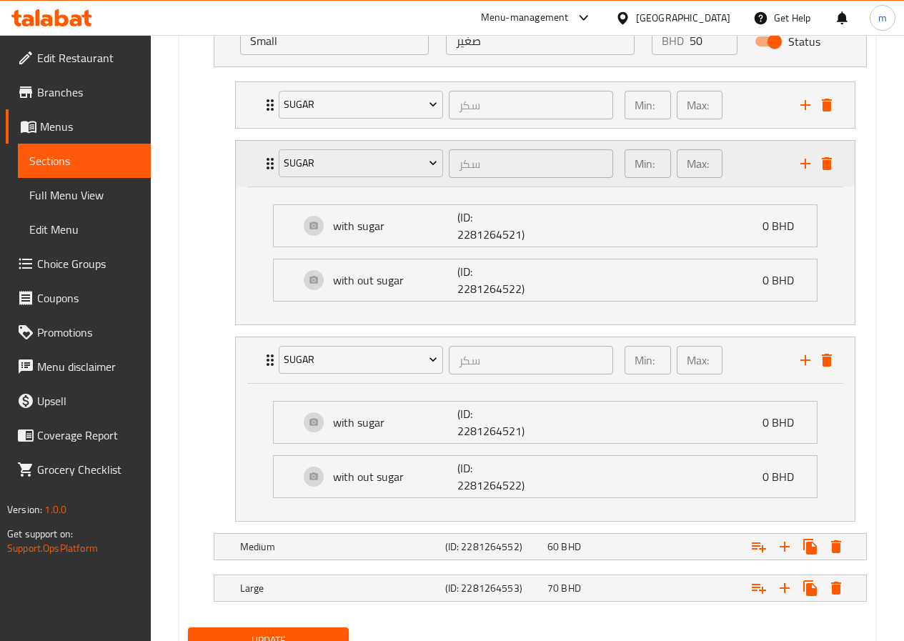
click at [268, 167] on icon "Expand" at bounding box center [270, 163] width 7 height 11
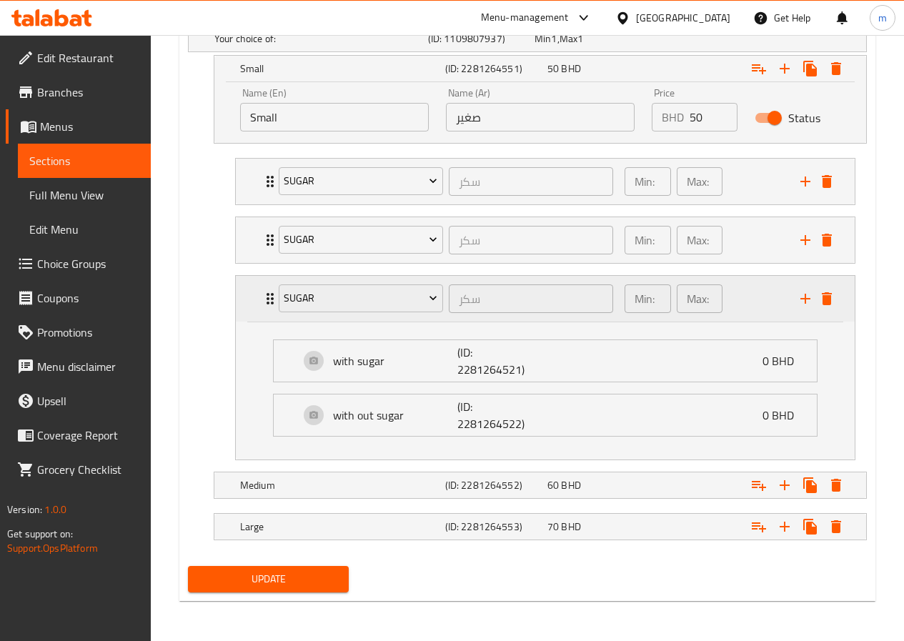
click at [267, 292] on icon "Expand" at bounding box center [270, 298] width 17 height 17
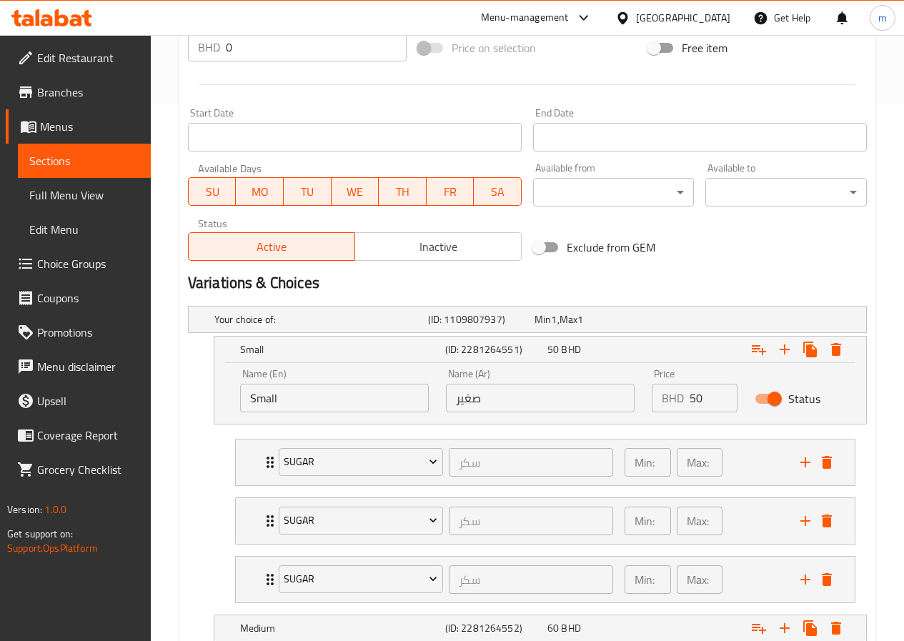
scroll to position [680, 0]
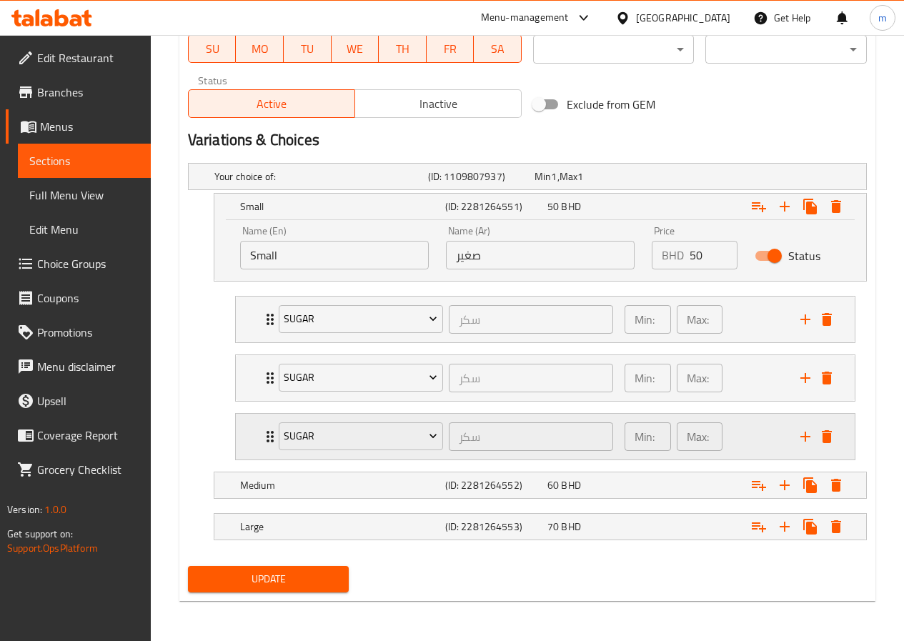
click at [828, 435] on icon "delete" at bounding box center [827, 436] width 10 height 13
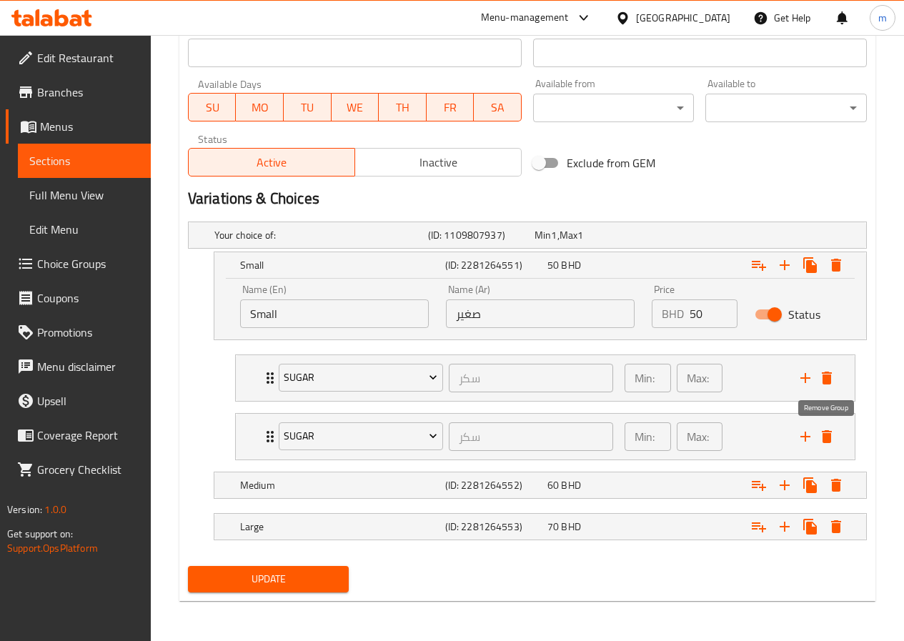
scroll to position [621, 0]
click at [653, 382] on p "Min:" at bounding box center [645, 377] width 20 height 17
click at [653, 420] on div "with sugar (ID: 2281264521) 0 BHD" at bounding box center [549, 440] width 500 height 41
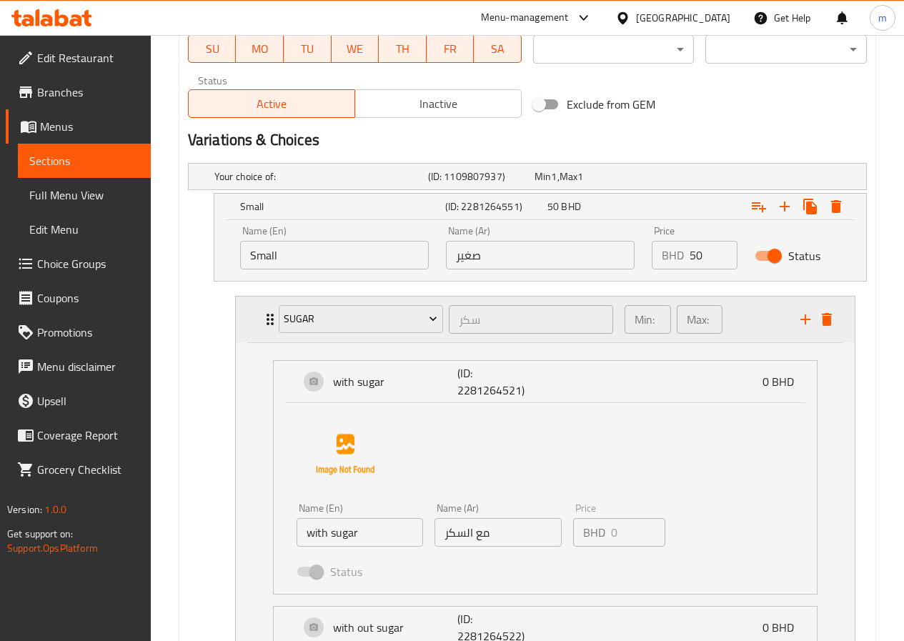
click at [262, 325] on icon "Expand" at bounding box center [270, 319] width 17 height 17
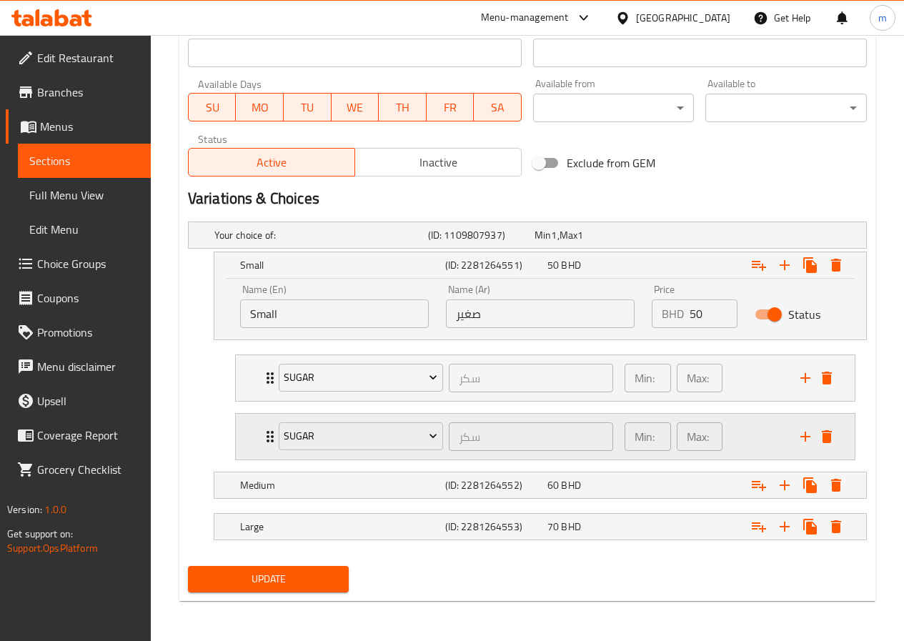
scroll to position [621, 0]
click at [797, 378] on icon "add" at bounding box center [805, 377] width 17 height 17
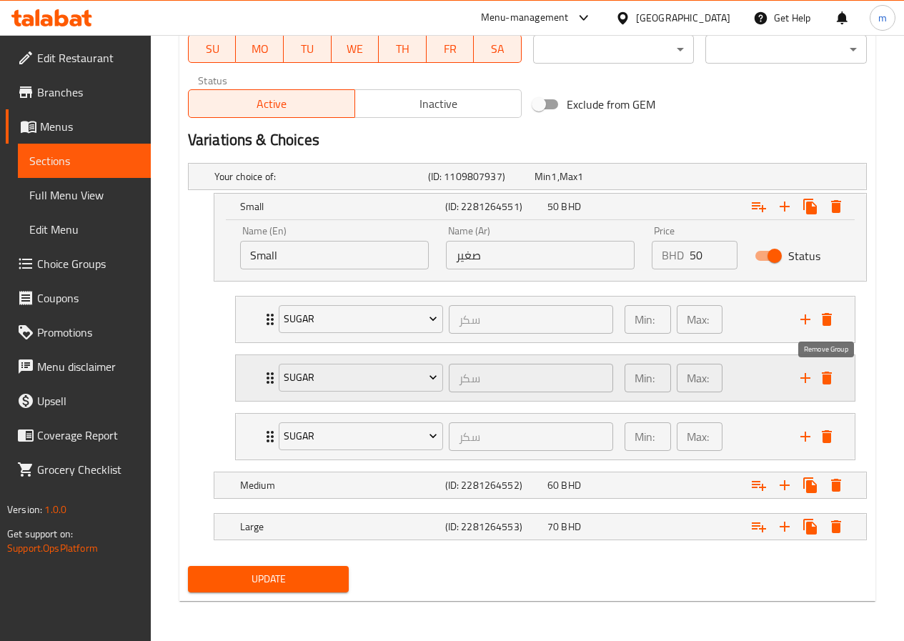
click at [826, 377] on icon "delete" at bounding box center [827, 378] width 10 height 13
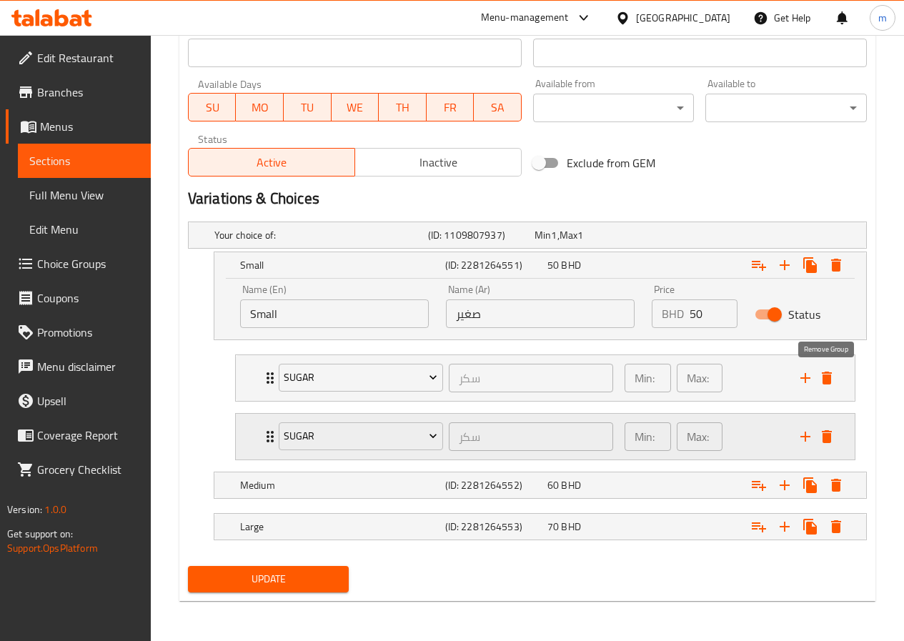
scroll to position [621, 0]
click at [782, 266] on icon "Expand" at bounding box center [784, 265] width 17 height 17
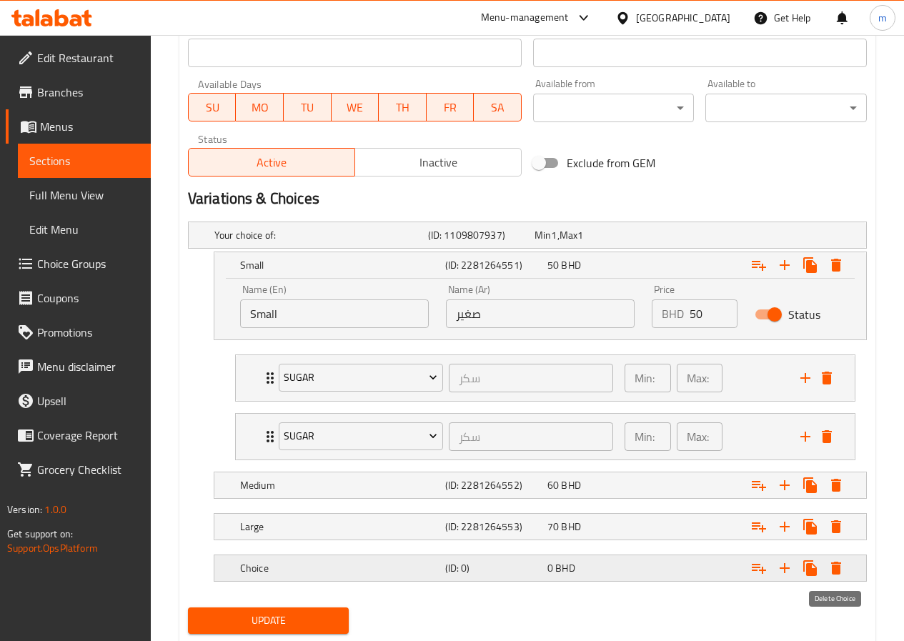
click at [840, 565] on icon "Expand" at bounding box center [836, 568] width 17 height 17
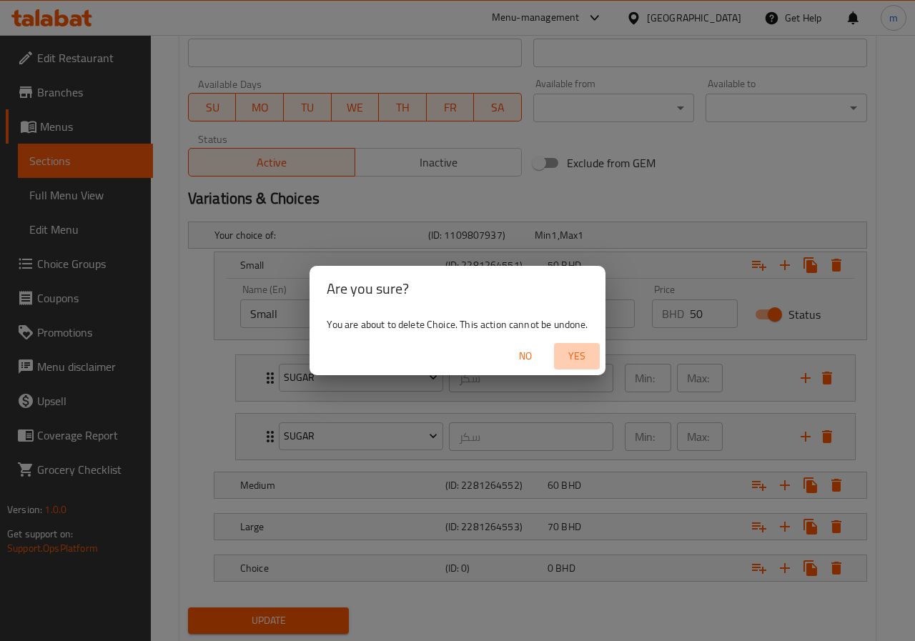
click at [577, 361] on span "Yes" at bounding box center [577, 356] width 34 height 18
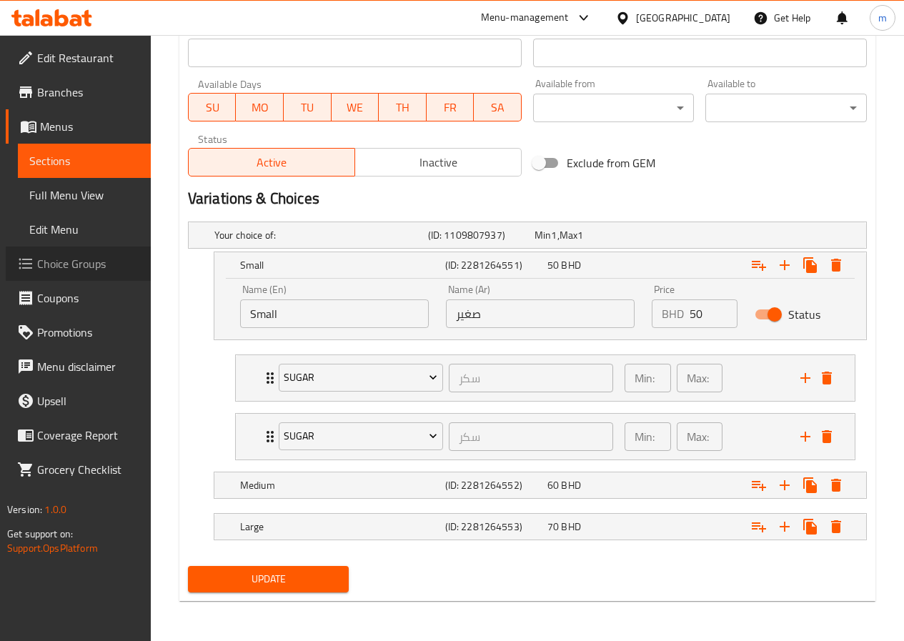
click at [81, 264] on span "Choice Groups" at bounding box center [88, 263] width 102 height 17
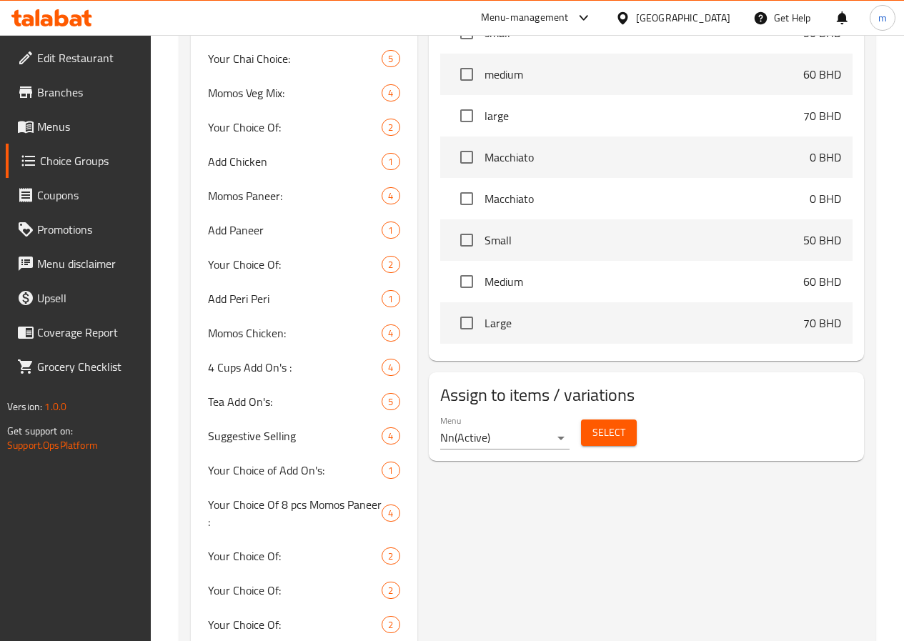
scroll to position [202, 0]
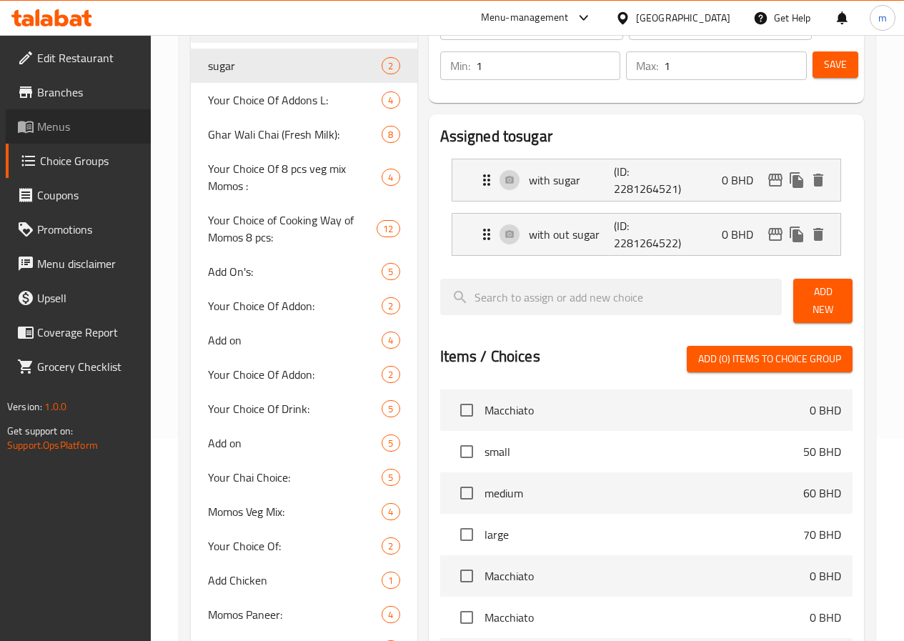
click at [66, 125] on span "Menus" at bounding box center [88, 126] width 102 height 17
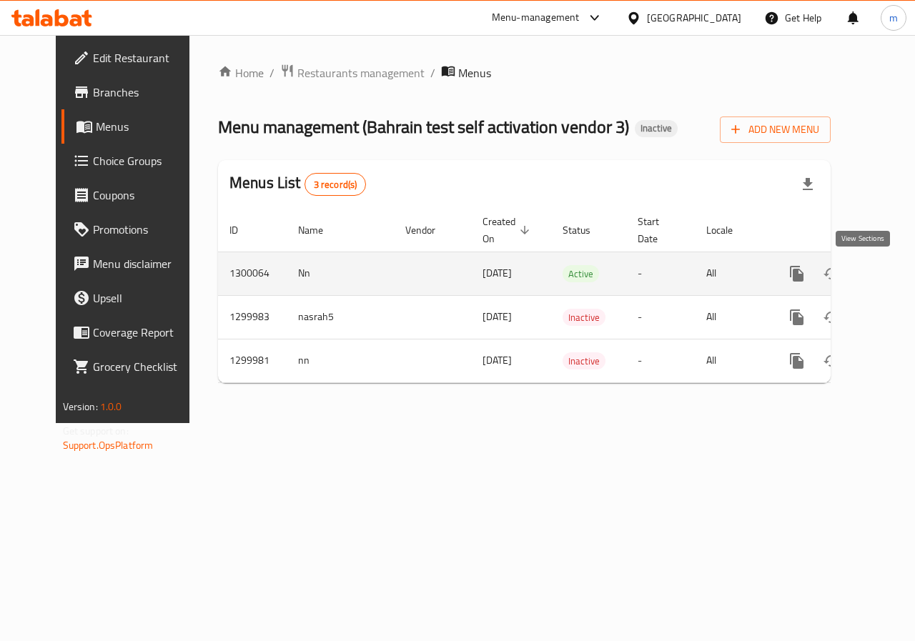
click at [893, 277] on icon "enhanced table" at bounding box center [899, 273] width 13 height 13
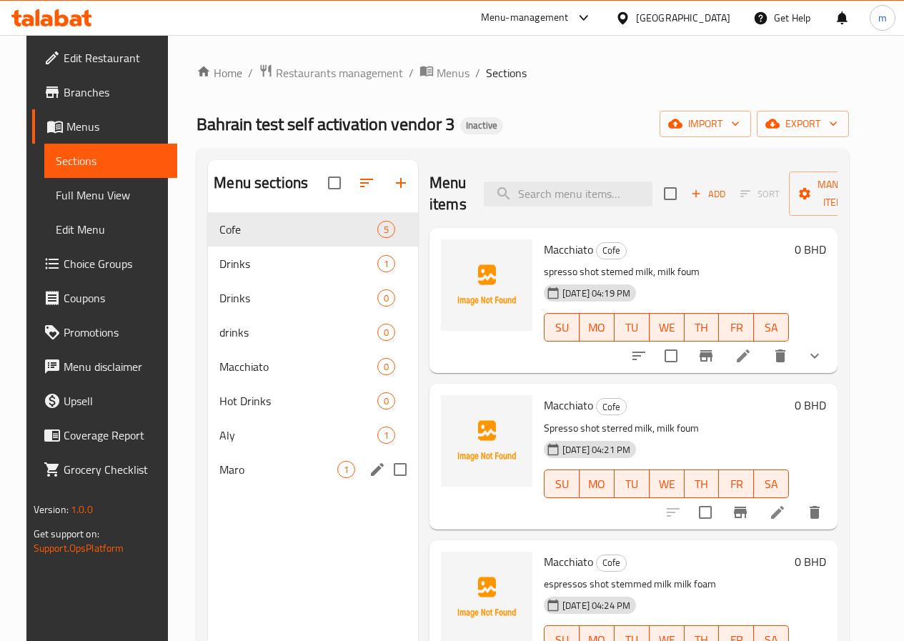
click at [233, 481] on div "Maro 1" at bounding box center [313, 469] width 210 height 34
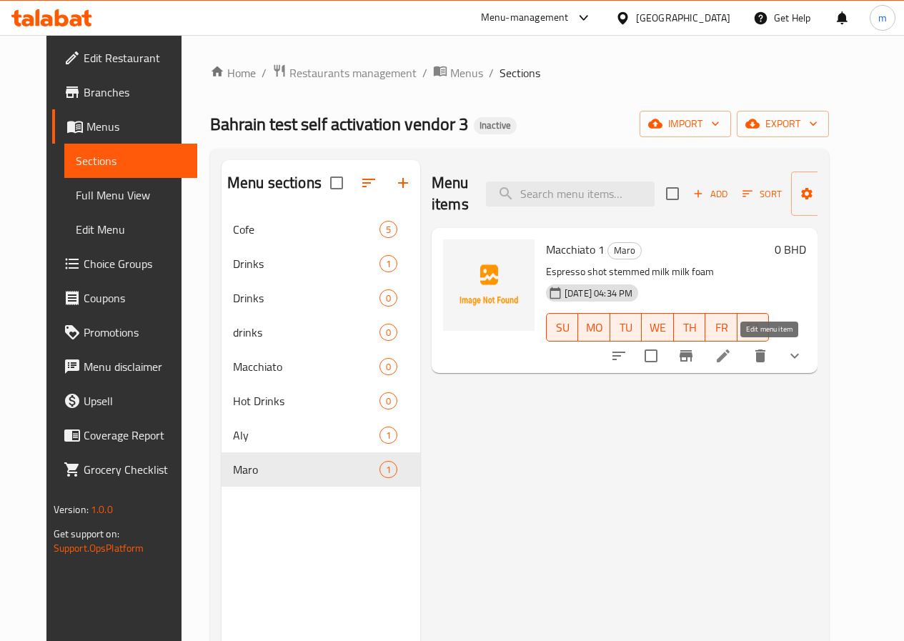
click at [732, 358] on icon at bounding box center [723, 355] width 17 height 17
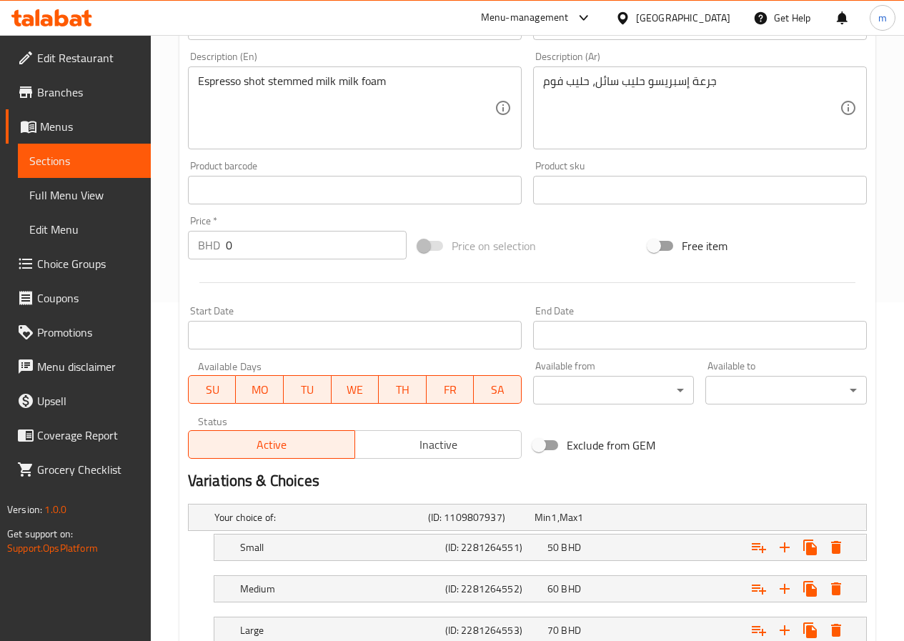
scroll to position [442, 0]
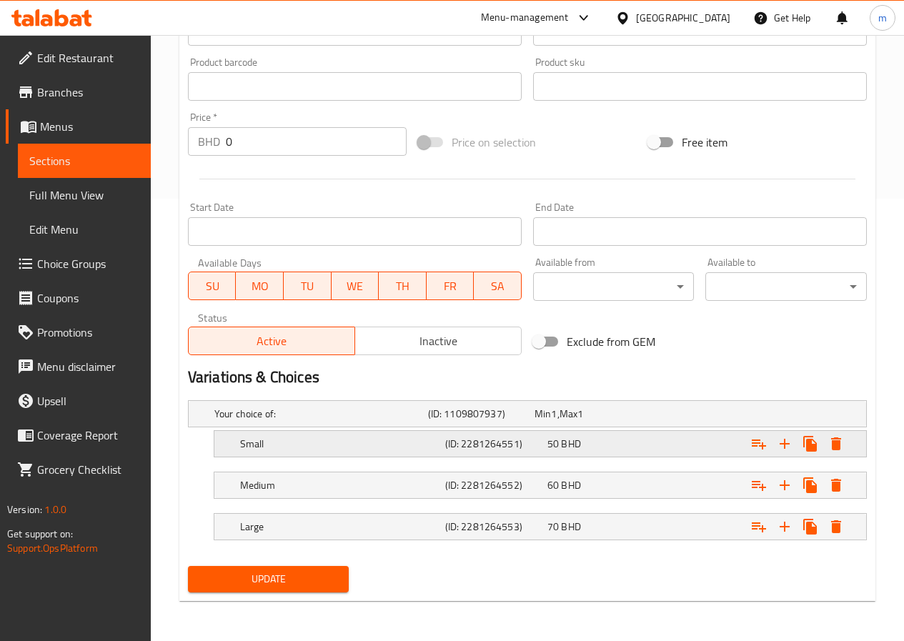
click at [604, 435] on div "50 BHD" at bounding box center [596, 444] width 102 height 20
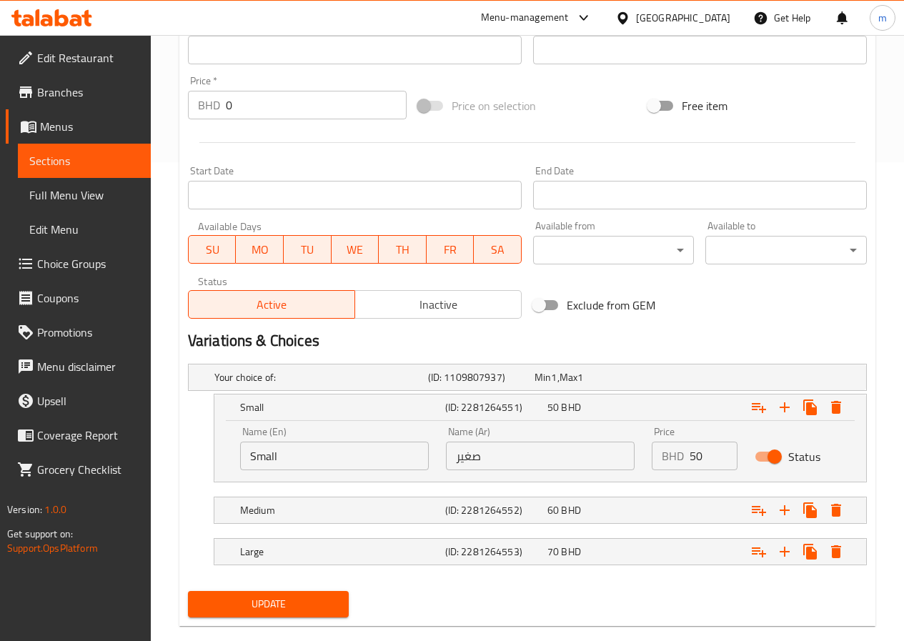
scroll to position [504, 0]
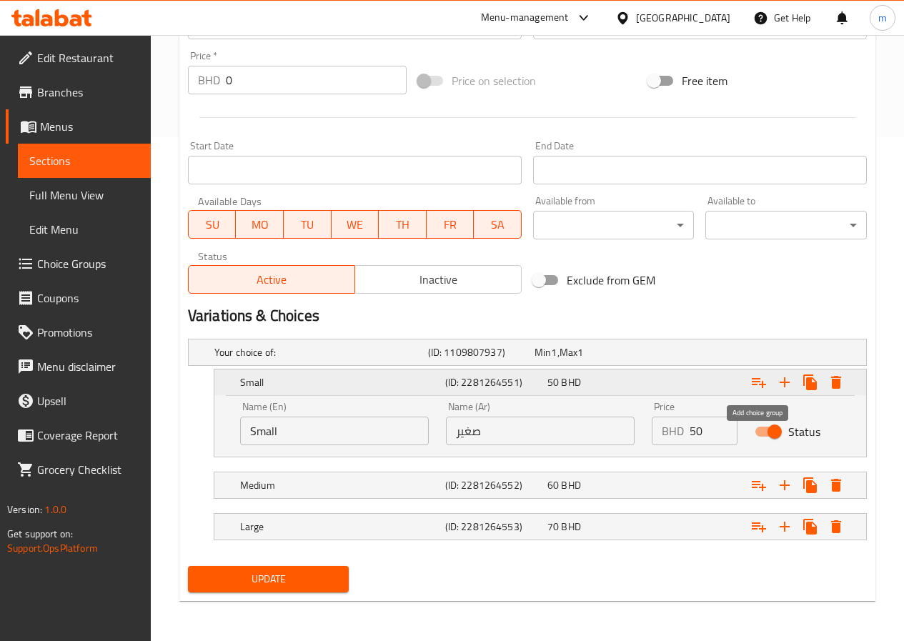
click at [762, 378] on icon "Expand" at bounding box center [758, 382] width 17 height 17
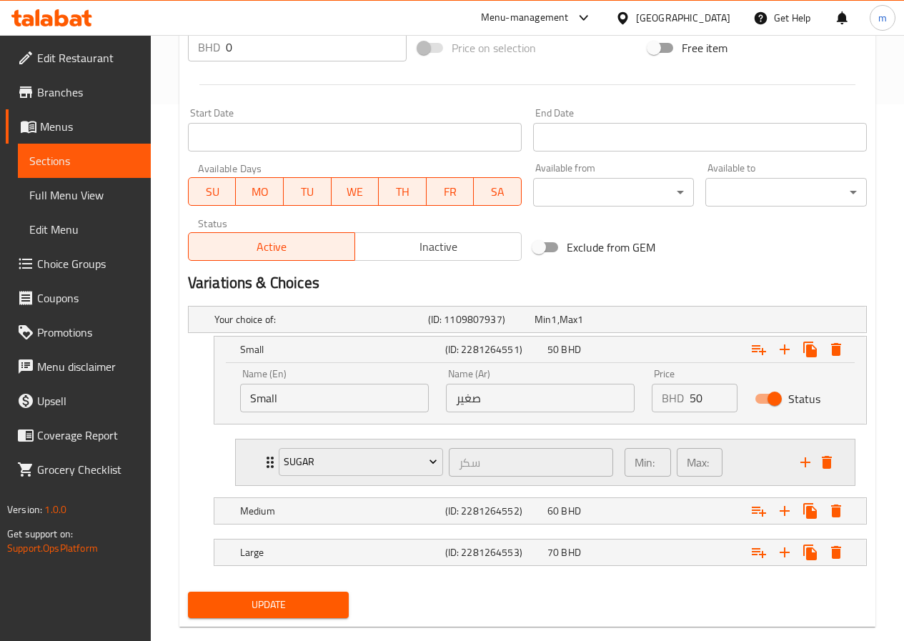
scroll to position [562, 0]
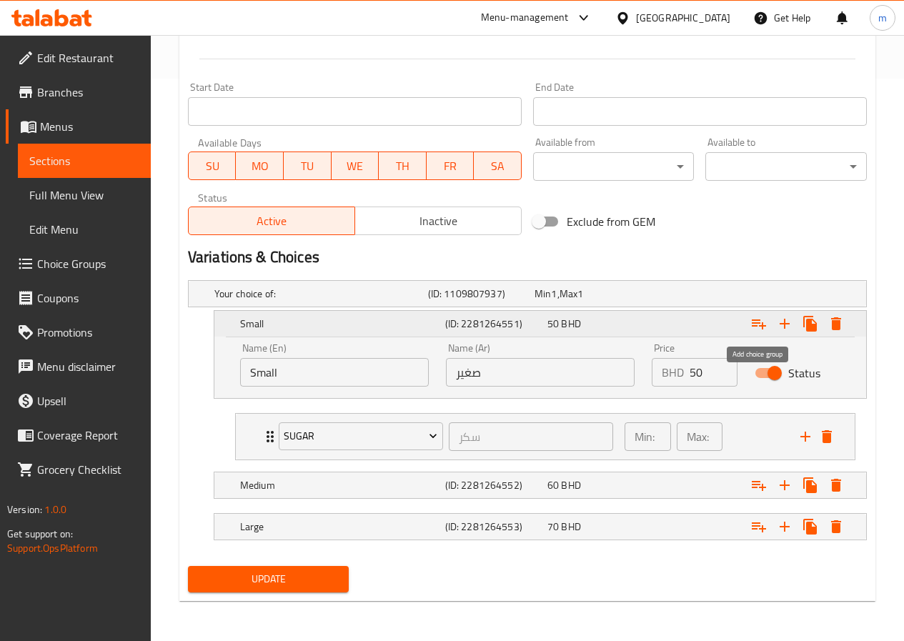
click at [752, 318] on icon "Expand" at bounding box center [758, 323] width 17 height 17
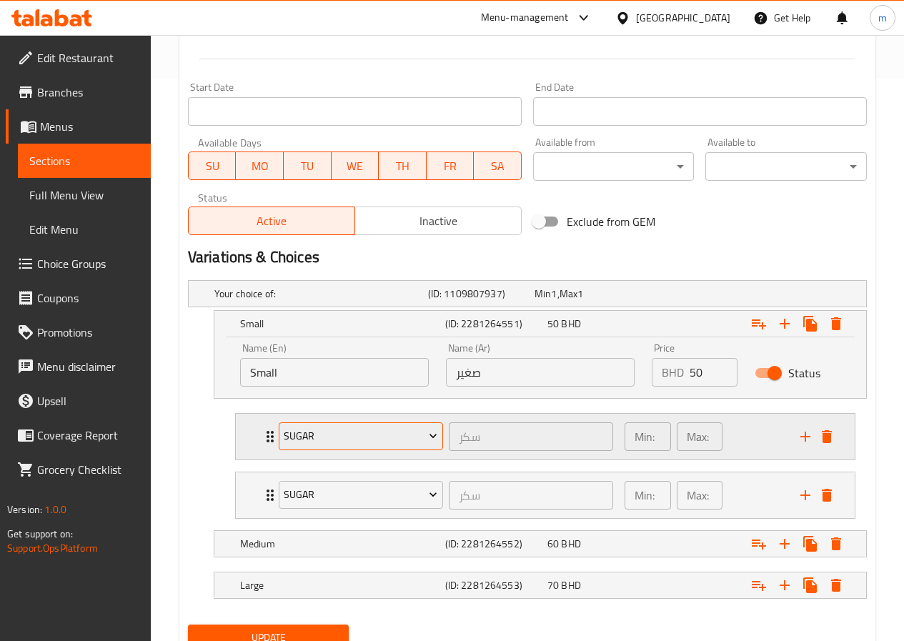
click at [386, 442] on span "sugar" at bounding box center [361, 436] width 154 height 18
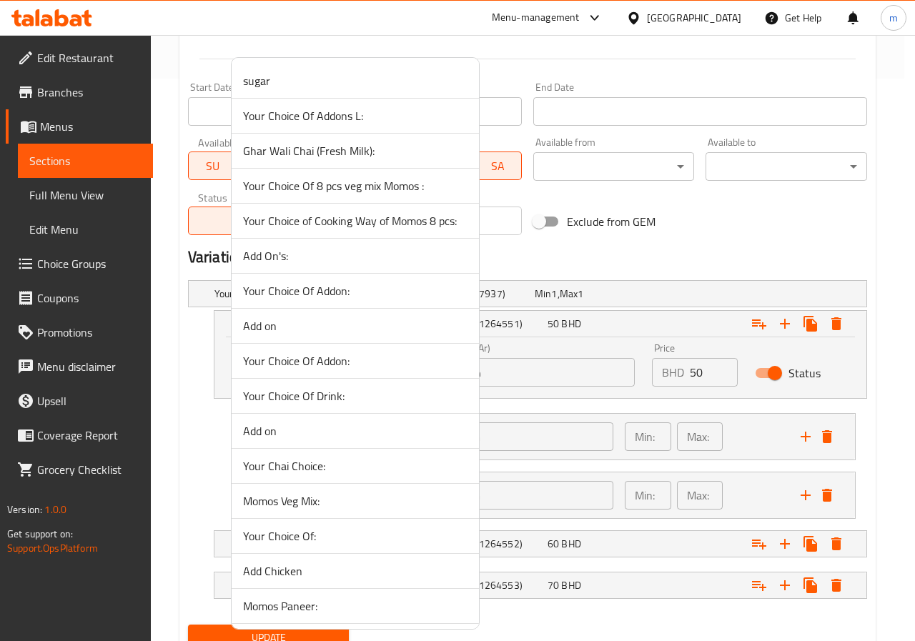
click at [683, 256] on div at bounding box center [457, 320] width 915 height 641
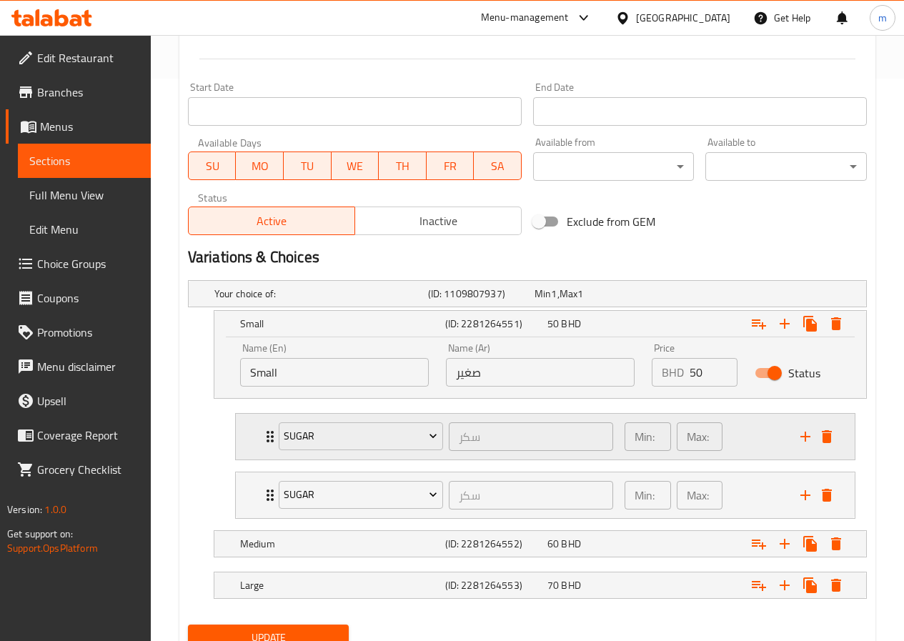
click at [264, 434] on icon "Expand" at bounding box center [270, 436] width 17 height 17
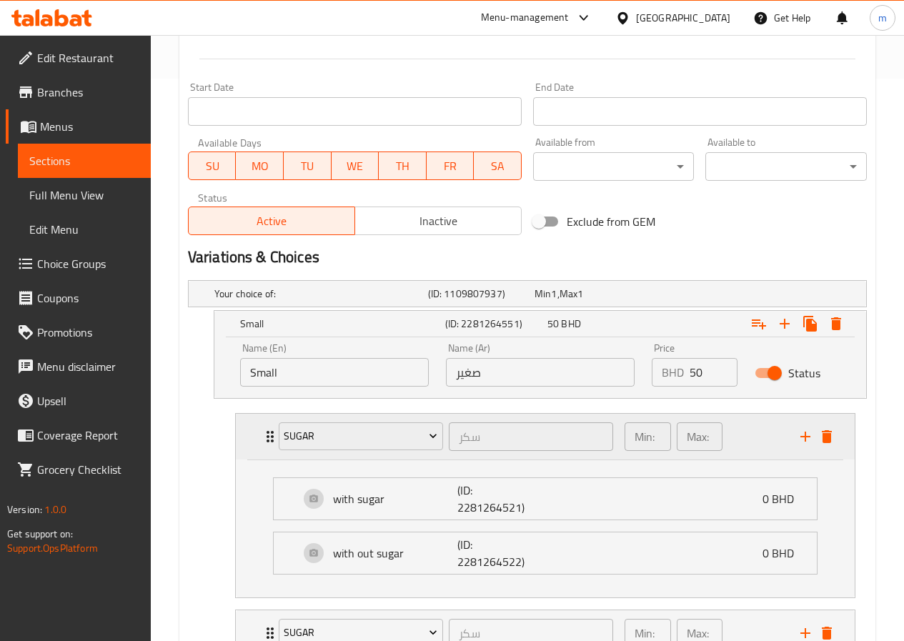
click at [264, 434] on icon "Expand" at bounding box center [270, 436] width 17 height 17
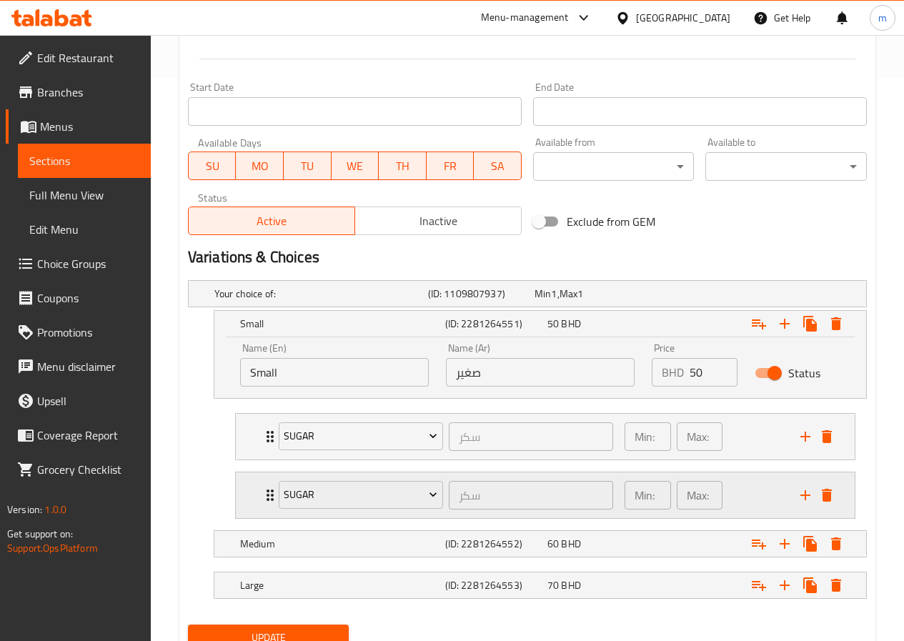
click at [826, 503] on icon "delete" at bounding box center [826, 495] width 17 height 17
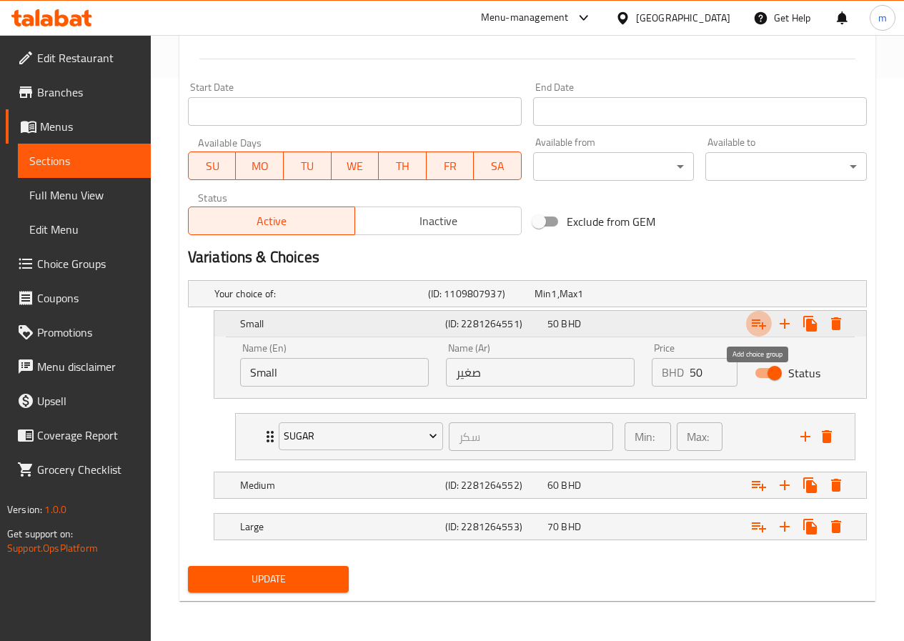
click at [753, 323] on icon "Expand" at bounding box center [759, 324] width 14 height 10
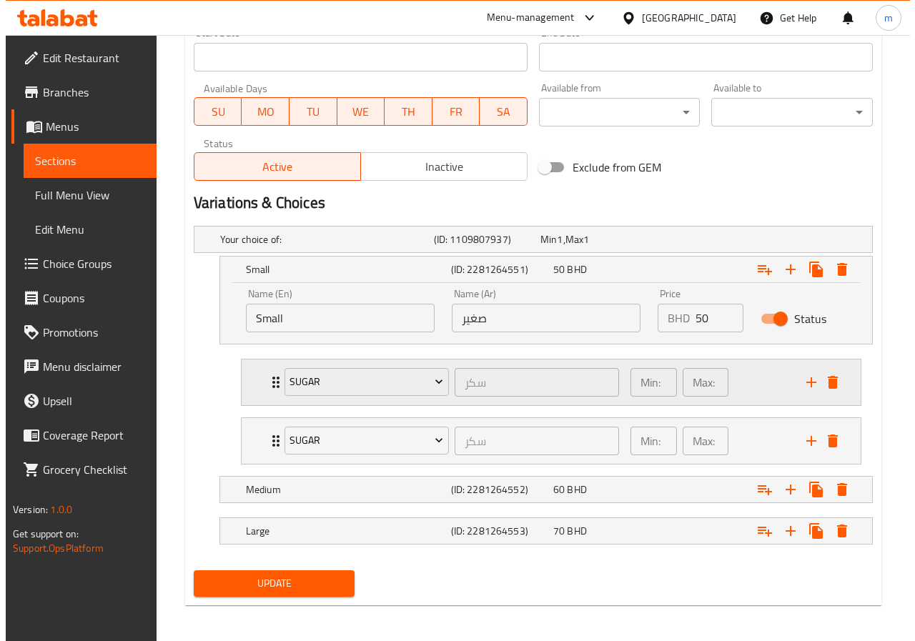
scroll to position [621, 0]
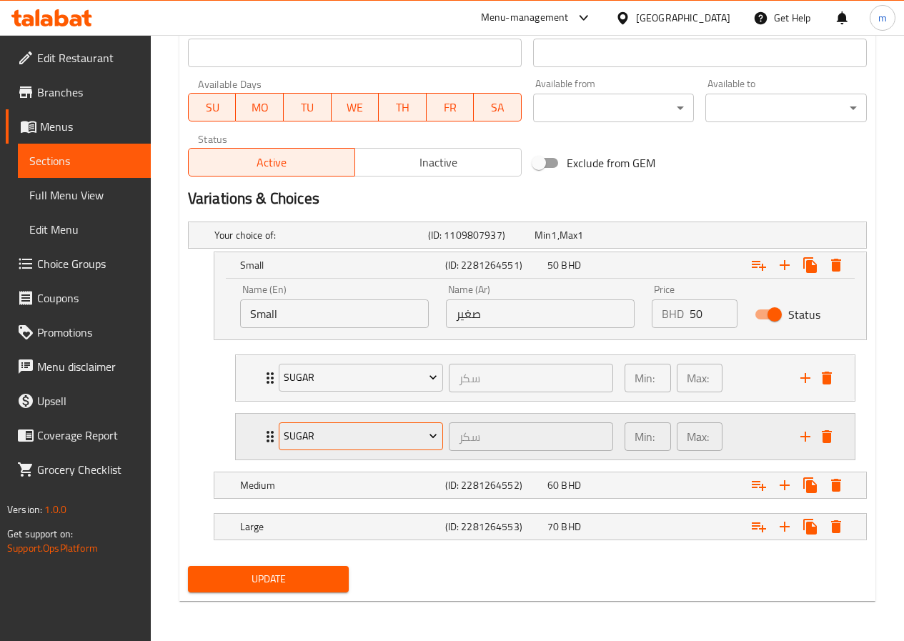
click at [352, 437] on span "sugar" at bounding box center [361, 436] width 154 height 18
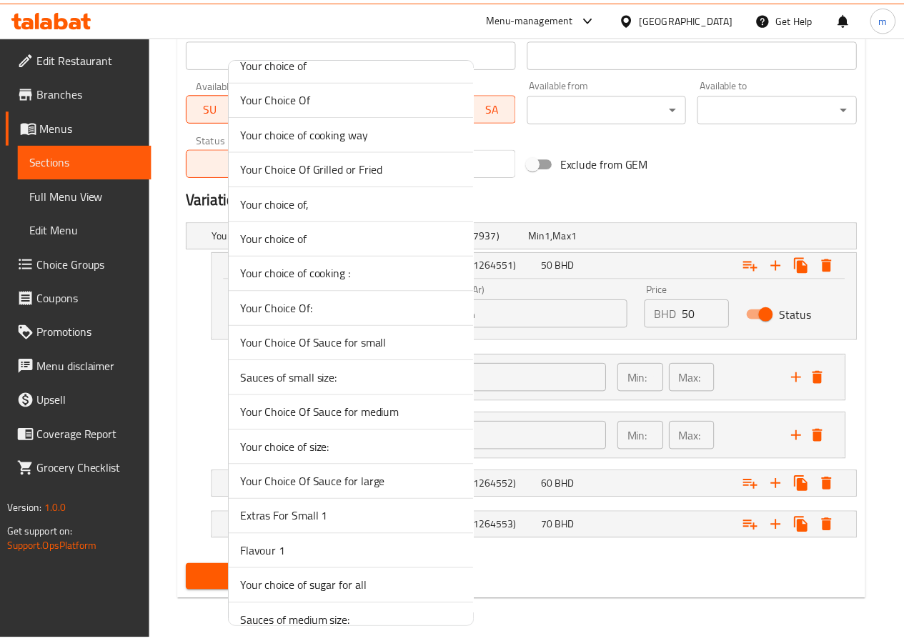
scroll to position [1909, 0]
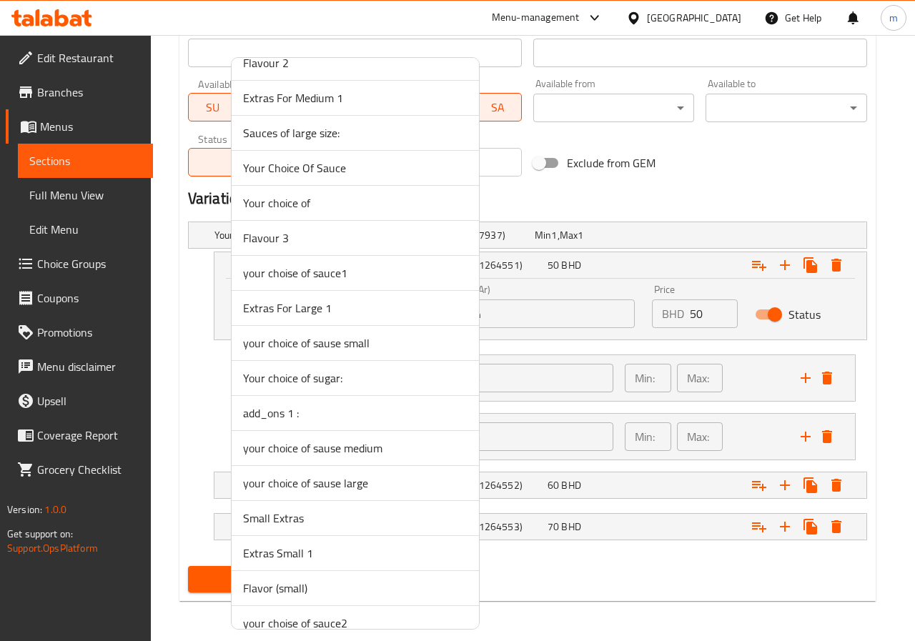
click at [427, 338] on span "your choice of sause small" at bounding box center [355, 342] width 224 height 17
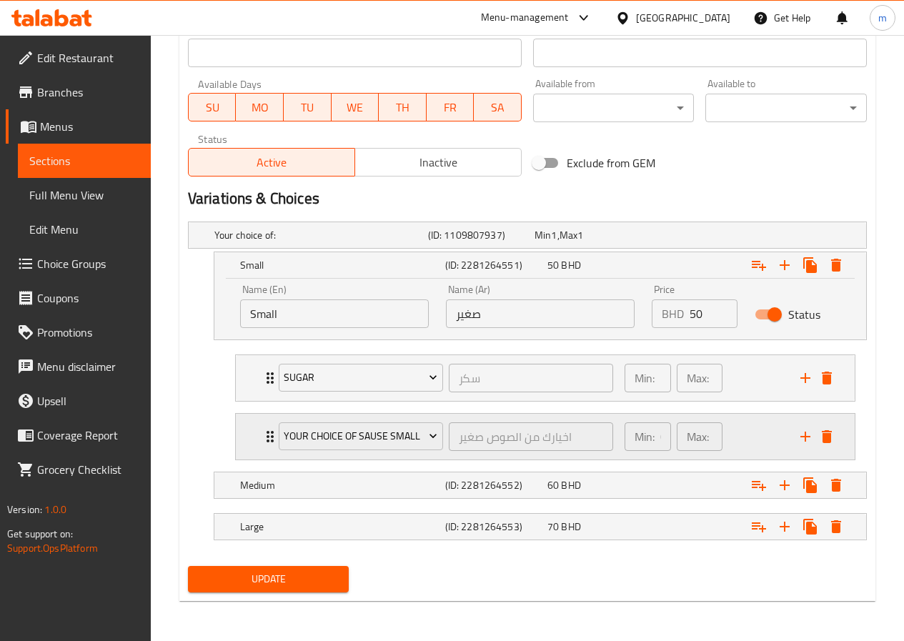
click at [683, 445] on div "Max: 0 ​" at bounding box center [700, 436] width 46 height 29
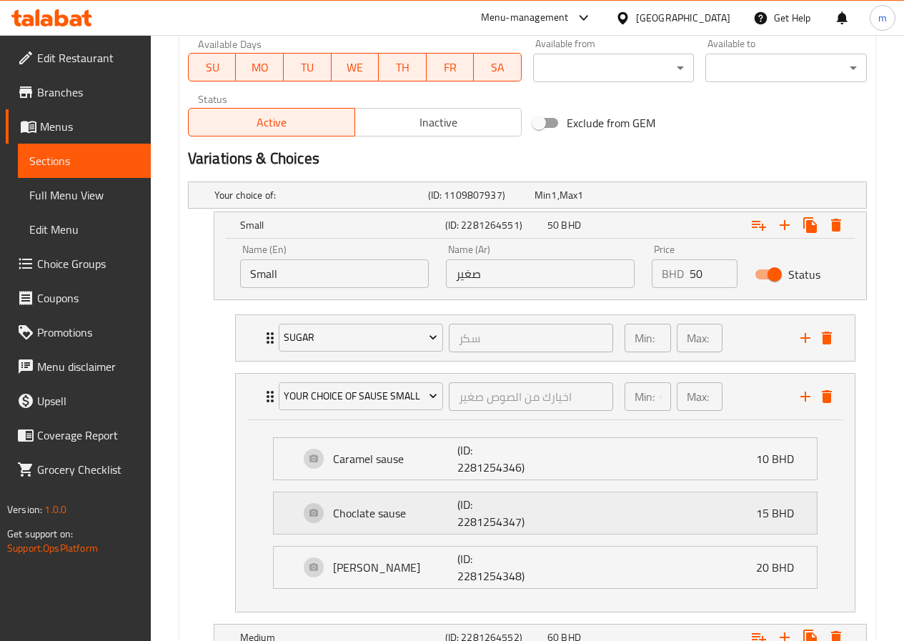
scroll to position [764, 0]
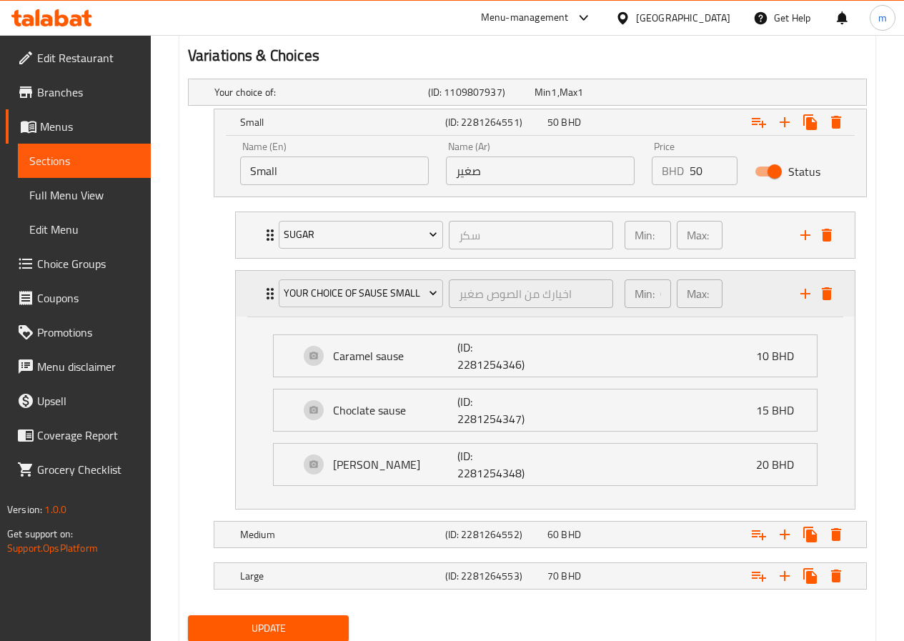
click at [659, 297] on div "Min: 0 ​" at bounding box center [648, 293] width 46 height 29
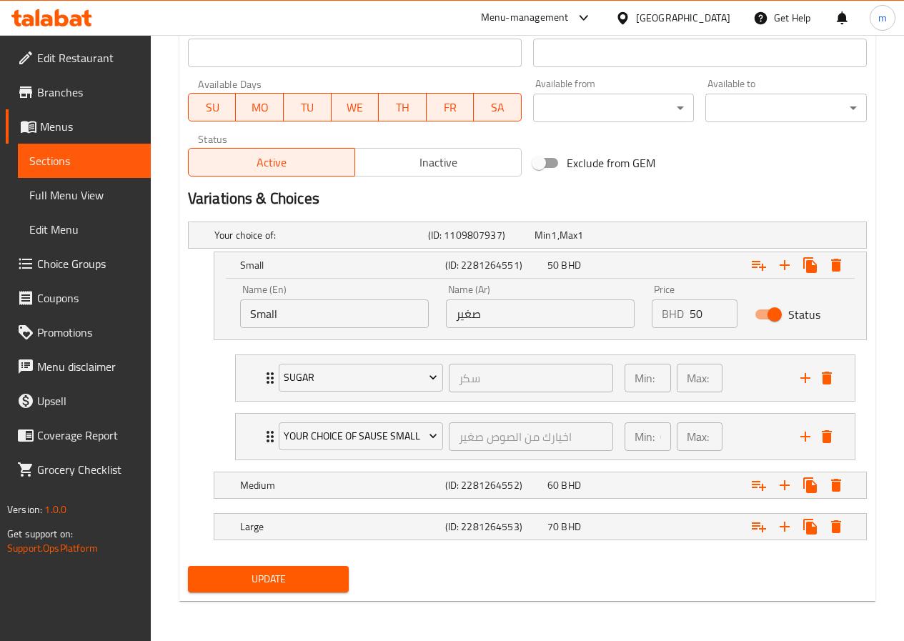
scroll to position [621, 0]
click at [655, 447] on div "Min: 0 ​" at bounding box center [648, 436] width 46 height 29
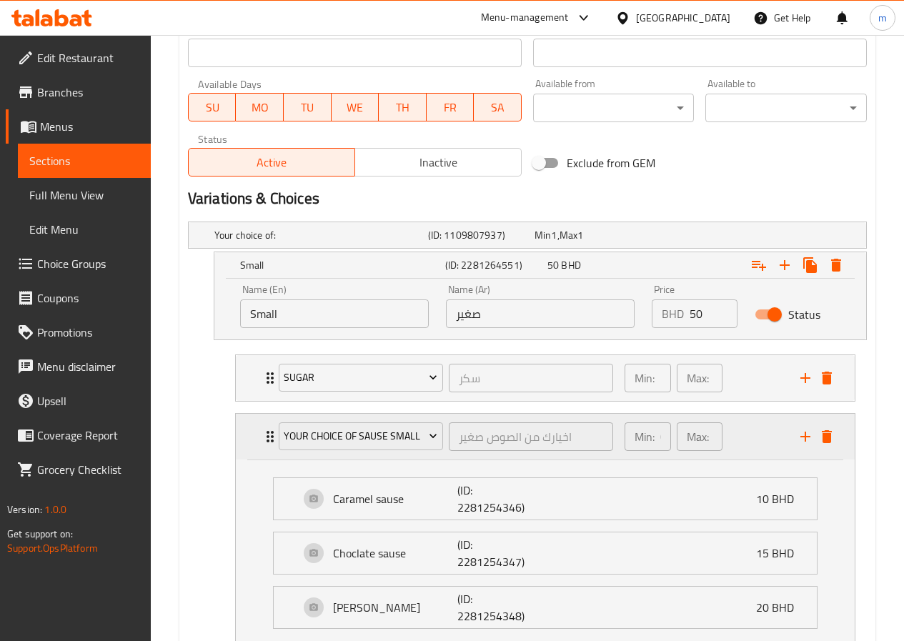
scroll to position [764, 0]
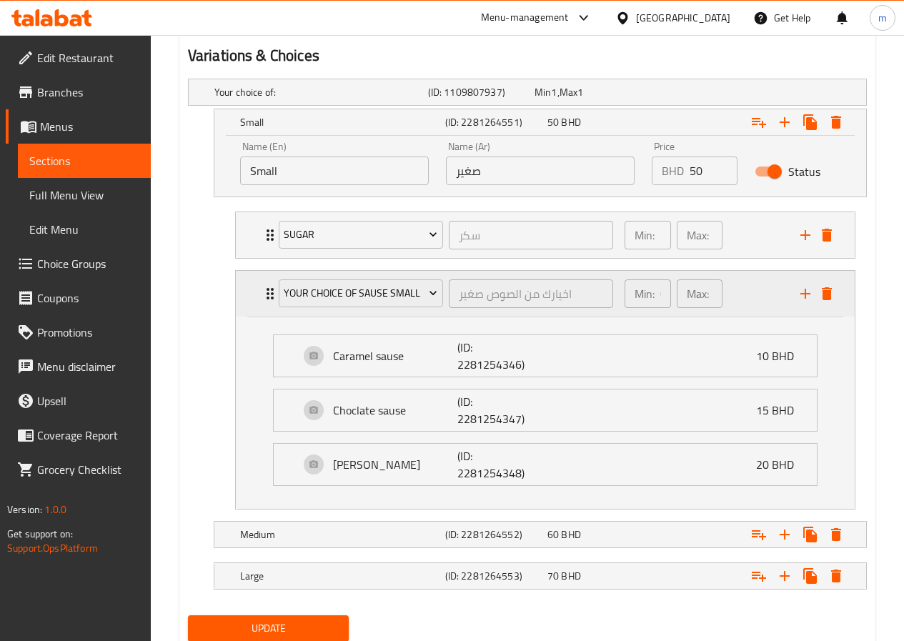
click at [671, 295] on div "Min: 0 ​" at bounding box center [648, 294] width 52 height 34
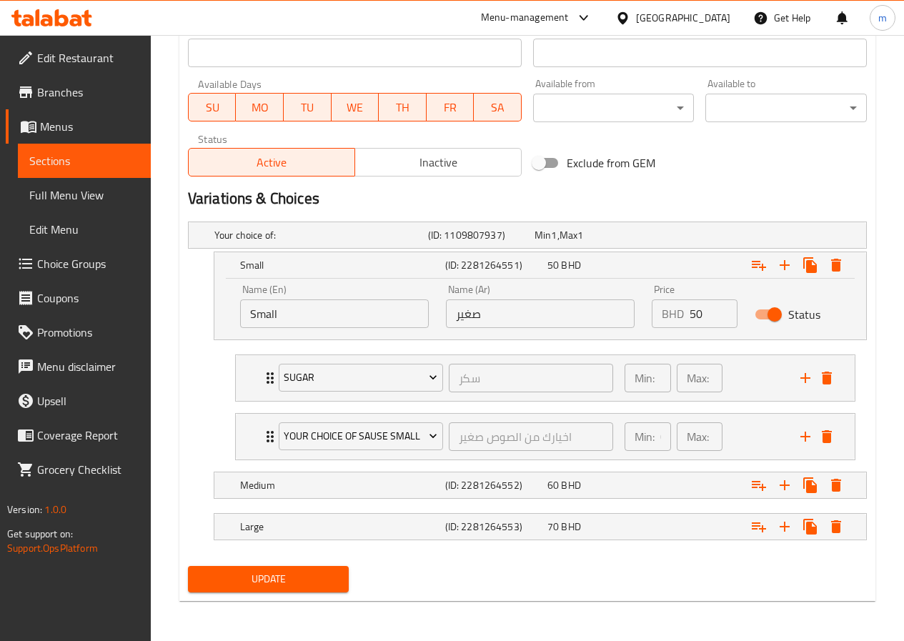
scroll to position [621, 0]
click at [658, 442] on div "Min: 0 ​" at bounding box center [648, 436] width 46 height 29
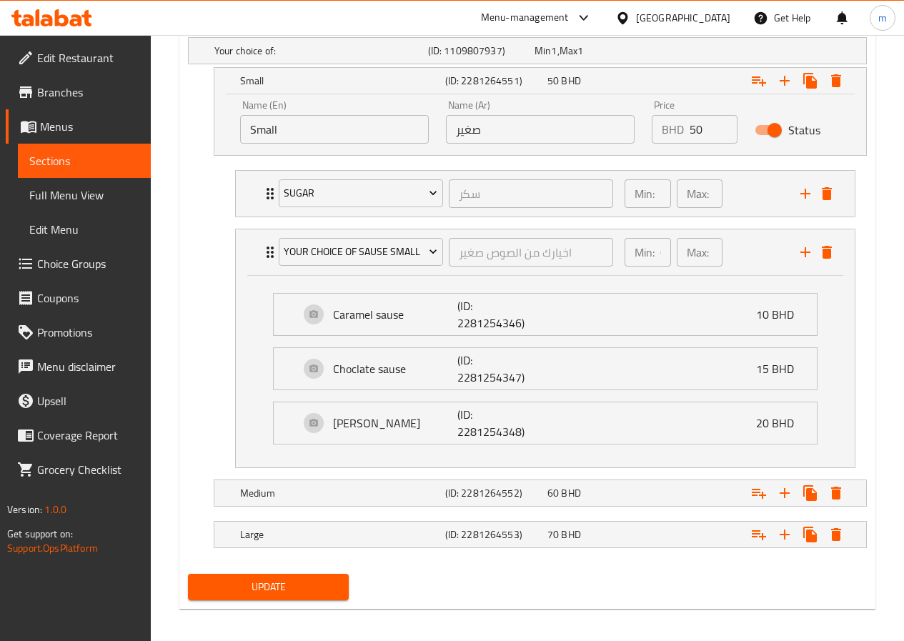
scroll to position [813, 0]
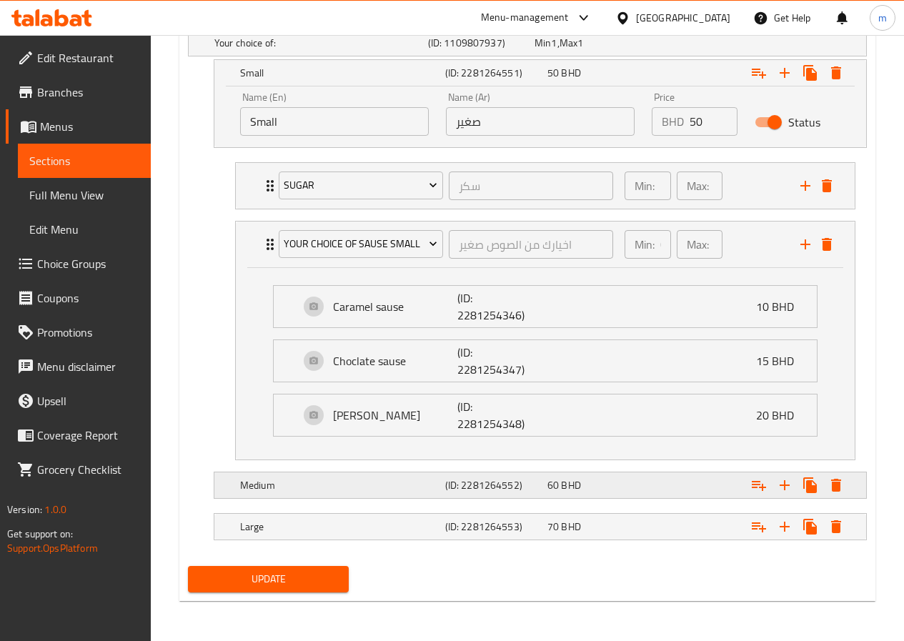
click at [386, 488] on h5 "Medium" at bounding box center [339, 485] width 199 height 14
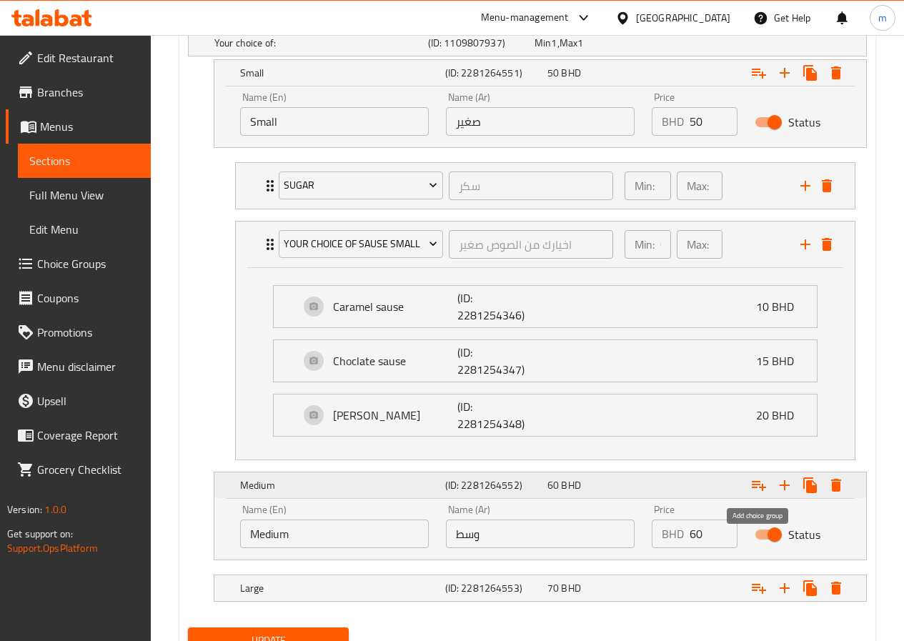
click at [760, 482] on icon "Expand" at bounding box center [759, 486] width 14 height 10
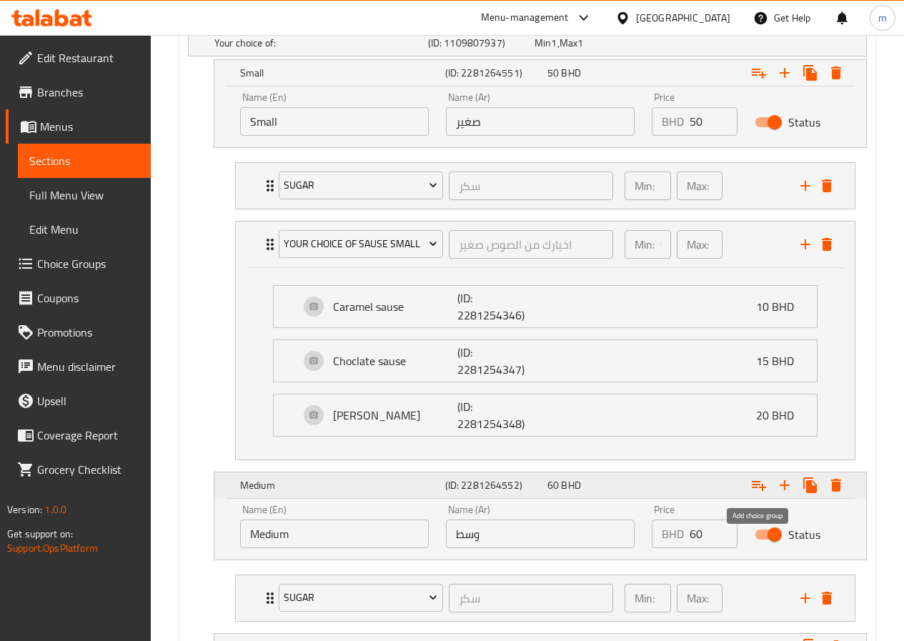
click at [760, 482] on icon "Expand" at bounding box center [759, 486] width 14 height 10
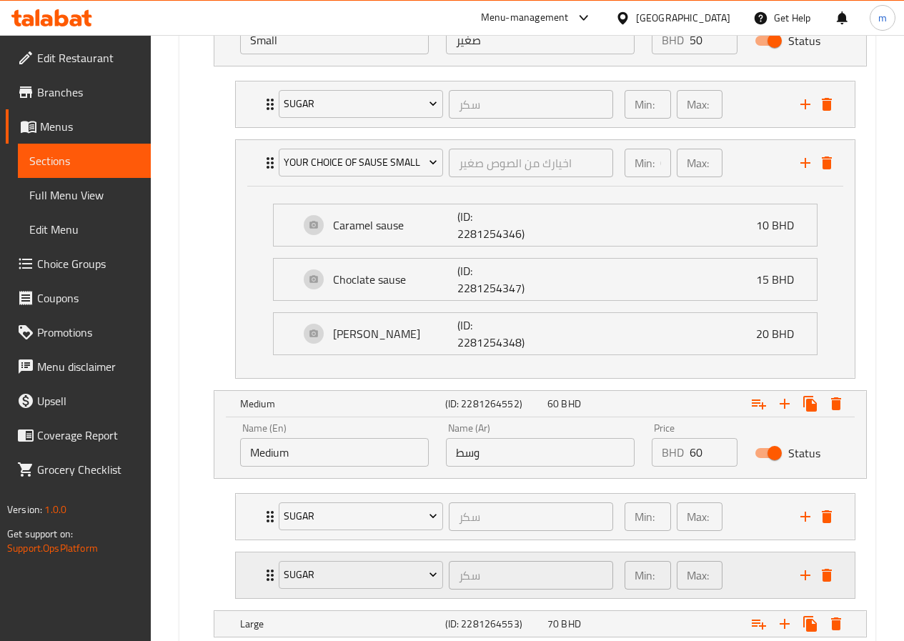
scroll to position [956, 0]
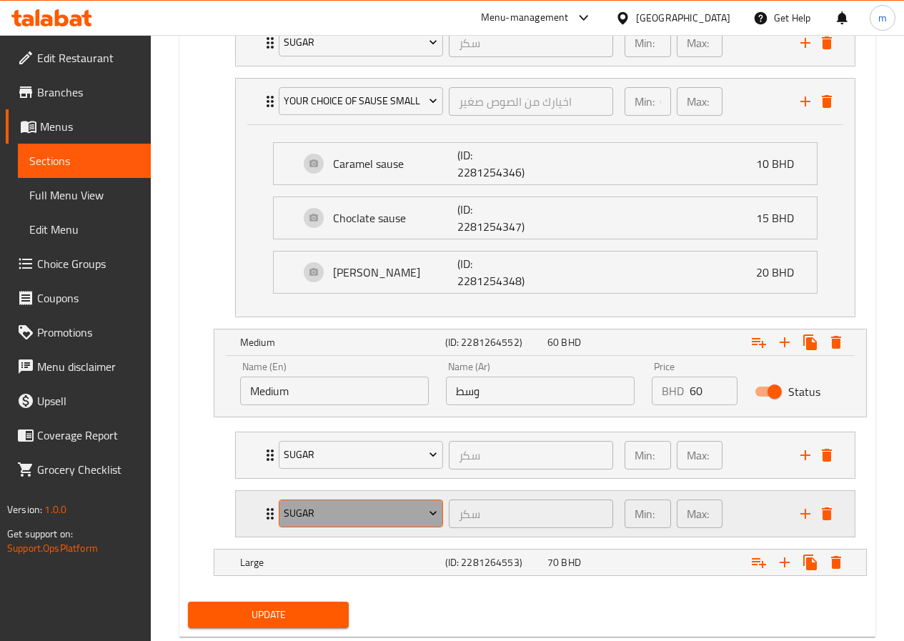
click at [298, 511] on span "sugar" at bounding box center [361, 514] width 154 height 18
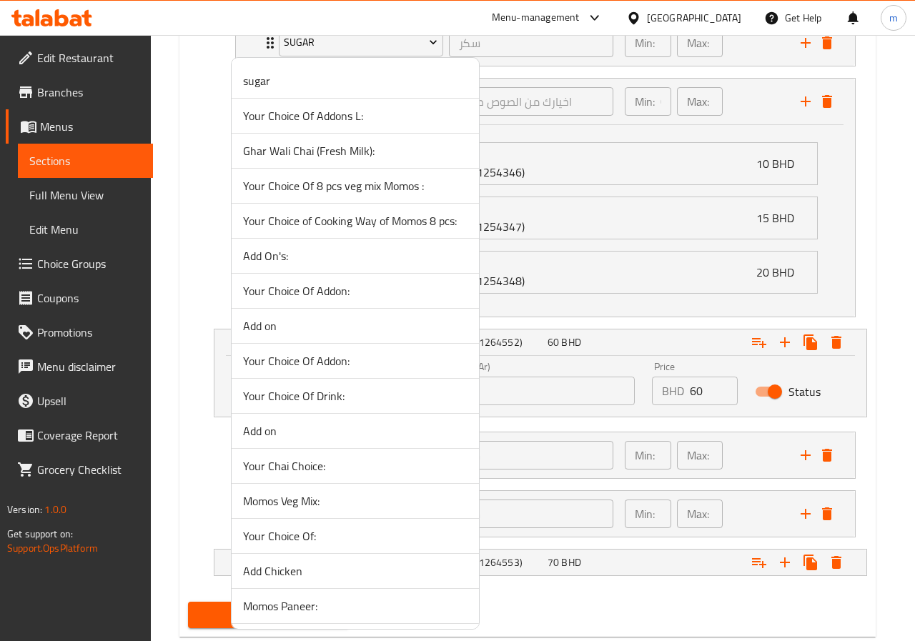
click at [885, 186] on div at bounding box center [457, 320] width 915 height 641
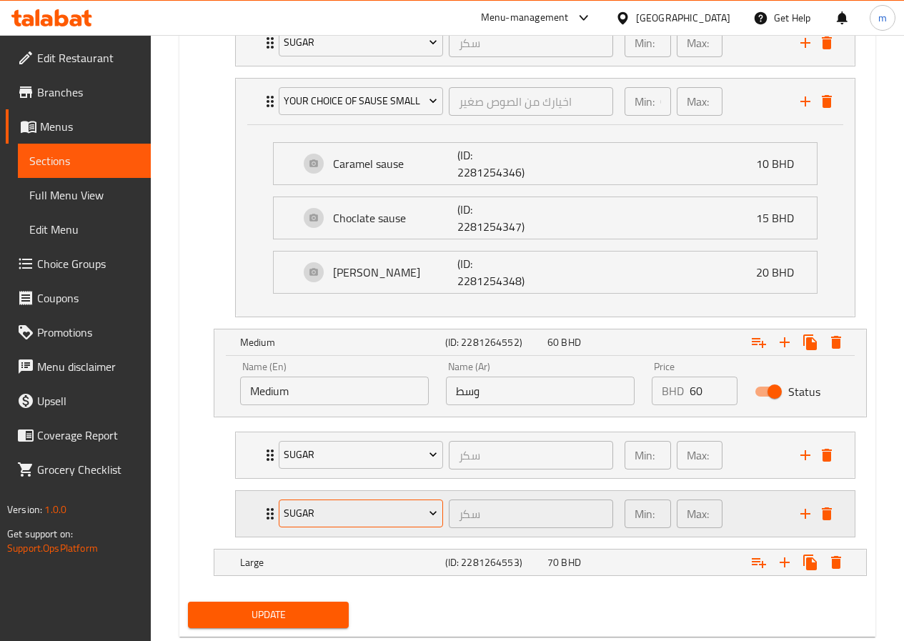
click at [402, 513] on span "sugar" at bounding box center [361, 514] width 154 height 18
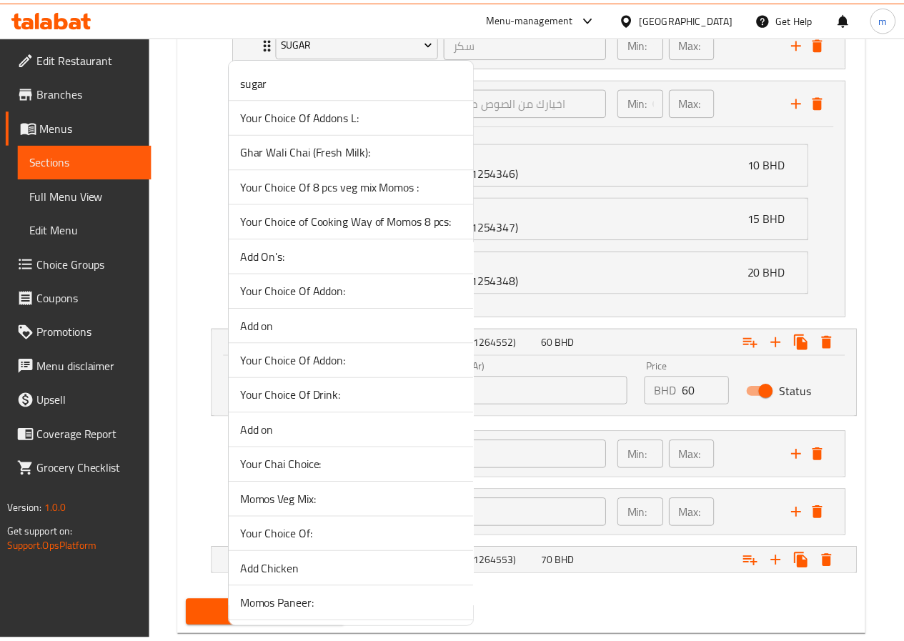
scroll to position [1909, 0]
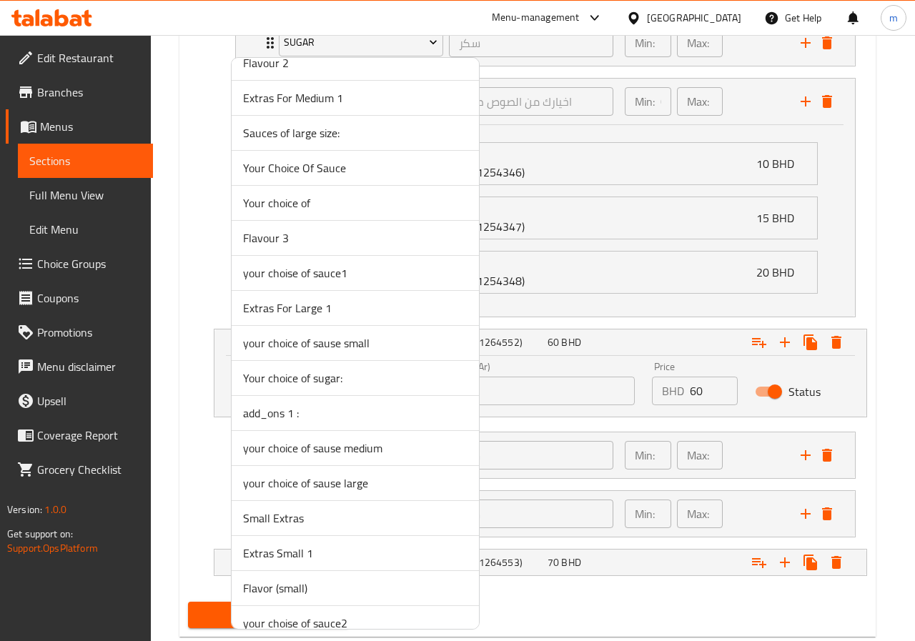
click at [409, 452] on span "your choice of sause medium" at bounding box center [355, 448] width 224 height 17
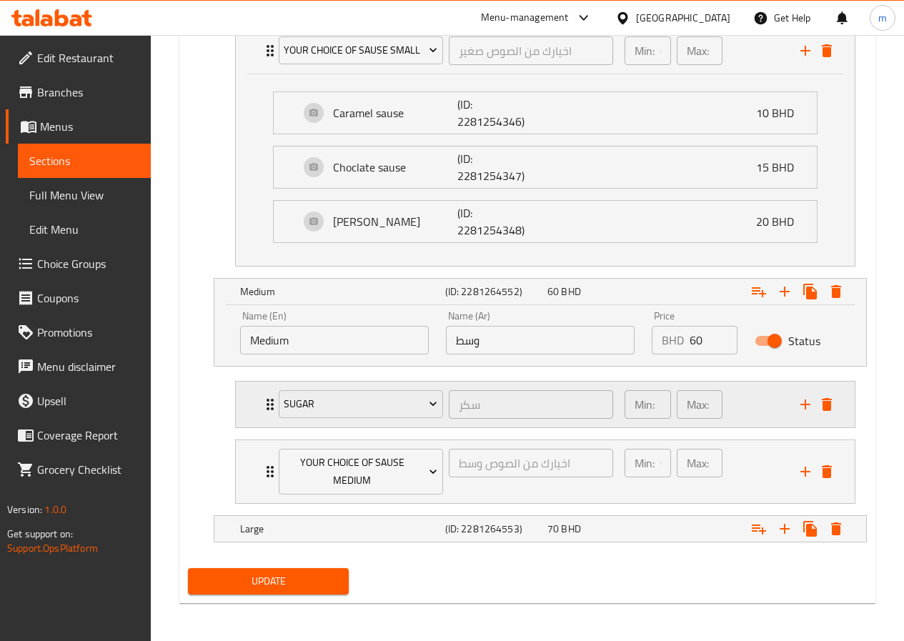
scroll to position [1009, 0]
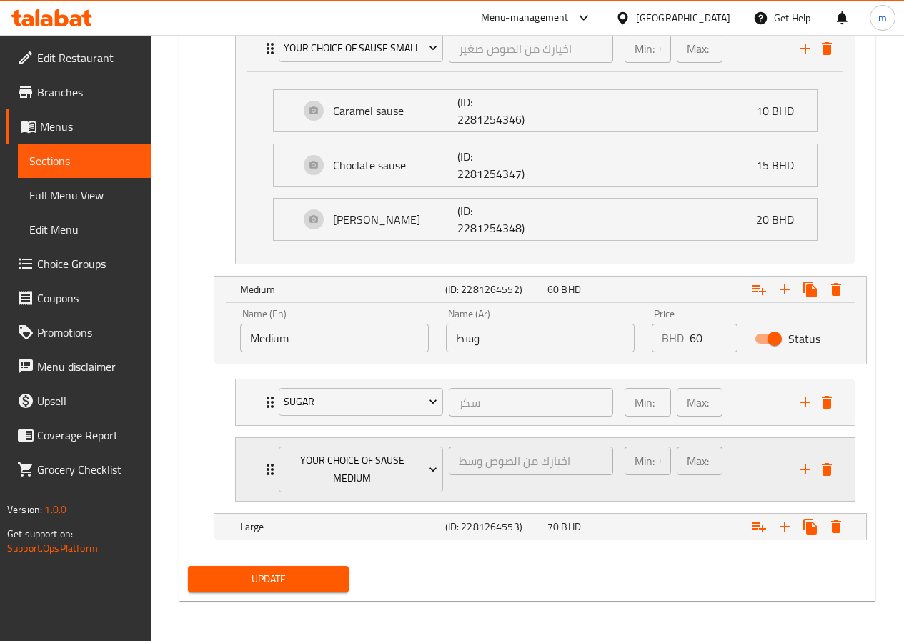
click at [262, 471] on icon "Expand" at bounding box center [270, 469] width 17 height 17
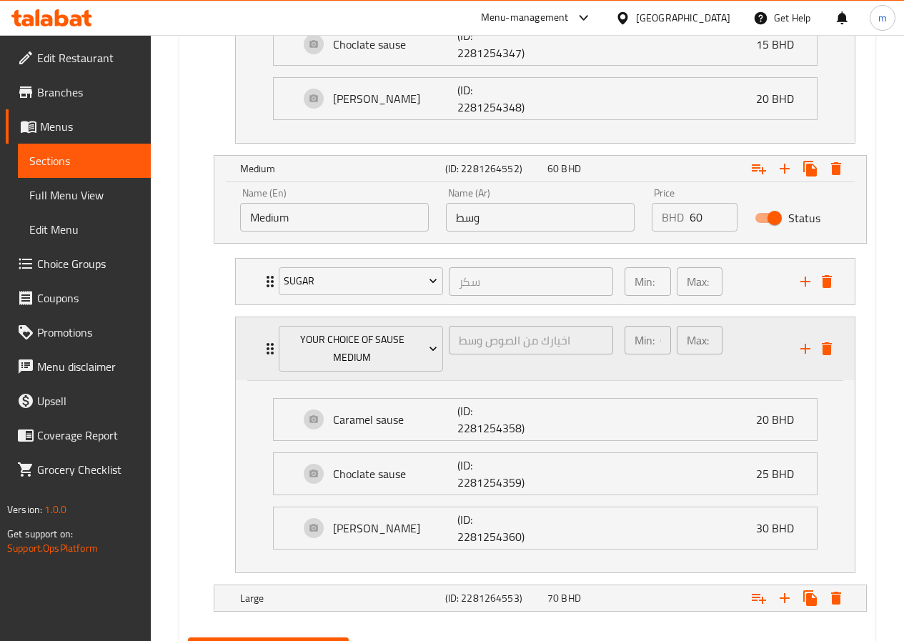
click at [268, 345] on icon "Expand" at bounding box center [270, 348] width 7 height 11
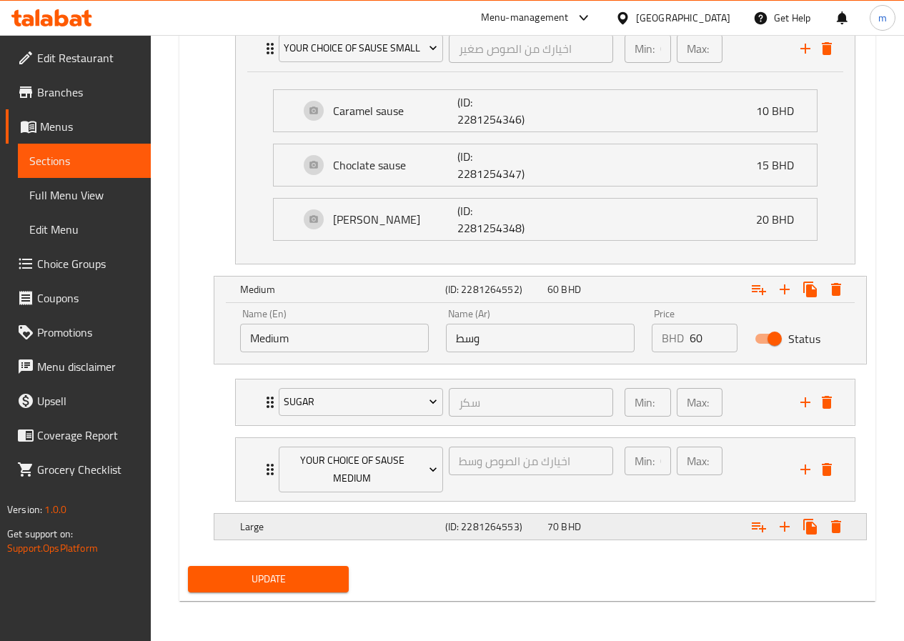
click at [345, 526] on h5 "Large" at bounding box center [339, 527] width 199 height 14
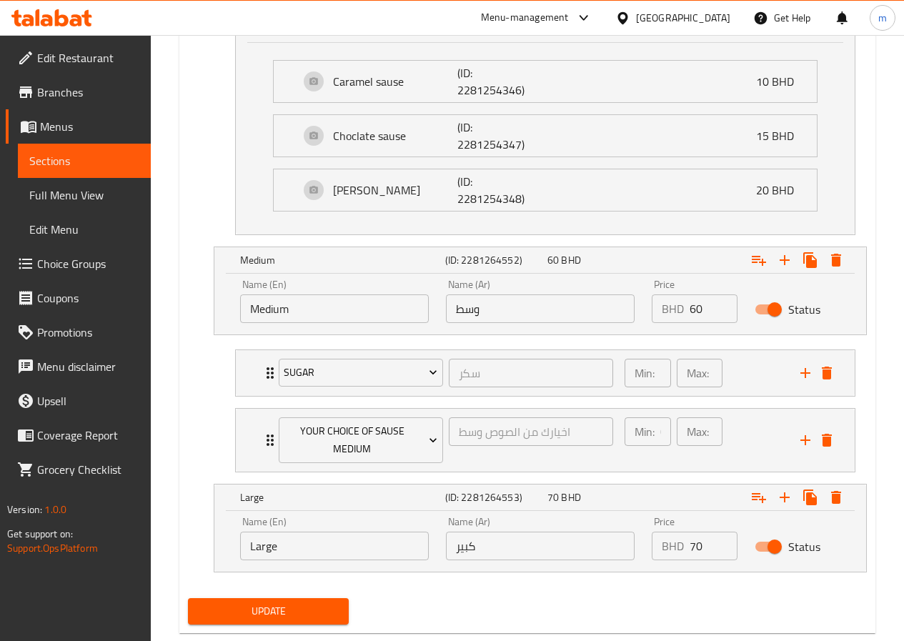
scroll to position [1071, 0]
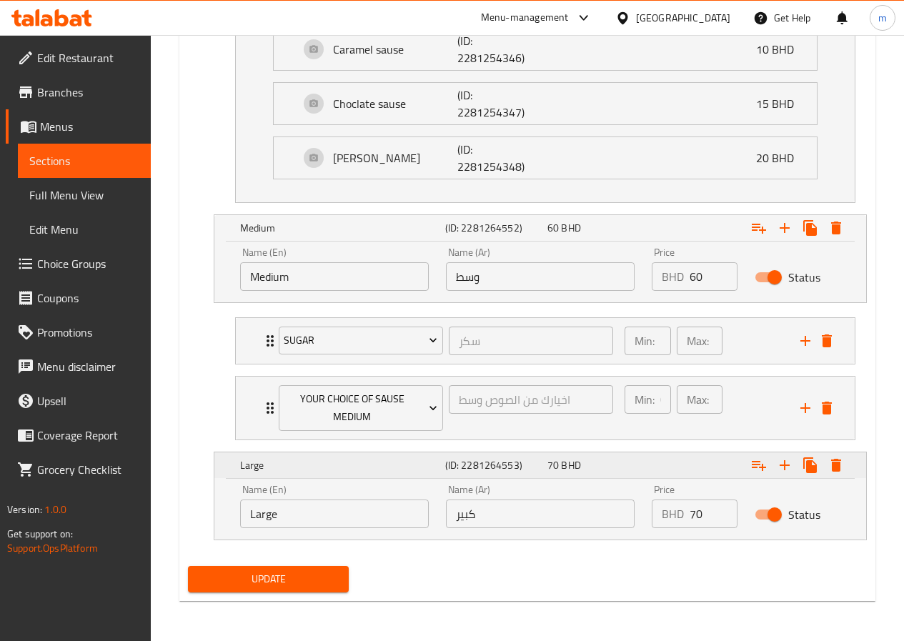
click at [753, 473] on icon "Expand" at bounding box center [758, 465] width 17 height 17
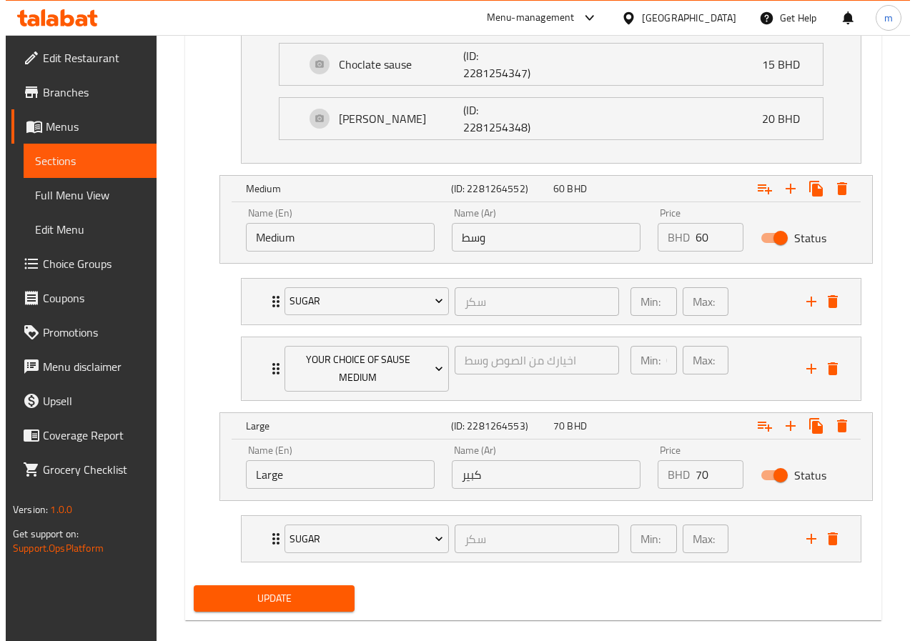
scroll to position [1129, 0]
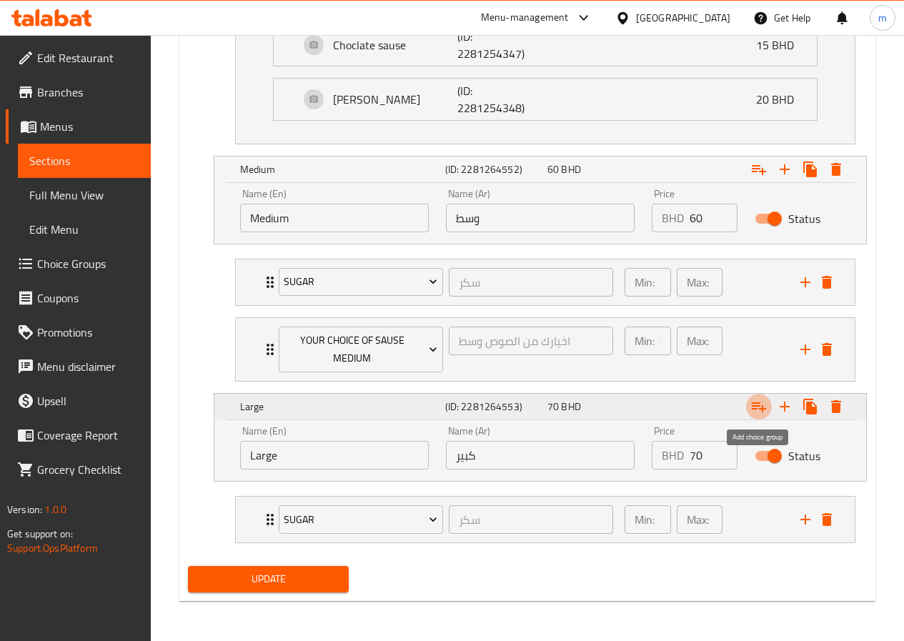
click at [758, 412] on icon "Expand" at bounding box center [758, 406] width 17 height 17
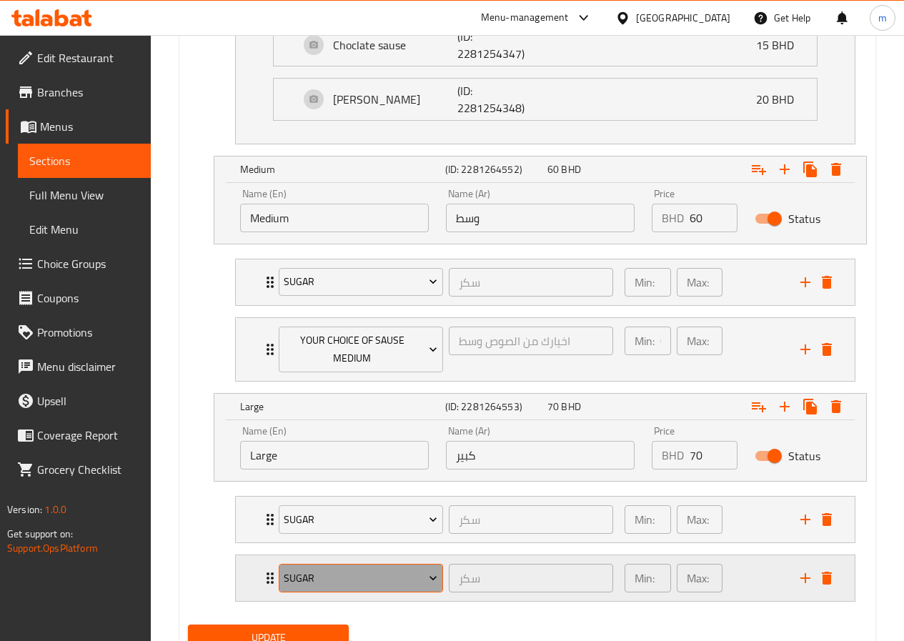
click at [329, 581] on span "sugar" at bounding box center [361, 579] width 154 height 18
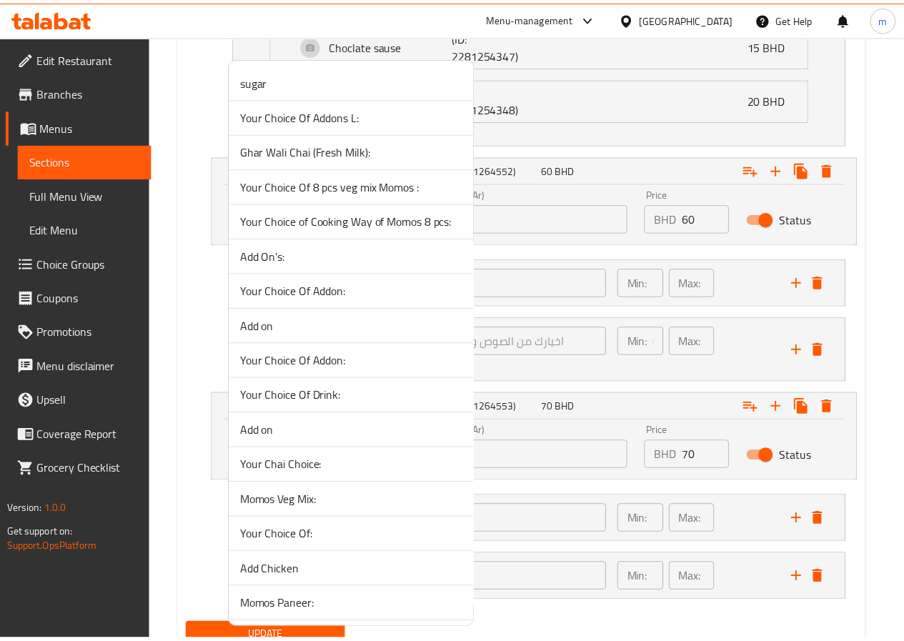
scroll to position [1909, 0]
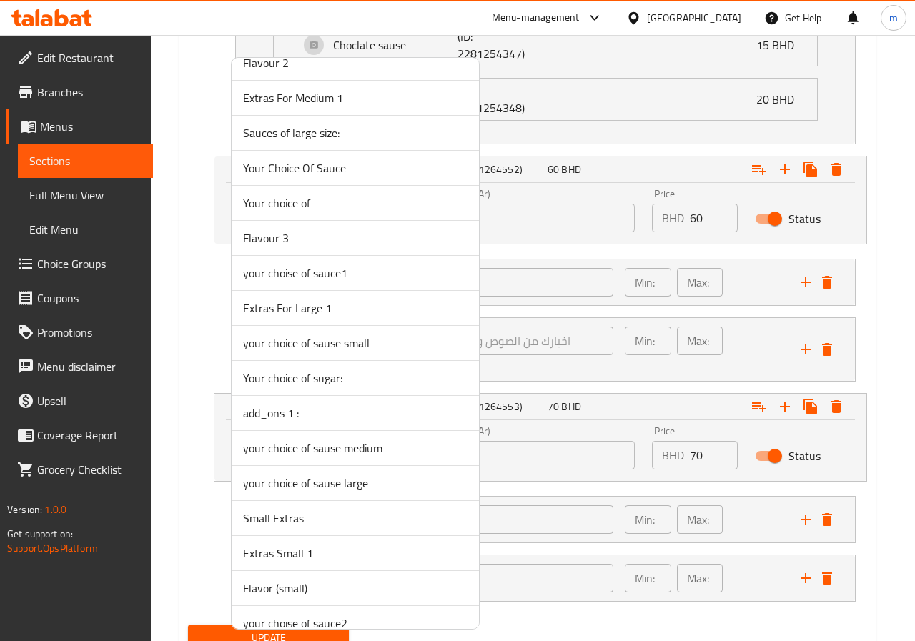
click at [369, 488] on span "your choice of sause large" at bounding box center [355, 483] width 224 height 17
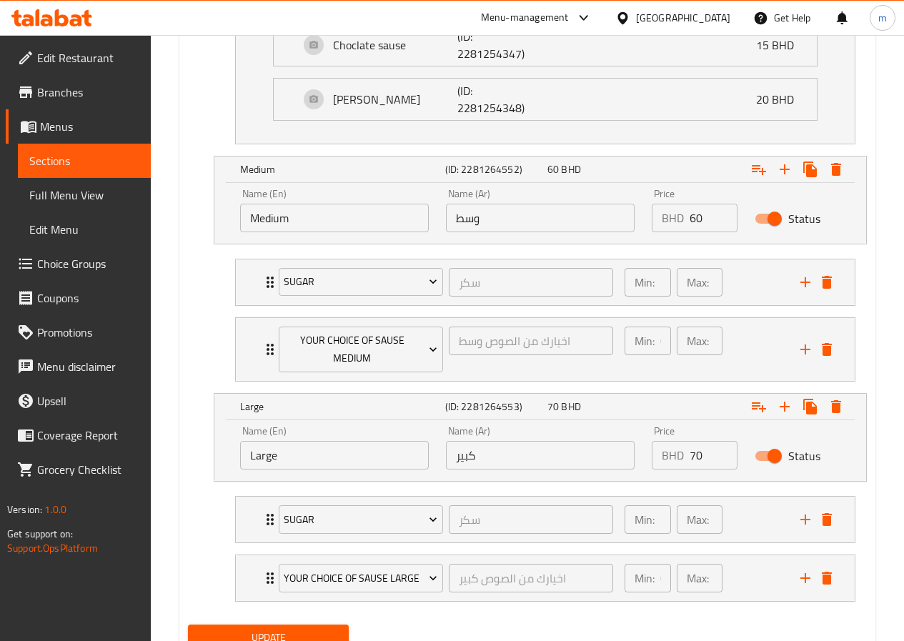
scroll to position [1188, 0]
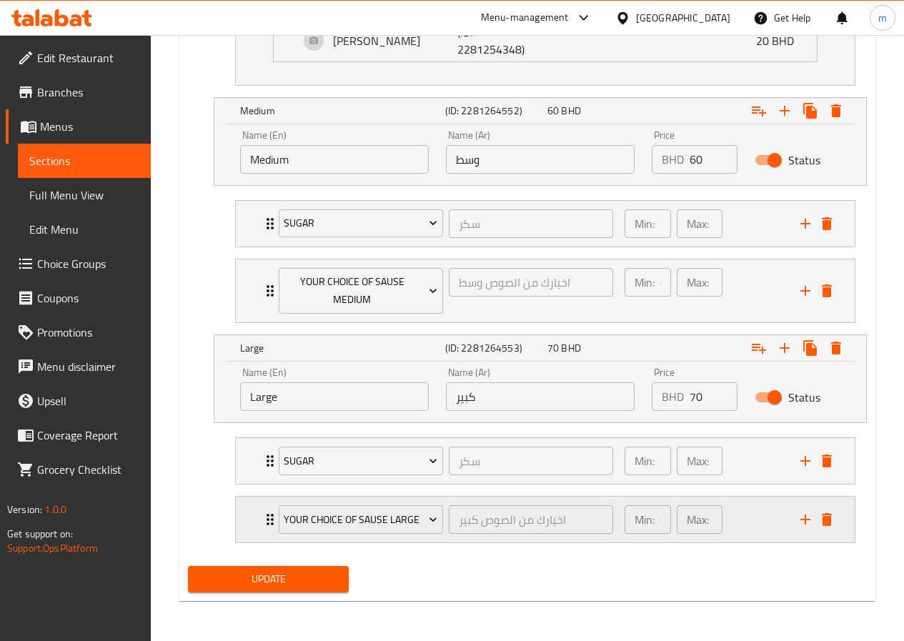
click at [267, 520] on icon "Expand" at bounding box center [270, 519] width 7 height 11
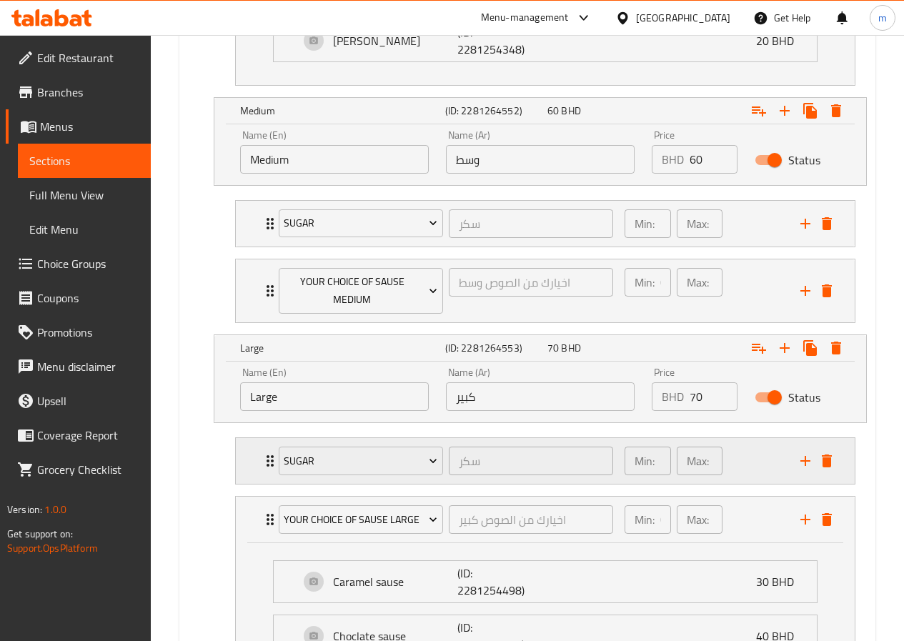
click at [267, 470] on div "sugar سكر ​ Min: 1 ​ Max: 1 ​" at bounding box center [550, 461] width 576 height 46
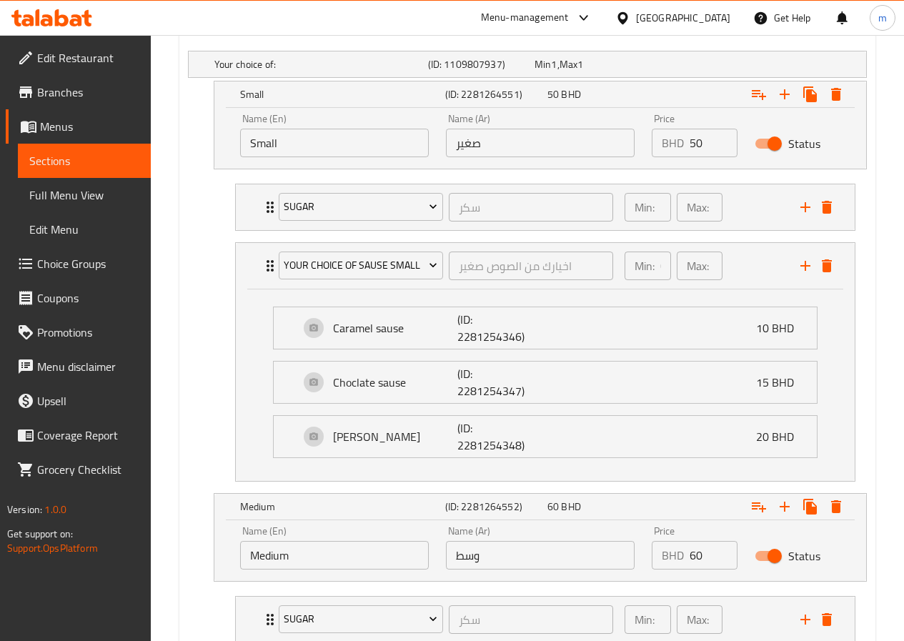
scroll to position [616, 0]
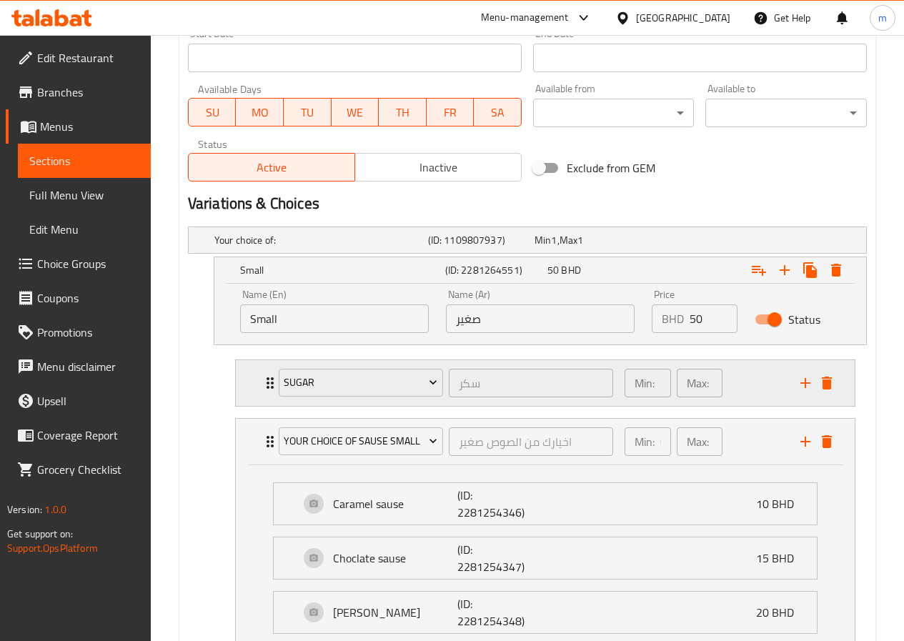
click at [272, 397] on div "sugar سكر ​" at bounding box center [446, 383] width 352 height 46
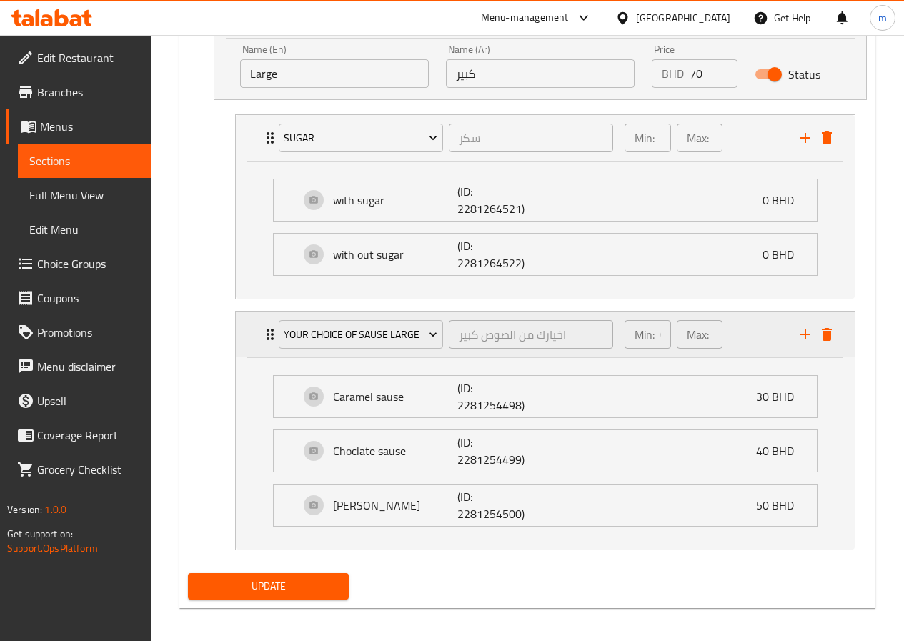
scroll to position [1656, 0]
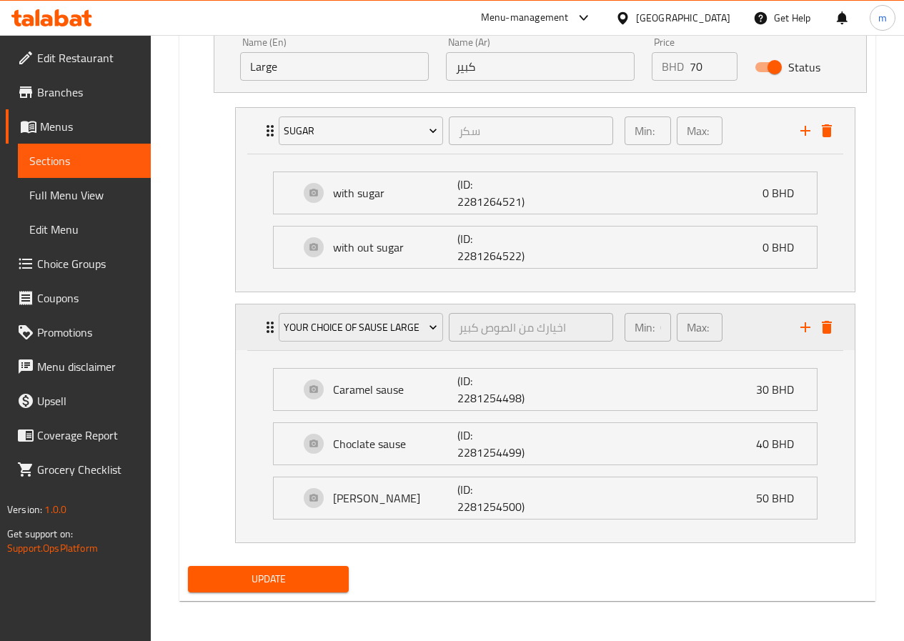
click at [641, 331] on p "Min:" at bounding box center [645, 327] width 20 height 17
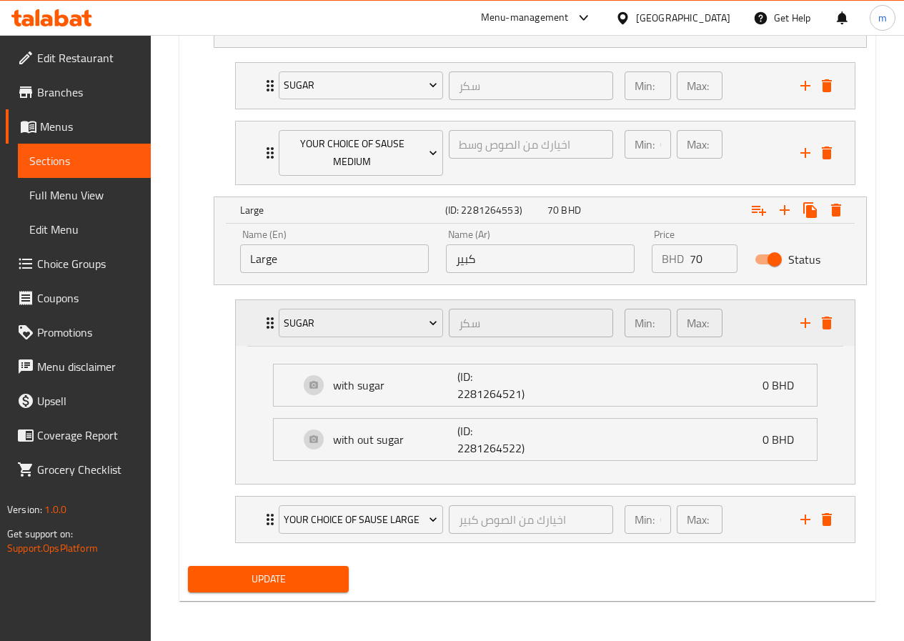
scroll to position [1464, 0]
click at [649, 324] on p "Min:" at bounding box center [645, 322] width 20 height 17
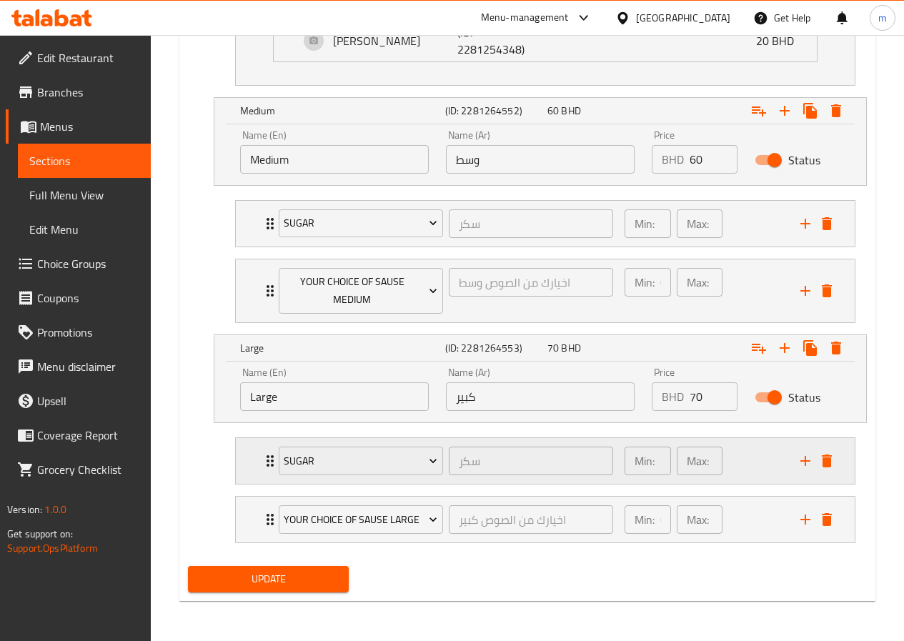
scroll to position [1326, 0]
click at [638, 455] on p "Min:" at bounding box center [645, 460] width 20 height 17
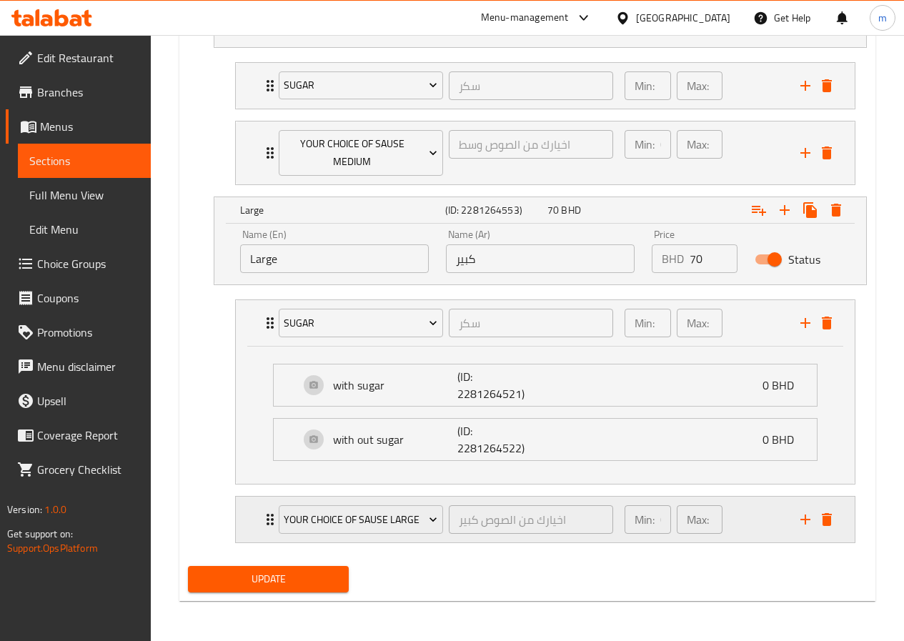
click at [644, 518] on p "Min:" at bounding box center [645, 519] width 20 height 17
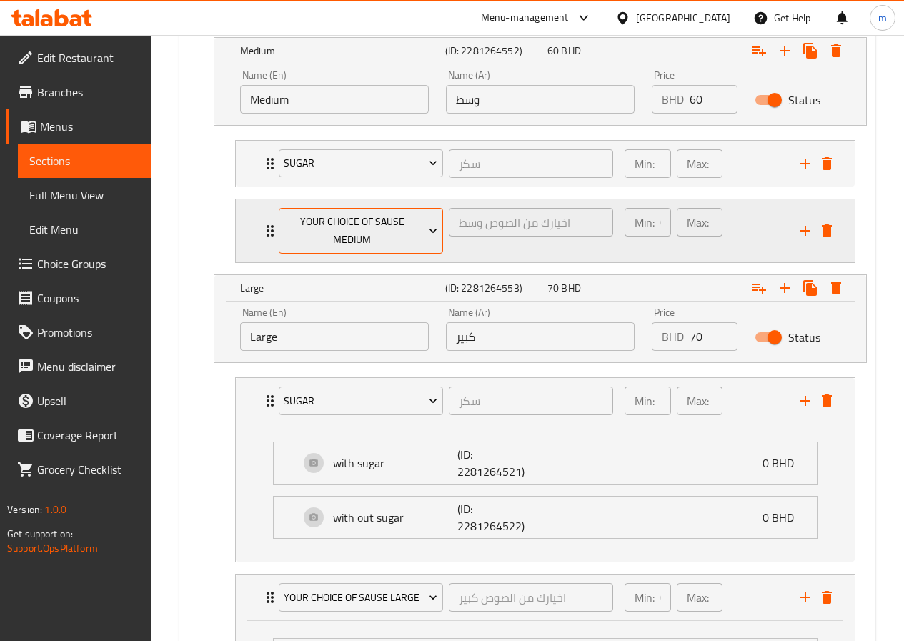
scroll to position [1299, 0]
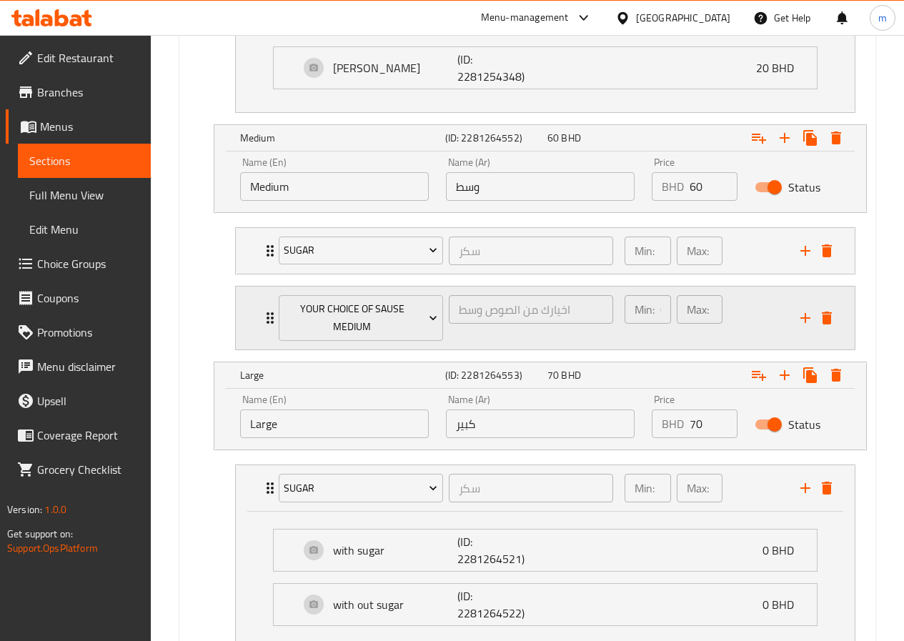
click at [259, 318] on div "your choice of sause medium اخيارك من الصوص وسط ​ Min: 0 ​ Max: 0 ​" at bounding box center [545, 319] width 619 height 64
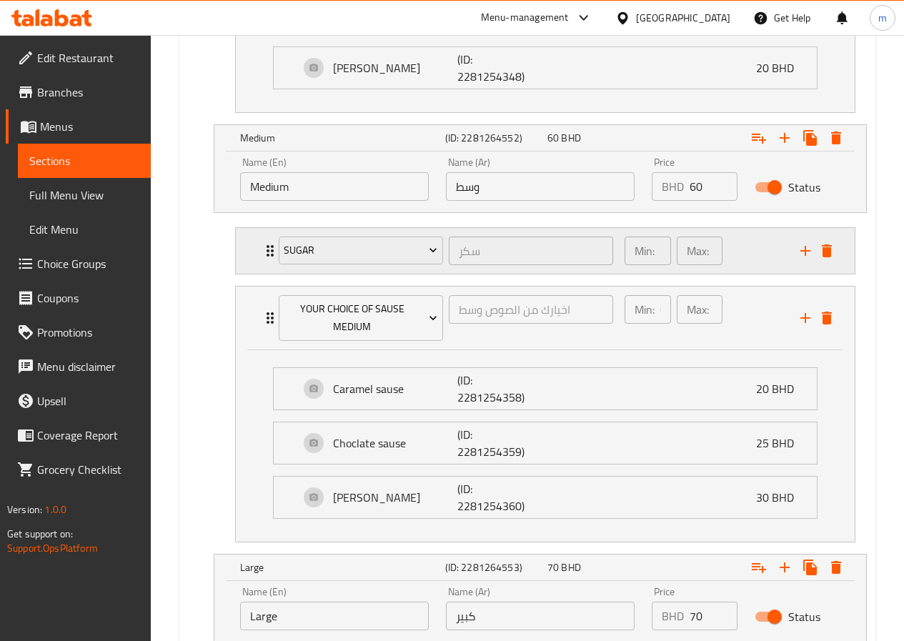
click at [262, 252] on icon "Expand" at bounding box center [270, 250] width 17 height 17
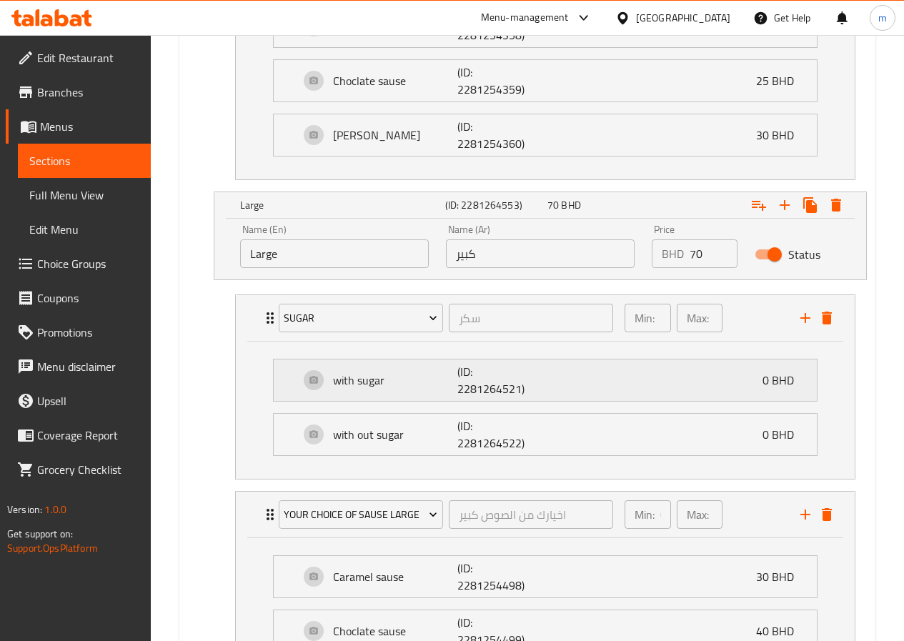
scroll to position [1986, 0]
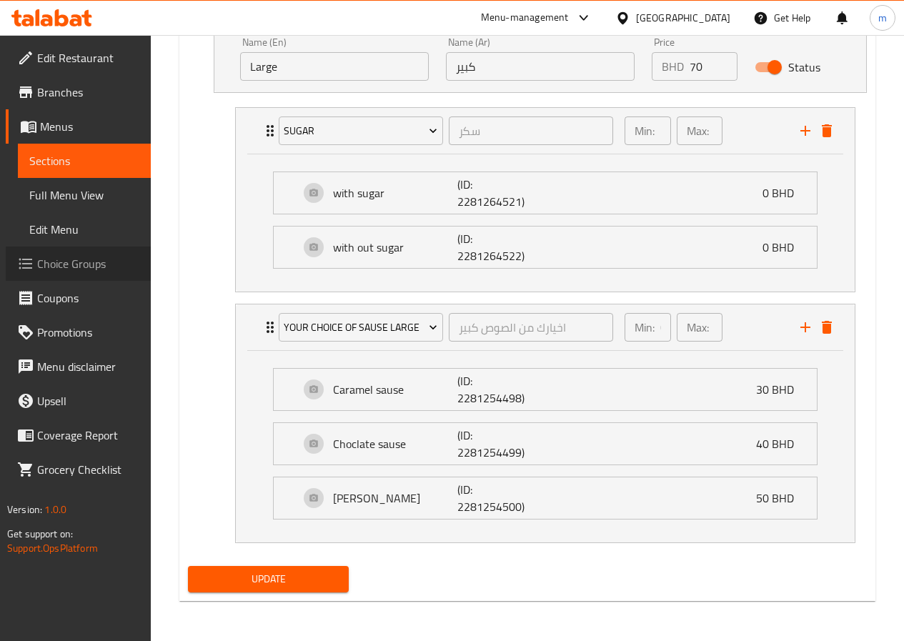
click at [58, 266] on span "Choice Groups" at bounding box center [88, 263] width 102 height 17
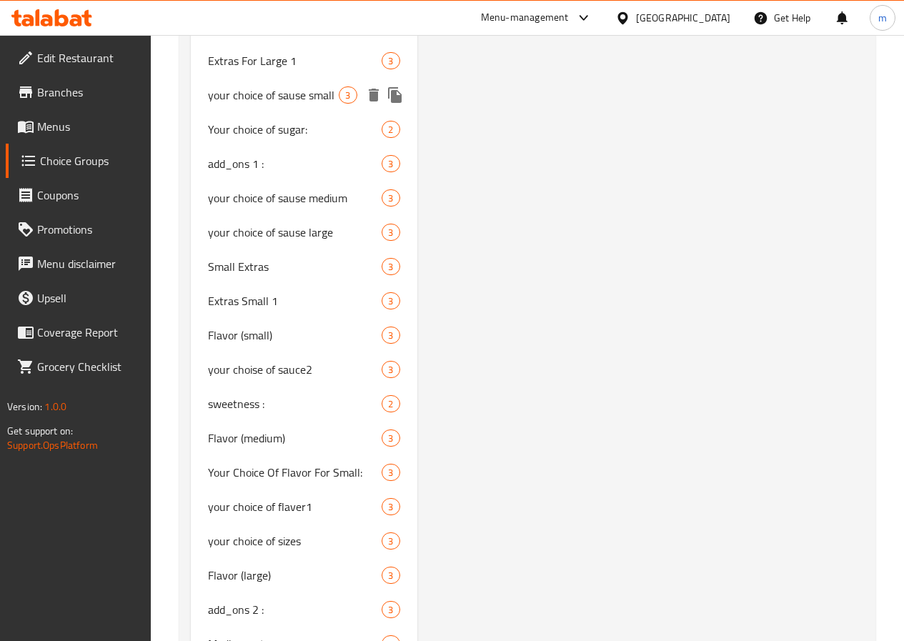
scroll to position [2350, 0]
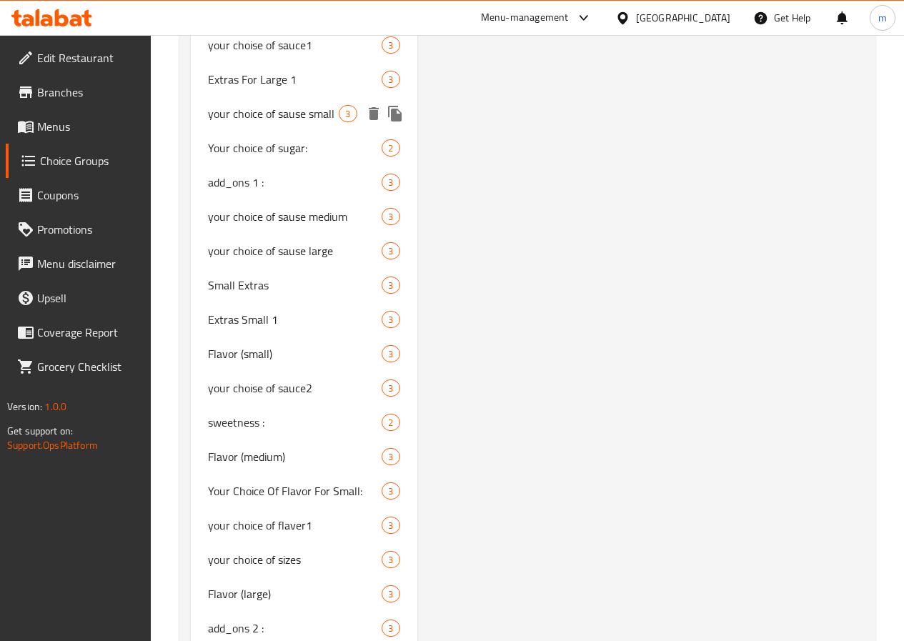
click at [273, 122] on span "your choice of sause small" at bounding box center [274, 113] width 132 height 17
type input "your choice of sause small"
type input "اخيارك من الصوص صغير"
type input "0"
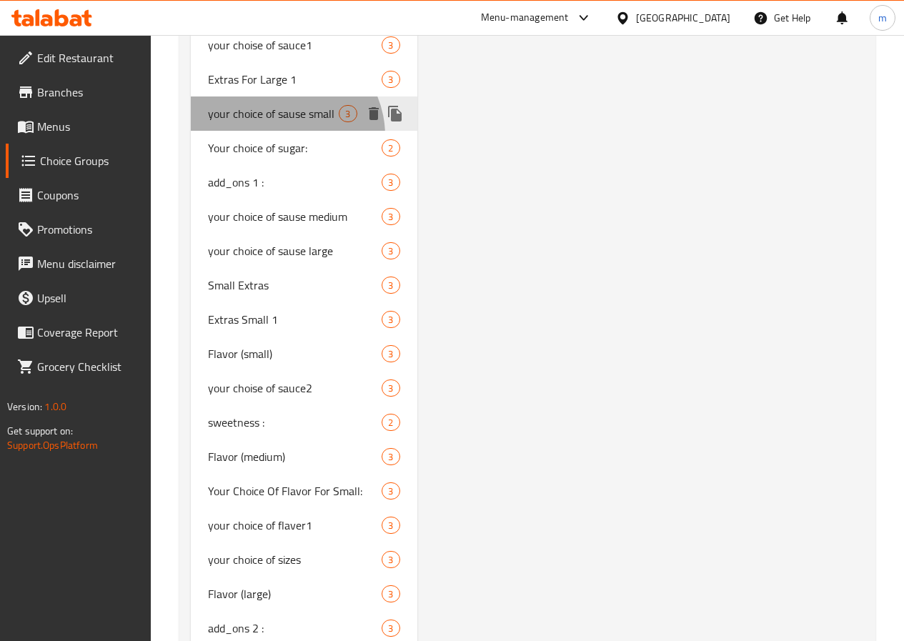
click at [284, 122] on span "your choice of sause small" at bounding box center [274, 113] width 132 height 17
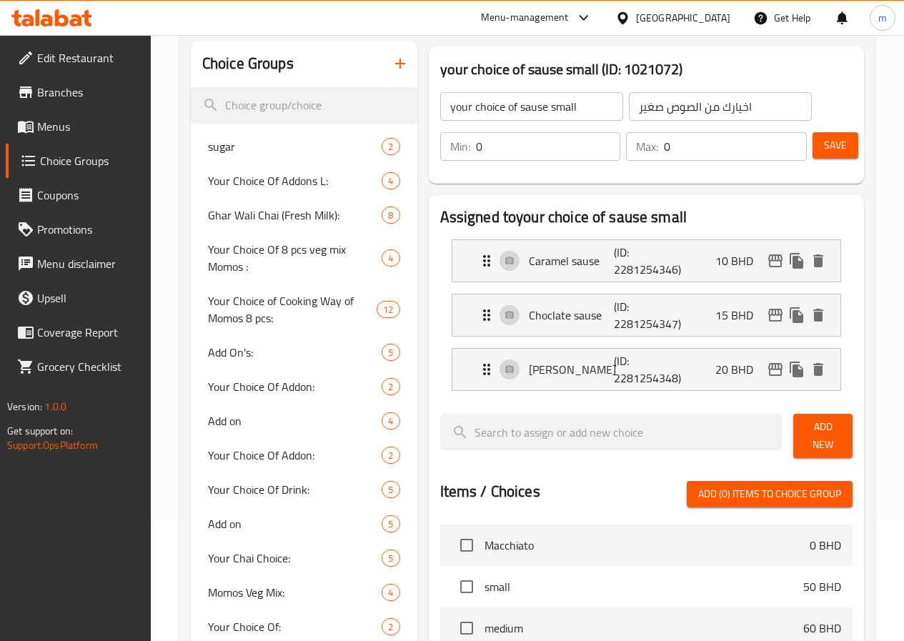
scroll to position [0, 0]
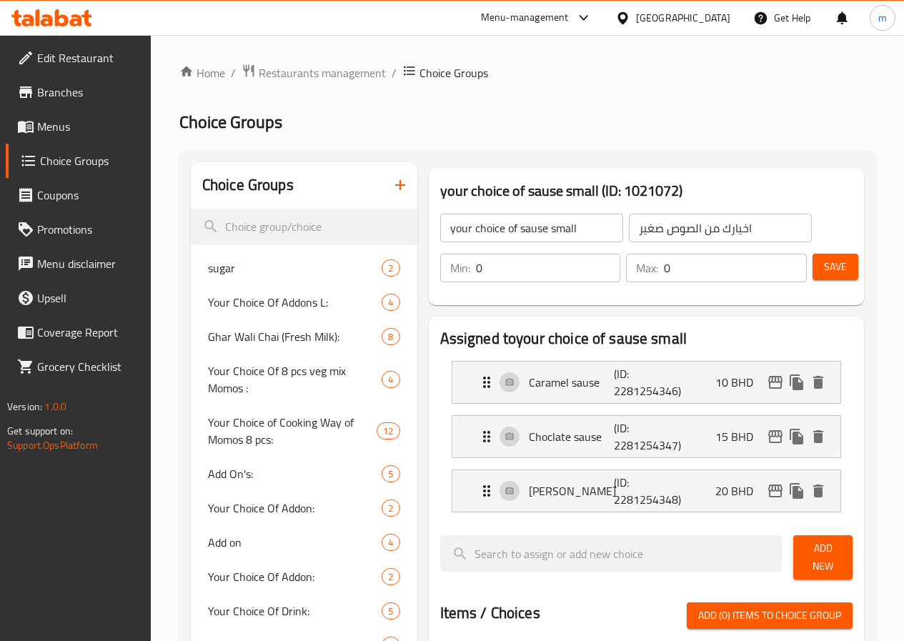
click at [664, 263] on input "0" at bounding box center [735, 268] width 143 height 29
type input "1"
click at [828, 274] on span "Save" at bounding box center [835, 267] width 23 height 18
click at [279, 222] on input "search" at bounding box center [304, 227] width 227 height 36
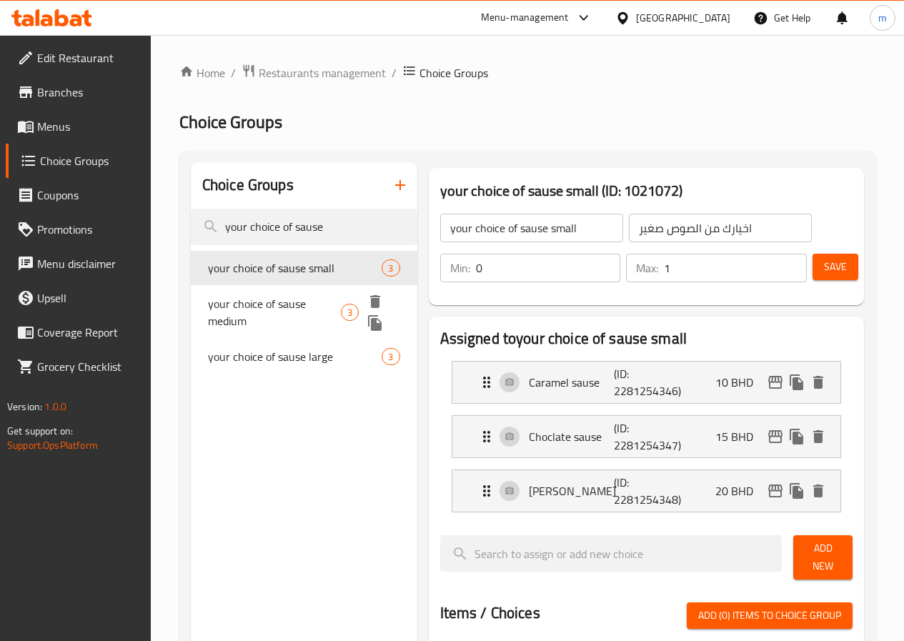
type input "your choice of sause"
click at [265, 327] on span "your choice of sause medium" at bounding box center [274, 312] width 133 height 34
type input "your choice of sause medium"
type input "اخيارك من الصوص وسط"
type input "0"
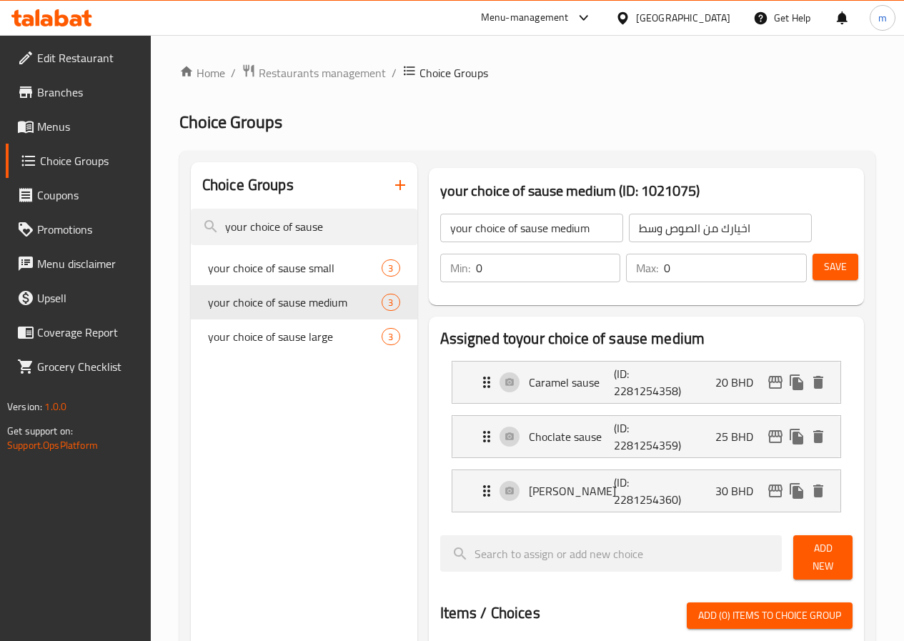
click at [686, 277] on input "0" at bounding box center [735, 268] width 143 height 29
type input "1"
click at [274, 345] on span "your choice of sause large" at bounding box center [274, 336] width 132 height 17
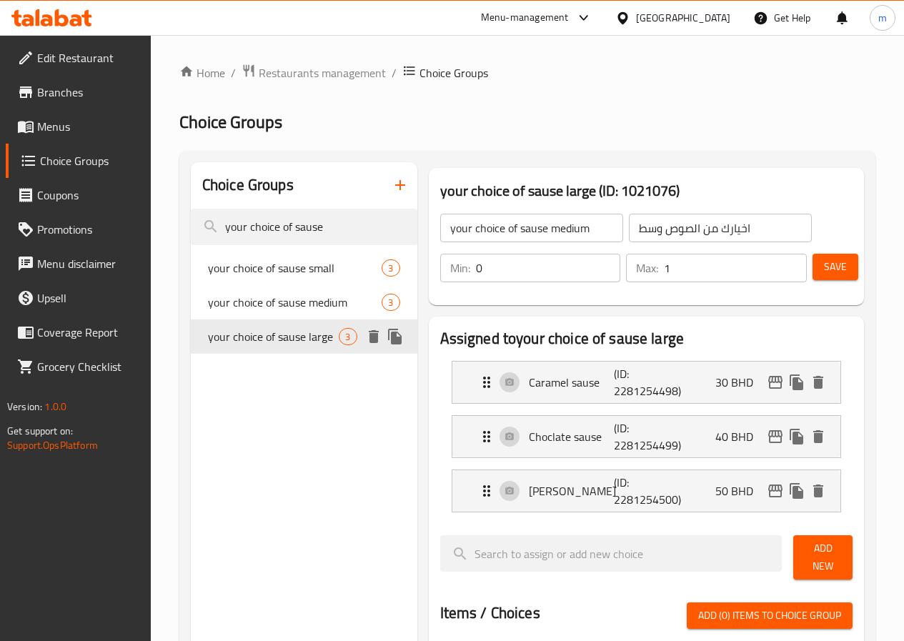
type input "your choice of sause large"
type input "اخيارك من الصوص كبير"
click at [698, 269] on input "0" at bounding box center [735, 268] width 143 height 29
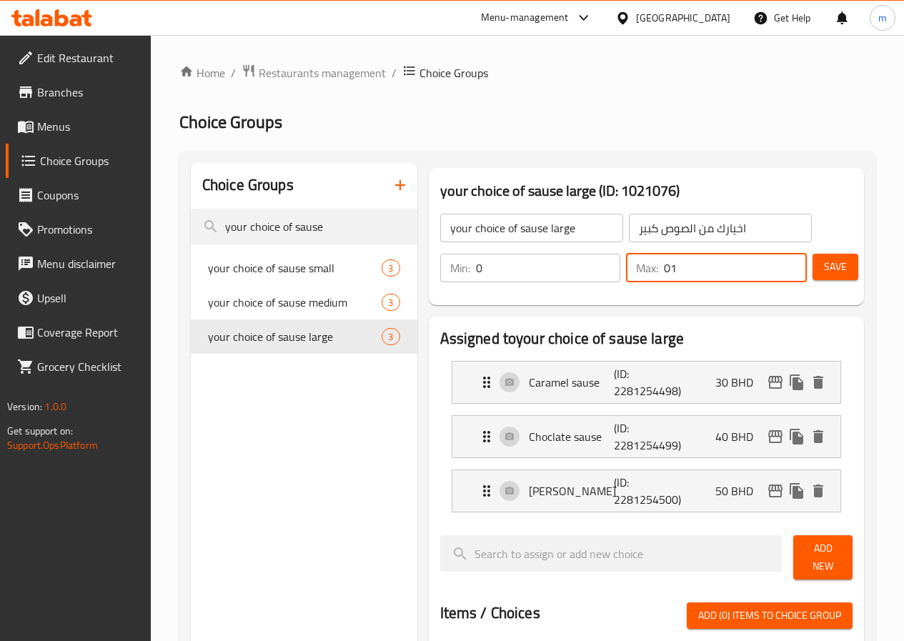
click at [836, 276] on button "Save" at bounding box center [836, 267] width 46 height 26
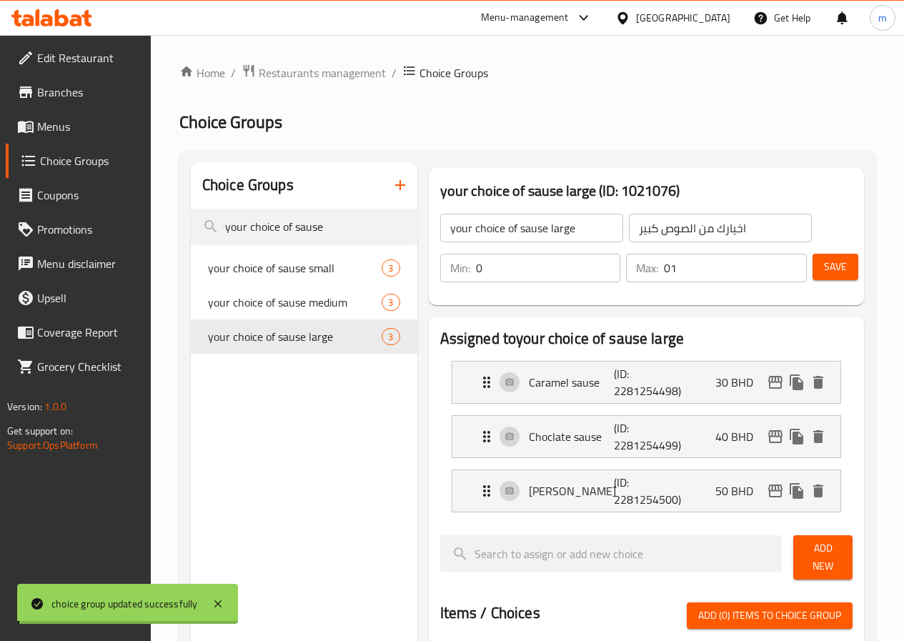
click at [693, 271] on div "Home / Restaurants management / Choice Groups Choice Groups Choice Groups your …" at bounding box center [527, 609] width 696 height 1090
type input "1"
click at [840, 266] on span "Save" at bounding box center [835, 267] width 23 height 18
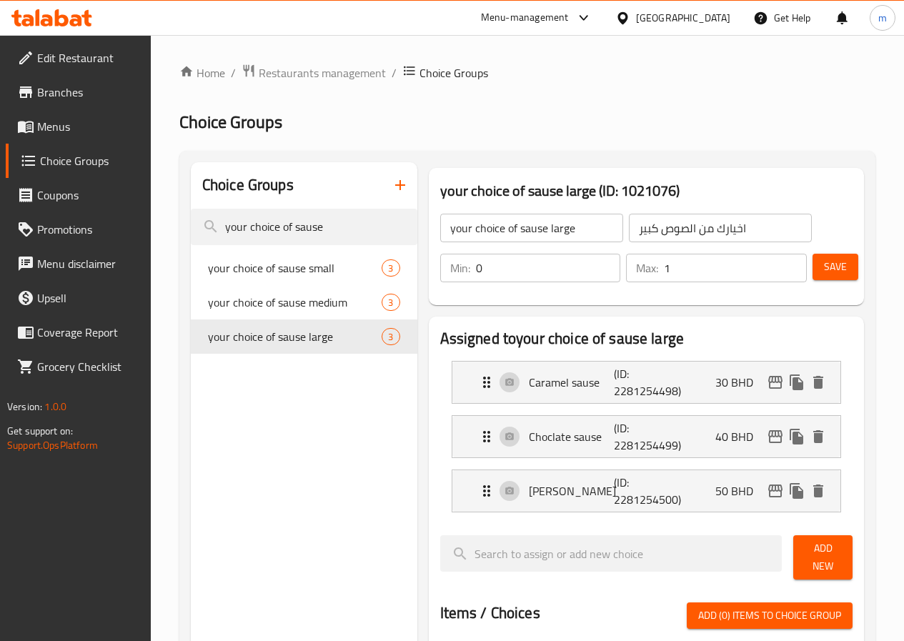
click at [39, 130] on span "Menus" at bounding box center [88, 126] width 102 height 17
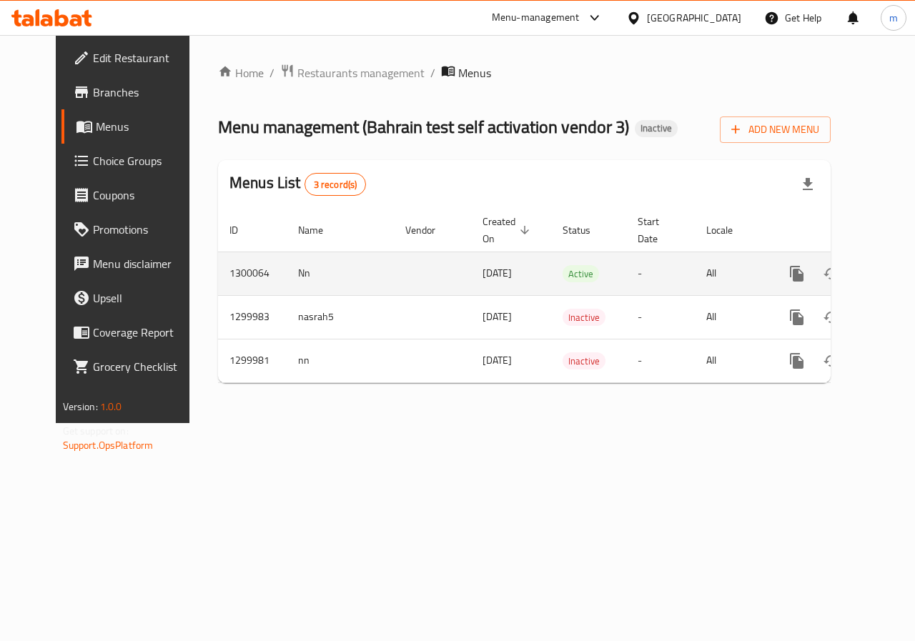
click at [883, 284] on link "enhanced table" at bounding box center [900, 274] width 34 height 34
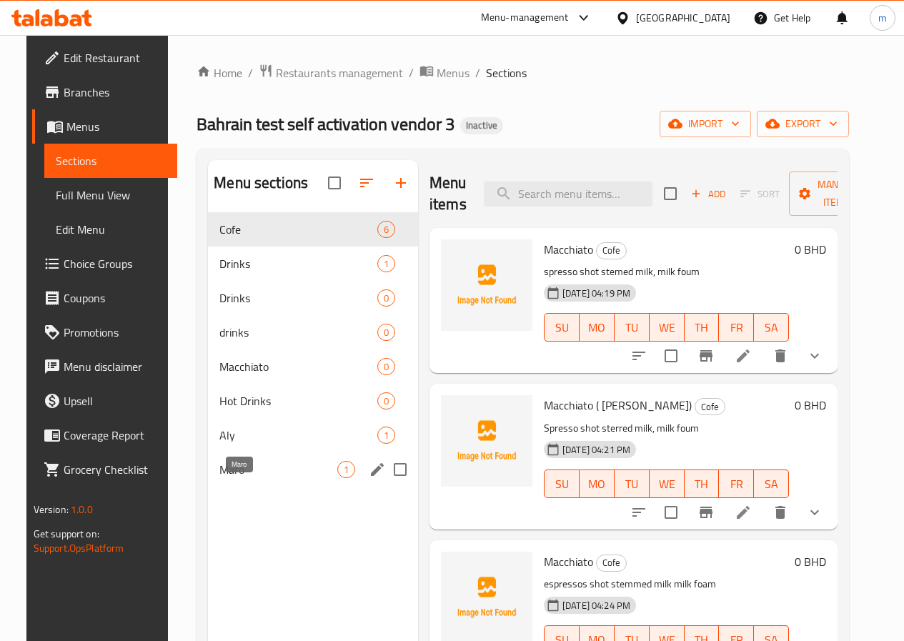
click at [220, 478] on span "Maro" at bounding box center [278, 469] width 118 height 17
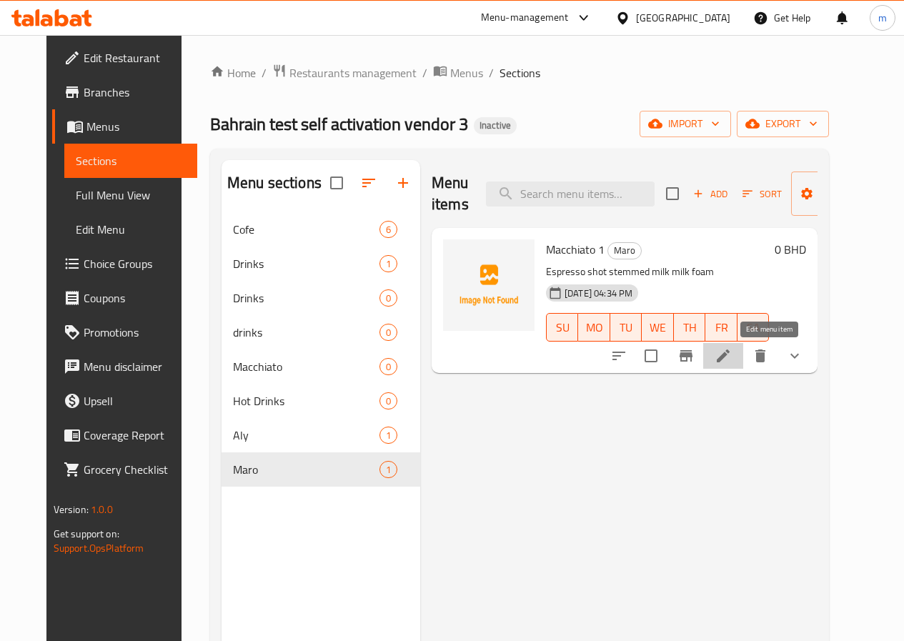
click at [732, 356] on icon at bounding box center [723, 355] width 17 height 17
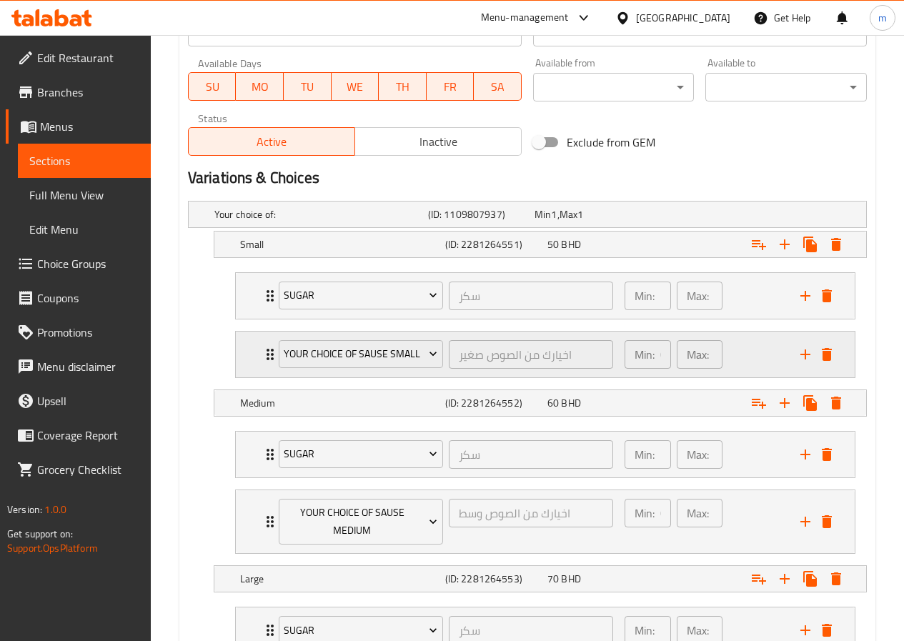
scroll to position [643, 0]
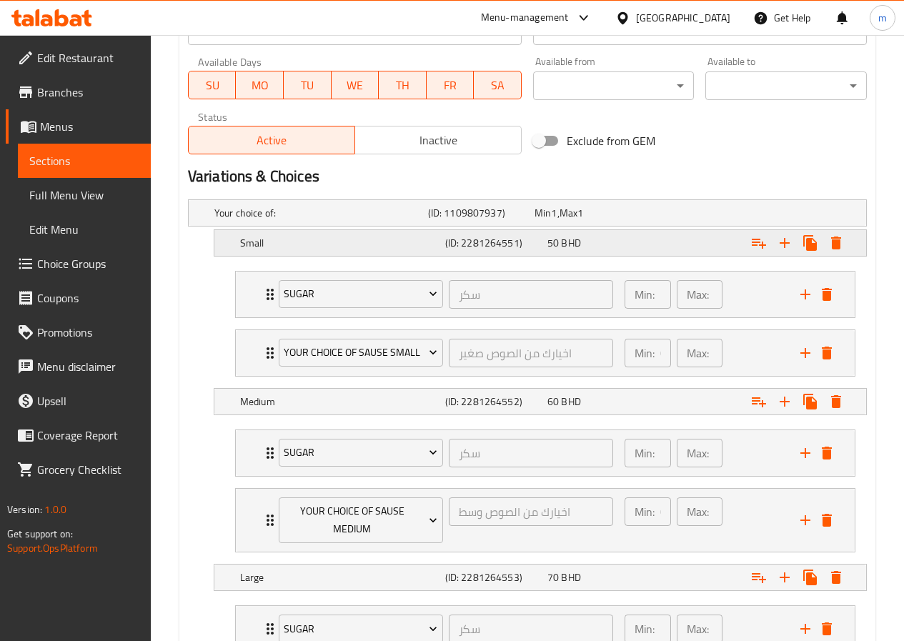
click at [242, 254] on div "Small (ID: 2281264551) 50 BHD" at bounding box center [544, 242] width 615 height 31
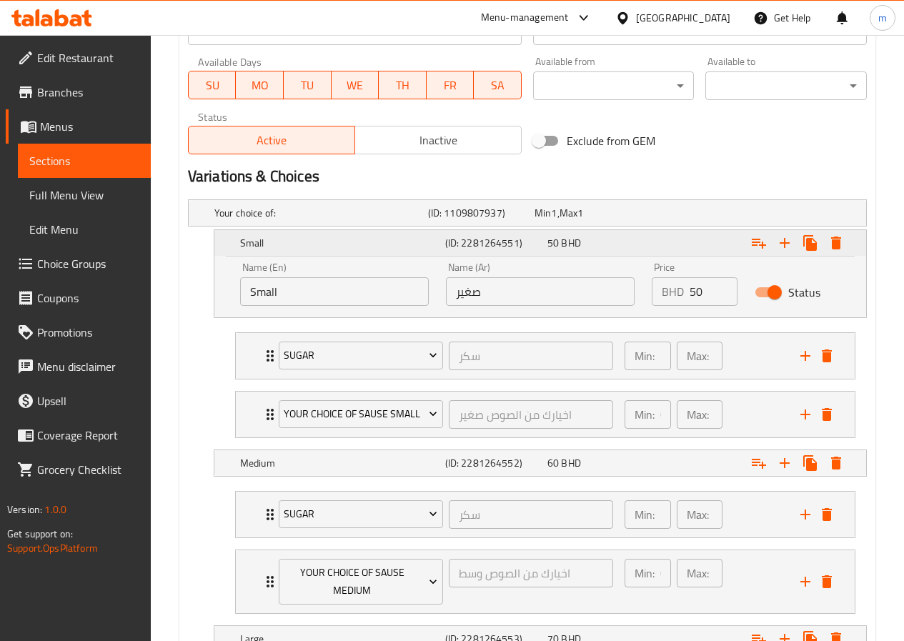
click at [240, 248] on h5 "Small" at bounding box center [339, 243] width 199 height 14
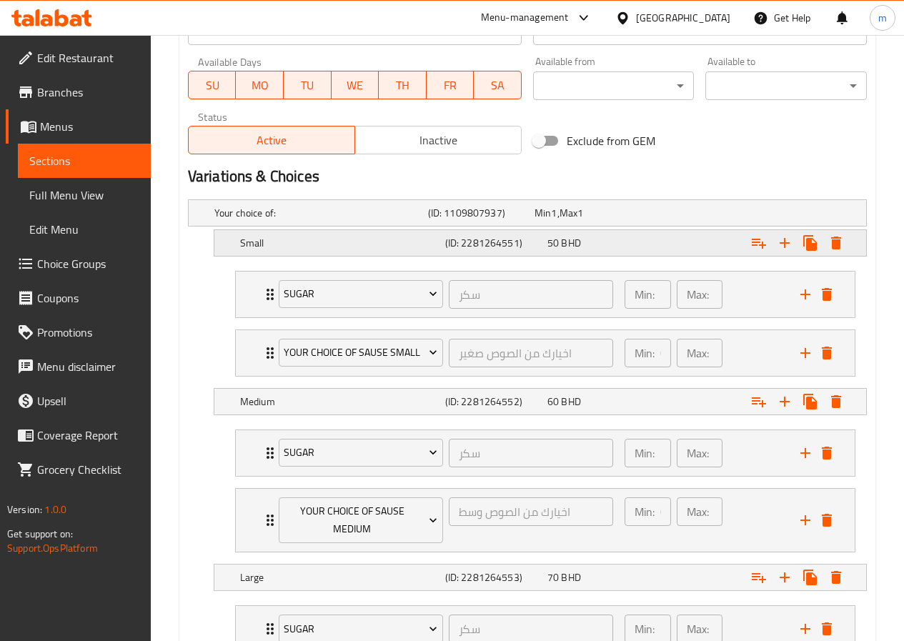
click at [258, 257] on div "Small (ID: 2281264551) 50 BHD" at bounding box center [544, 242] width 615 height 31
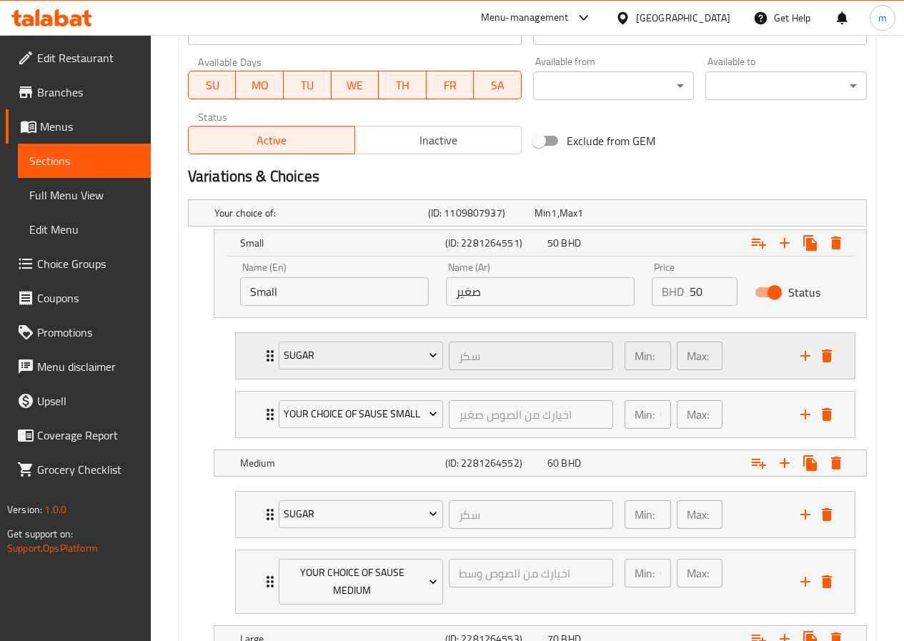
click at [266, 368] on div "sugar سكر ​ Min: 1 ​ Max: 1 ​" at bounding box center [550, 356] width 576 height 46
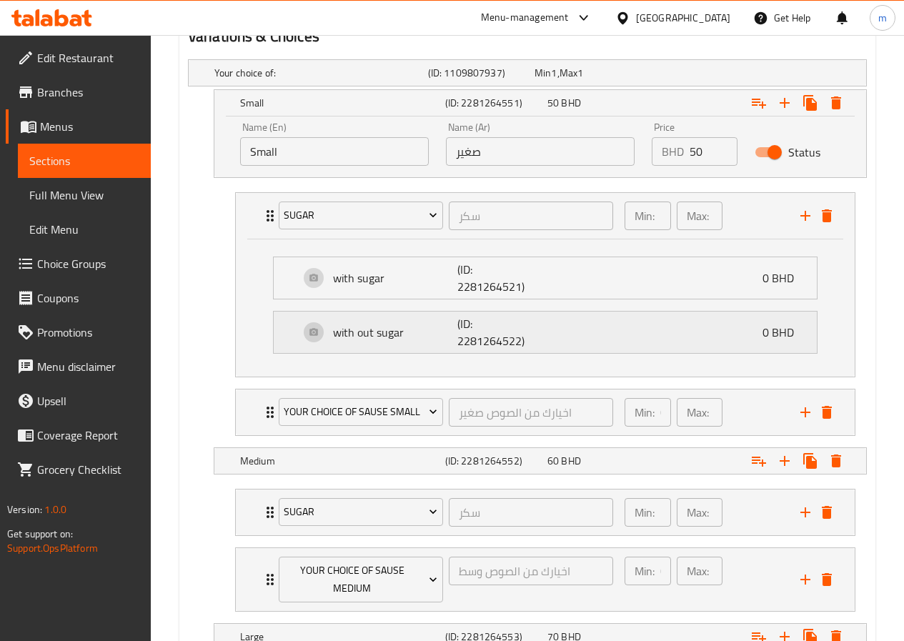
scroll to position [786, 0]
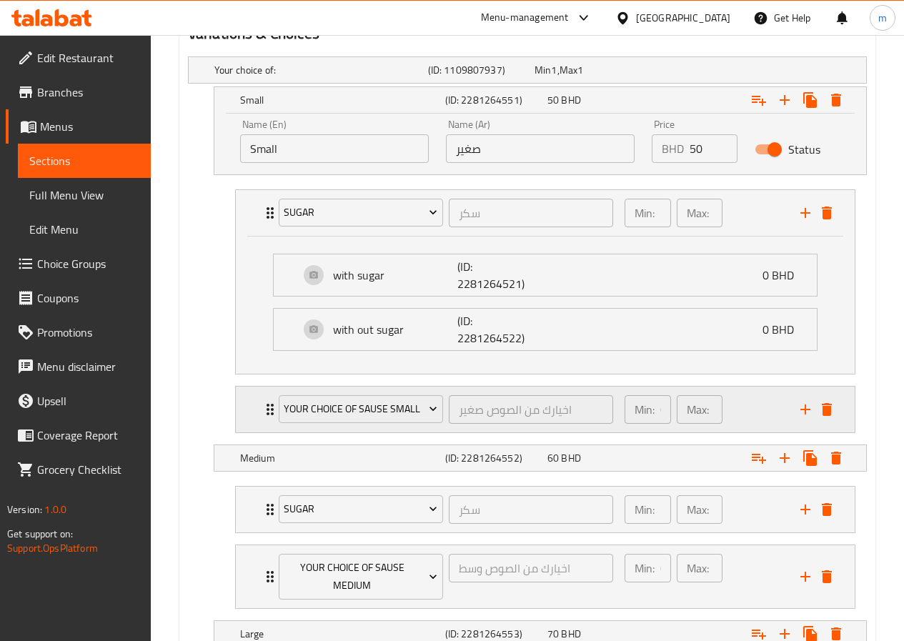
click at [264, 416] on icon "Expand" at bounding box center [270, 409] width 17 height 17
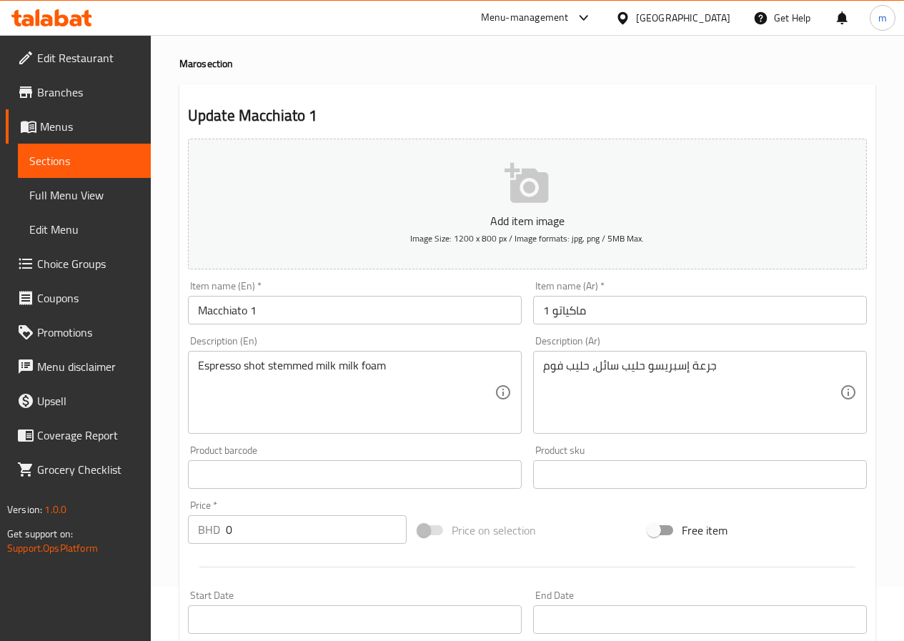
scroll to position [143, 0]
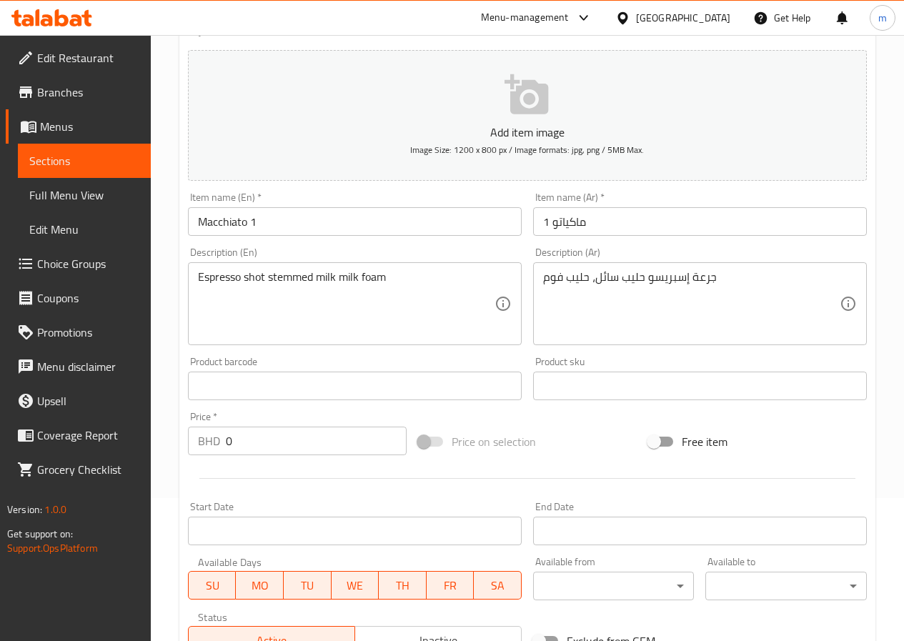
click at [75, 264] on span "Choice Groups" at bounding box center [88, 263] width 102 height 17
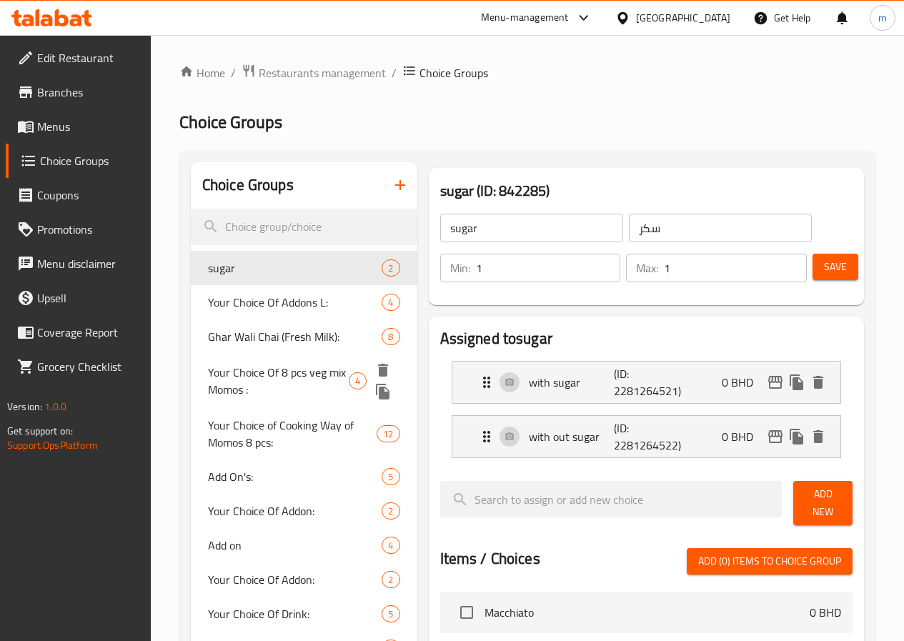
scroll to position [143, 0]
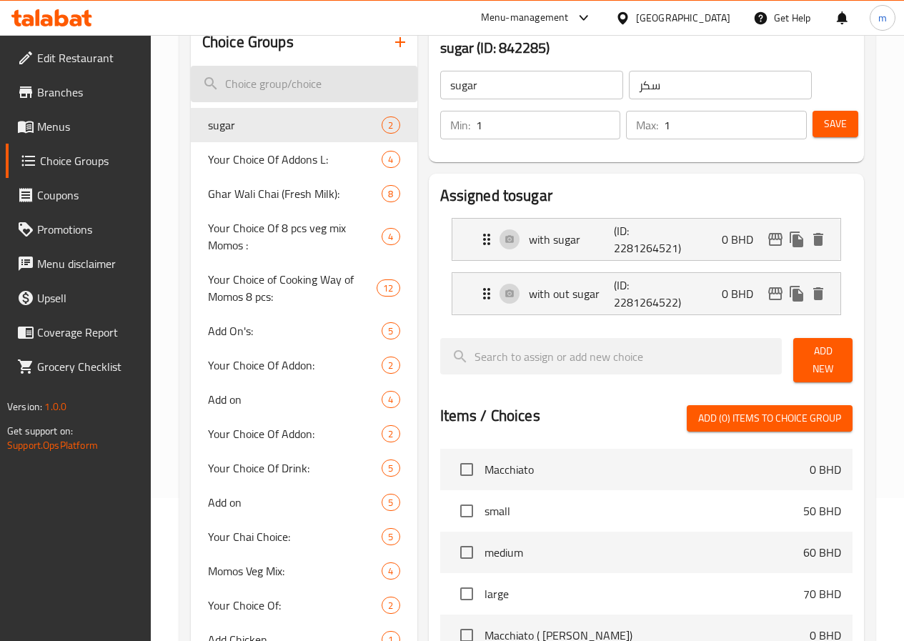
click at [265, 92] on input "search" at bounding box center [304, 84] width 227 height 36
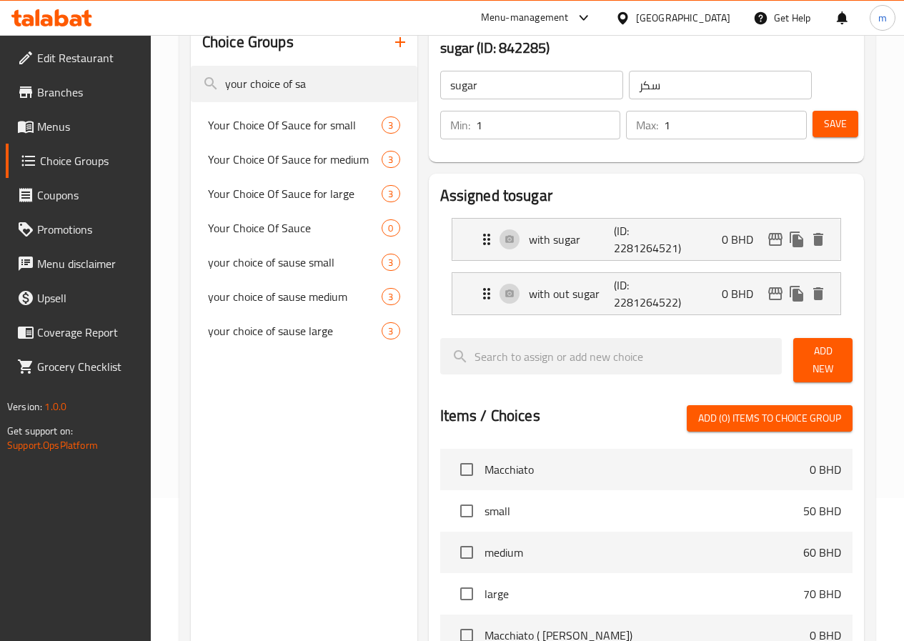
type input "your choice of sa"
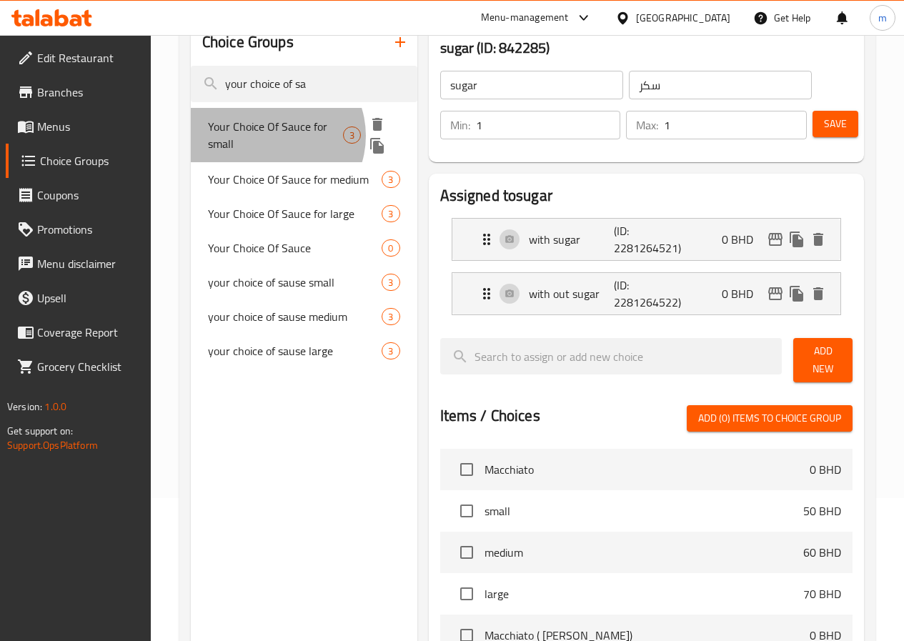
click at [272, 136] on span "Your Choice Of Sauce for small" at bounding box center [275, 135] width 135 height 34
type input "Your Choice Of Sauce for small"
type input "إختيارك من الصوص للصغير"
type input "0"
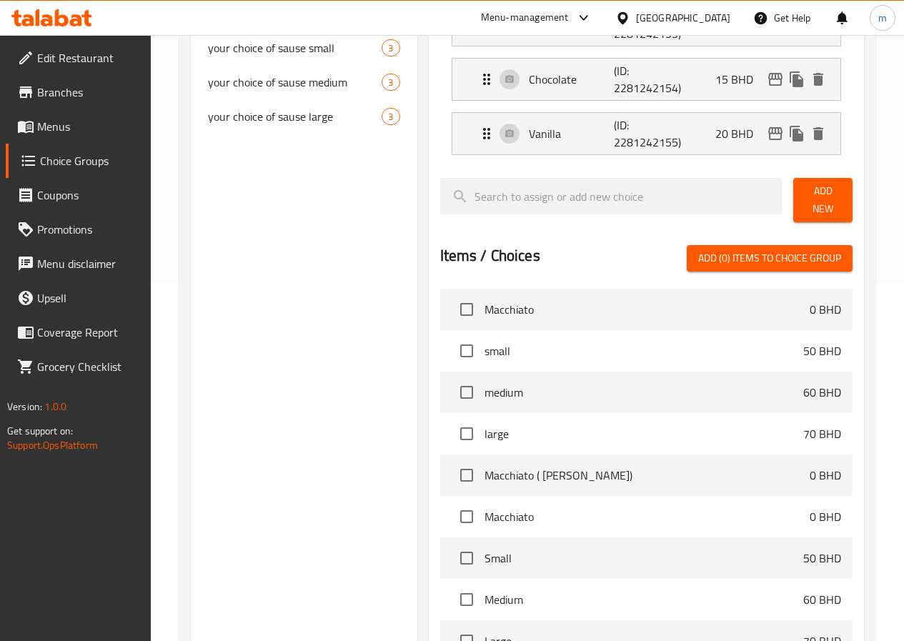
scroll to position [0, 0]
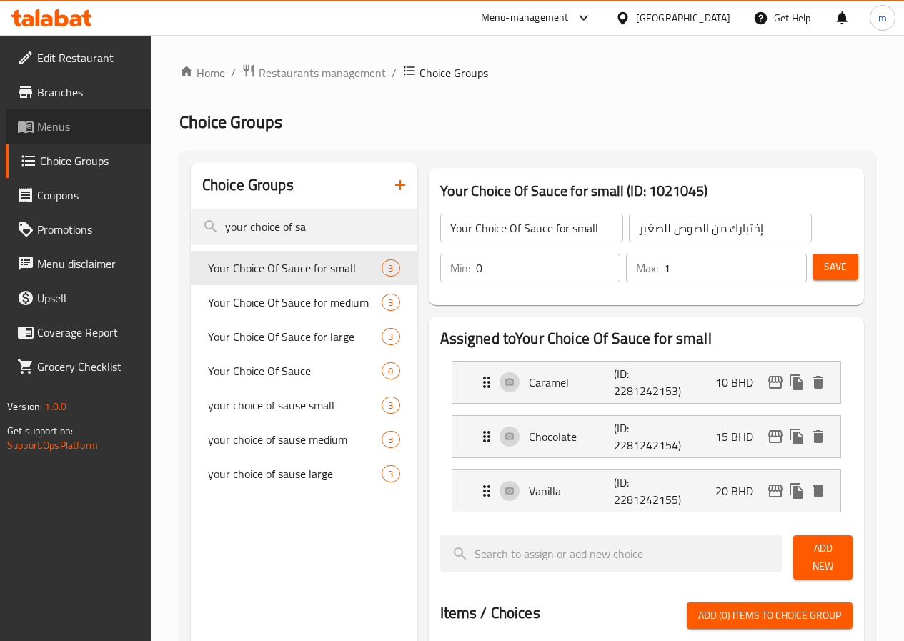
click at [59, 126] on span "Menus" at bounding box center [88, 126] width 102 height 17
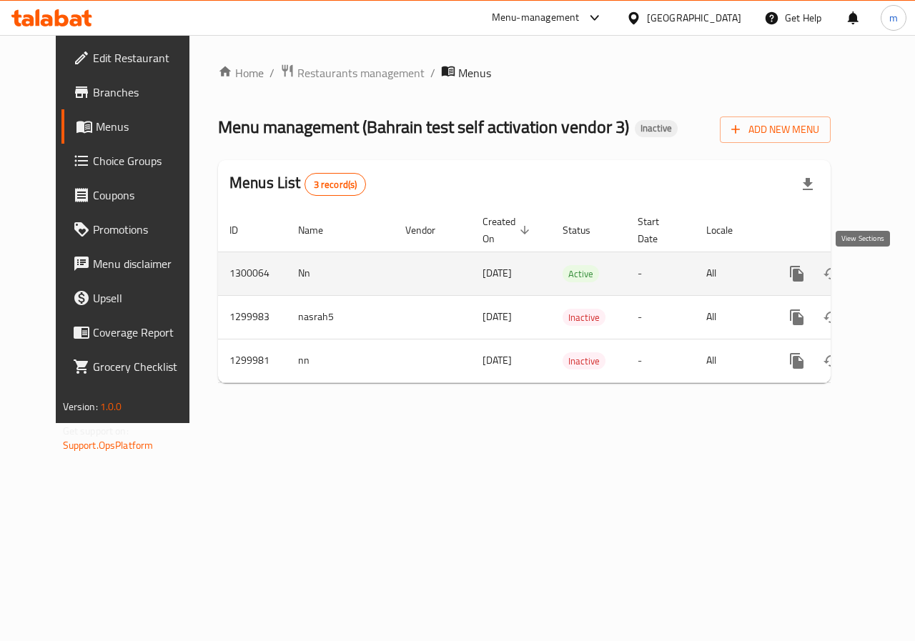
click at [893, 277] on icon "enhanced table" at bounding box center [899, 273] width 13 height 13
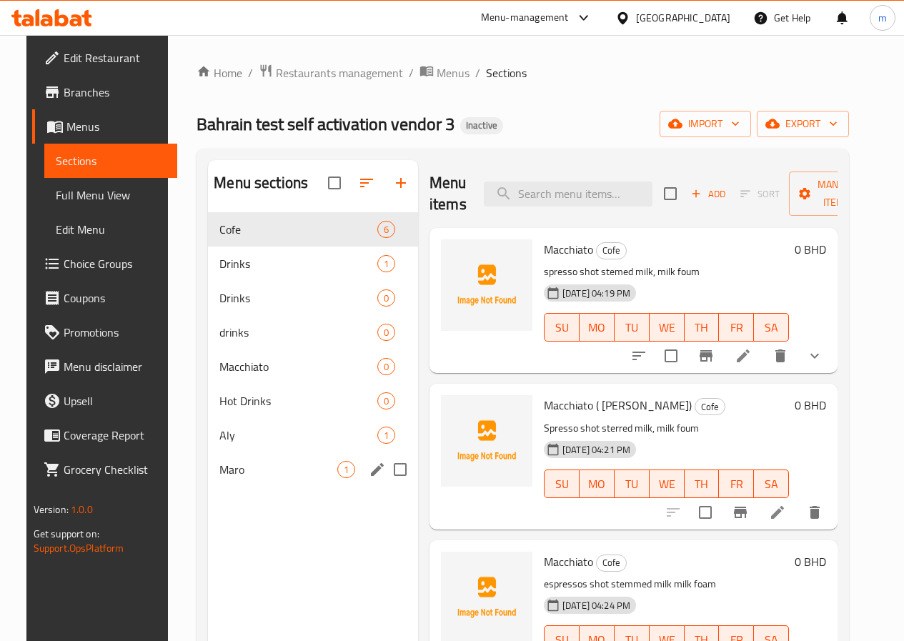
click at [252, 487] on div "Maro 1" at bounding box center [313, 469] width 210 height 34
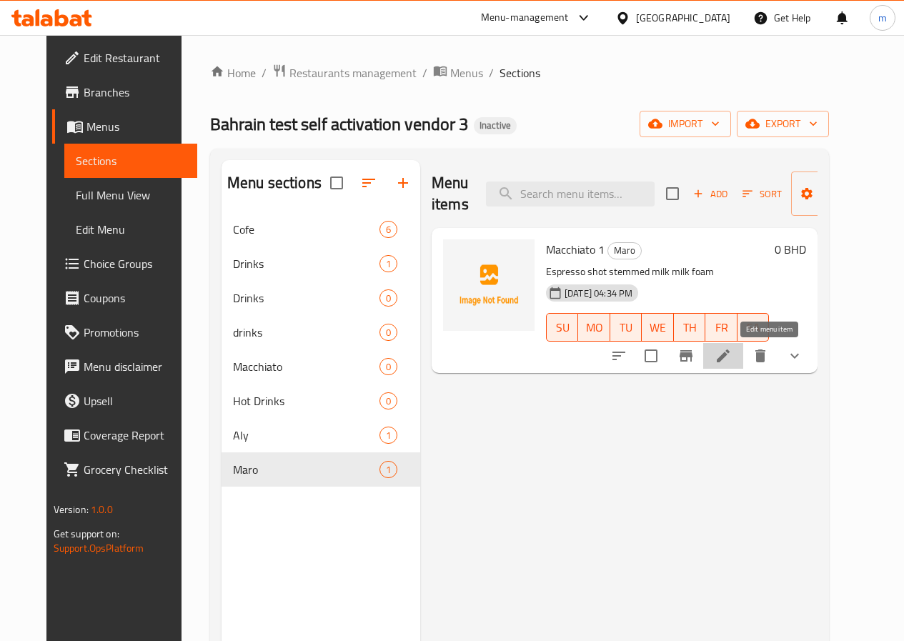
click at [732, 359] on icon at bounding box center [723, 355] width 17 height 17
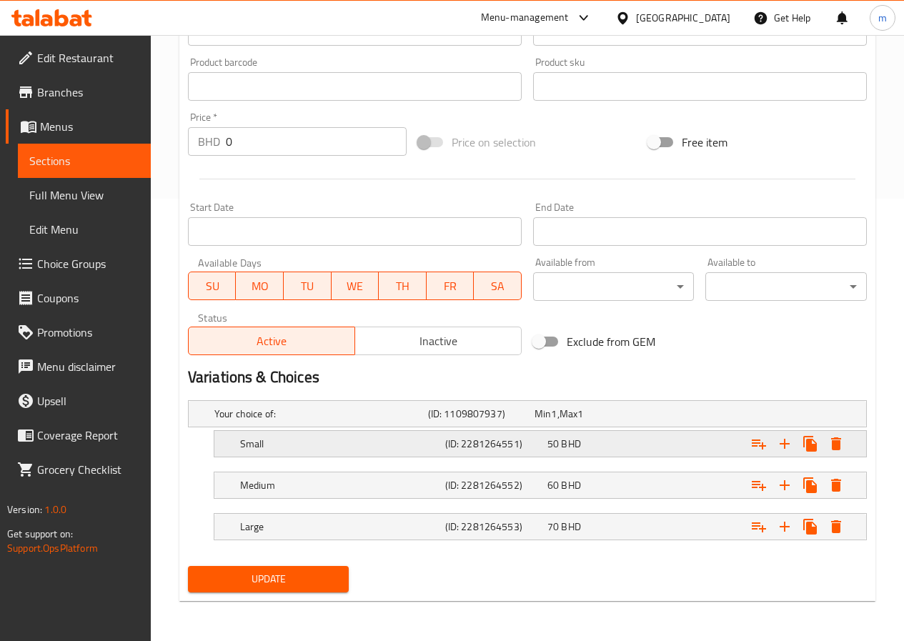
click at [407, 447] on h5 "Small" at bounding box center [339, 444] width 199 height 14
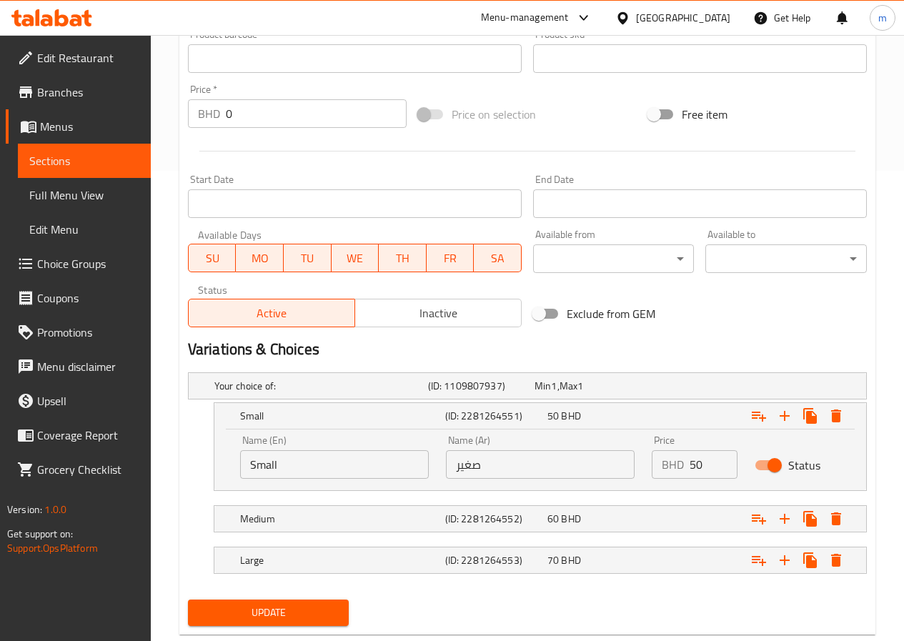
scroll to position [504, 0]
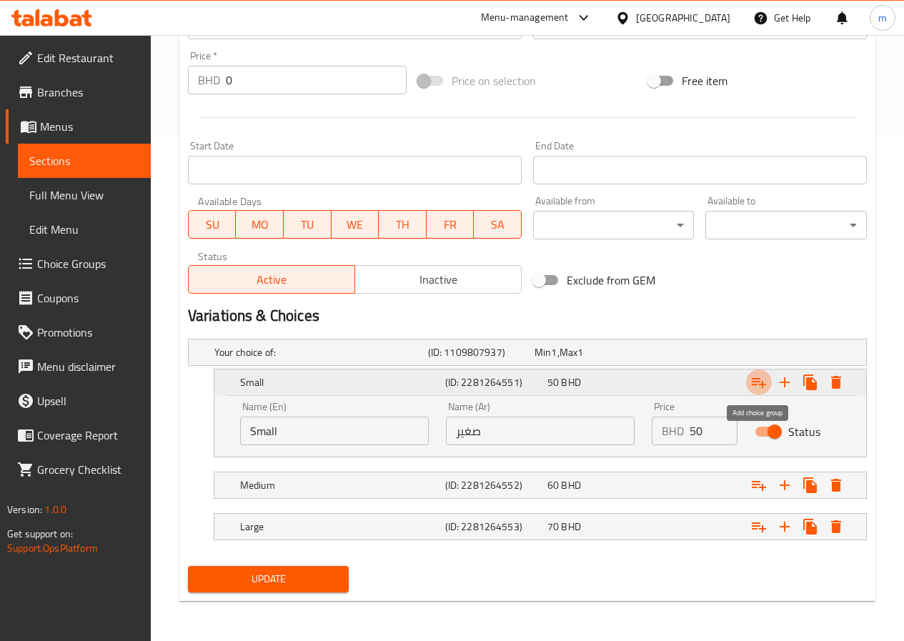
click at [754, 378] on icon "Expand" at bounding box center [759, 383] width 14 height 10
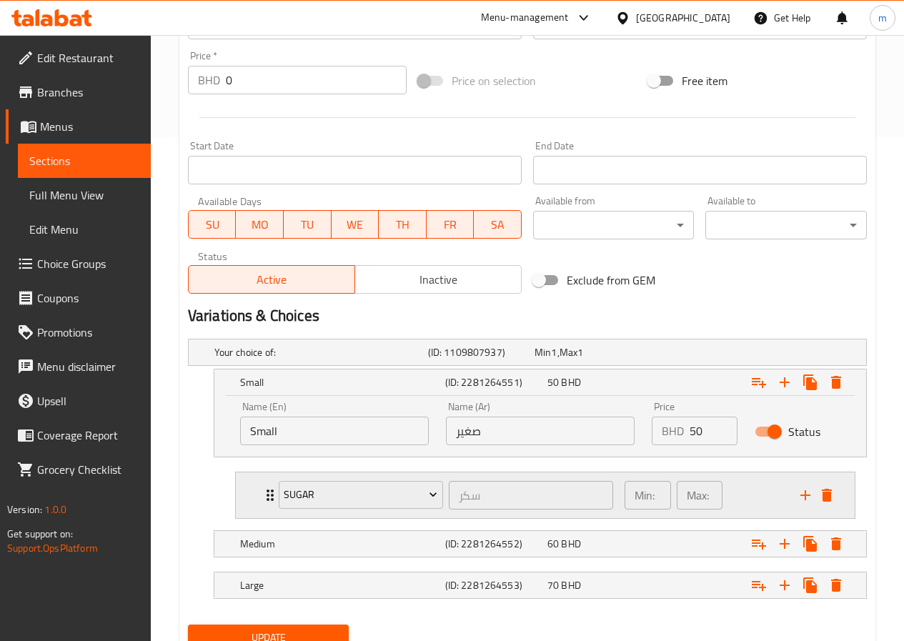
click at [272, 497] on div "sugar سكر ​" at bounding box center [446, 495] width 352 height 46
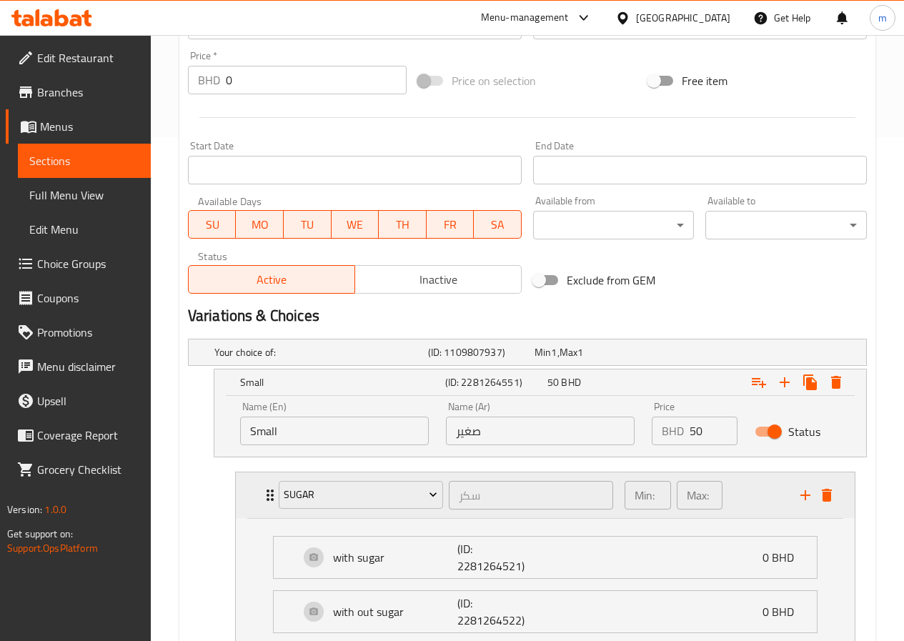
scroll to position [575, 0]
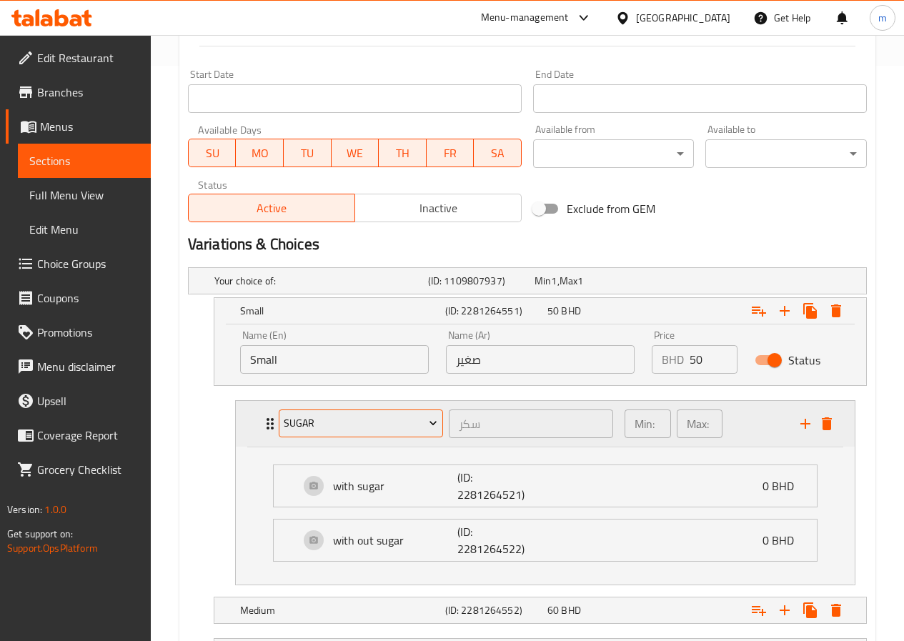
click at [354, 430] on span "sugar" at bounding box center [361, 424] width 154 height 18
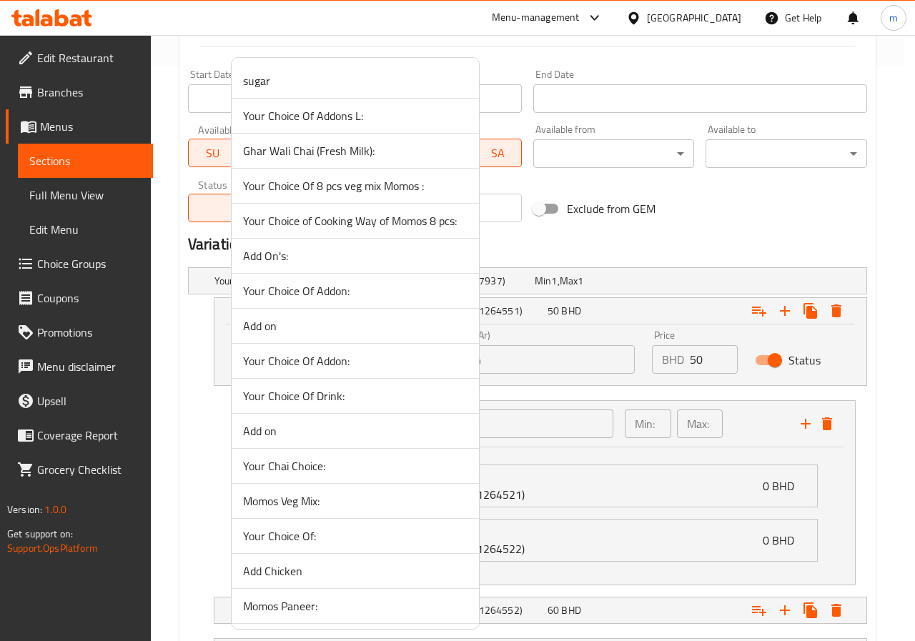
click at [200, 431] on div at bounding box center [457, 320] width 915 height 641
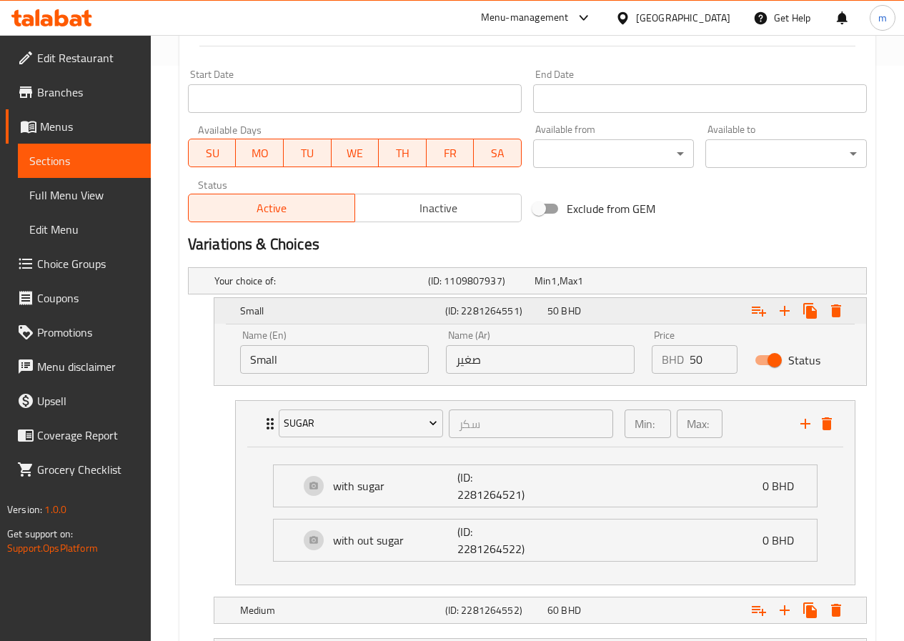
click at [750, 307] on icon "Expand" at bounding box center [758, 310] width 17 height 17
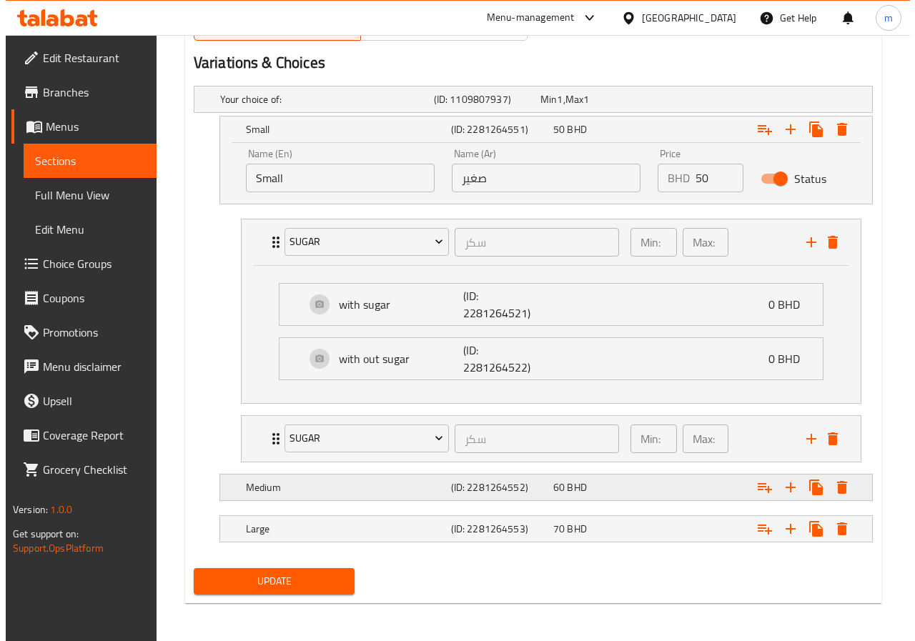
scroll to position [759, 0]
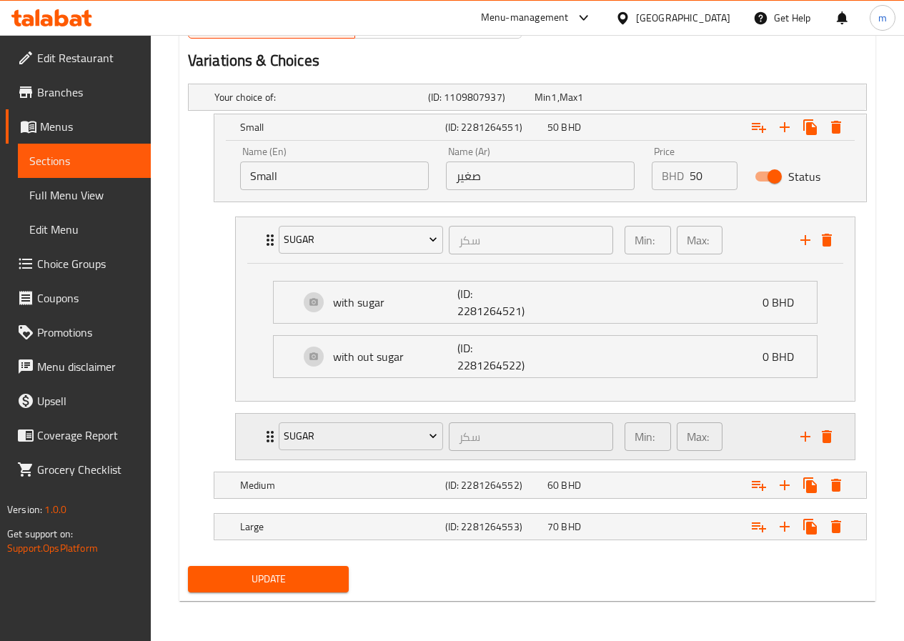
click at [273, 440] on div "sugar سكر ​" at bounding box center [446, 437] width 352 height 46
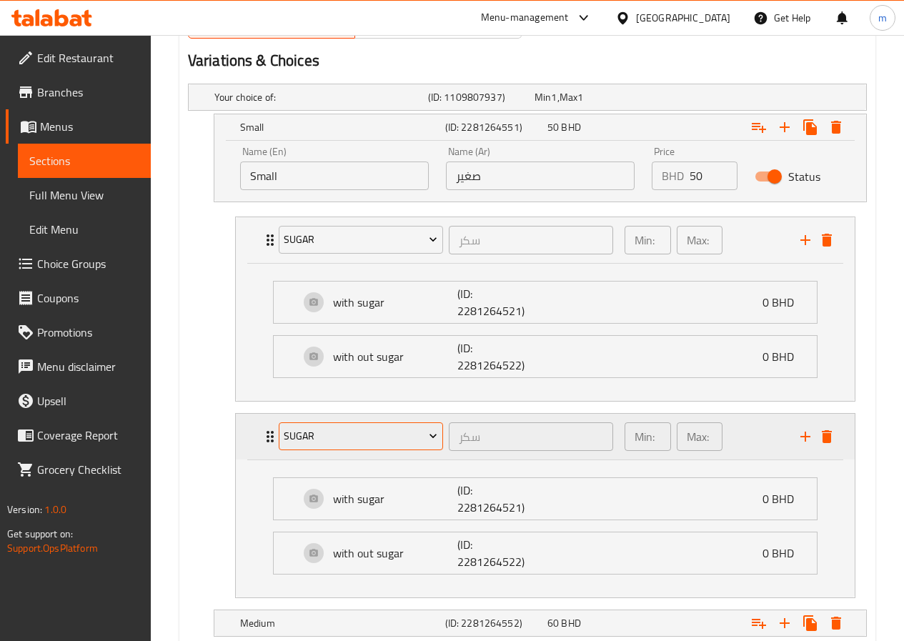
click at [309, 437] on span "sugar" at bounding box center [361, 436] width 154 height 18
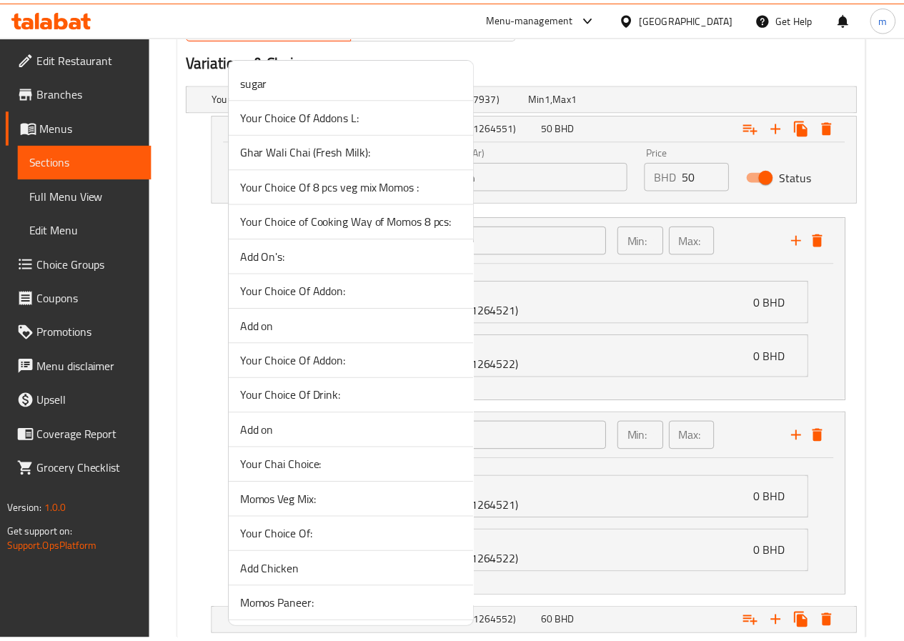
scroll to position [1909, 0]
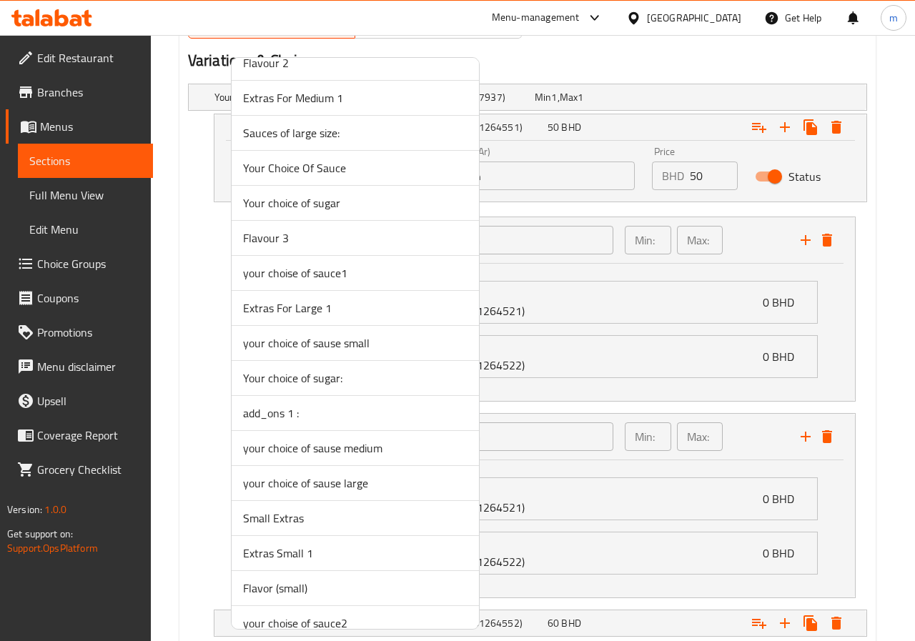
click at [412, 347] on span "your choice of sause small" at bounding box center [355, 342] width 224 height 17
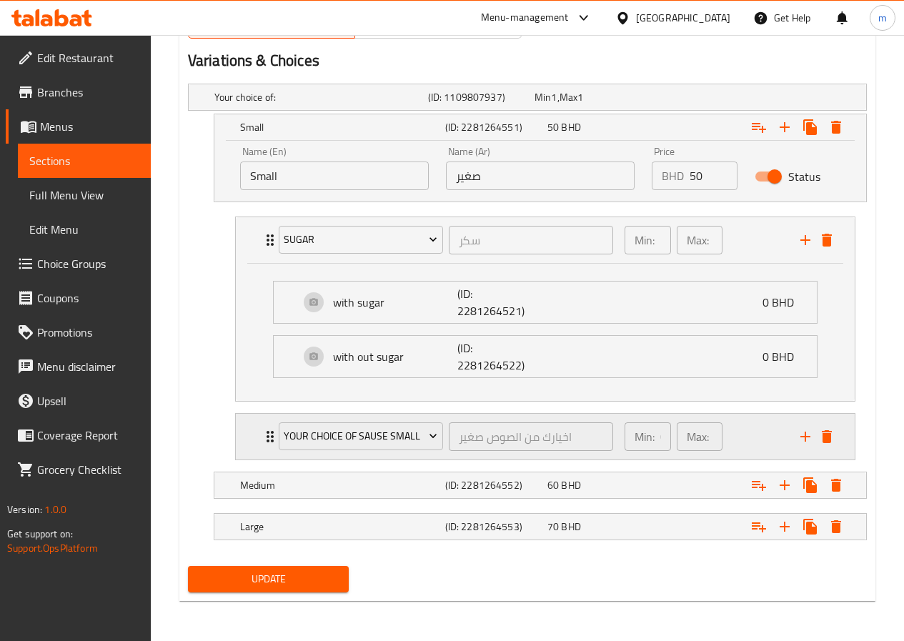
click at [265, 432] on icon "Expand" at bounding box center [270, 436] width 17 height 17
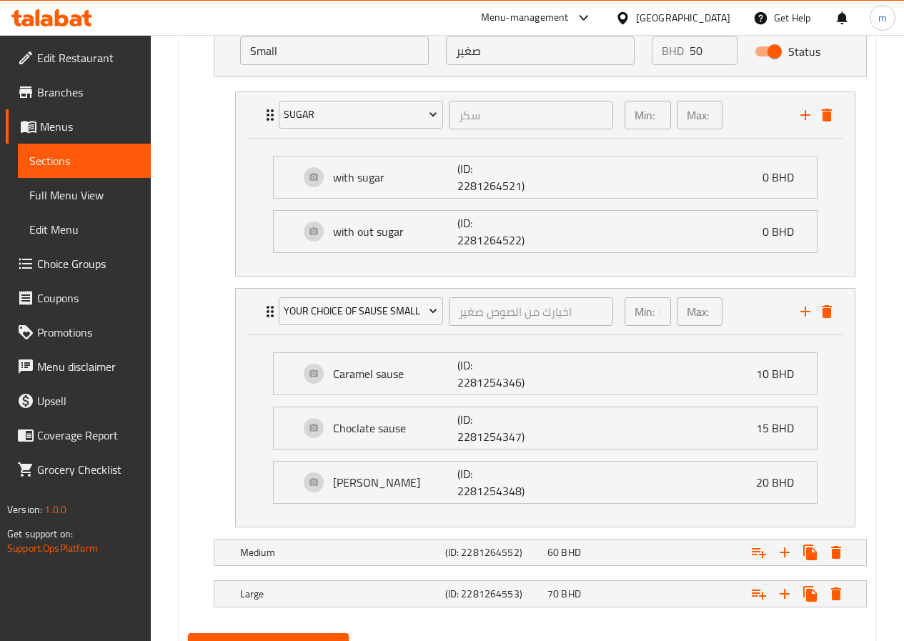
scroll to position [951, 0]
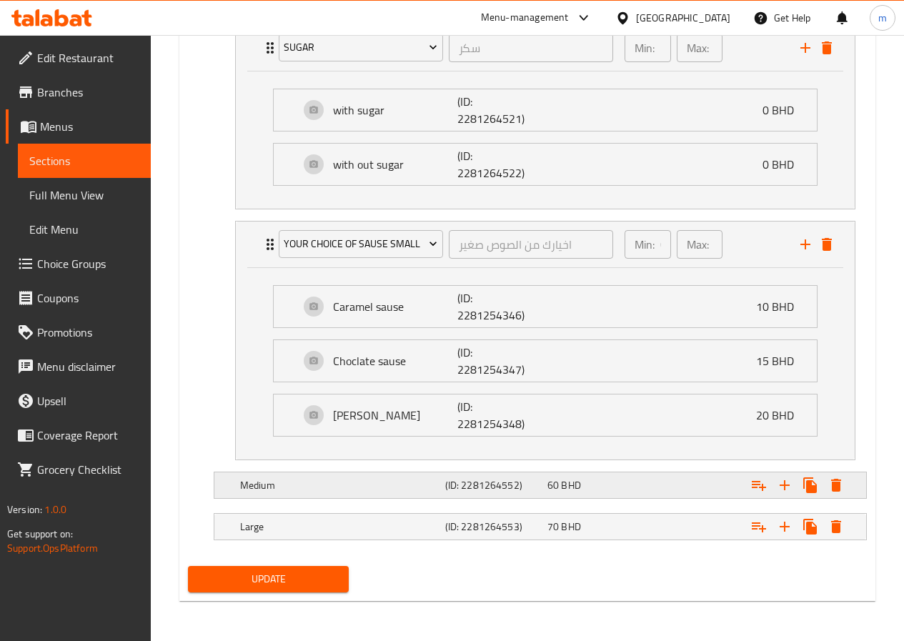
click at [369, 484] on h5 "Medium" at bounding box center [339, 485] width 199 height 14
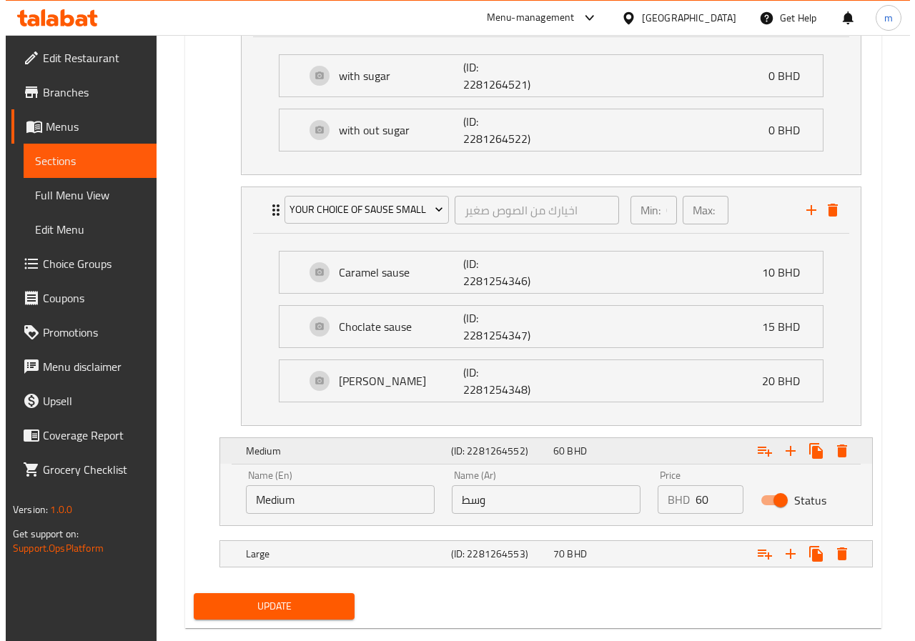
scroll to position [1013, 0]
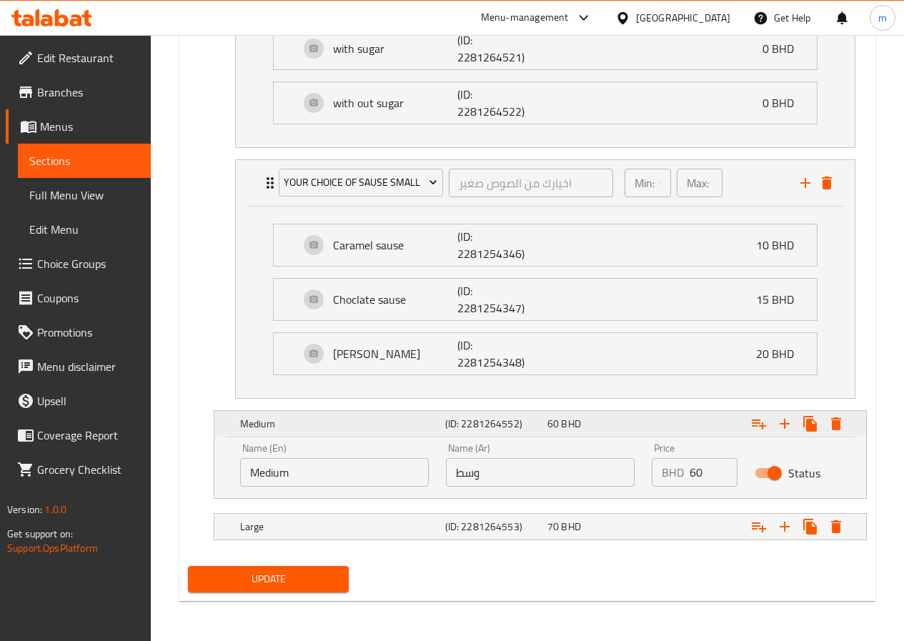
click at [763, 421] on icon "Expand" at bounding box center [758, 423] width 17 height 17
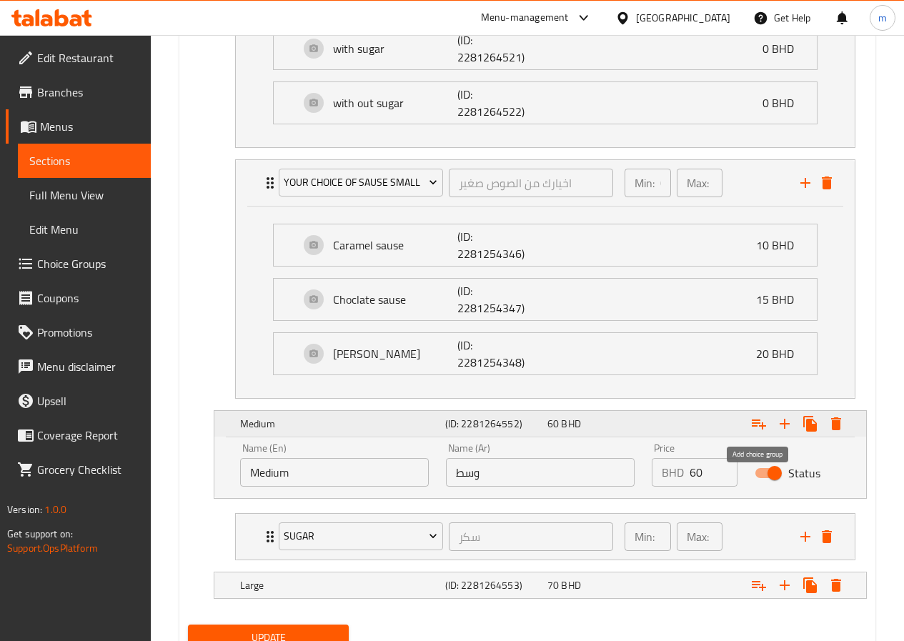
click at [763, 421] on icon "Expand" at bounding box center [758, 423] width 17 height 17
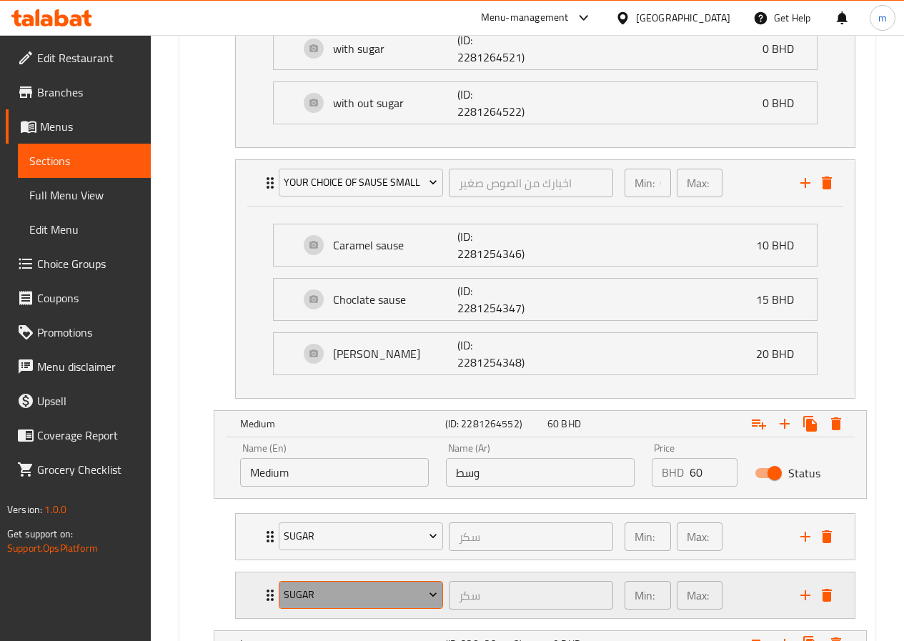
click at [363, 592] on span "sugar" at bounding box center [361, 595] width 154 height 18
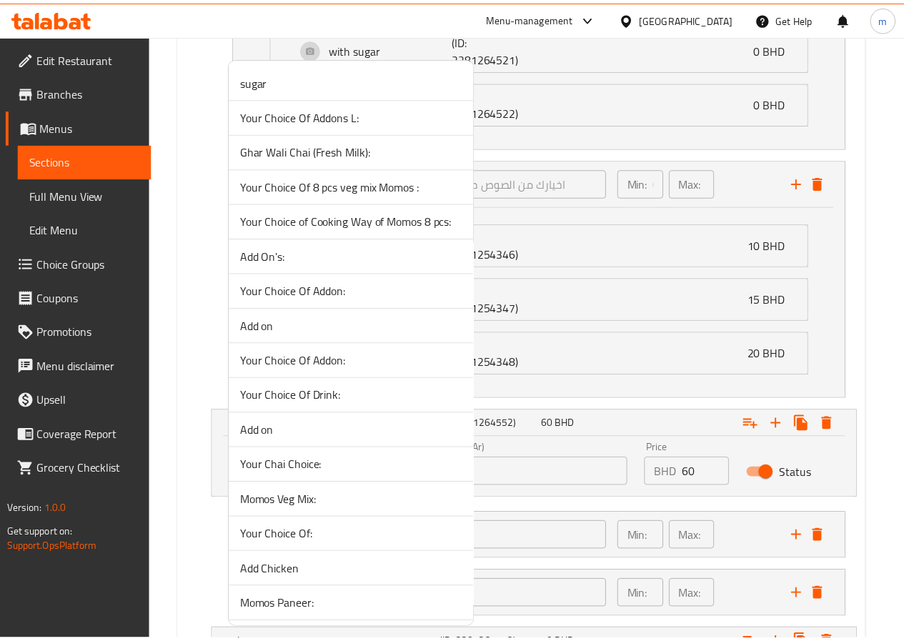
scroll to position [1909, 0]
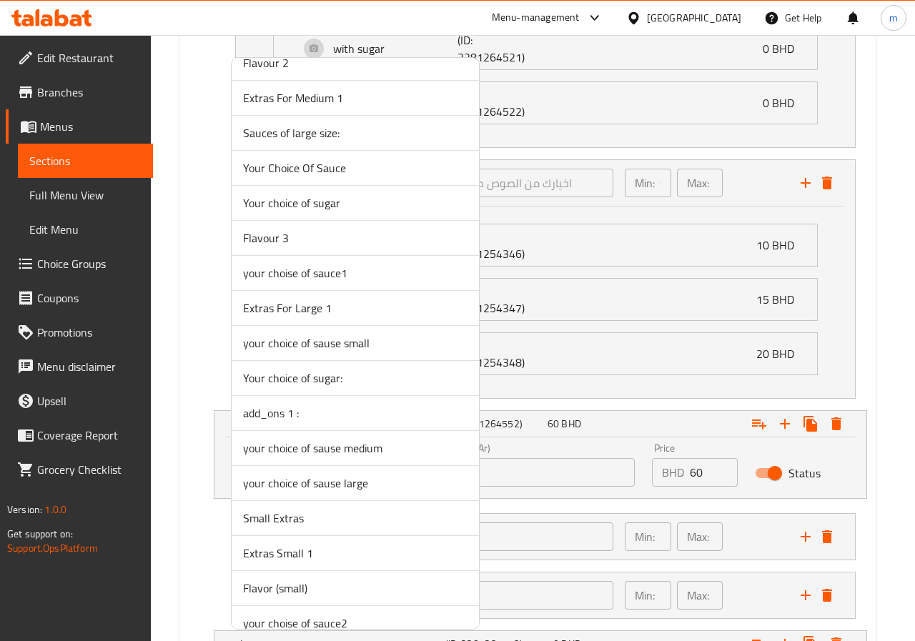
click at [417, 440] on span "your choice of sause medium" at bounding box center [355, 448] width 224 height 17
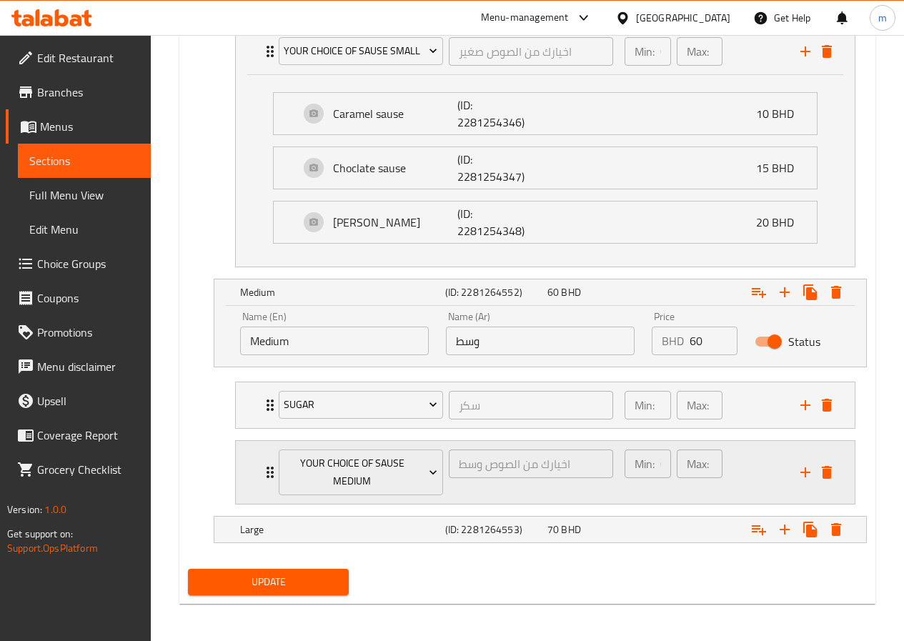
scroll to position [1147, 0]
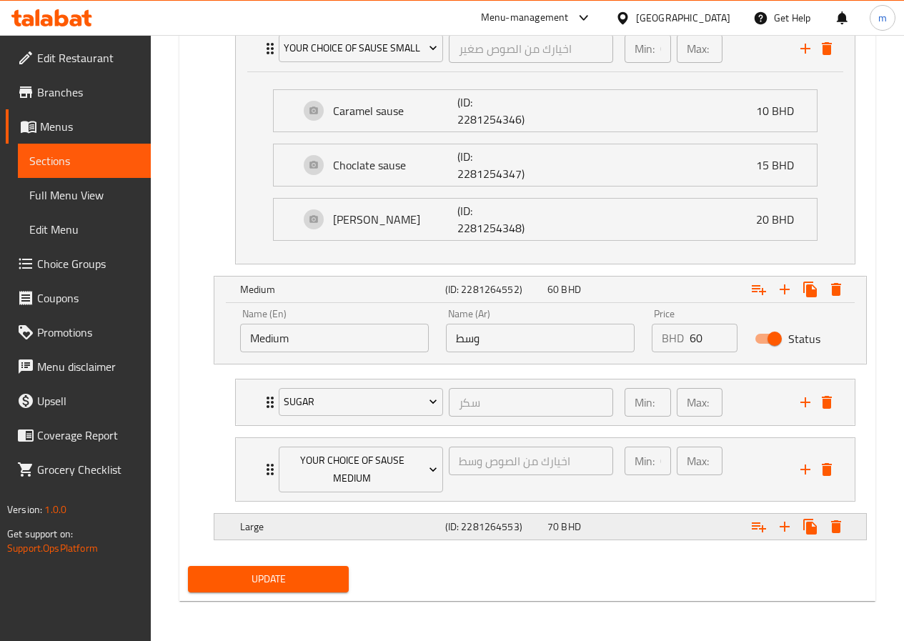
click at [351, 527] on h5 "Large" at bounding box center [339, 527] width 199 height 14
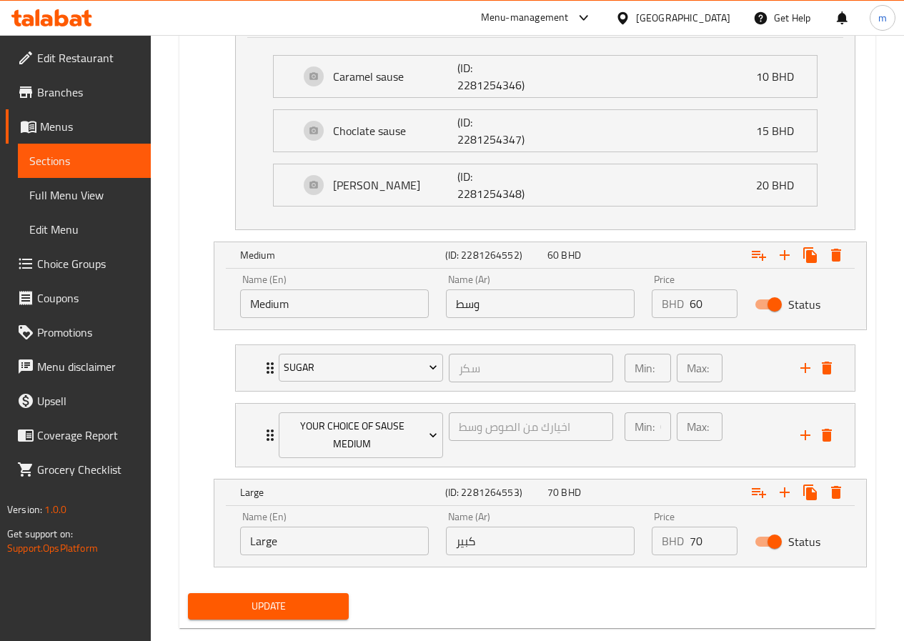
scroll to position [1209, 0]
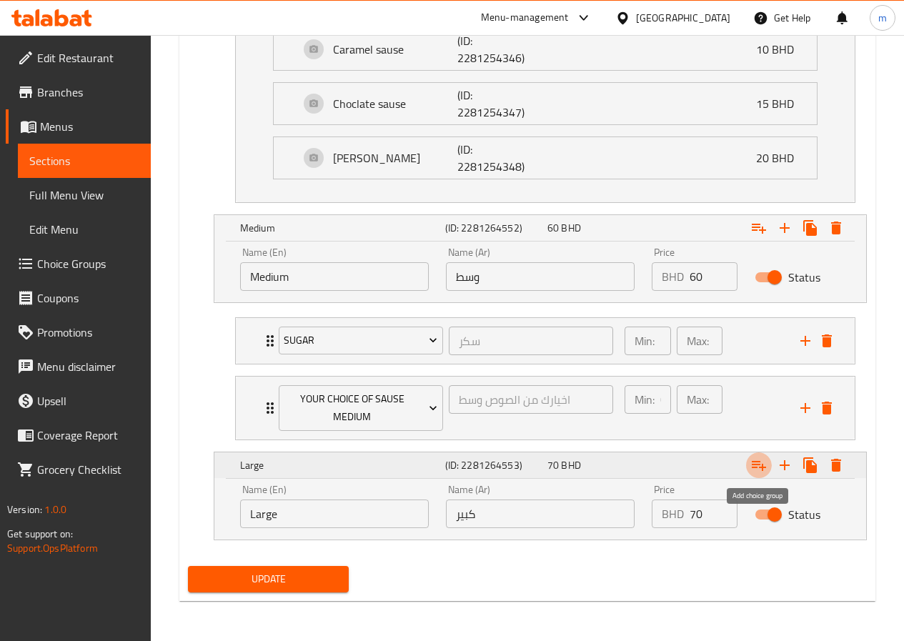
click at [753, 466] on icon "Expand" at bounding box center [758, 465] width 17 height 17
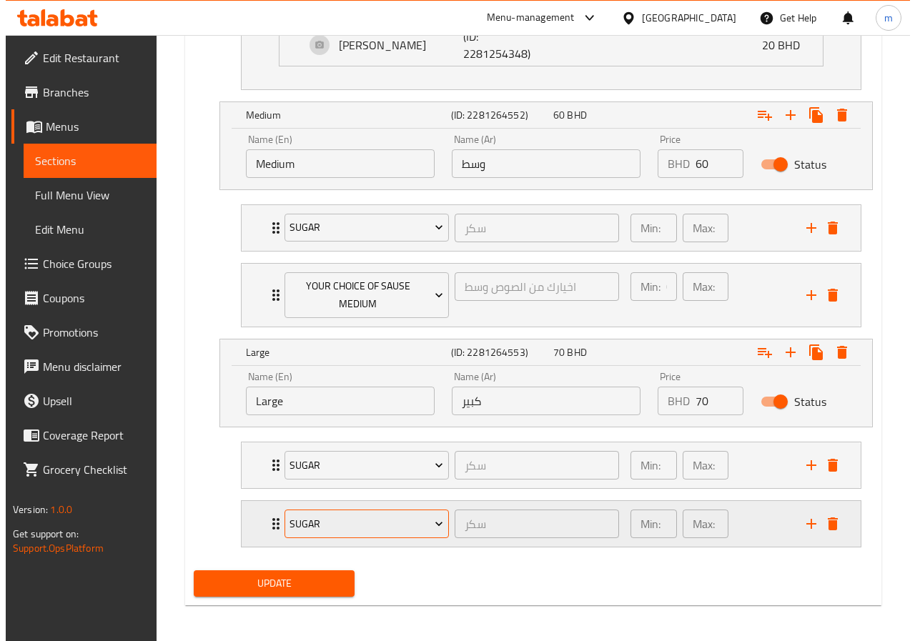
scroll to position [1326, 0]
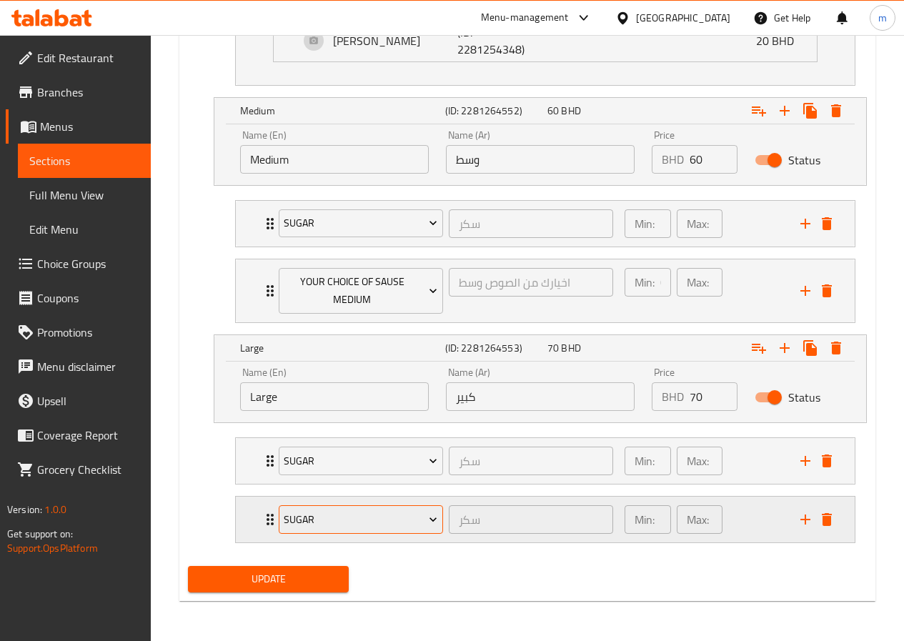
click at [404, 511] on span "sugar" at bounding box center [361, 520] width 154 height 18
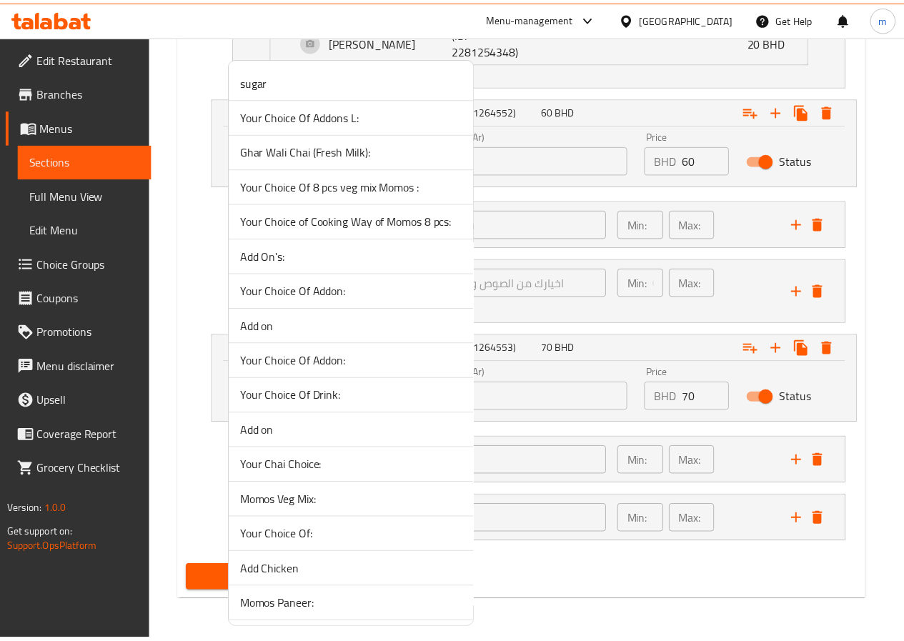
scroll to position [1909, 0]
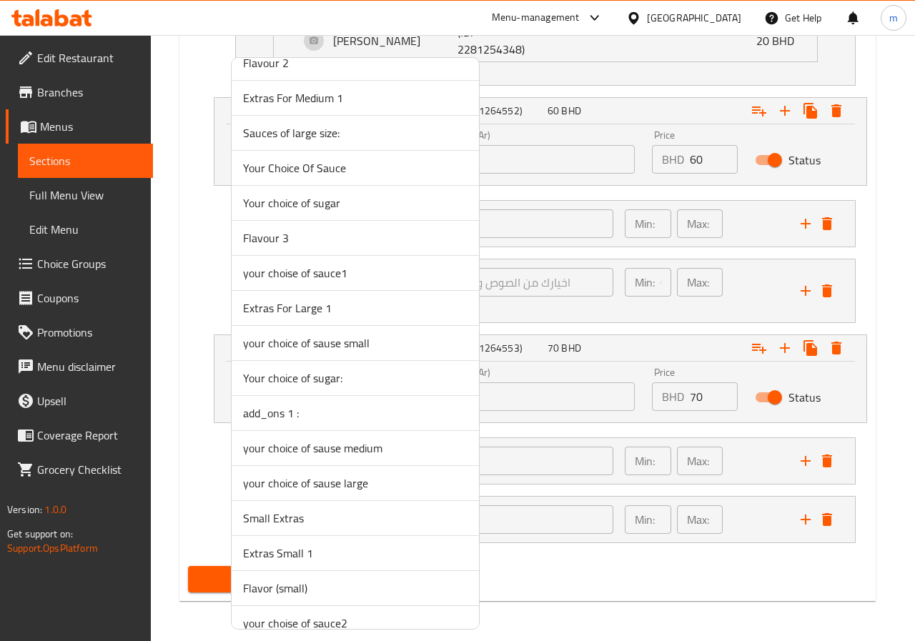
click at [407, 489] on span "your choice of sause large" at bounding box center [355, 483] width 224 height 17
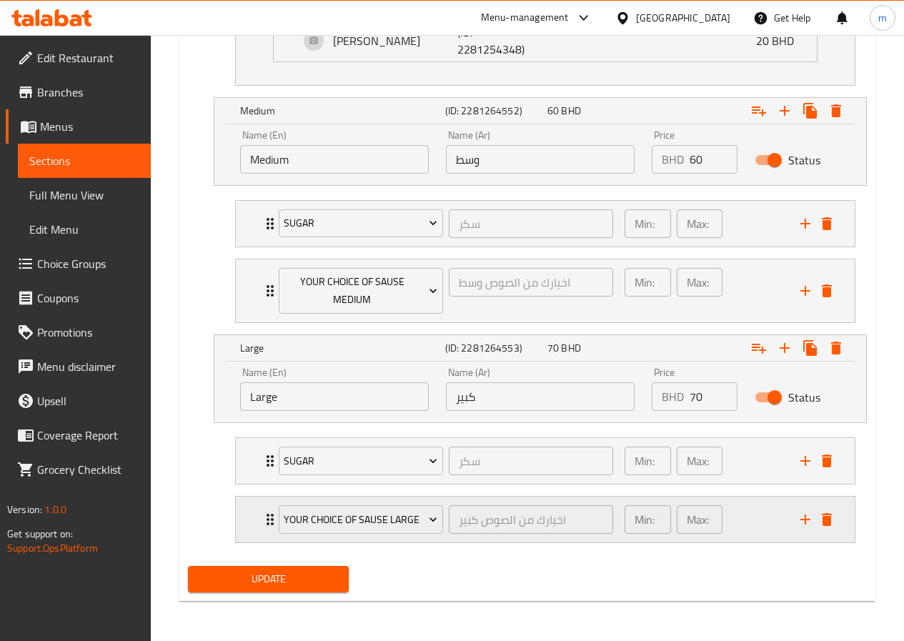
click at [260, 520] on div "your choice of sause large اخيارك من الصوص كبير ​ Min: 0 ​ Max: 1 ​" at bounding box center [545, 520] width 619 height 46
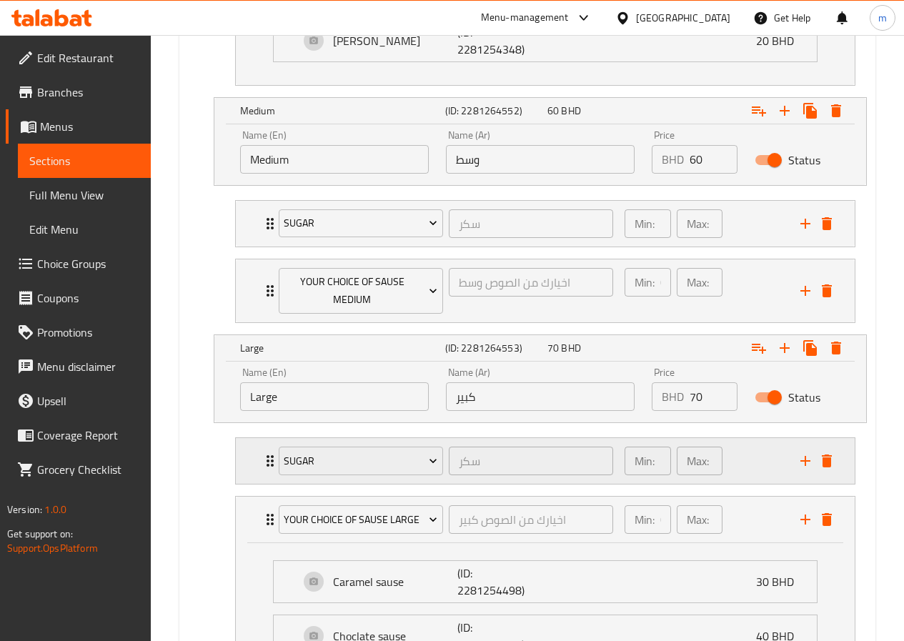
click at [265, 460] on icon "Expand" at bounding box center [270, 460] width 17 height 17
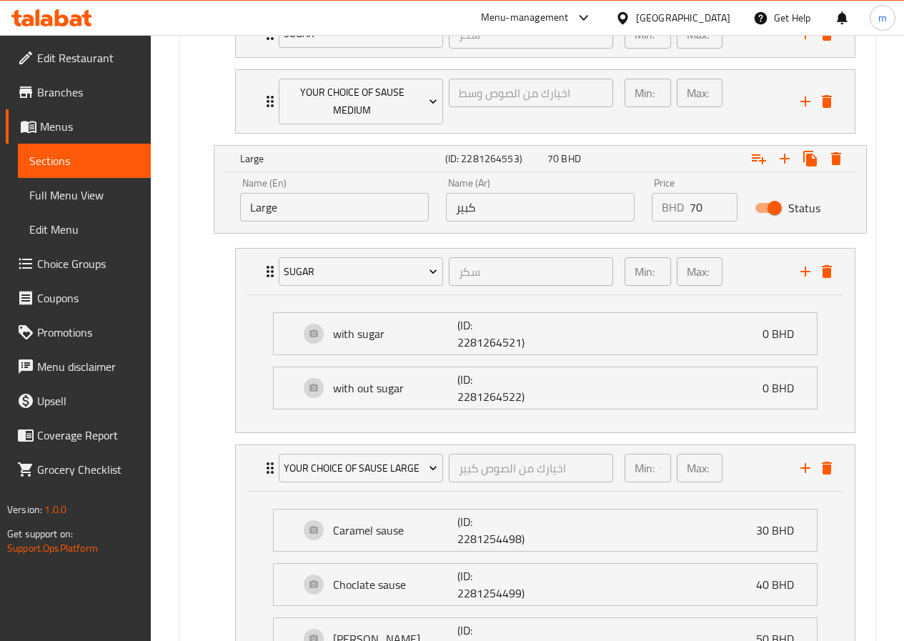
scroll to position [1513, 0]
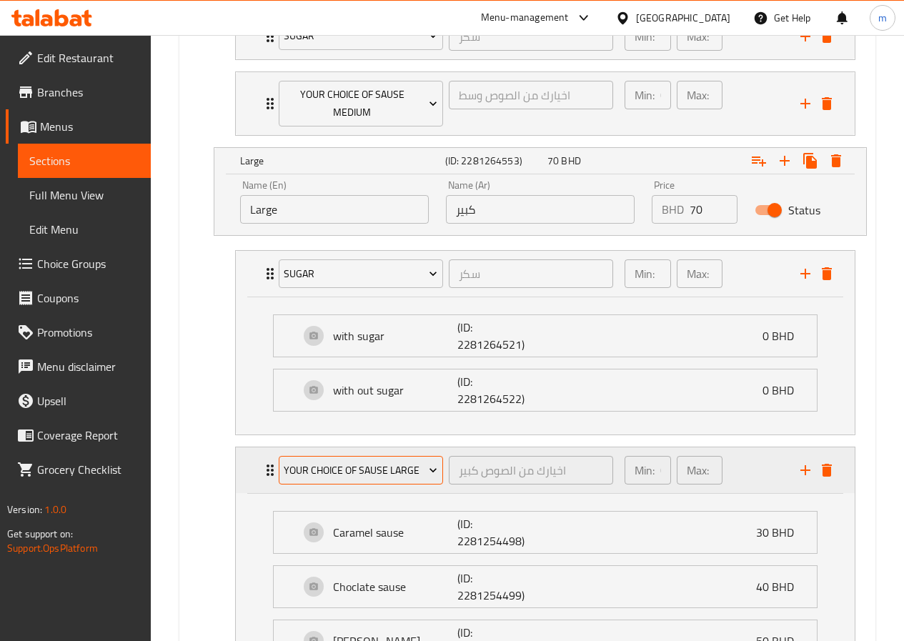
click at [389, 477] on span "your choice of sause large" at bounding box center [361, 471] width 154 height 18
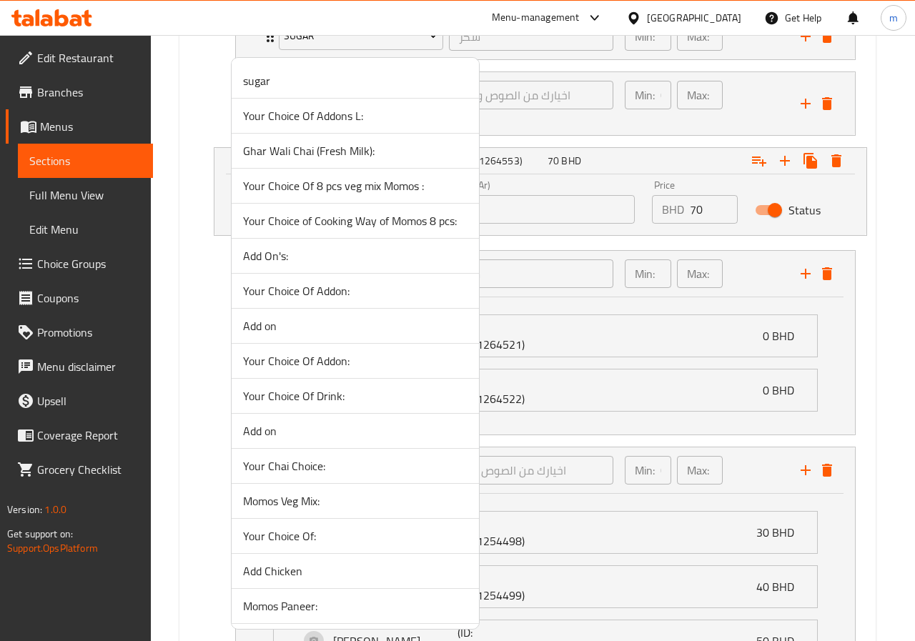
click at [170, 268] on div at bounding box center [457, 320] width 915 height 641
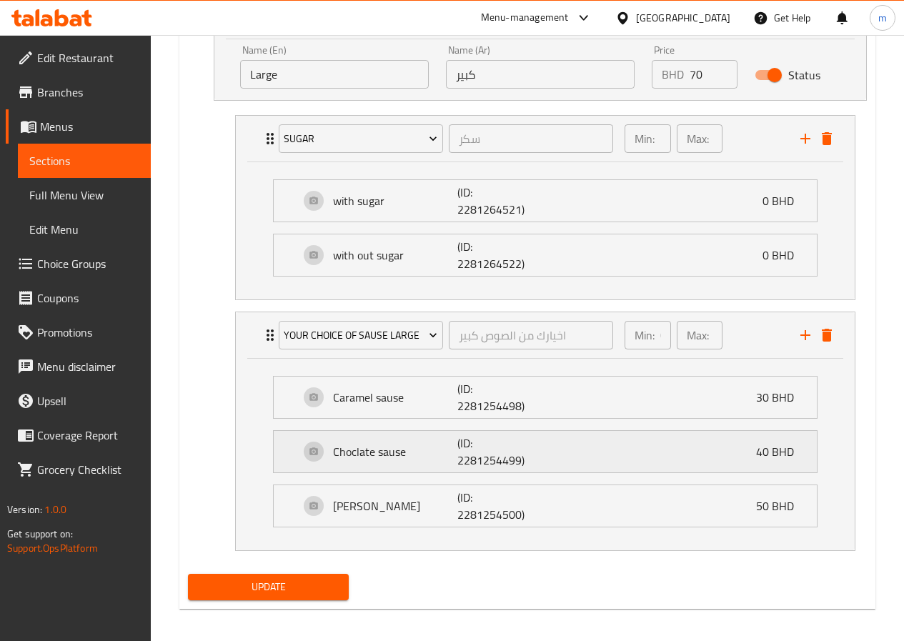
scroll to position [1656, 0]
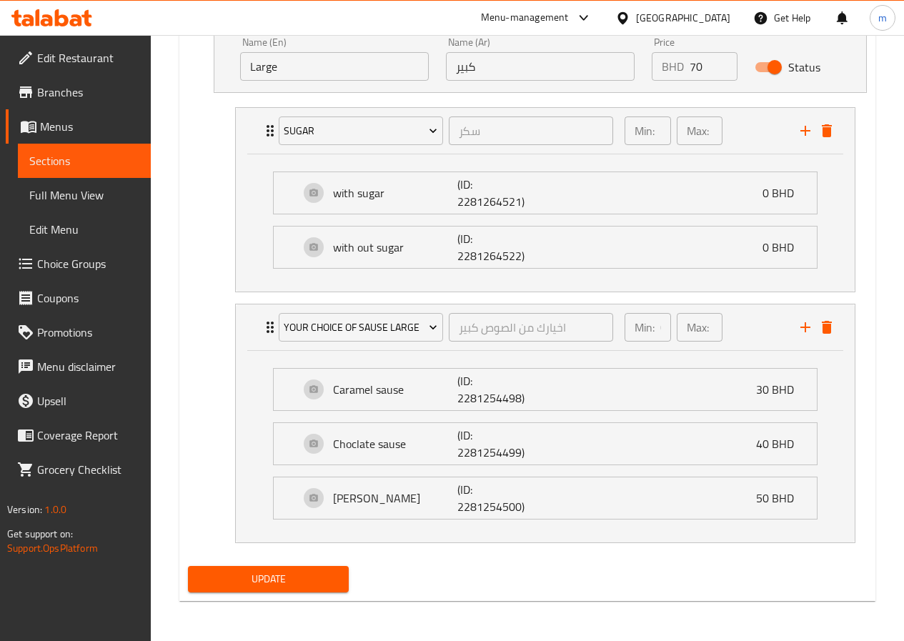
click at [292, 578] on span "Update" at bounding box center [268, 579] width 139 height 18
click at [289, 581] on span "Update" at bounding box center [268, 579] width 139 height 18
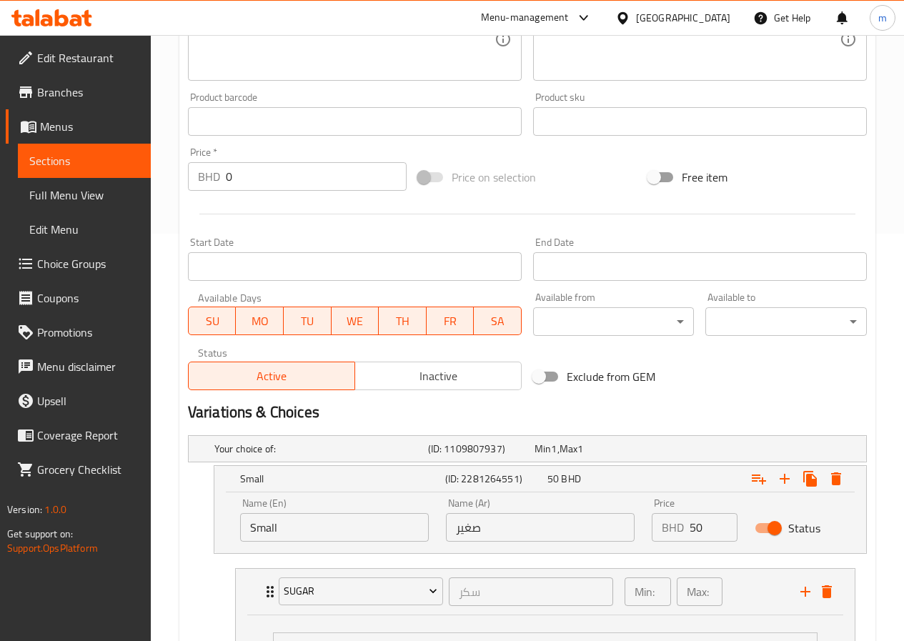
scroll to position [369, 0]
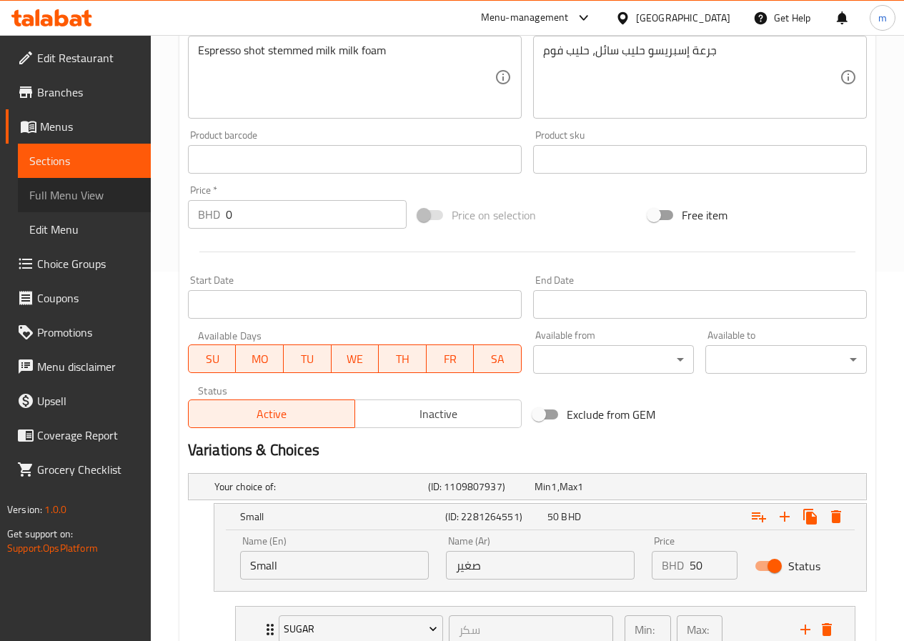
click at [56, 202] on span "Full Menu View" at bounding box center [84, 195] width 110 height 17
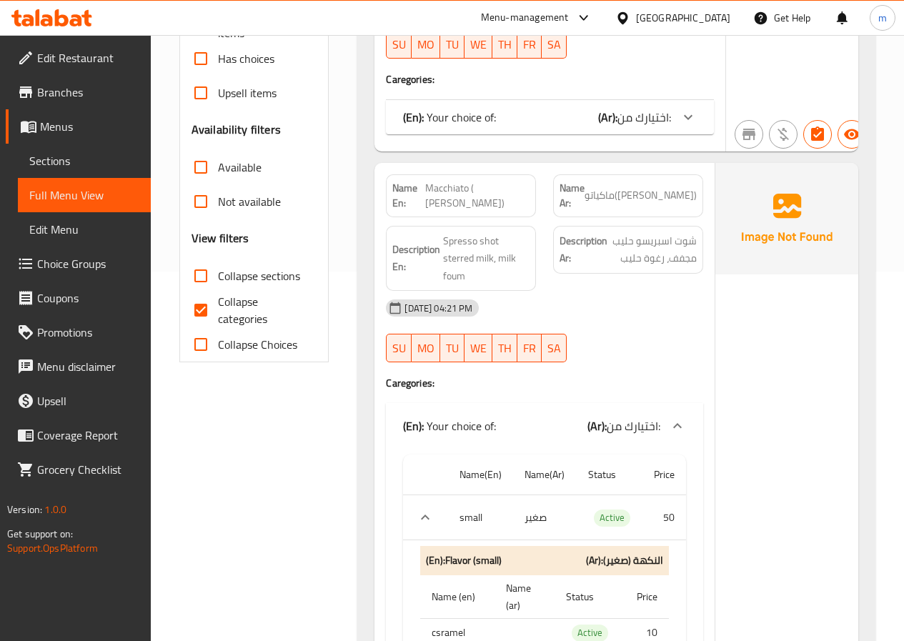
click at [209, 304] on input "Collapse categories" at bounding box center [201, 310] width 34 height 34
checkbox input "false"
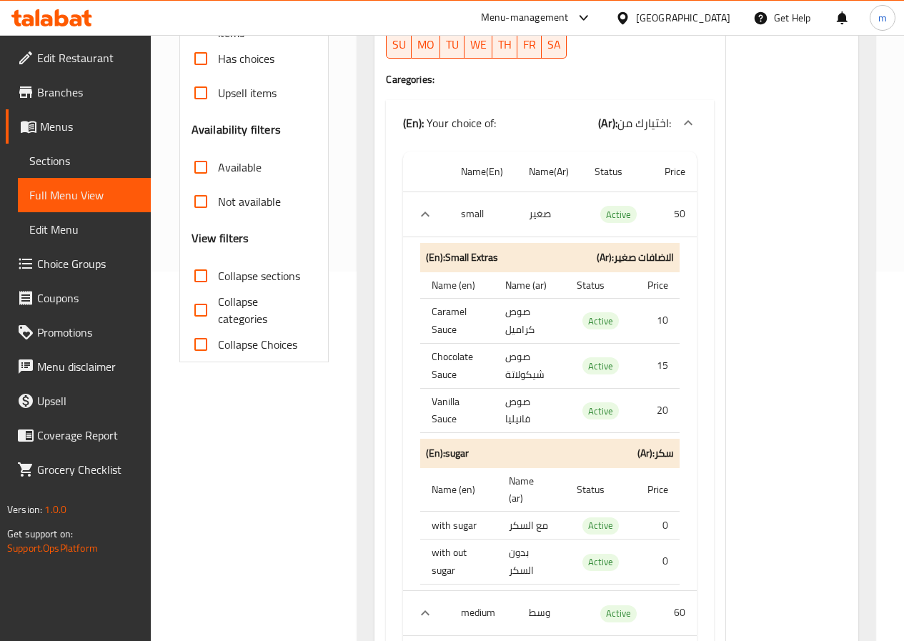
click at [203, 283] on input "Collapse sections" at bounding box center [201, 276] width 34 height 34
checkbox input "true"
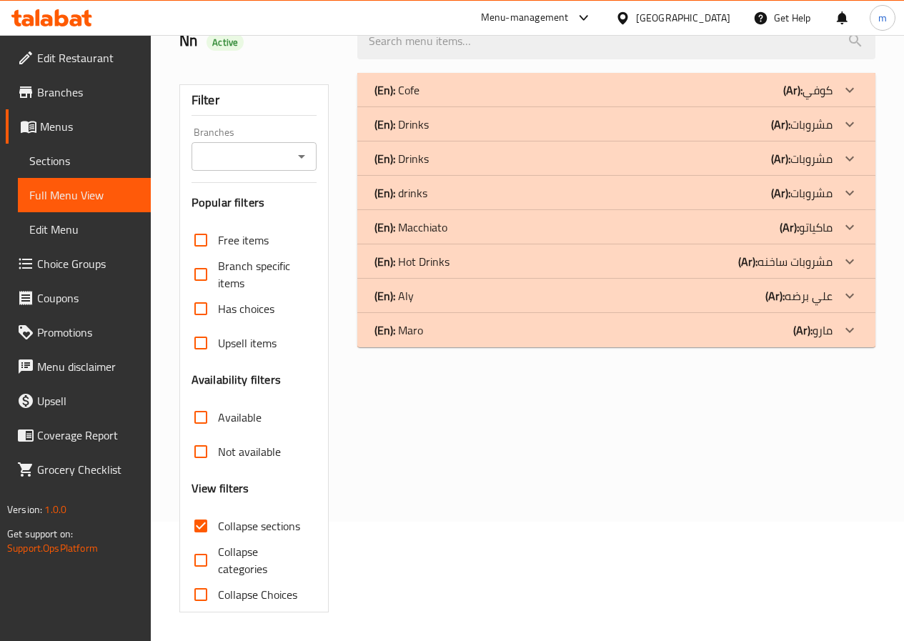
scroll to position [119, 0]
click at [443, 331] on div "(En): Maro (Ar): مارو" at bounding box center [603, 330] width 458 height 17
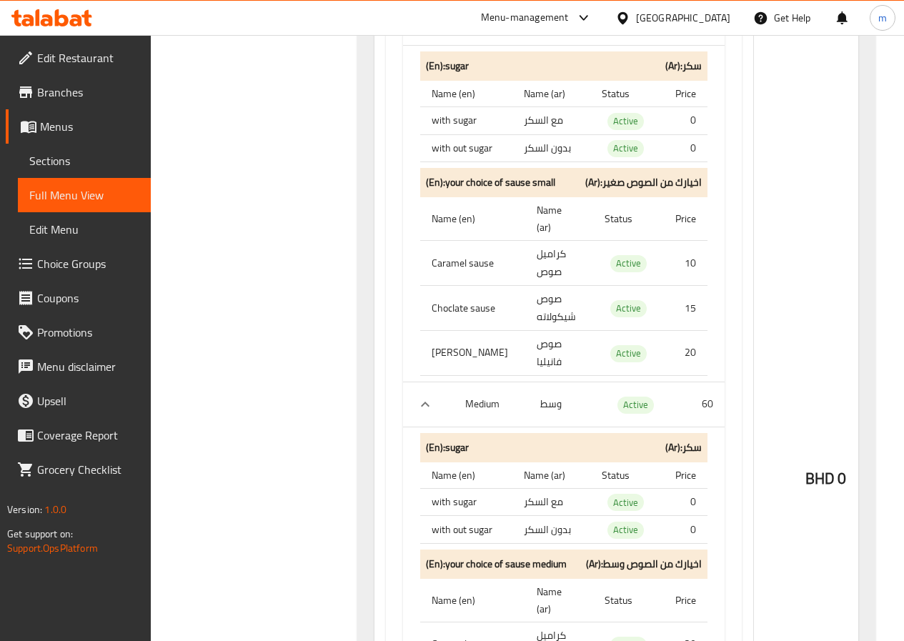
scroll to position [834, 0]
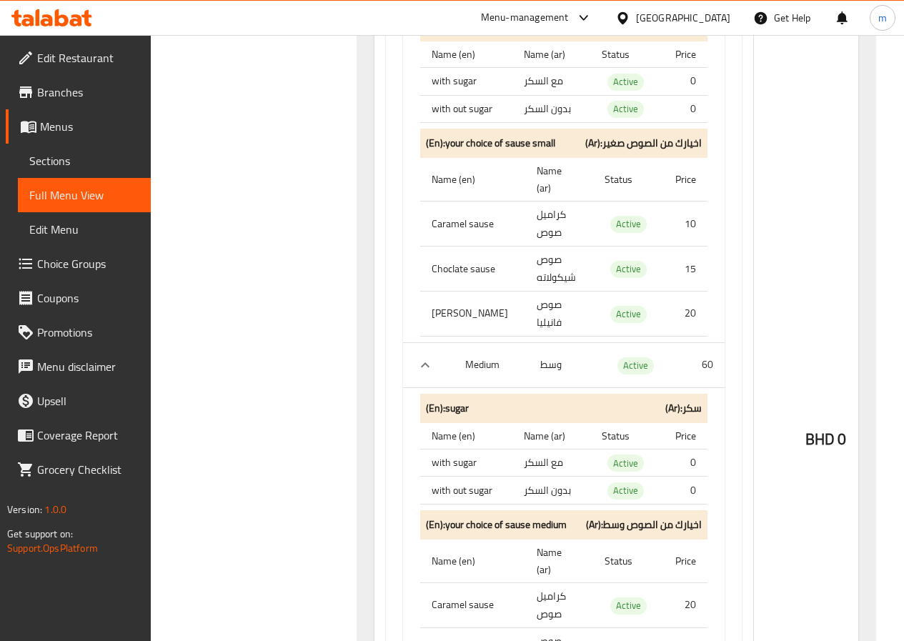
click at [66, 159] on span "Sections" at bounding box center [84, 160] width 110 height 17
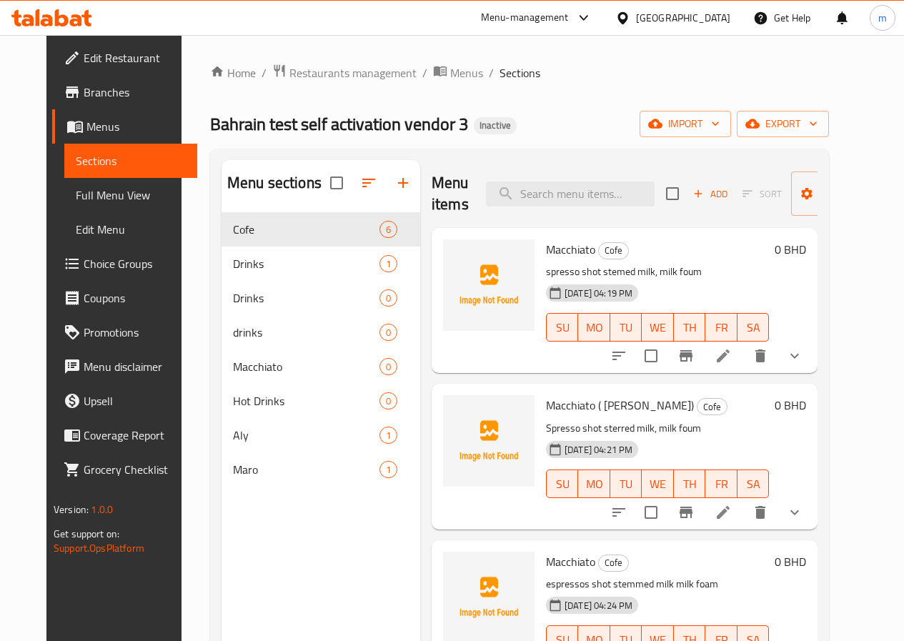
click at [76, 198] on span "Full Menu View" at bounding box center [131, 195] width 110 height 17
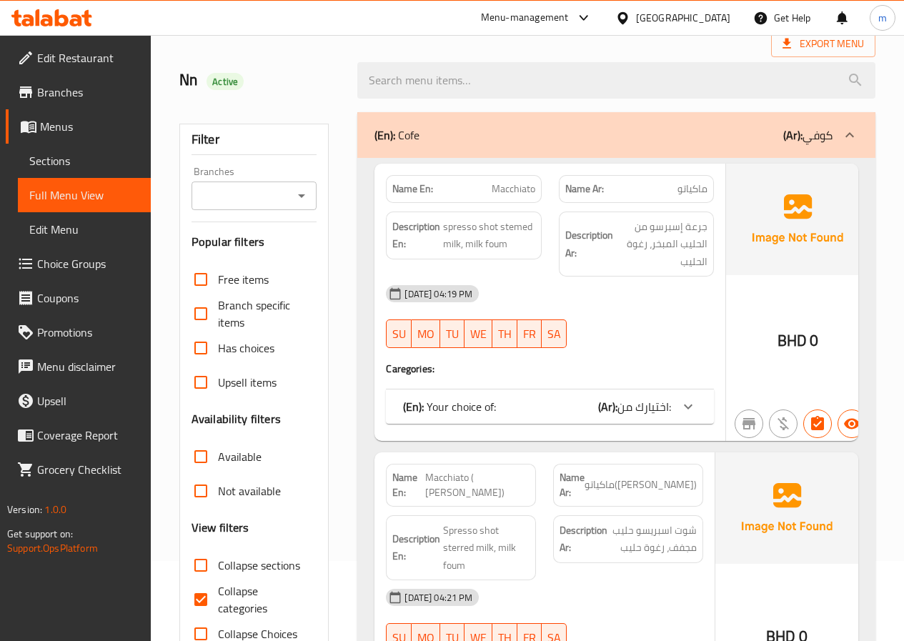
scroll to position [143, 0]
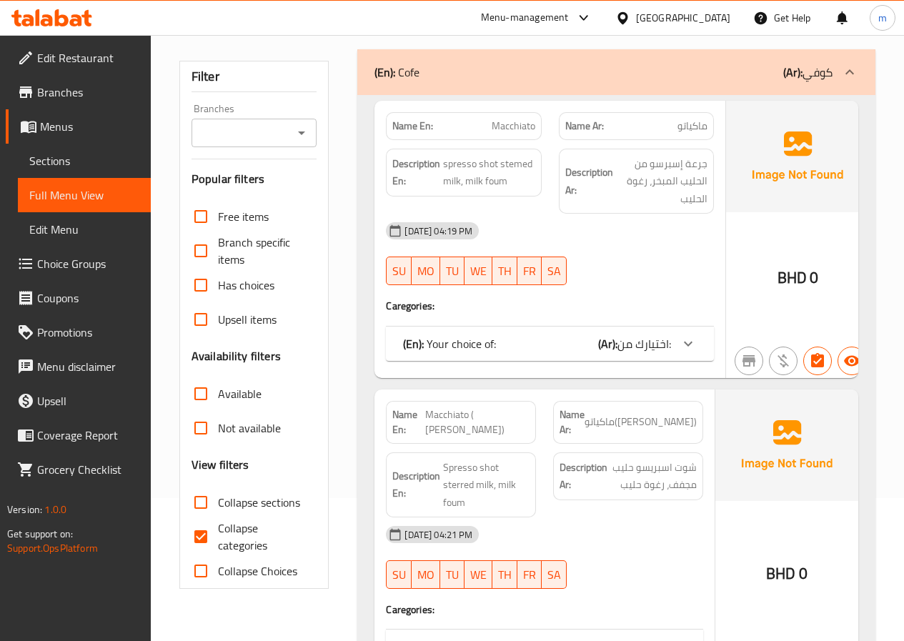
click at [210, 530] on input "Collapse categories" at bounding box center [201, 537] width 34 height 34
checkbox input "false"
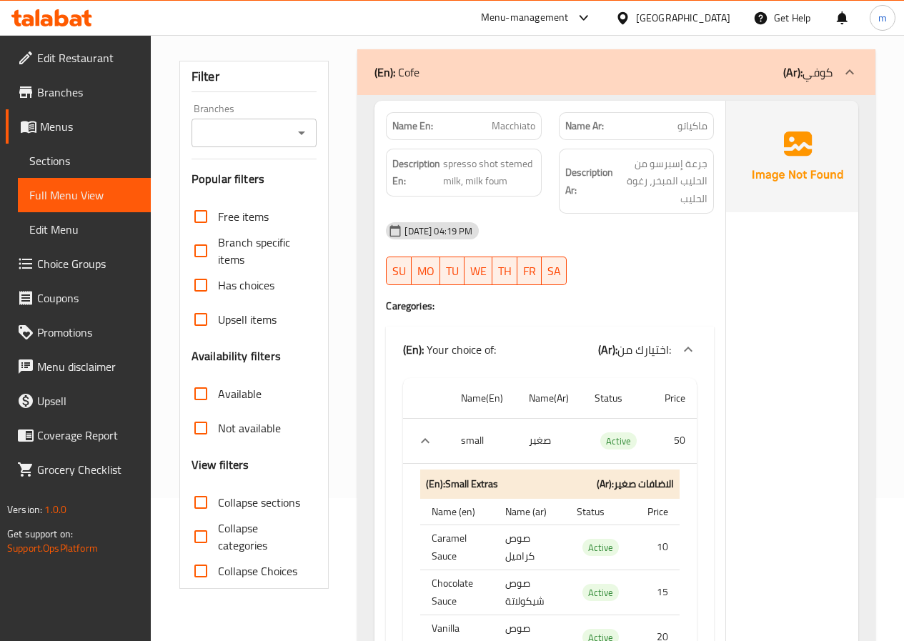
click at [203, 570] on input "Collapse Choices" at bounding box center [201, 571] width 34 height 34
checkbox input "true"
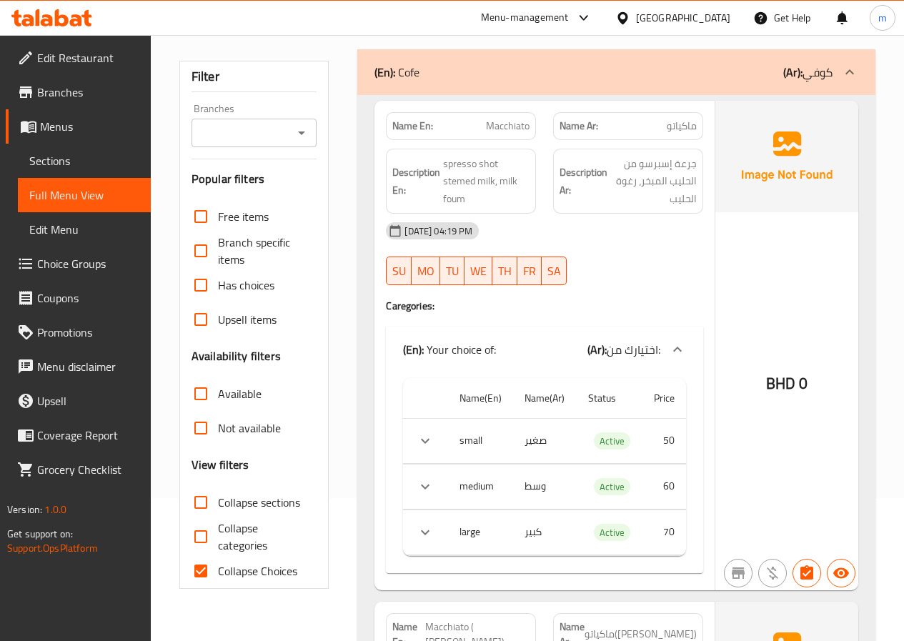
click at [211, 498] on input "Collapse sections" at bounding box center [201, 502] width 34 height 34
checkbox input "true"
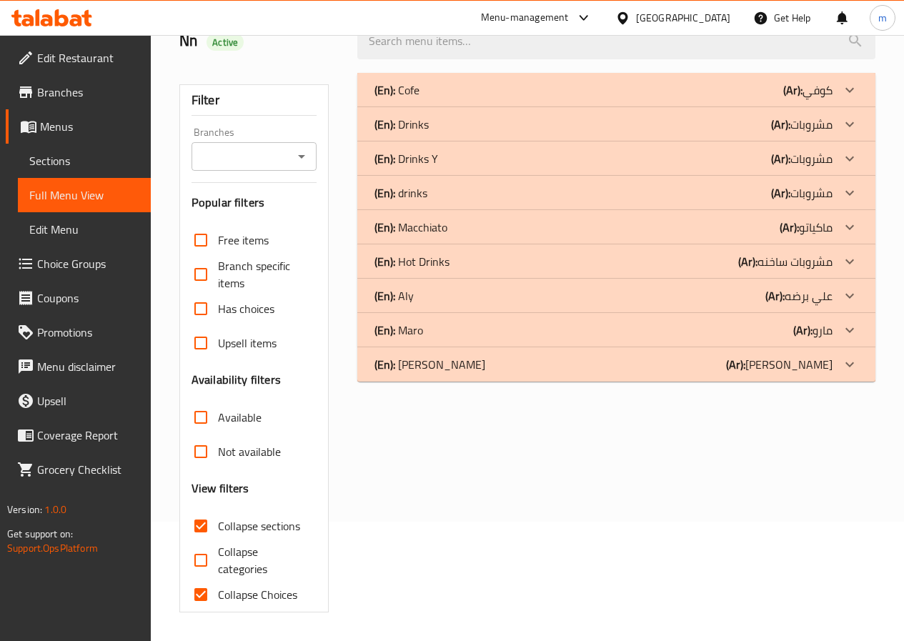
scroll to position [119, 0]
click at [202, 570] on input "Collapse categories" at bounding box center [201, 560] width 34 height 34
click at [420, 89] on div "(En): Cofe (Ar): كوفي" at bounding box center [603, 89] width 458 height 17
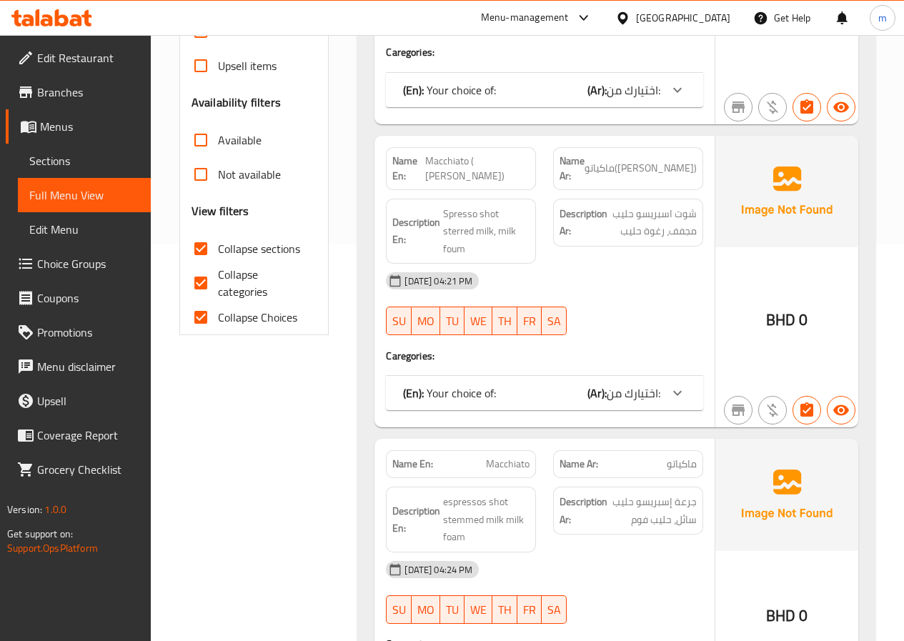
scroll to position [405, 0]
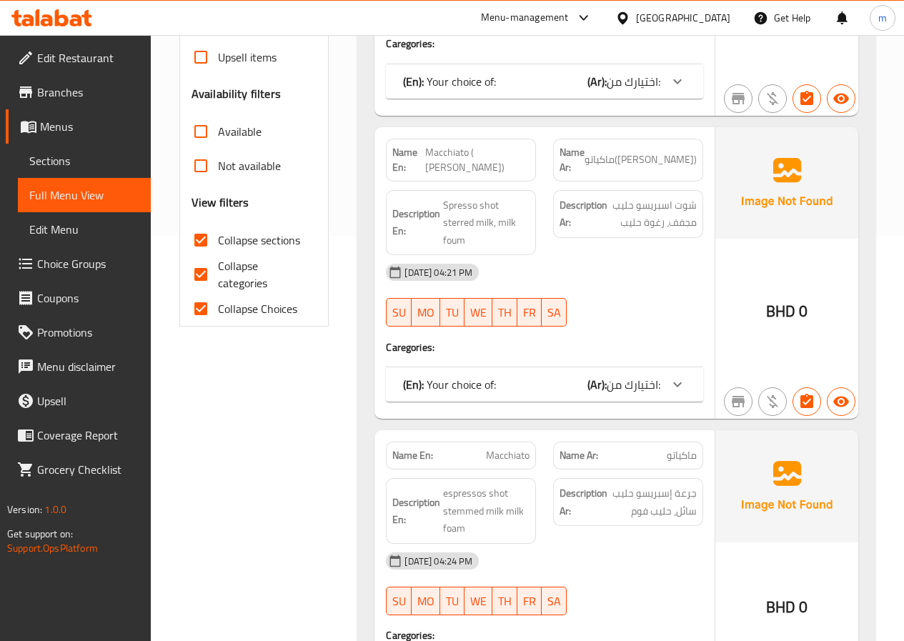
click at [207, 269] on input "Collapse categories" at bounding box center [201, 274] width 34 height 34
checkbox input "false"
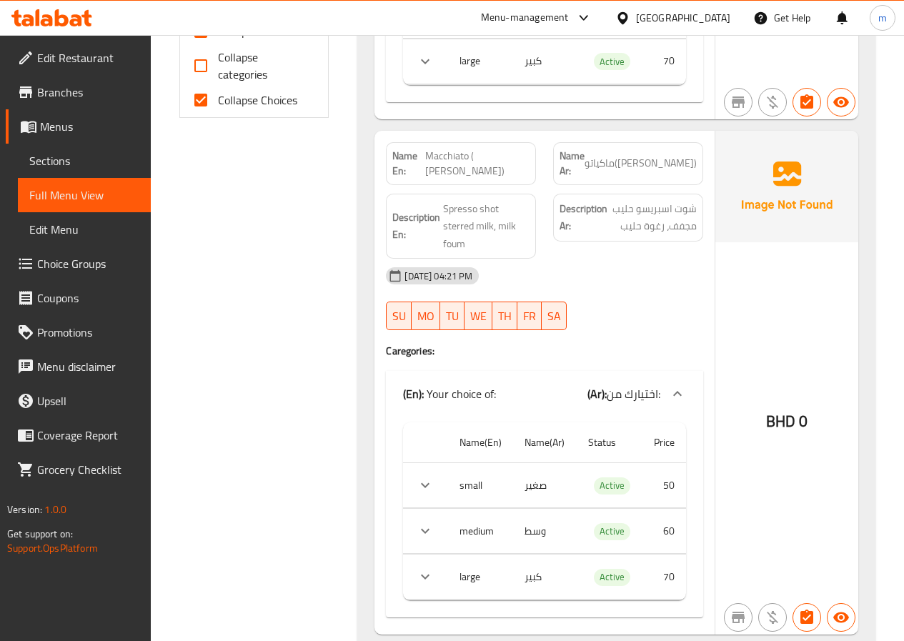
scroll to position [620, 0]
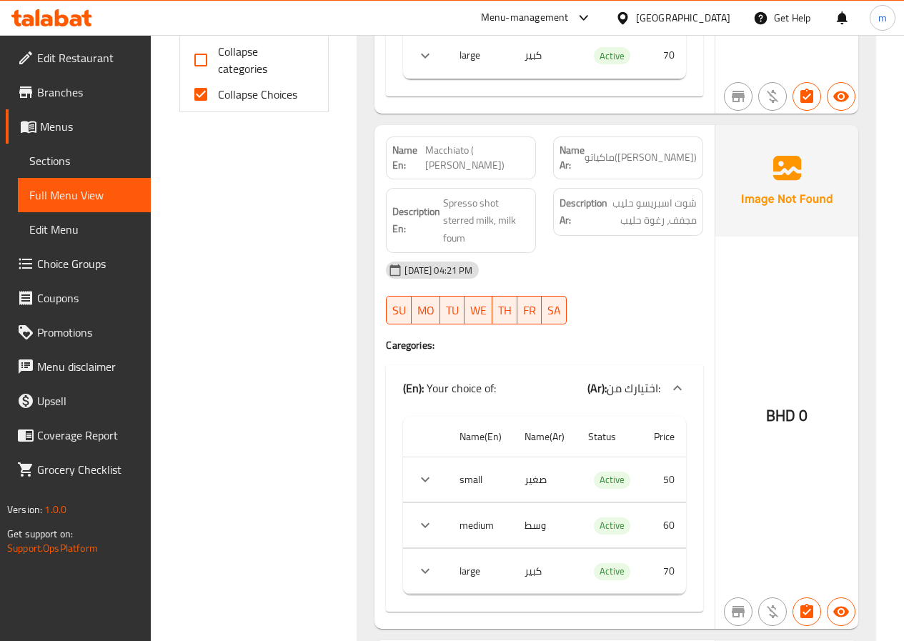
click at [82, 262] on span "Choice Groups" at bounding box center [88, 263] width 102 height 17
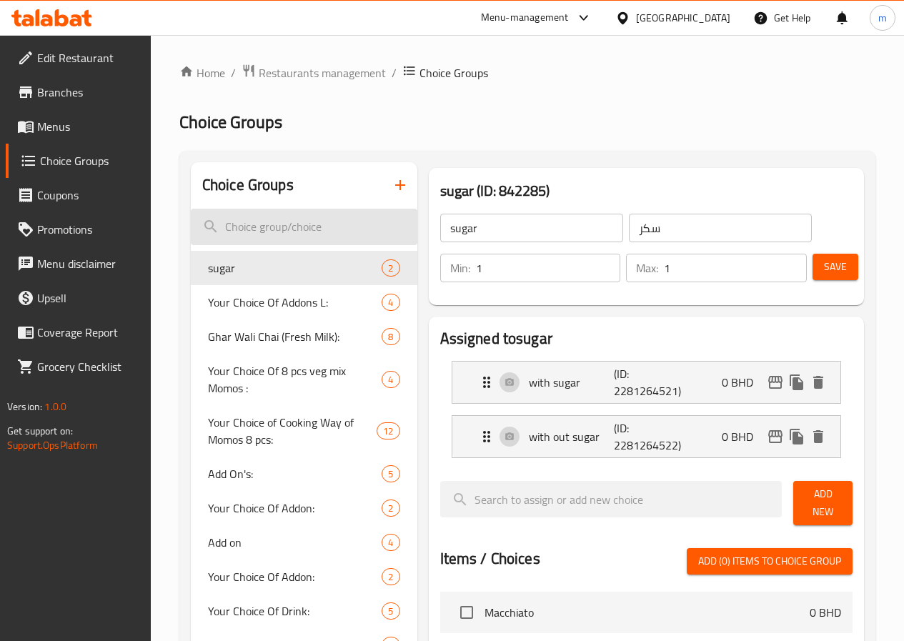
click at [259, 229] on input "search" at bounding box center [304, 227] width 227 height 36
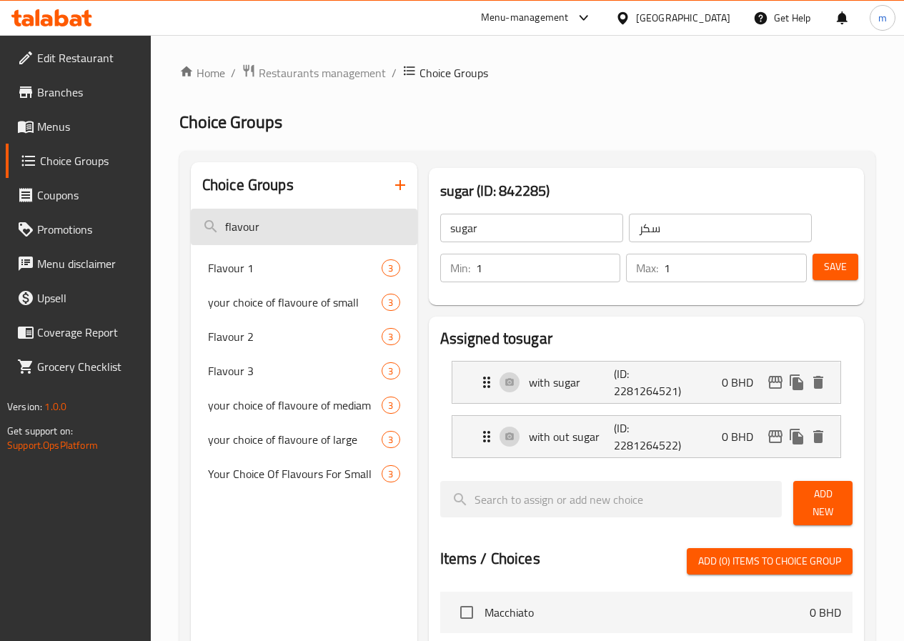
click at [294, 231] on input "flavour" at bounding box center [304, 227] width 227 height 36
click at [271, 238] on input "flavour" at bounding box center [304, 227] width 227 height 36
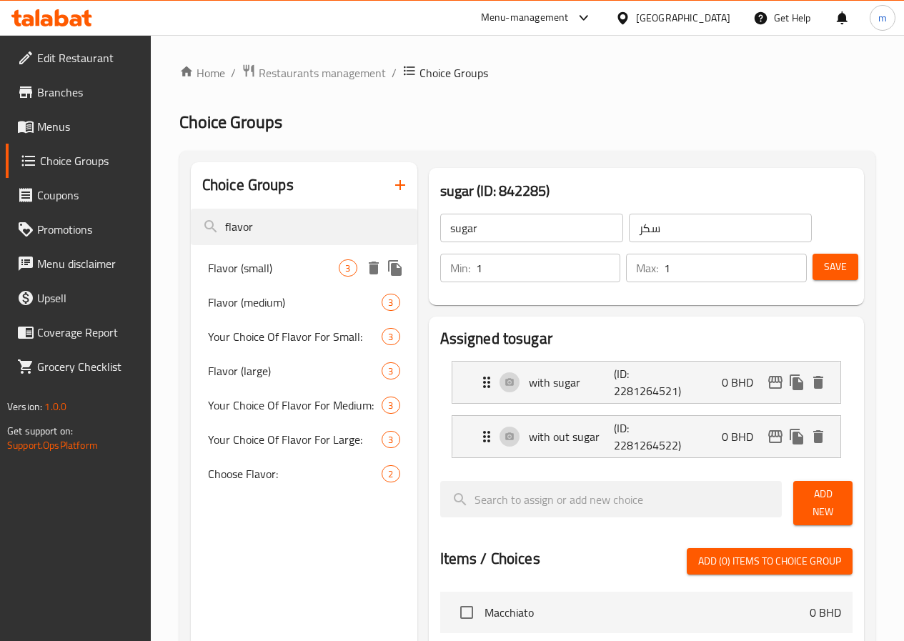
type input "flavor"
click at [265, 266] on span "Flavor (small)" at bounding box center [274, 267] width 132 height 17
type input "Flavor (small)"
type input "(النكهة (صغير"
type input "0"
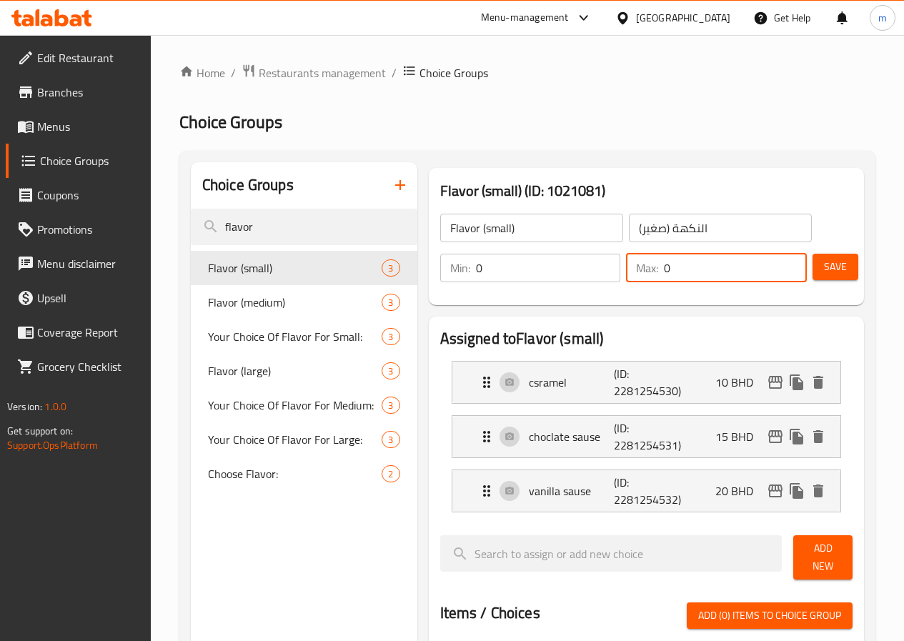
drag, startPoint x: 646, startPoint y: 269, endPoint x: 631, endPoint y: 269, distance: 15.0
click at [631, 269] on div "Max: 0 ​" at bounding box center [716, 268] width 181 height 29
drag, startPoint x: 683, startPoint y: 275, endPoint x: 607, endPoint y: 263, distance: 76.7
click at [626, 263] on div "Max: 1 ​" at bounding box center [716, 268] width 181 height 29
type input "0"
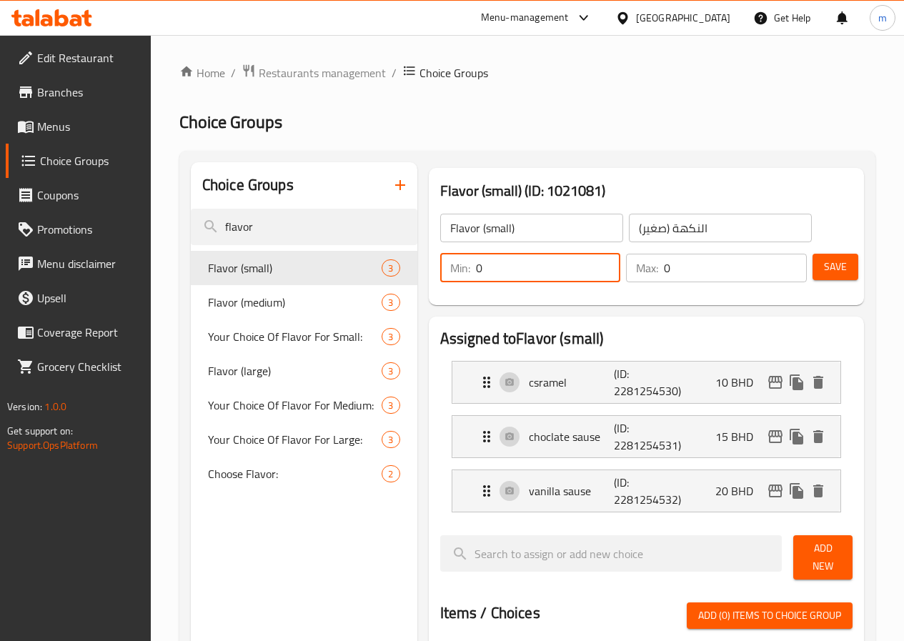
drag, startPoint x: 456, startPoint y: 266, endPoint x: 407, endPoint y: 272, distance: 48.9
click at [440, 272] on div "Min: 0 ​" at bounding box center [530, 268] width 181 height 29
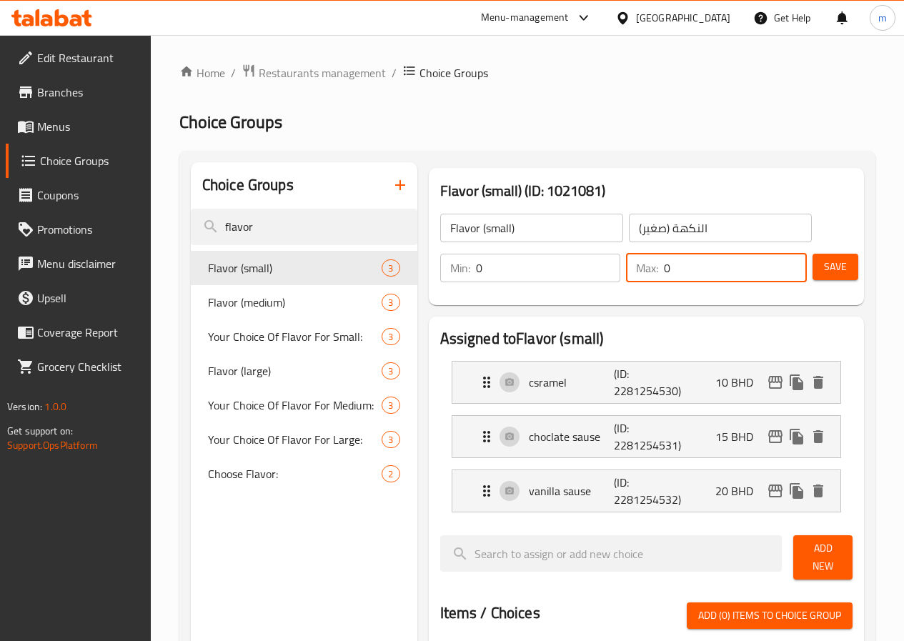
drag, startPoint x: 660, startPoint y: 268, endPoint x: 635, endPoint y: 267, distance: 25.7
click at [664, 267] on input "0" at bounding box center [735, 268] width 143 height 29
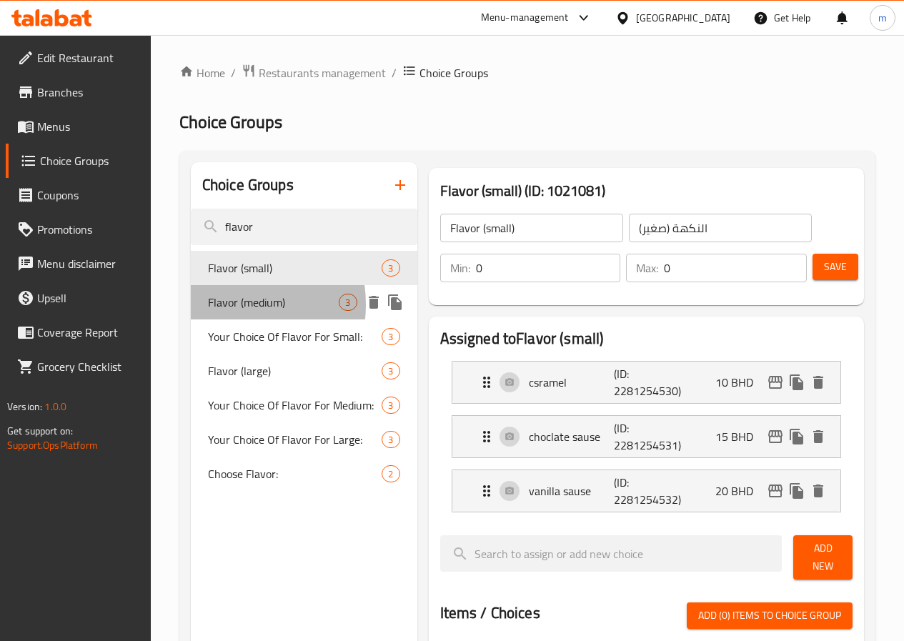
click at [222, 304] on span "Flavor (medium)" at bounding box center [274, 302] width 132 height 17
type input "Flavor (medium)"
type input "(النكهة (وسط"
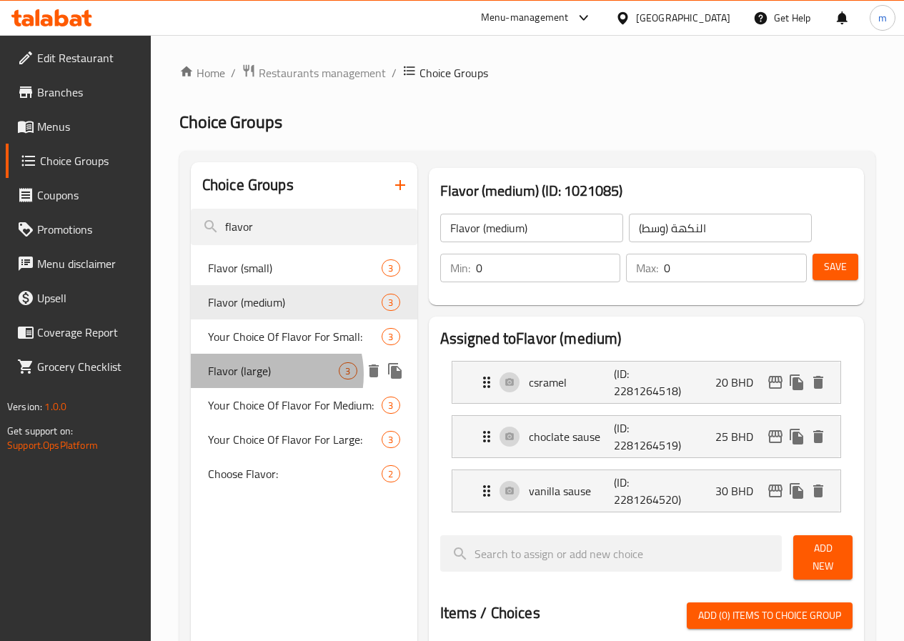
click at [258, 379] on span "Flavor (large)" at bounding box center [274, 370] width 132 height 17
type input "Flavor (large)"
type input "(النكهة (الكبير"
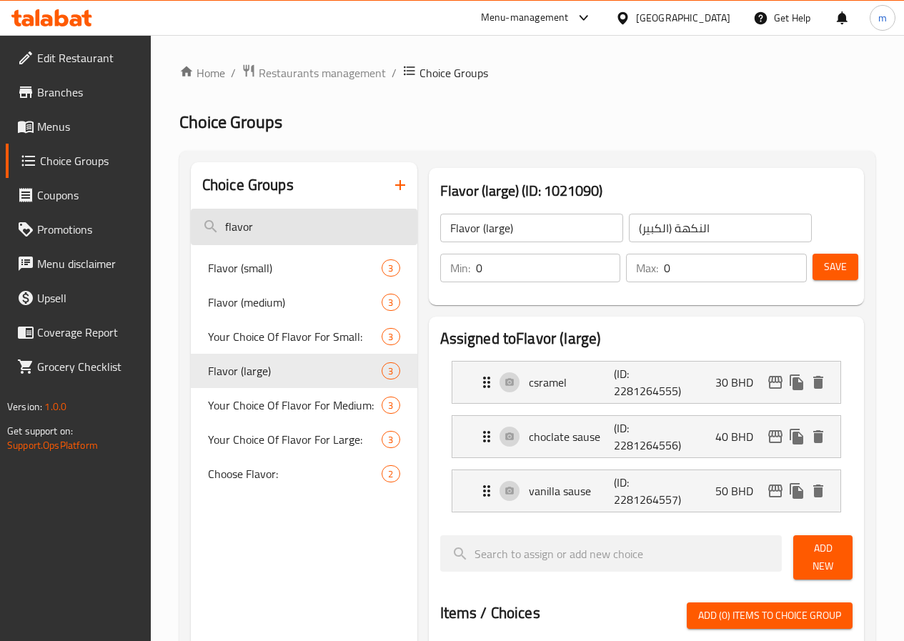
click at [259, 233] on input "flavor" at bounding box center [304, 227] width 227 height 36
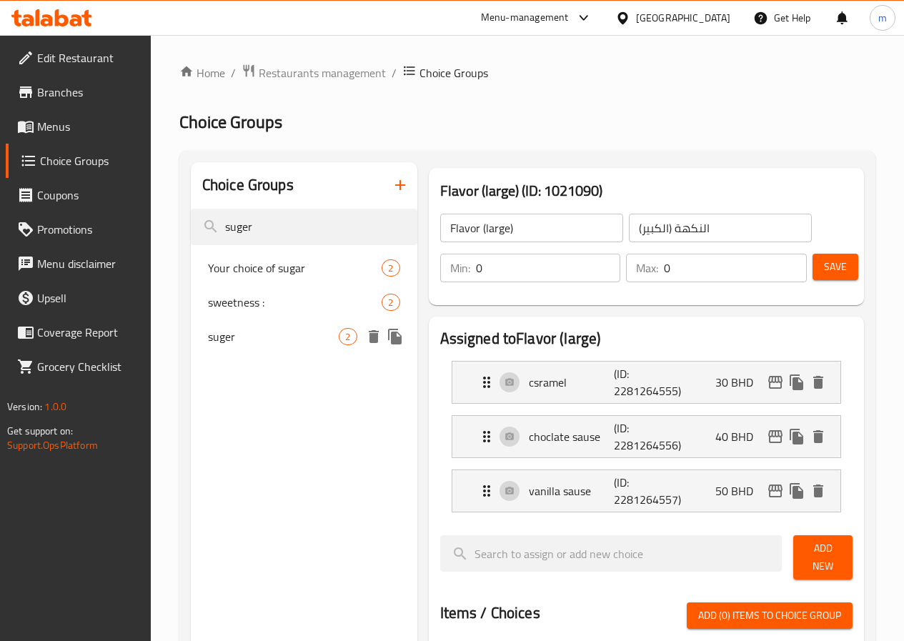
type input "suger"
click at [233, 336] on span "suger" at bounding box center [274, 336] width 132 height 17
type input "suger"
type input "سكر"
type input "1"
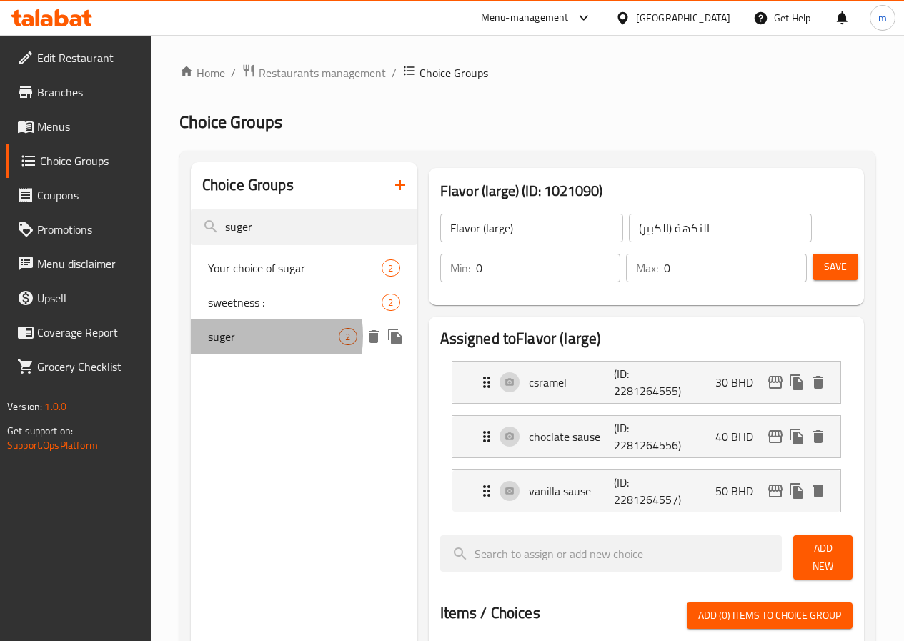
type input "1"
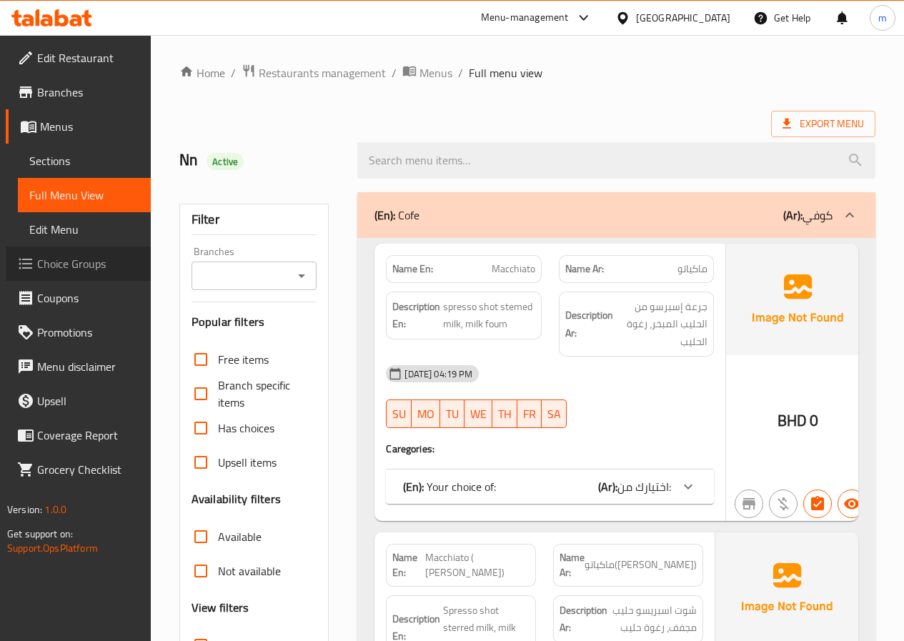
click at [73, 264] on span "Choice Groups" at bounding box center [88, 263] width 102 height 17
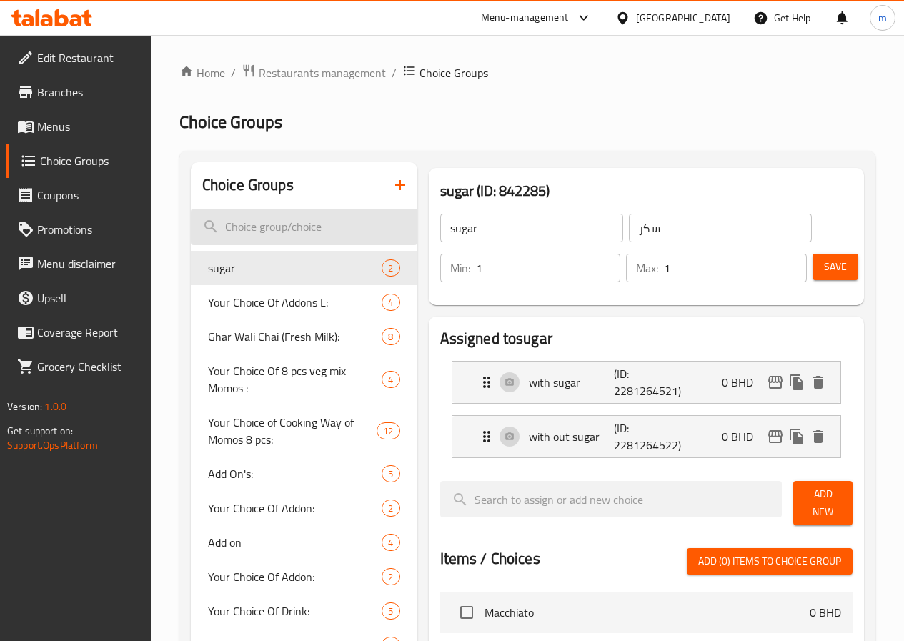
click at [253, 235] on input "search" at bounding box center [304, 227] width 227 height 36
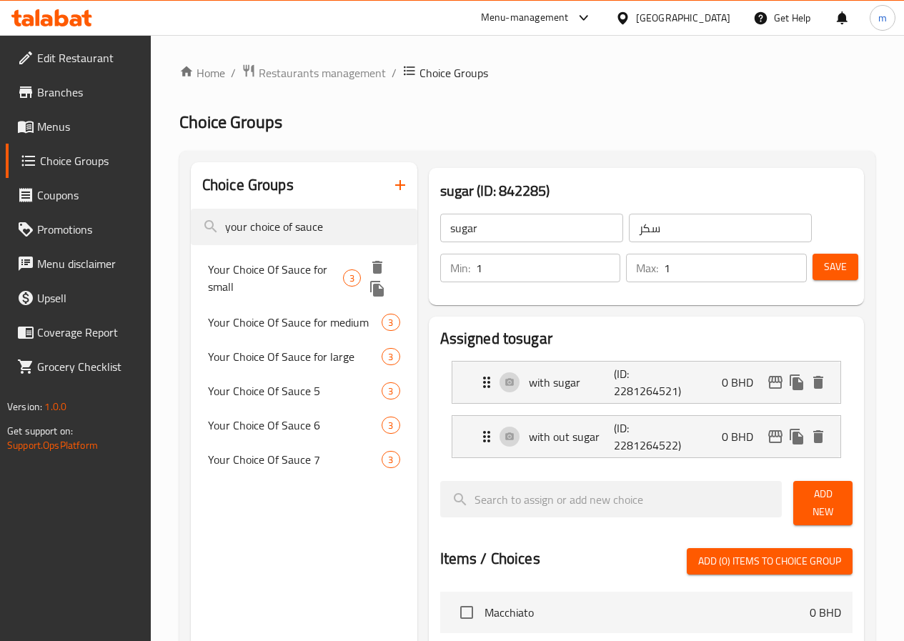
type input "your choice of sauce"
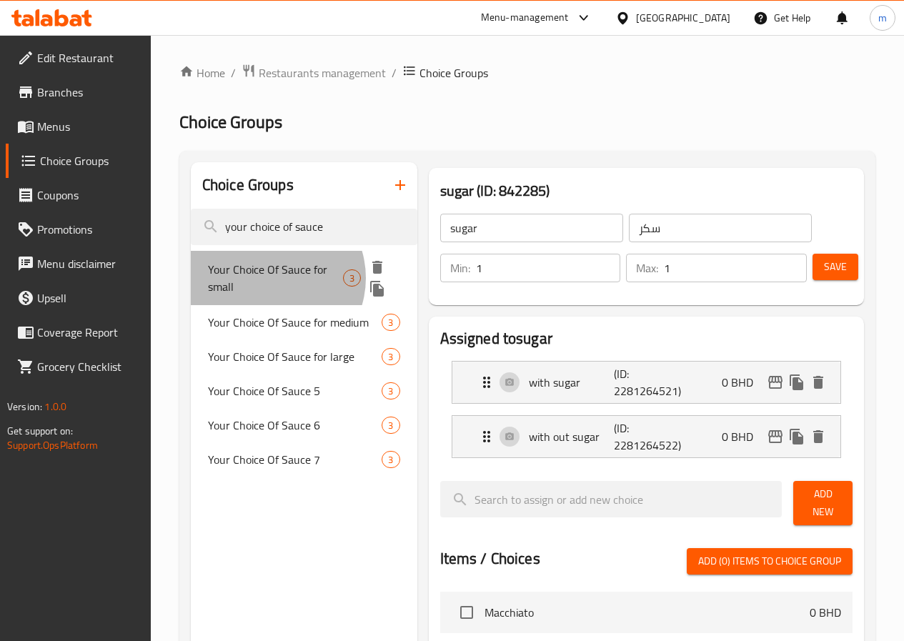
click at [270, 278] on span "Your Choice Of Sauce for small" at bounding box center [275, 278] width 135 height 34
type input "Your Choice Of Sauce for small"
type input "إختيارك من الصوص للصغير"
type input "0"
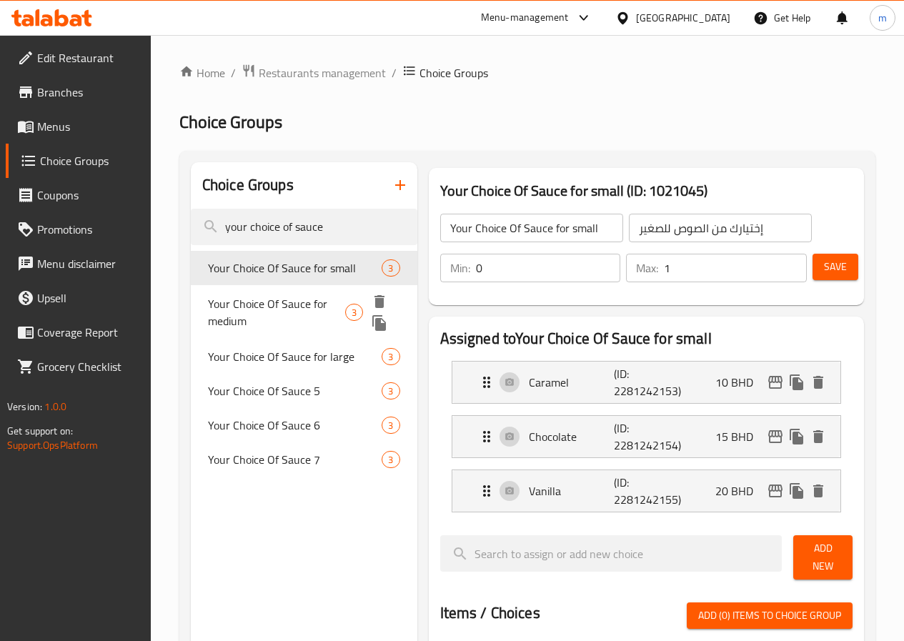
click at [262, 326] on span "Your Choice Of Sauce for medium" at bounding box center [276, 312] width 137 height 34
type input "Your Choice Of Sauce for medium"
type input "إختيارك من الصوص للوسط"
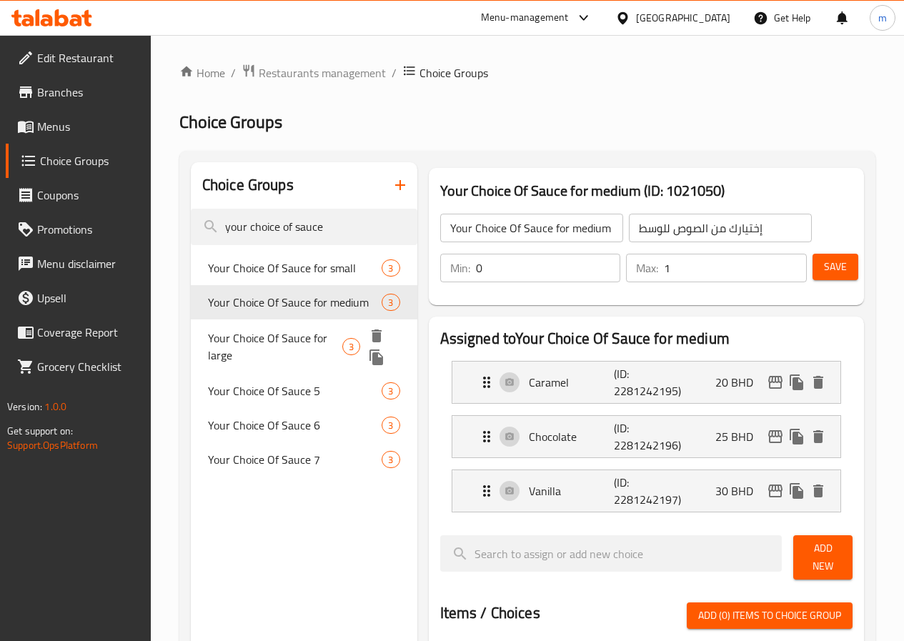
click at [264, 364] on span "Your Choice Of Sauce for large" at bounding box center [275, 346] width 134 height 34
type input "Your Choice Of Sauce for large"
type input "إختيارك من الصوص للكبير"
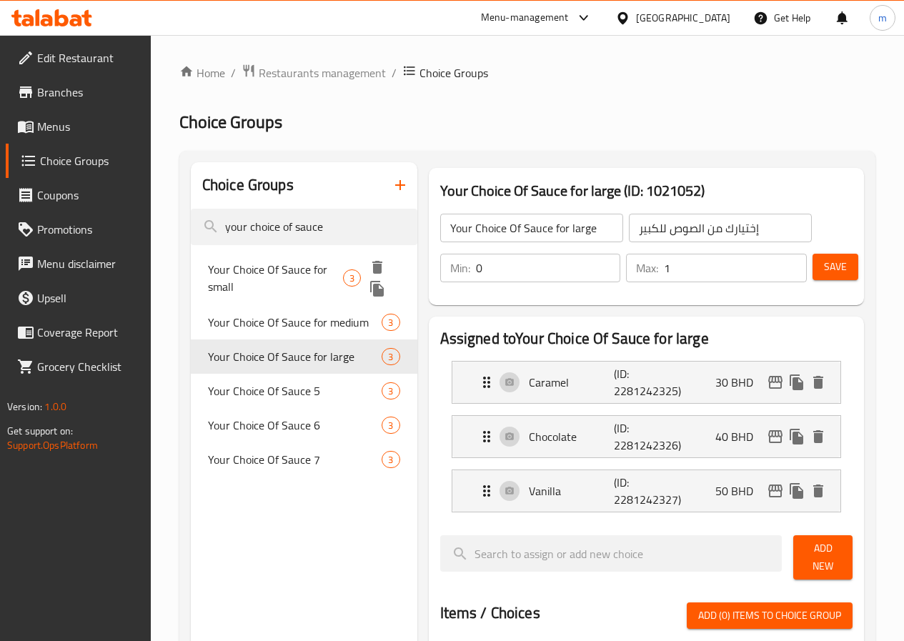
click at [232, 292] on span "Your Choice Of Sauce for small" at bounding box center [275, 278] width 135 height 34
type input "Your Choice Of Sauce for small"
type input "إختيارك من الصوص للصغير"
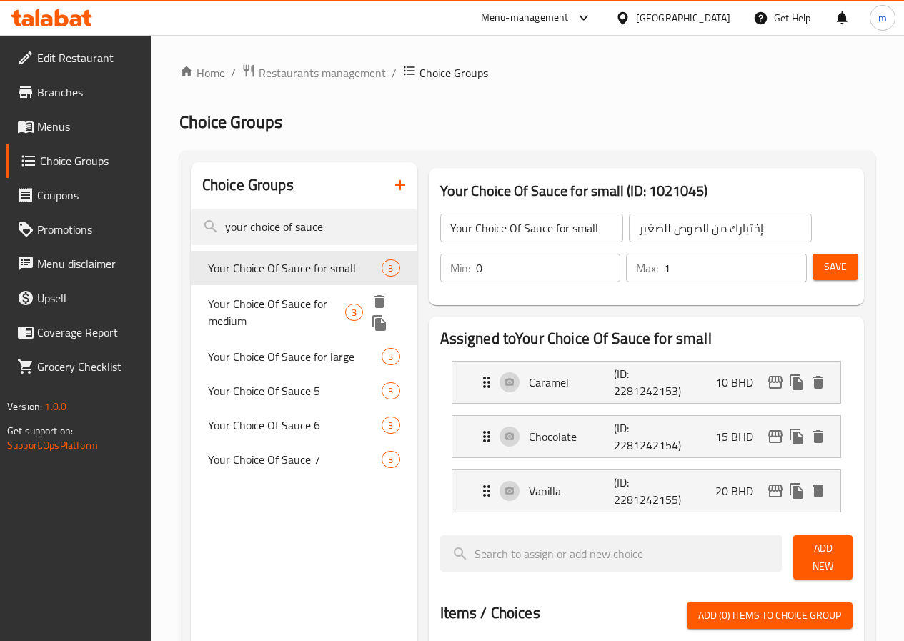
click at [240, 320] on span "Your Choice Of Sauce for medium" at bounding box center [276, 312] width 137 height 34
type input "Your Choice Of Sauce for medium"
type input "إختيارك من الصوص للوسط"
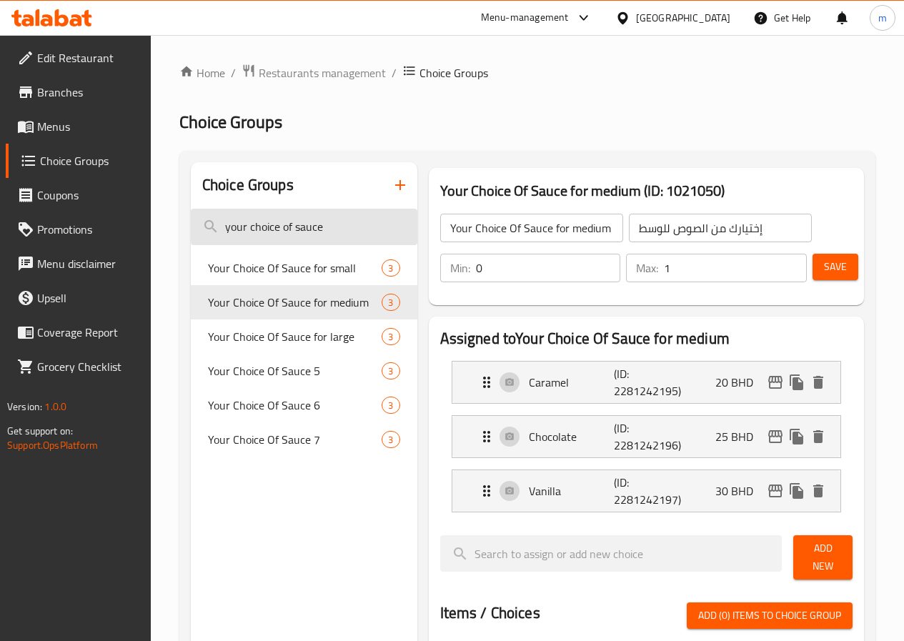
drag, startPoint x: 324, startPoint y: 229, endPoint x: 214, endPoint y: 229, distance: 110.1
click at [214, 229] on input "your choice of sauce" at bounding box center [304, 227] width 227 height 36
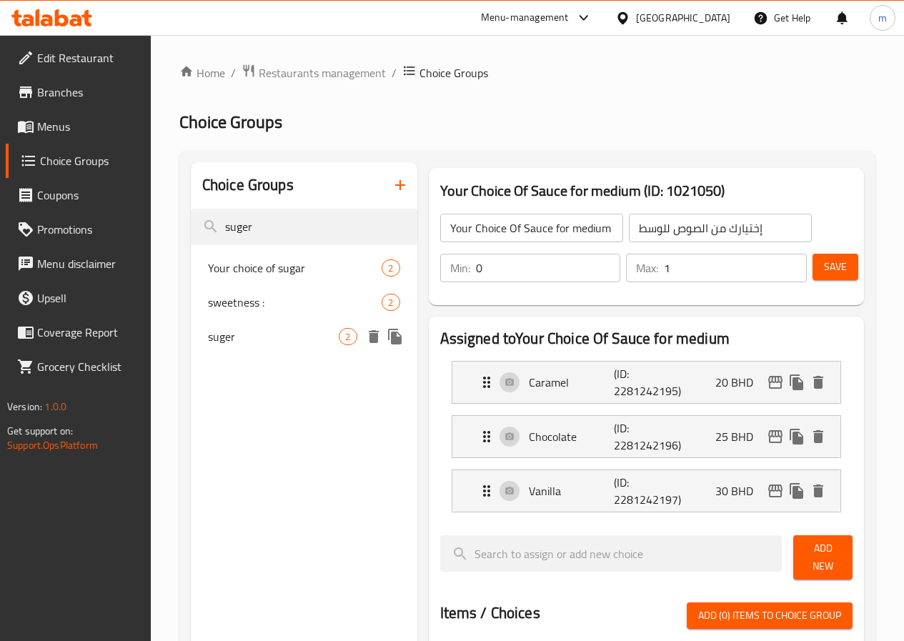
type input "suger"
click at [252, 340] on span "suger" at bounding box center [274, 336] width 132 height 17
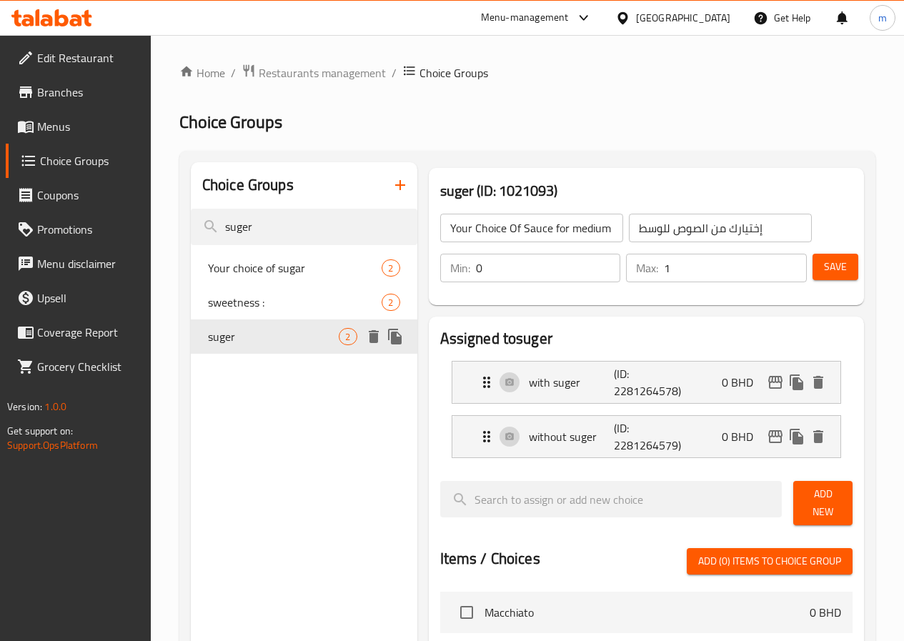
type input "suger"
type input "سكر"
type input "1"
click at [66, 132] on span "Menus" at bounding box center [88, 126] width 102 height 17
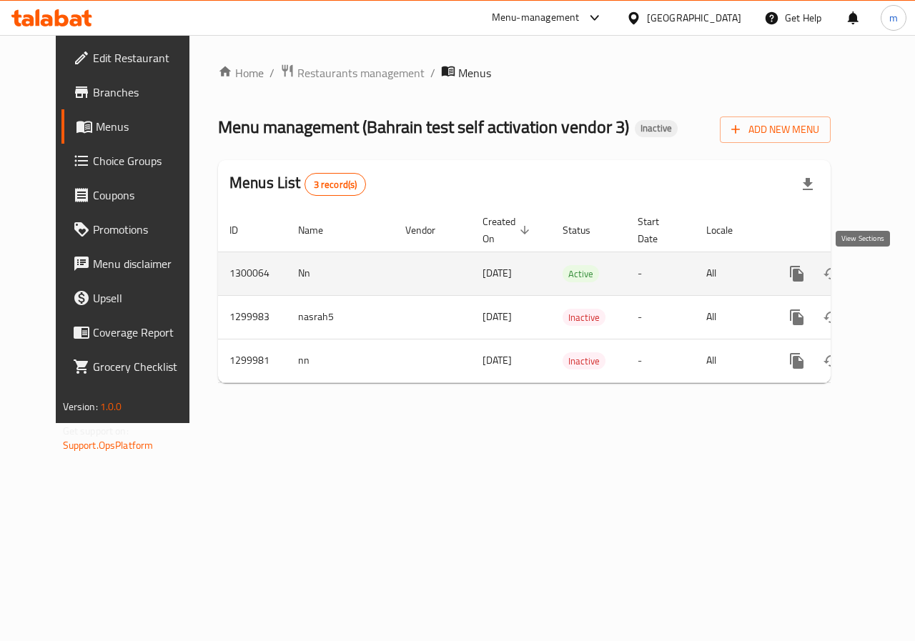
click at [891, 279] on icon "enhanced table" at bounding box center [899, 273] width 17 height 17
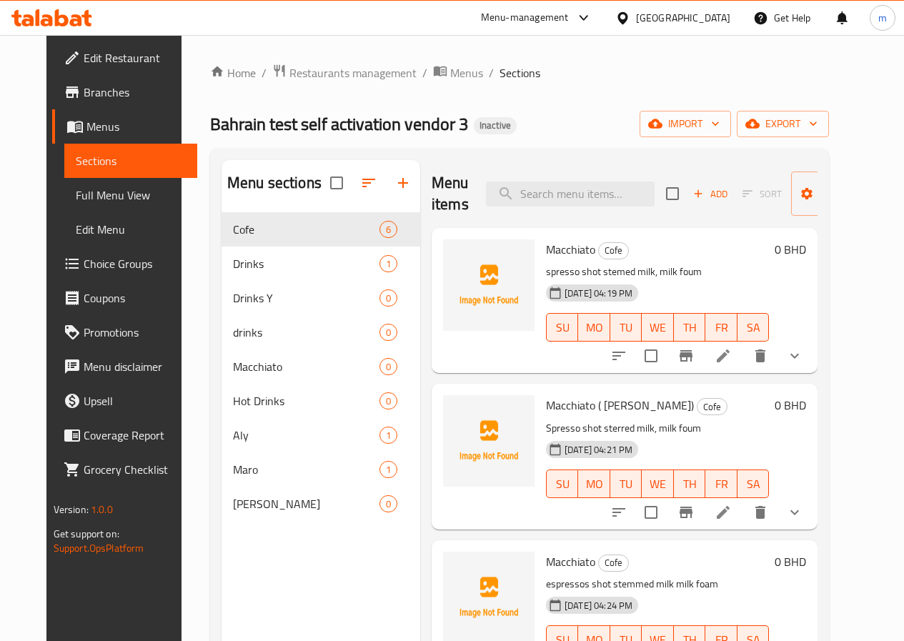
click at [732, 505] on icon at bounding box center [723, 512] width 17 height 17
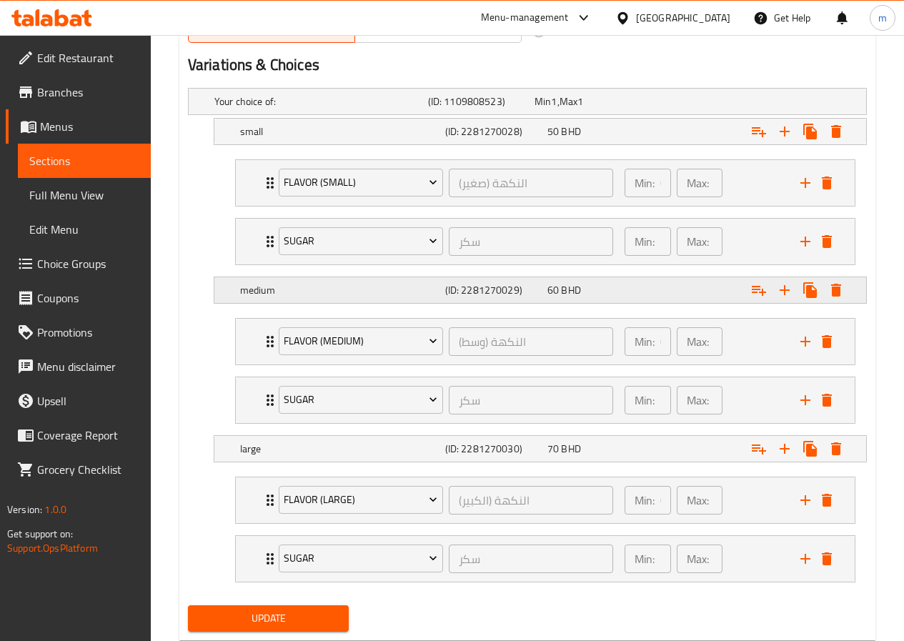
scroll to position [715, 0]
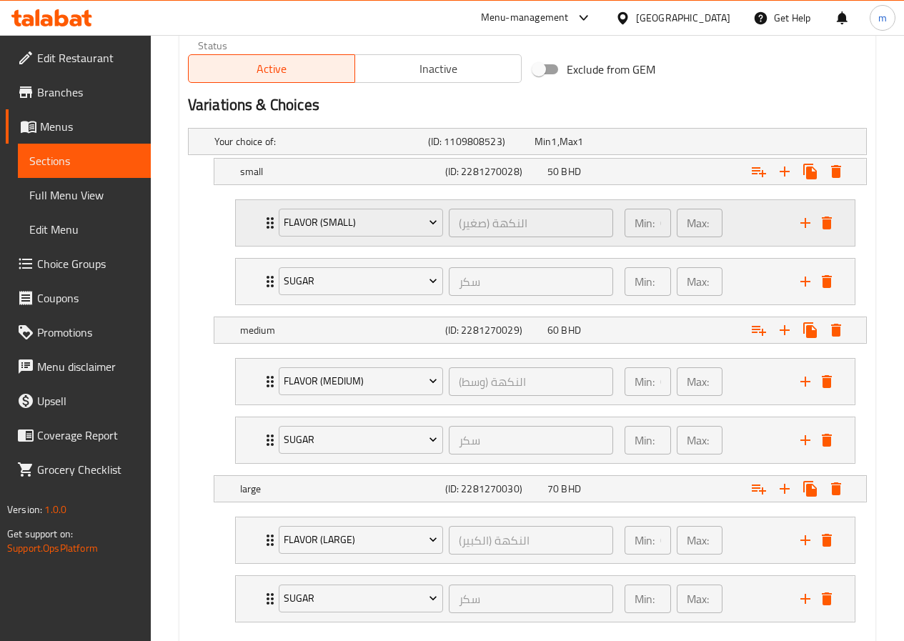
click at [262, 229] on icon "Expand" at bounding box center [270, 222] width 17 height 17
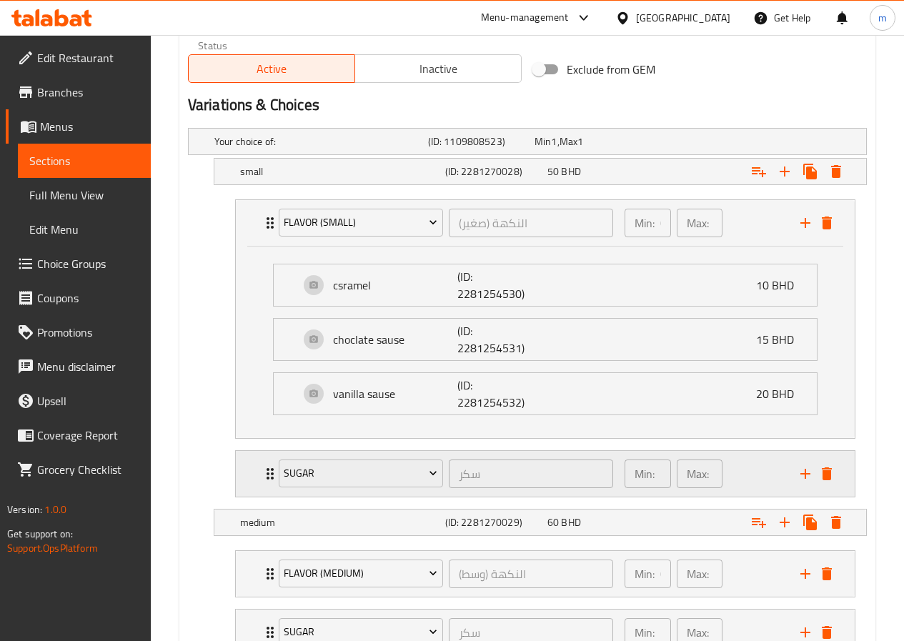
click at [273, 478] on div "sugar سكر ​" at bounding box center [446, 474] width 352 height 46
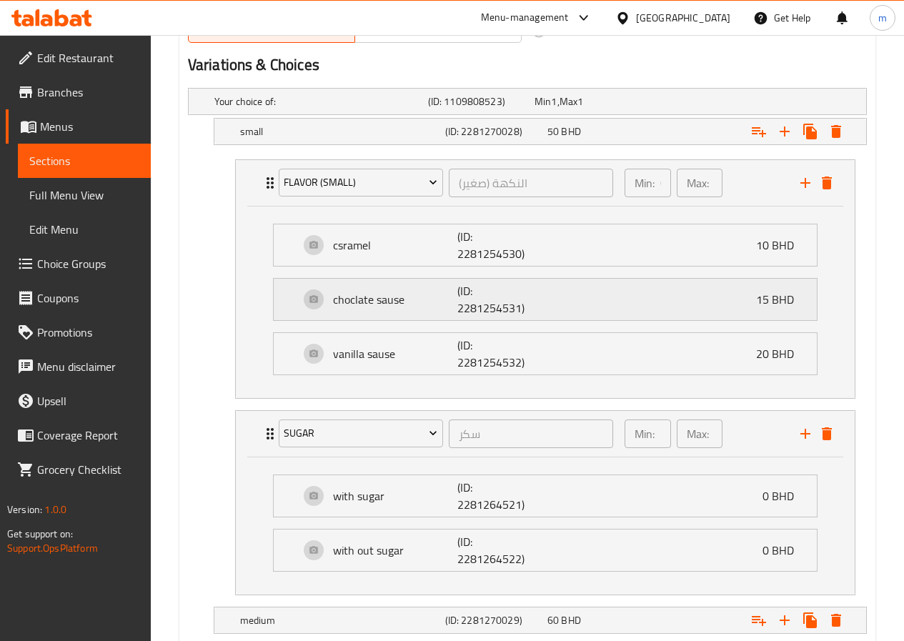
scroll to position [786, 0]
